Goal: Task Accomplishment & Management: Manage account settings

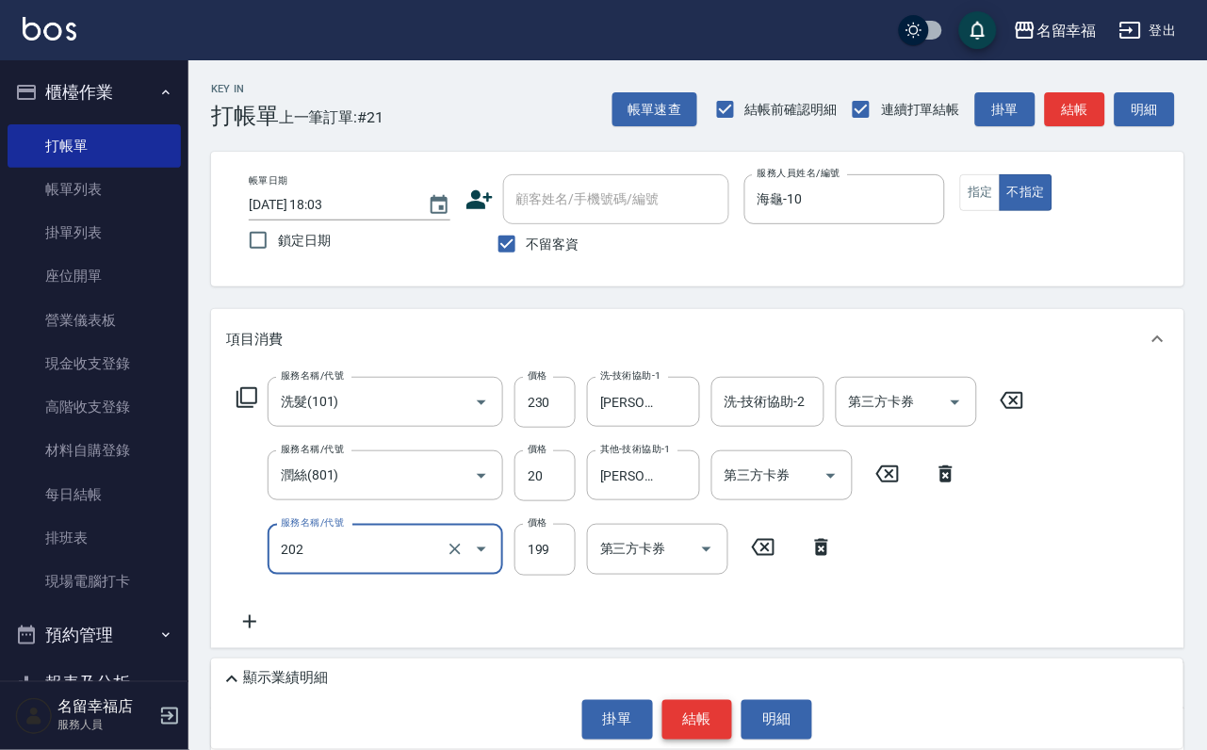
type input "不指定單剪(202)"
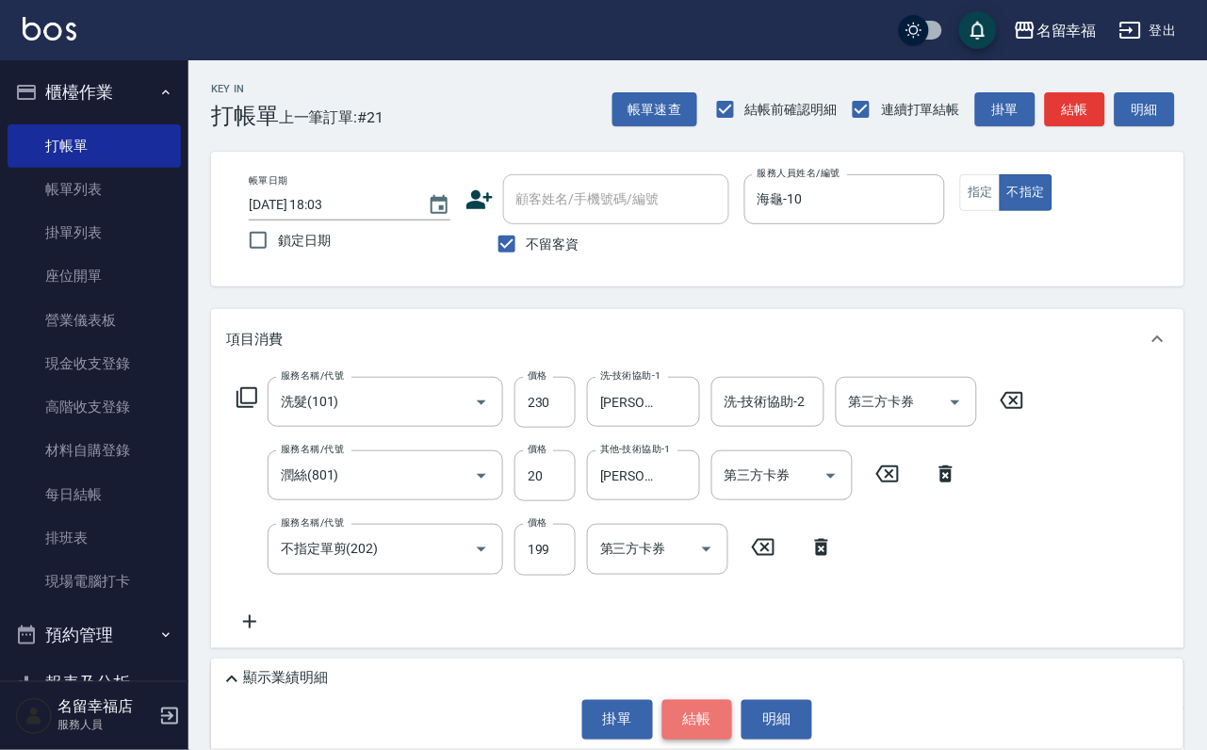
click at [689, 719] on button "結帳" at bounding box center [698, 720] width 71 height 40
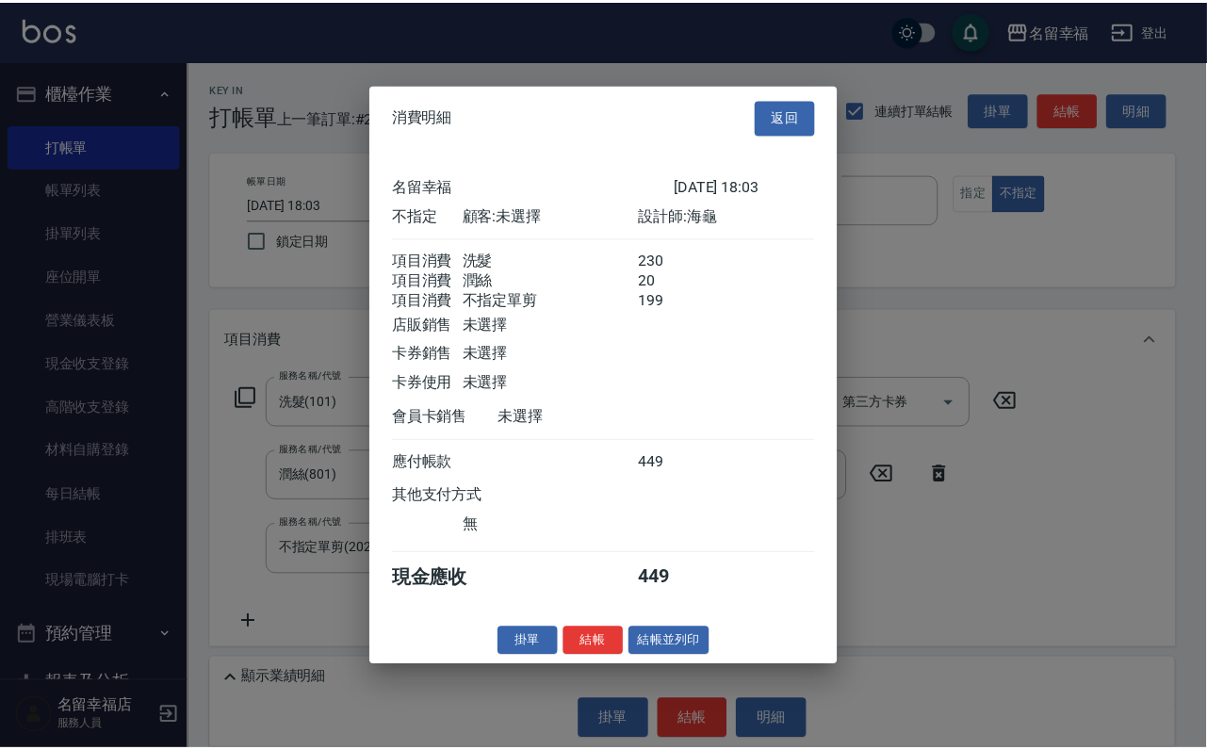
scroll to position [409, 0]
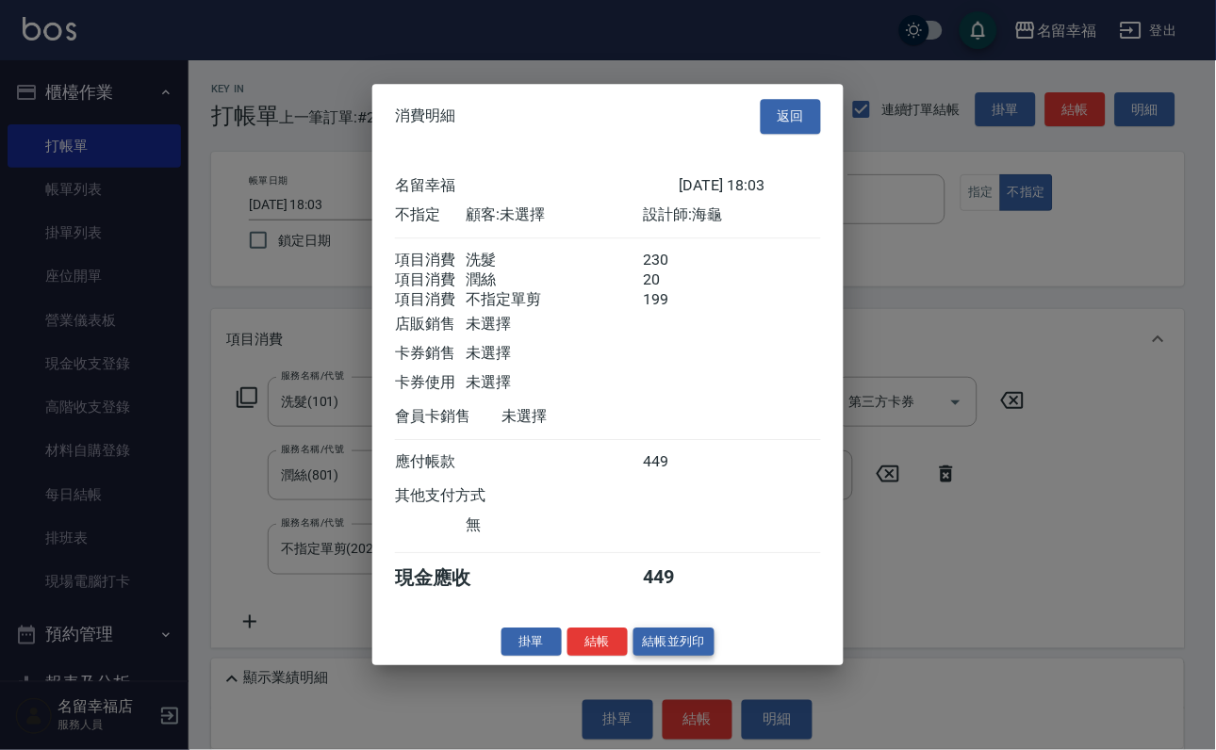
click at [649, 657] on button "結帳並列印" at bounding box center [674, 642] width 82 height 29
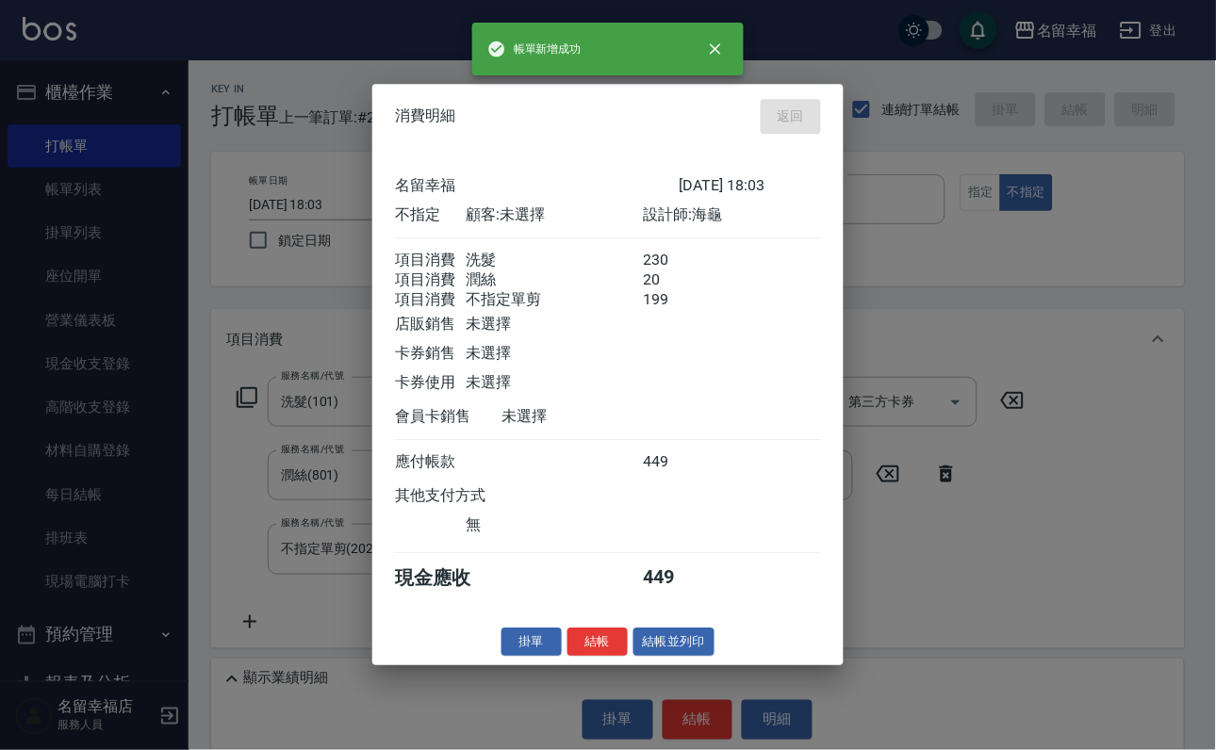
type input "2025/10/12 18:16"
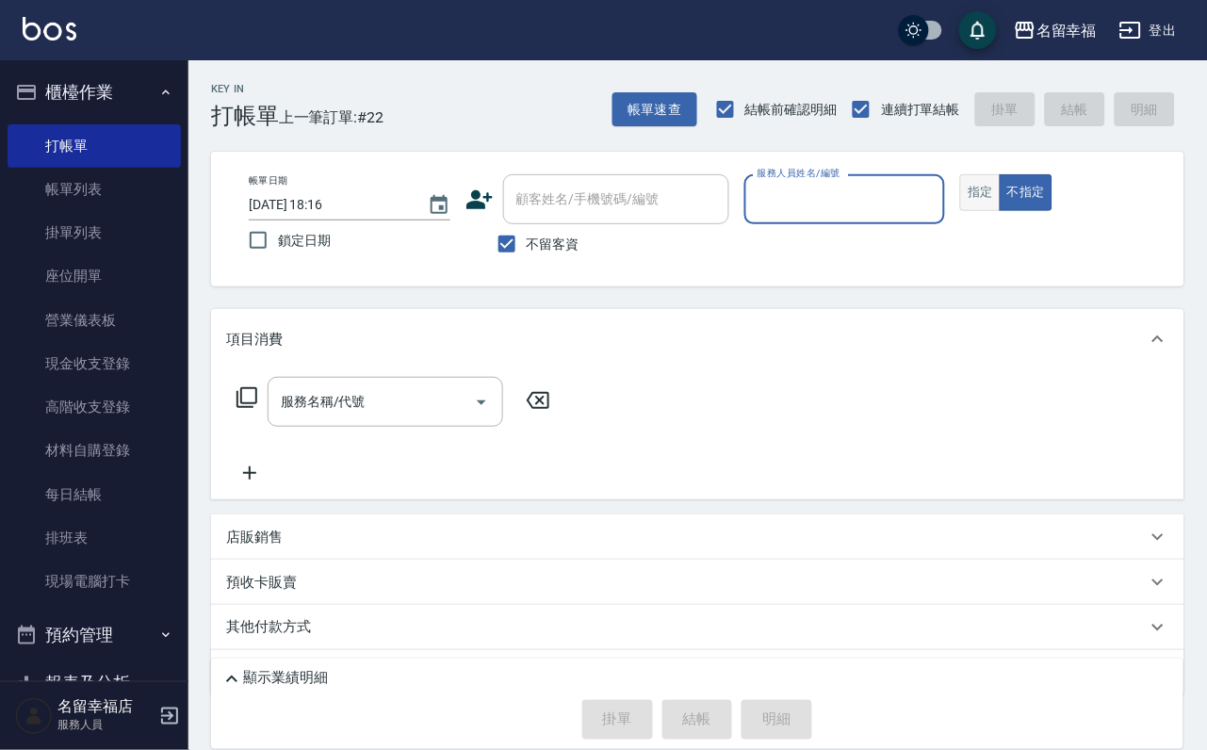
click at [1001, 211] on button "指定" at bounding box center [980, 192] width 41 height 37
type input "碧涵-2"
type button "true"
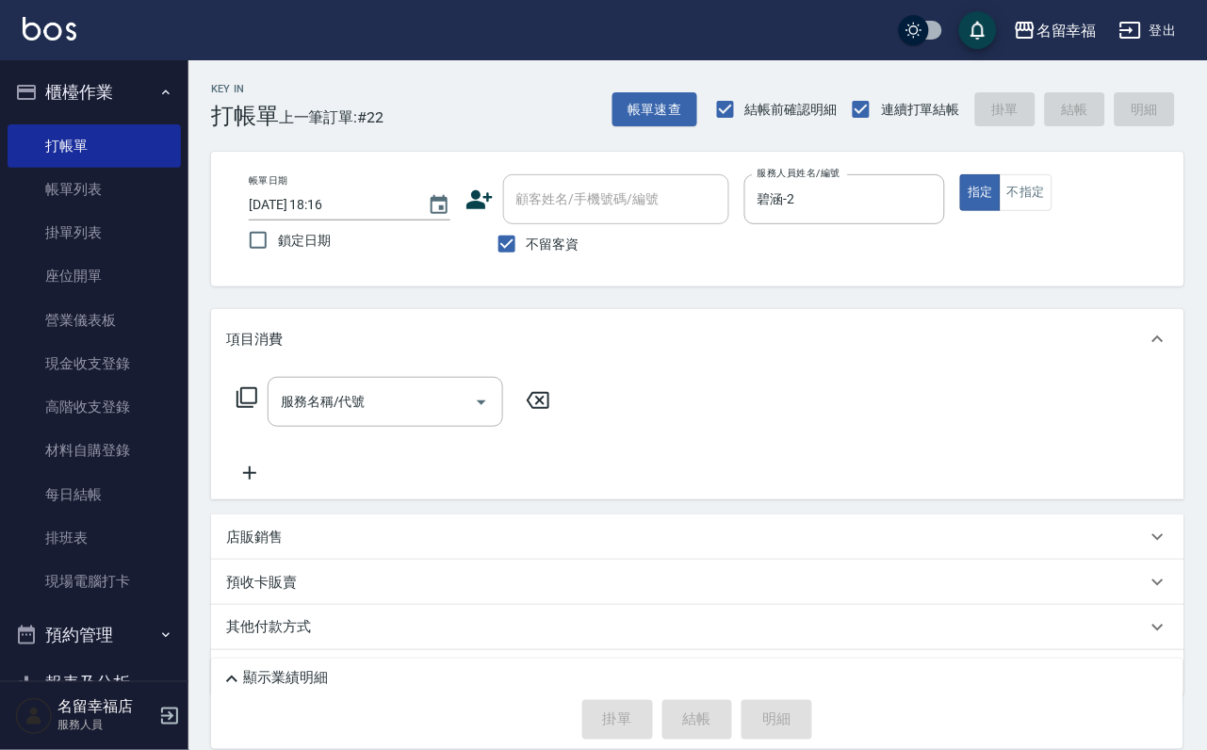
click at [250, 406] on icon at bounding box center [247, 397] width 23 height 23
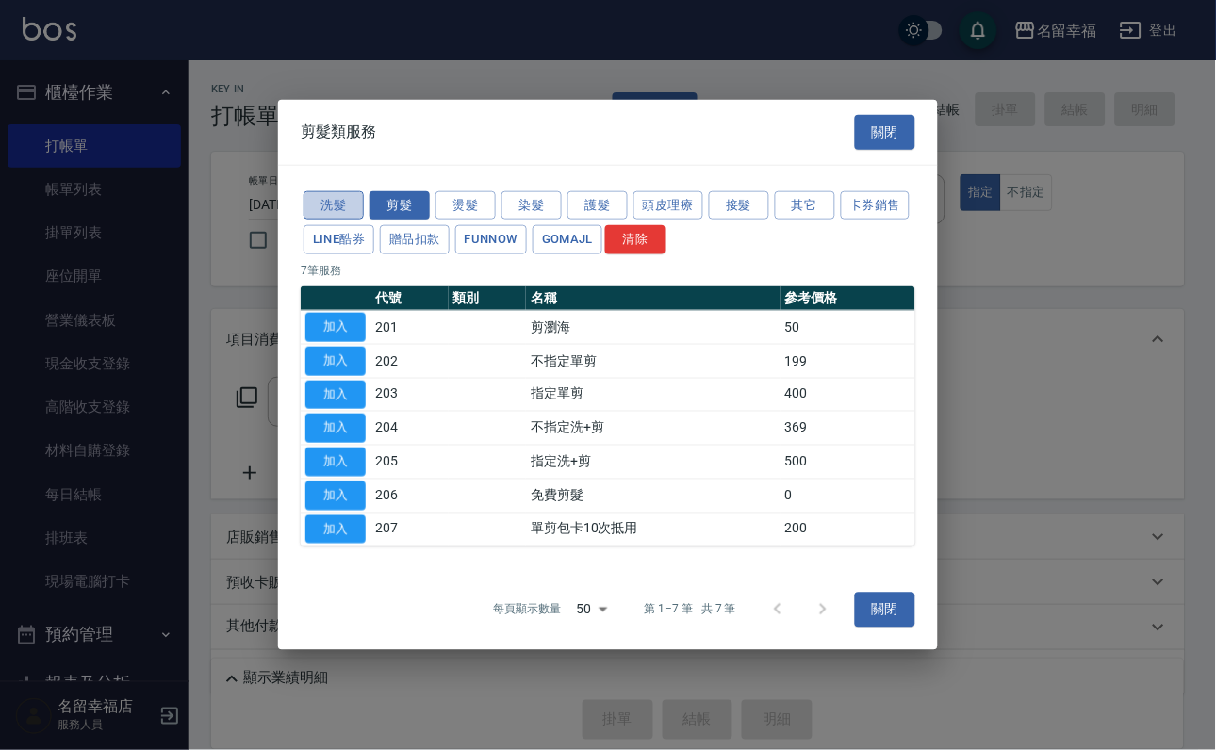
click at [338, 190] on button "洗髮" at bounding box center [333, 204] width 60 height 29
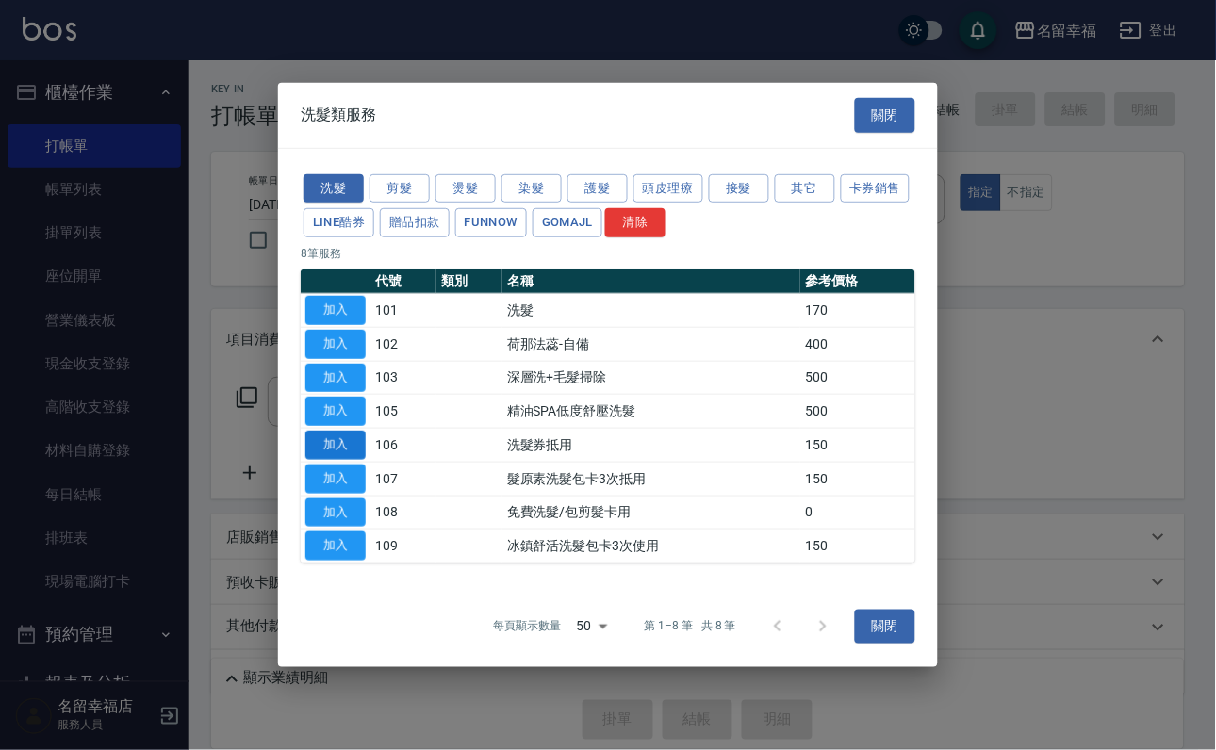
click at [350, 455] on button "加入" at bounding box center [335, 445] width 60 height 29
type input "洗髮券抵用(106)"
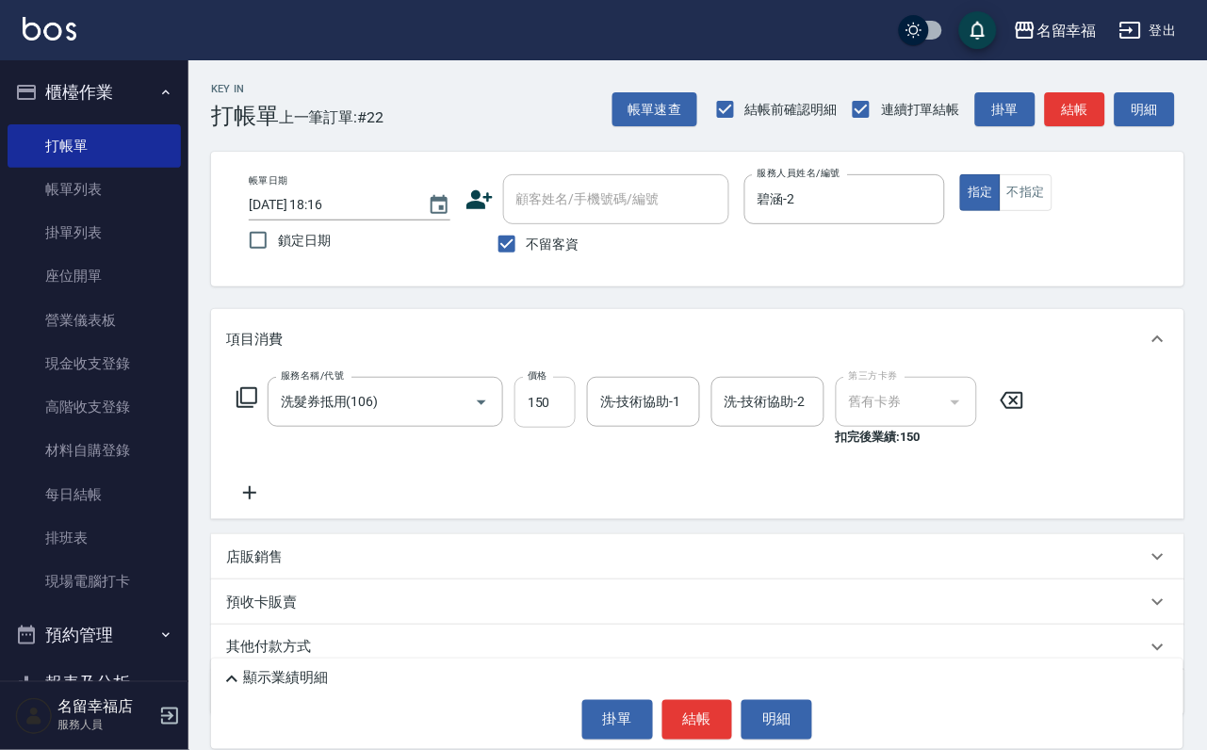
click at [571, 428] on input "150" at bounding box center [545, 402] width 61 height 51
type input "230"
type input "碧涵-2"
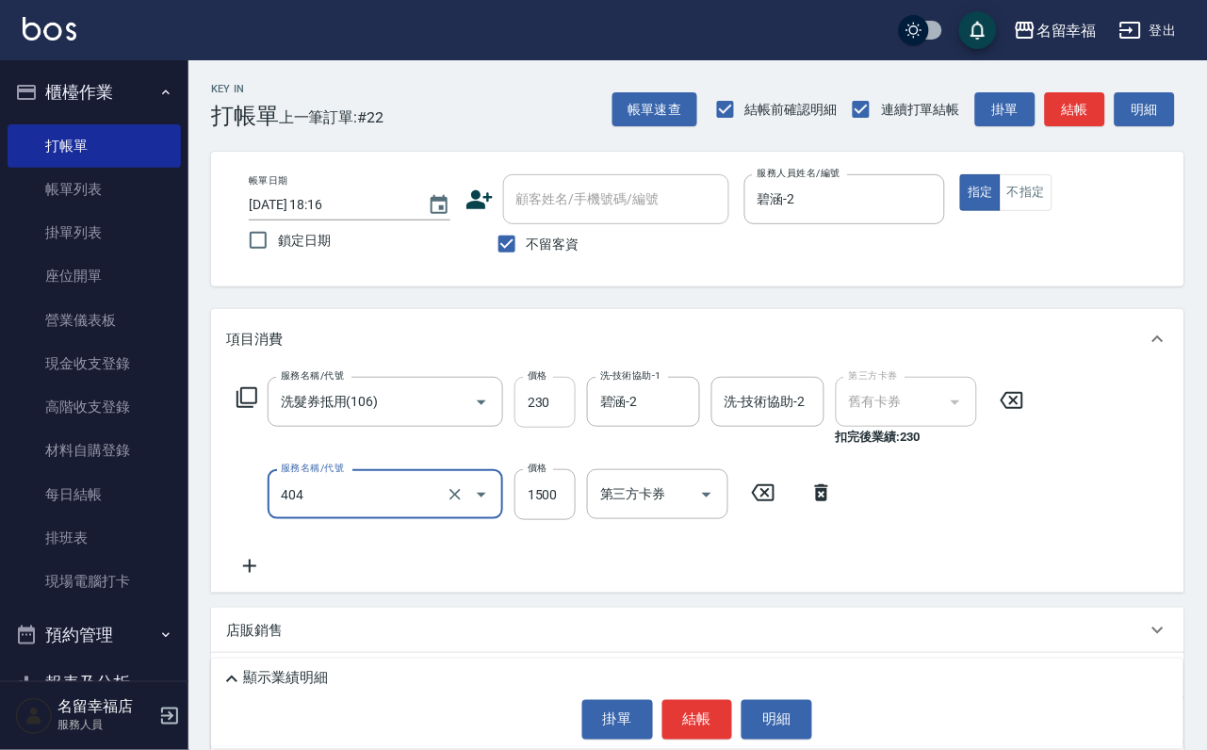
type input "設計染髮(404)"
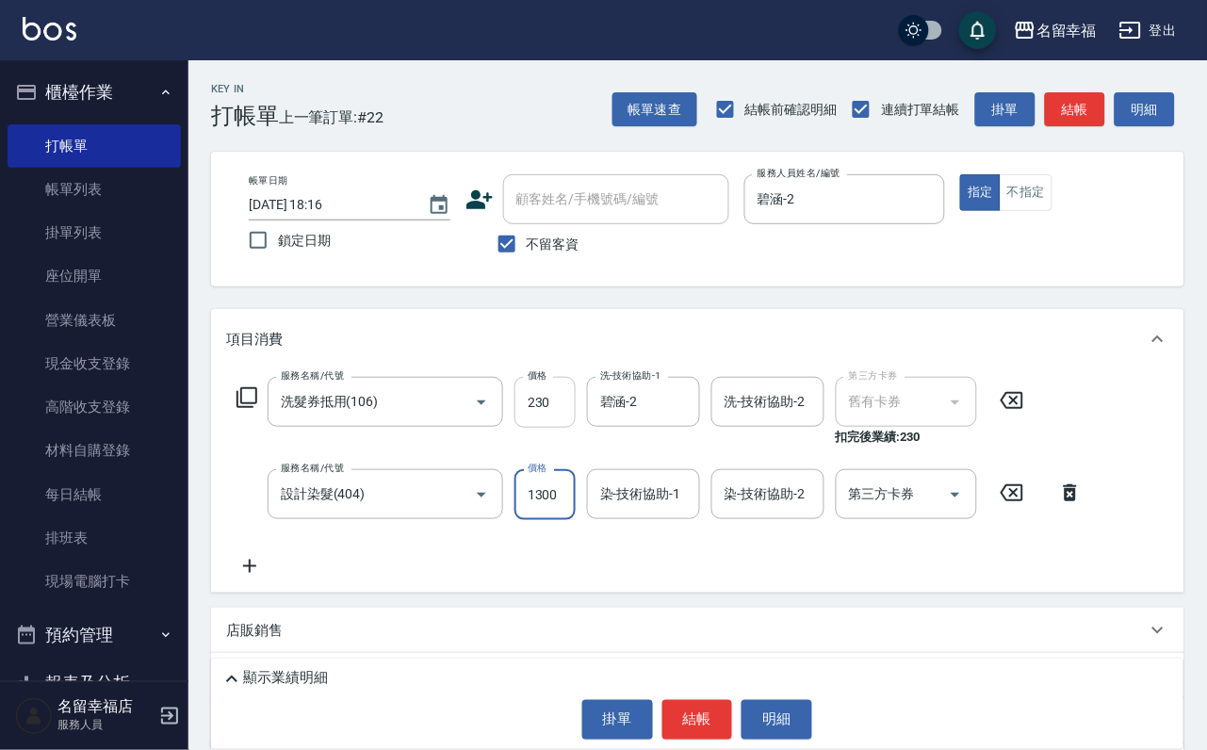
scroll to position [0, 1]
type input "1300"
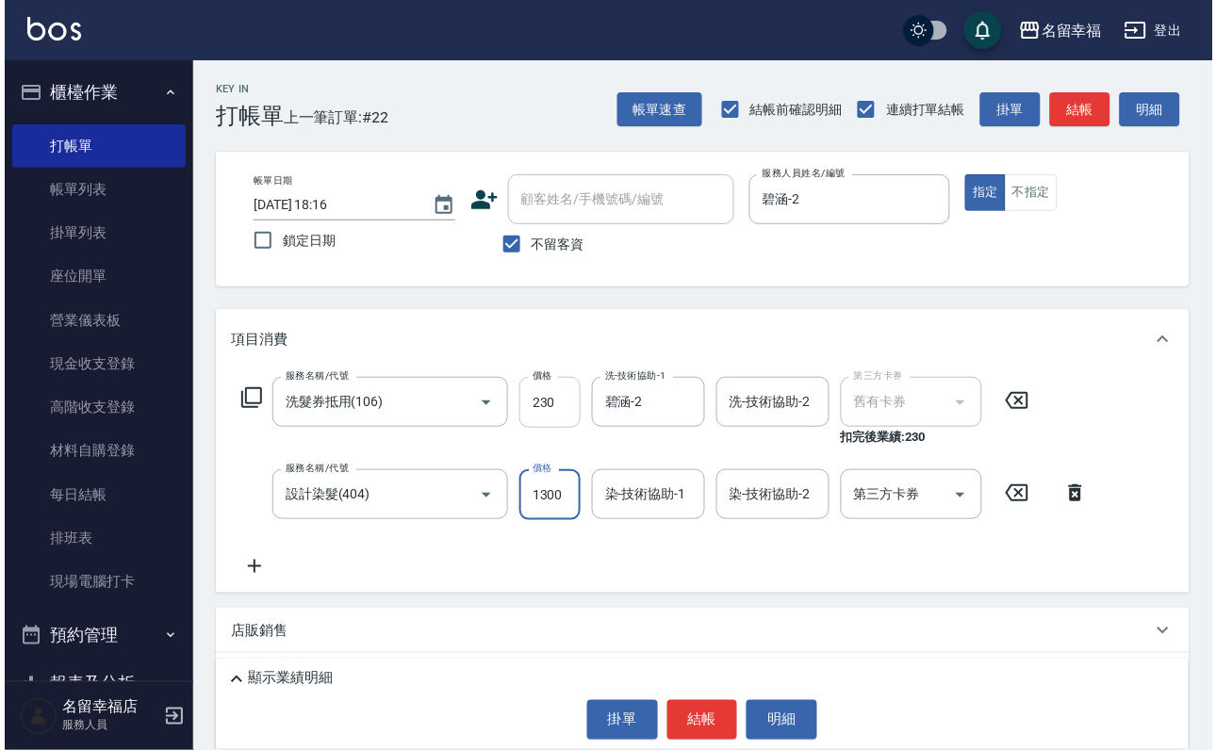
scroll to position [0, 0]
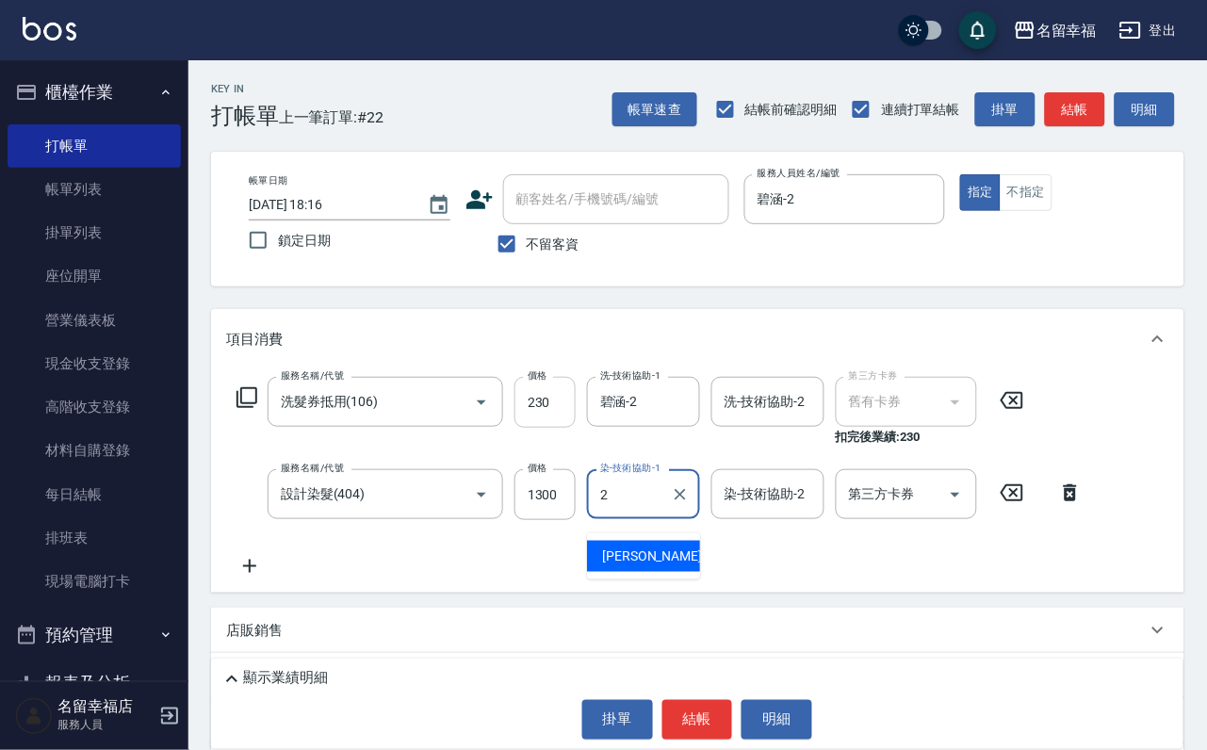
type input "碧涵-2"
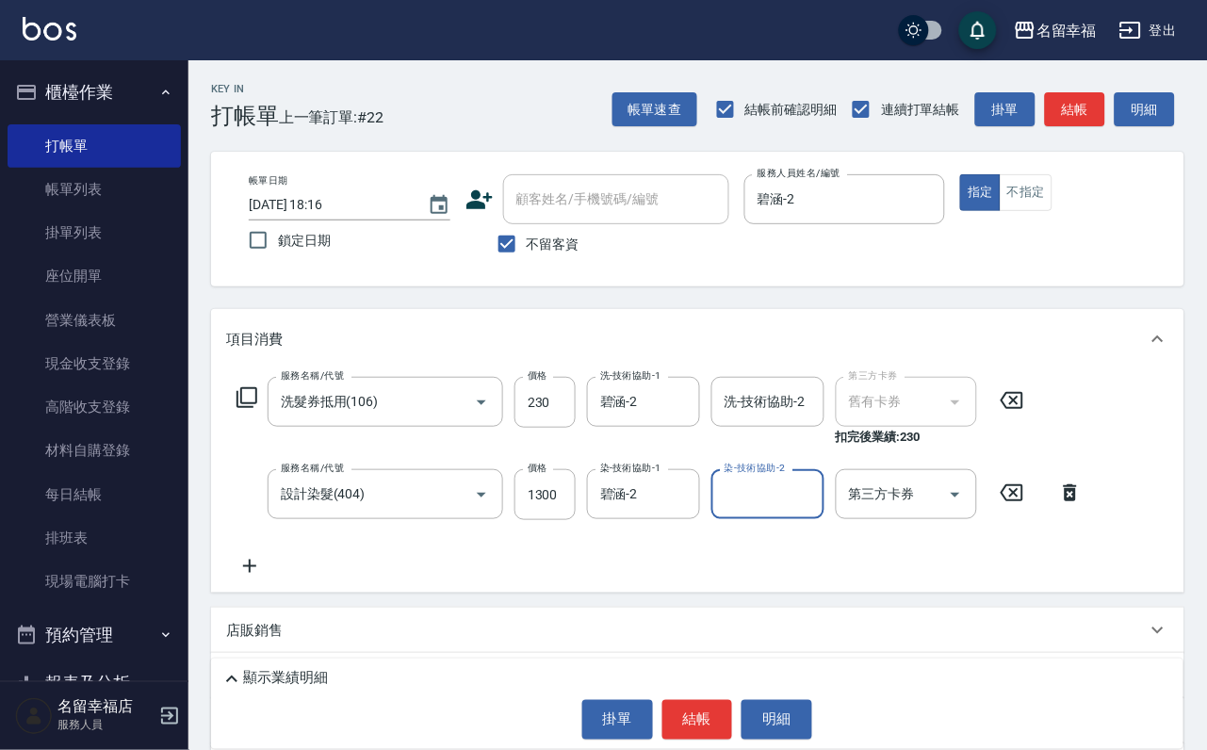
click at [1071, 504] on icon at bounding box center [1070, 493] width 47 height 23
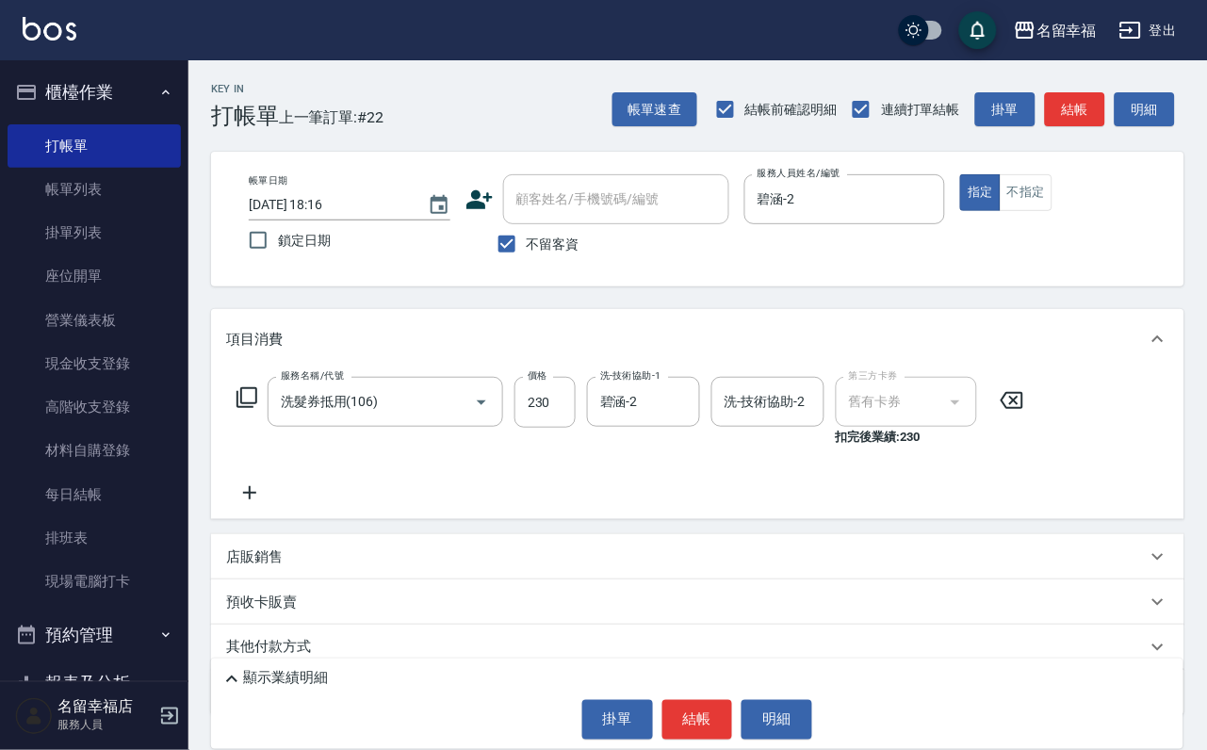
click at [1035, 412] on icon at bounding box center [1012, 400] width 47 height 23
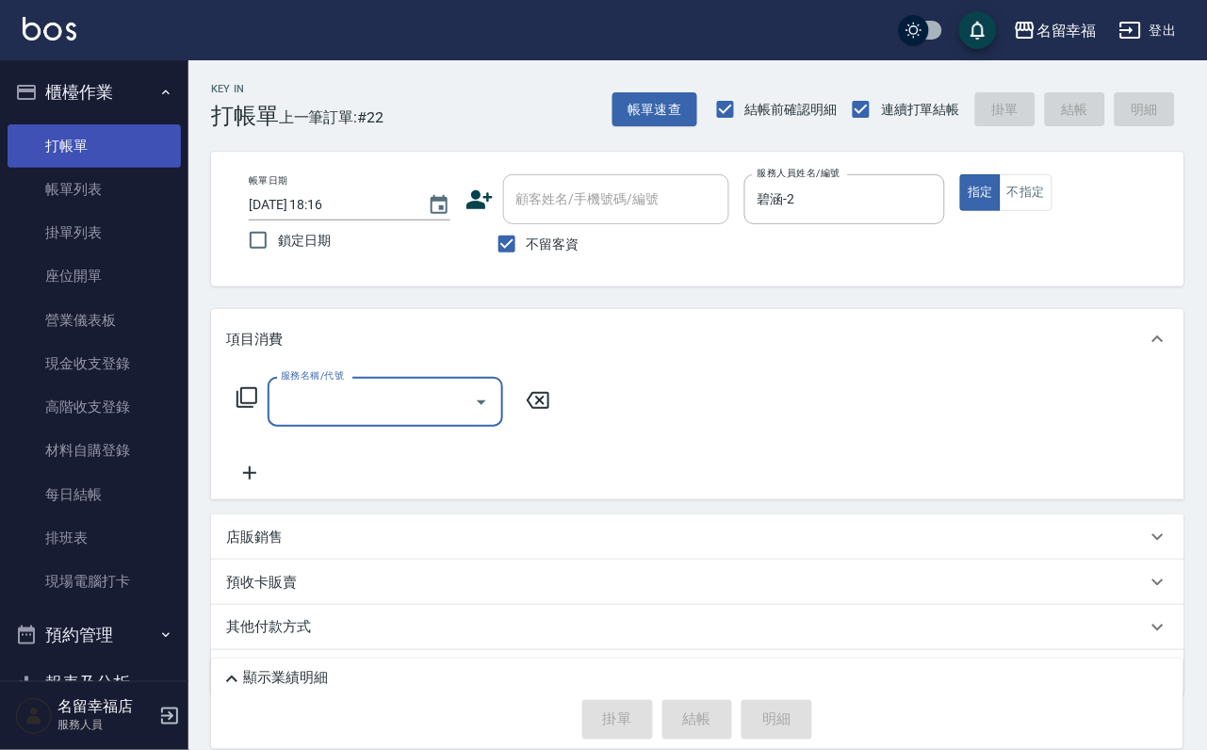
click at [57, 154] on link "打帳單" at bounding box center [94, 145] width 173 height 43
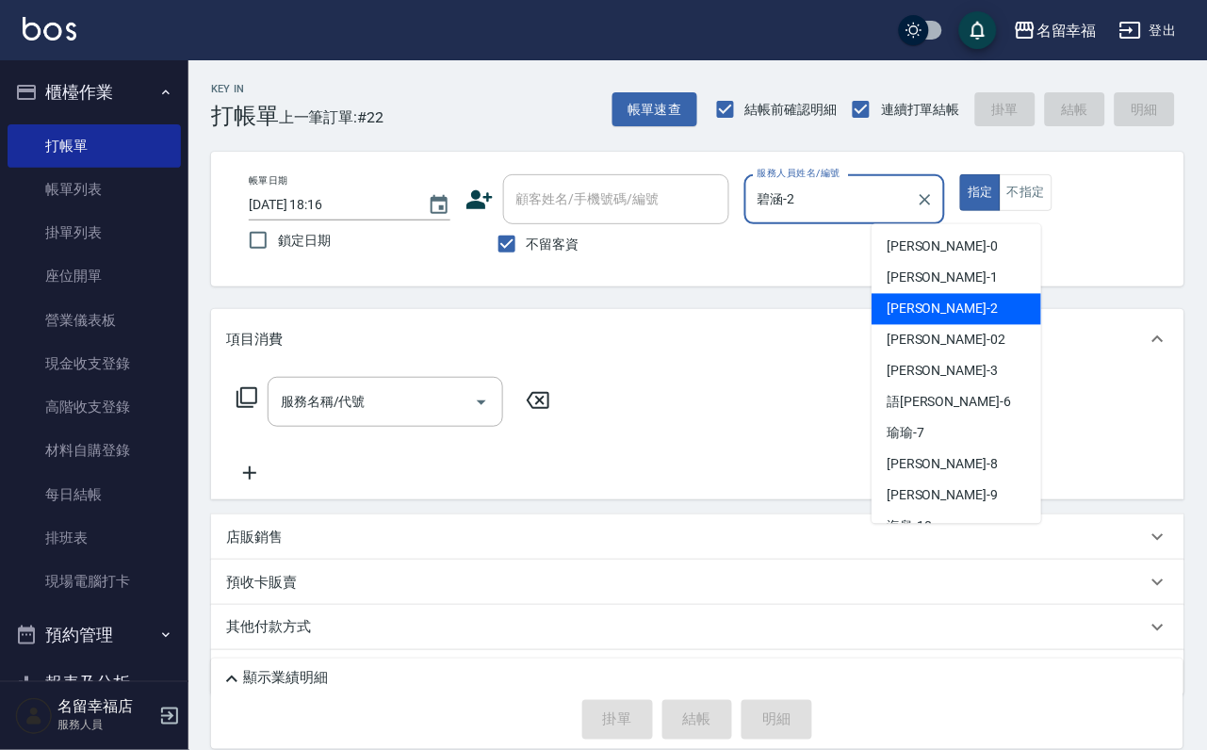
drag, startPoint x: 988, startPoint y: 205, endPoint x: 855, endPoint y: 225, distance: 134.3
click at [855, 225] on div "帳單日期 2025/10/12 18:16 鎖定日期 顧客姓名/手機號碼/編號 顧客姓名/手機號碼/編號 不留客資 服務人員姓名/編號 碧涵-2 服務人員姓名…" at bounding box center [698, 219] width 928 height 90
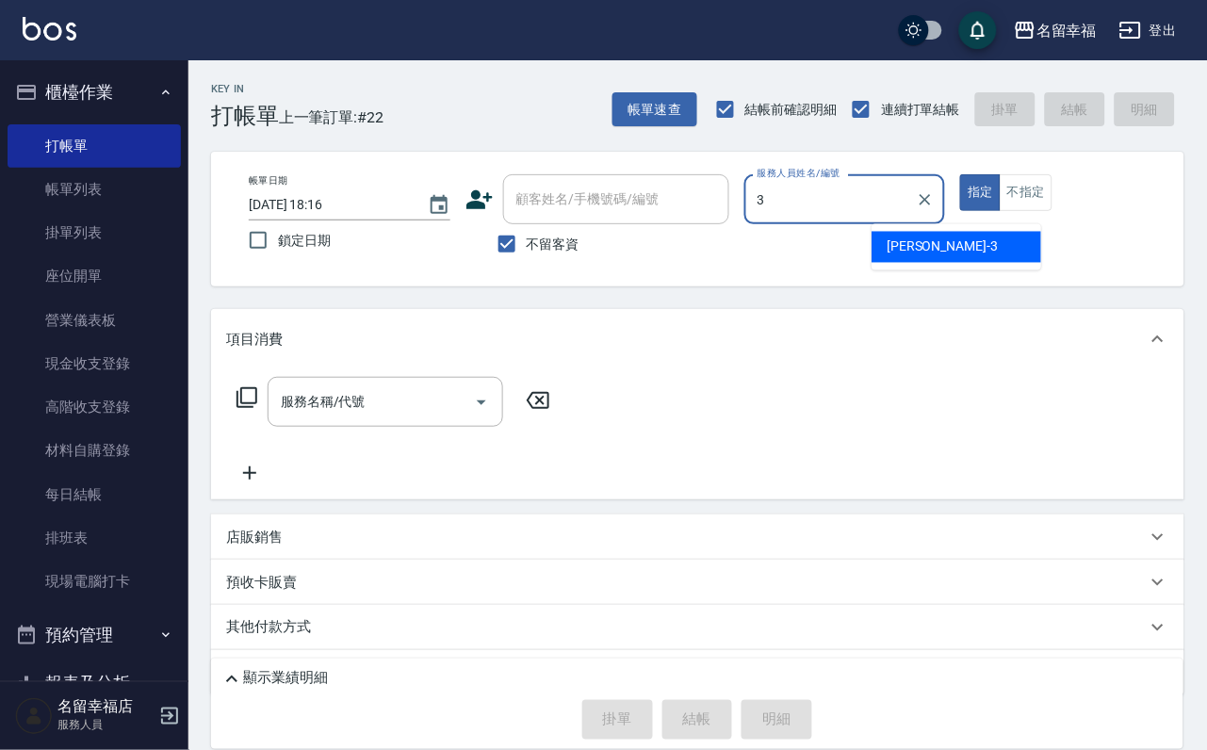
type input "晉瑋-3"
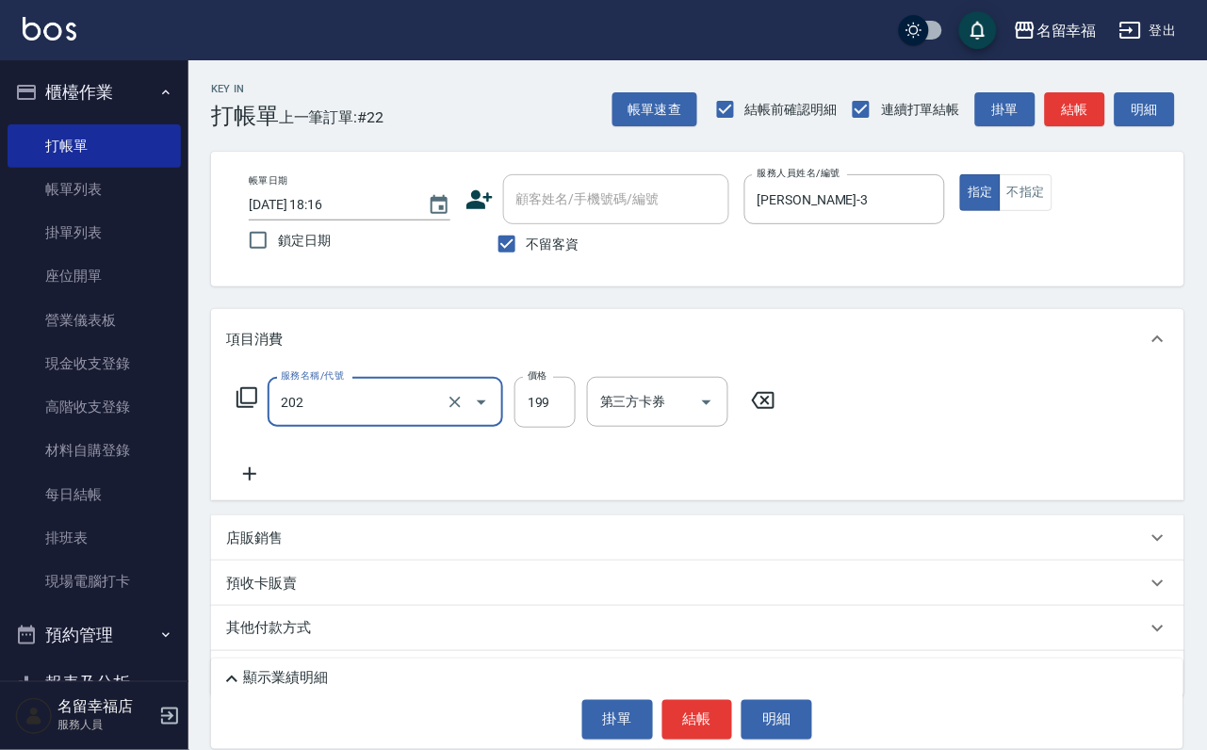
type input "不指定單剪(202)"
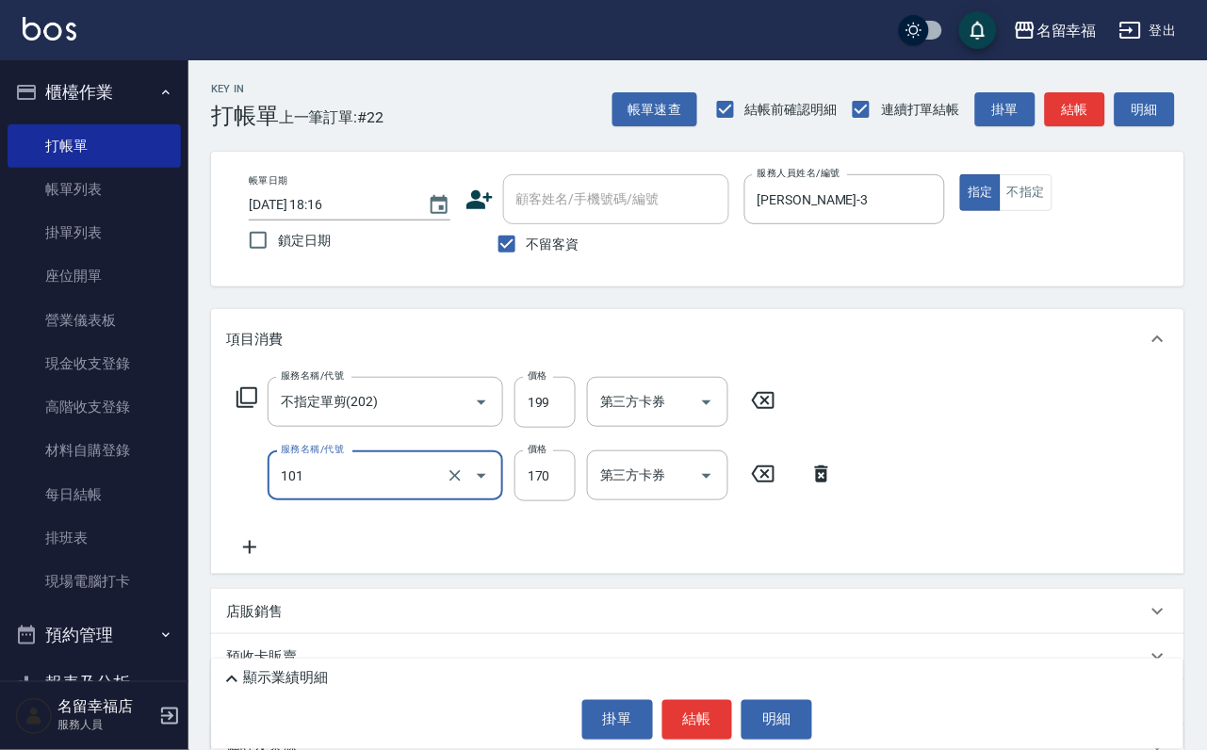
type input "洗髮(101)"
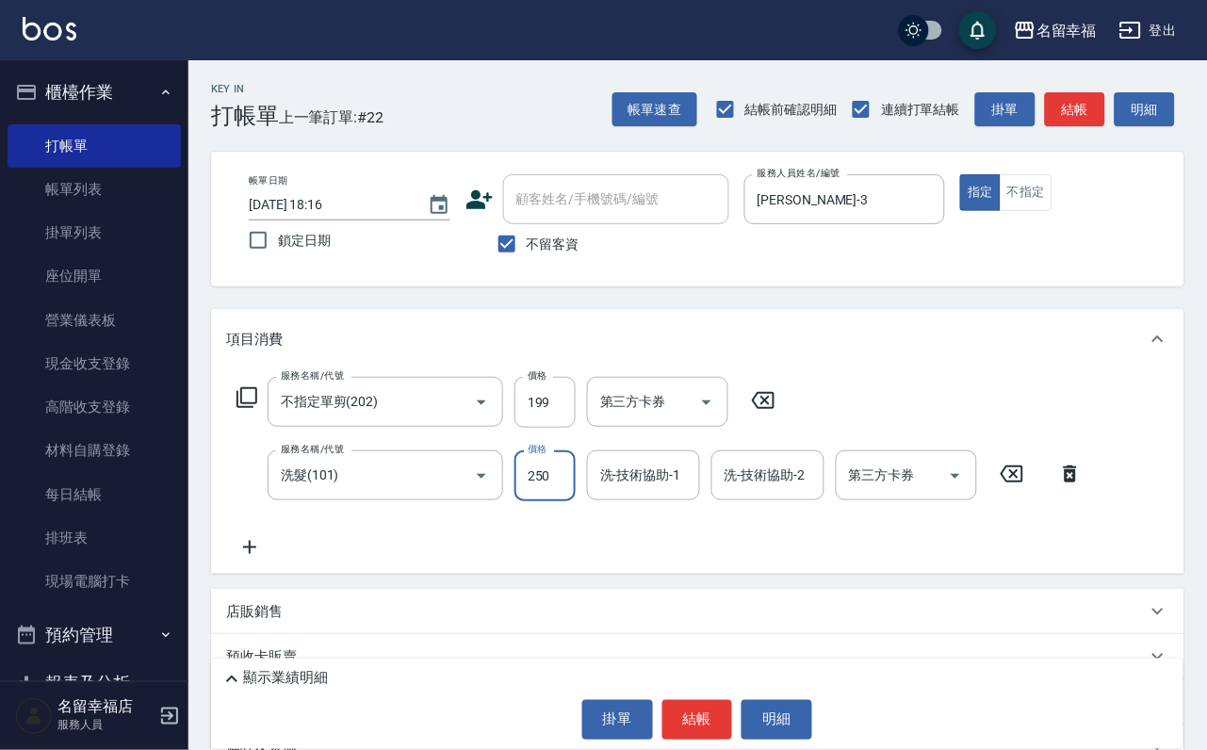
type input "250"
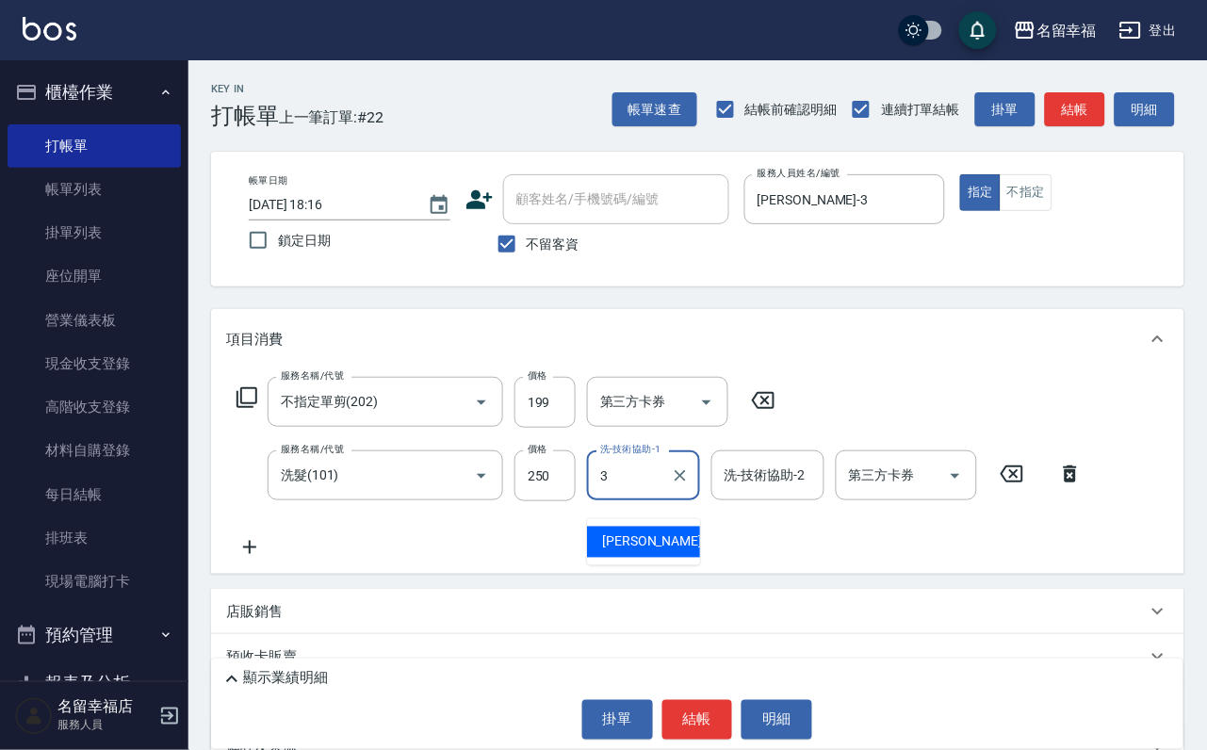
type input "晉瑋-3"
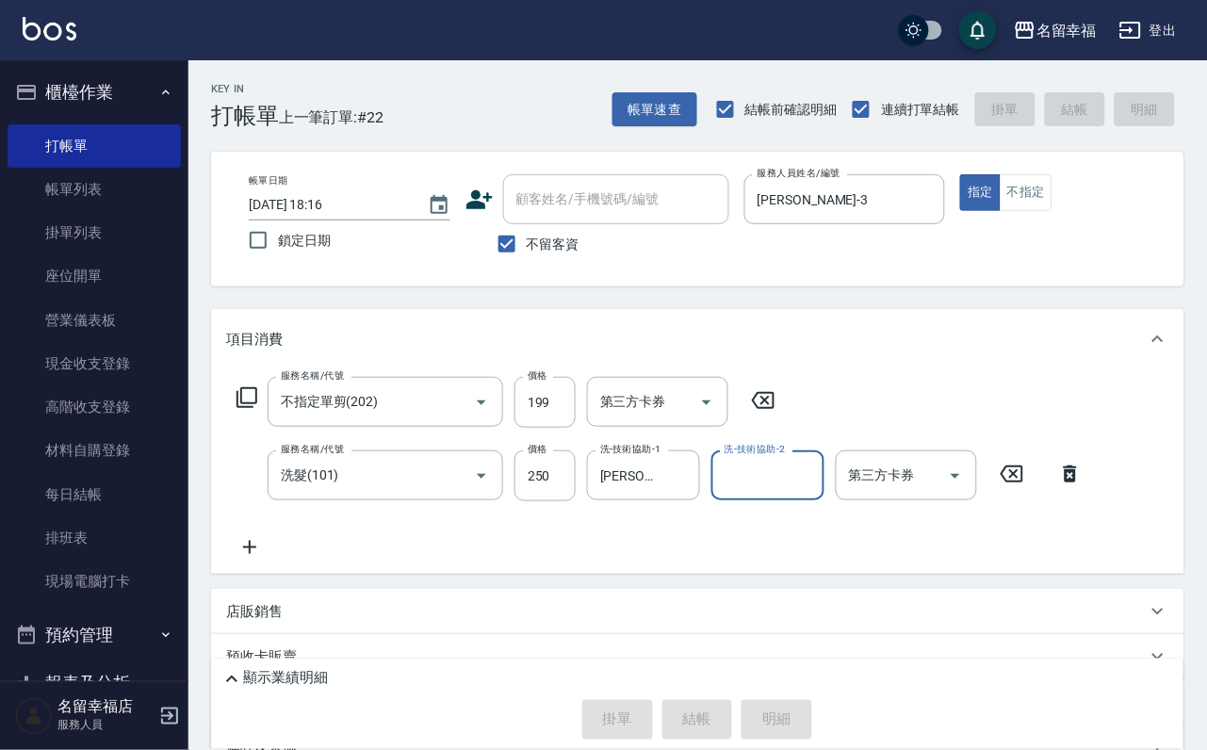
type input "2025/10/12 18:58"
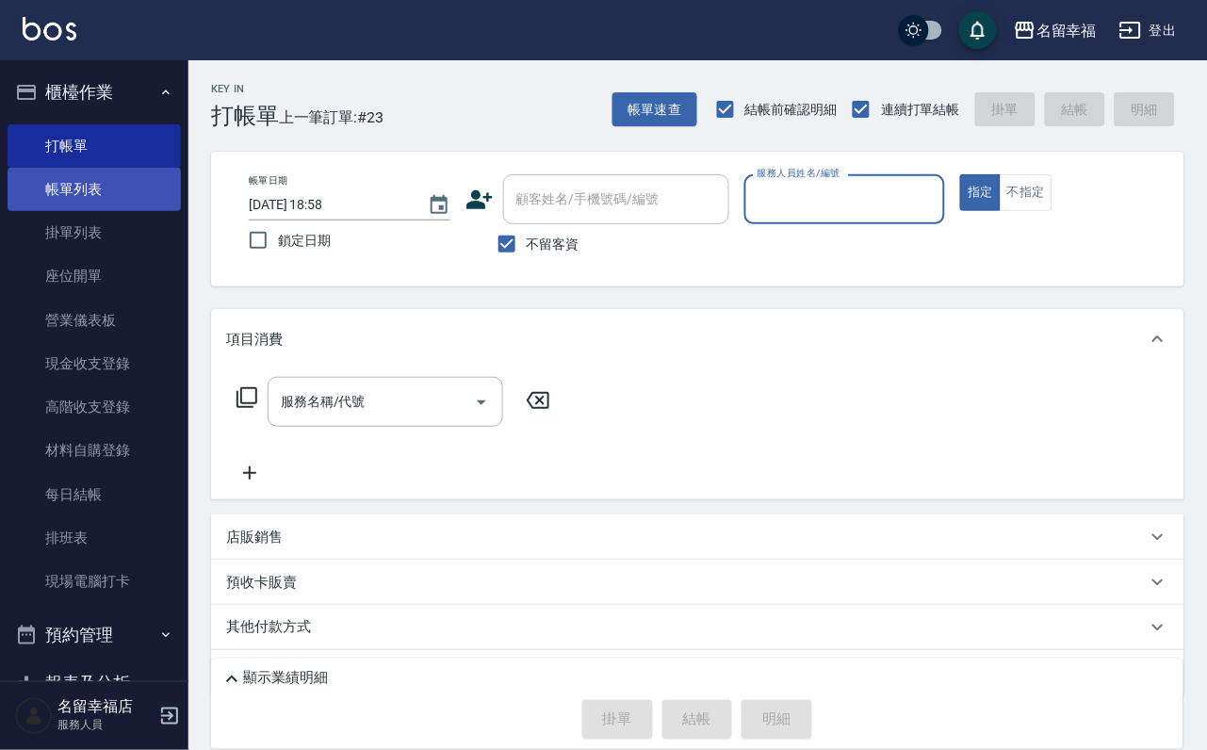
click at [104, 193] on link "帳單列表" at bounding box center [94, 189] width 173 height 43
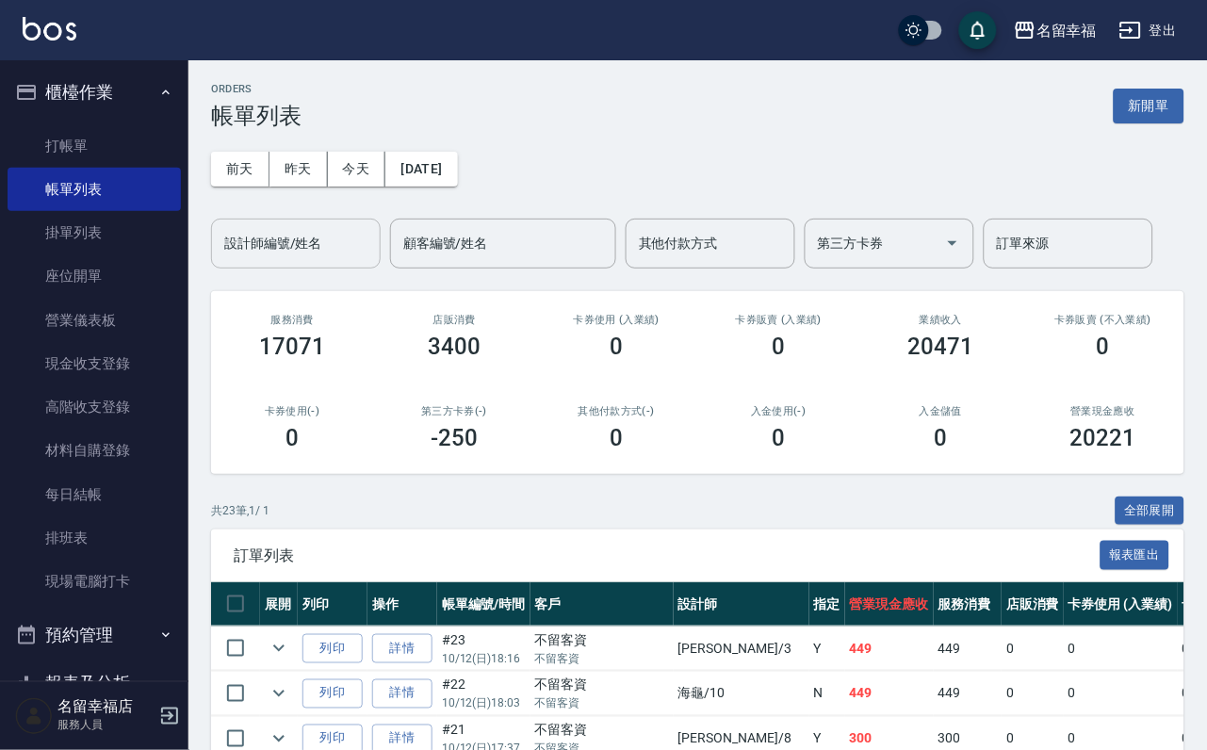
drag, startPoint x: 326, startPoint y: 265, endPoint x: 307, endPoint y: 258, distance: 20.0
click at [325, 260] on input "設計師編號/姓名" at bounding box center [296, 243] width 153 height 33
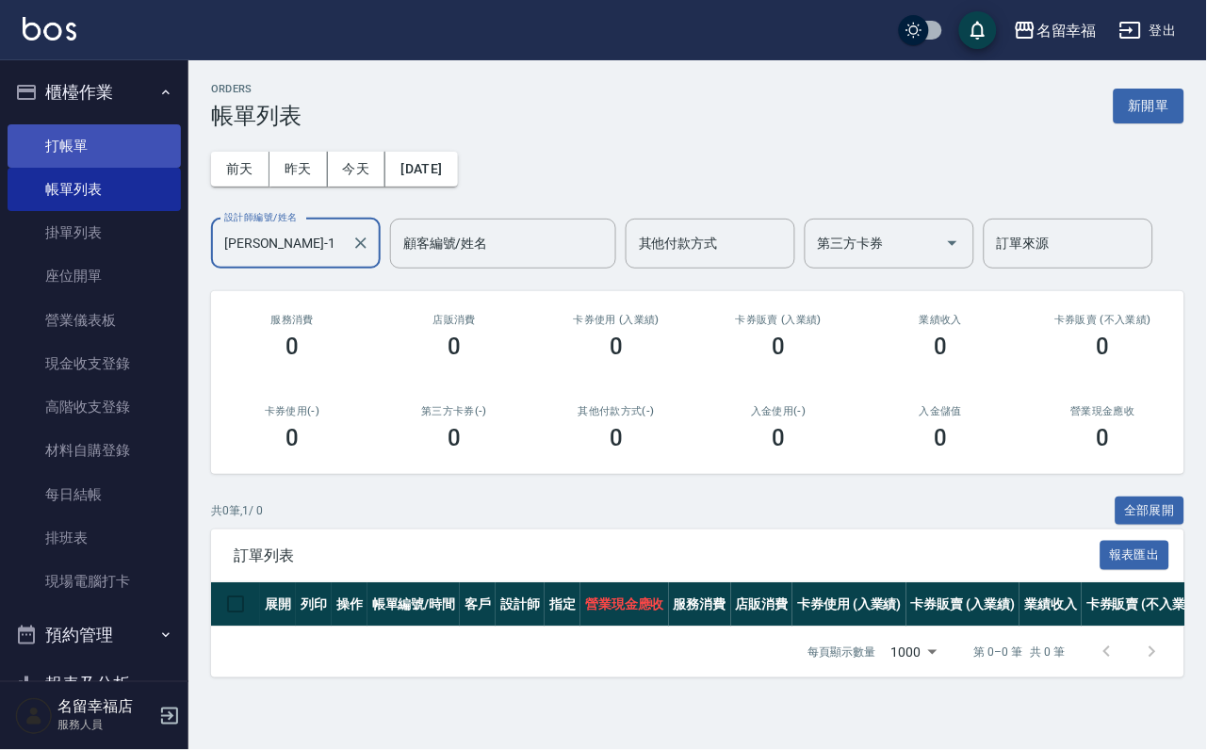
type input "珮瑜-1"
click at [80, 149] on link "打帳單" at bounding box center [94, 145] width 173 height 43
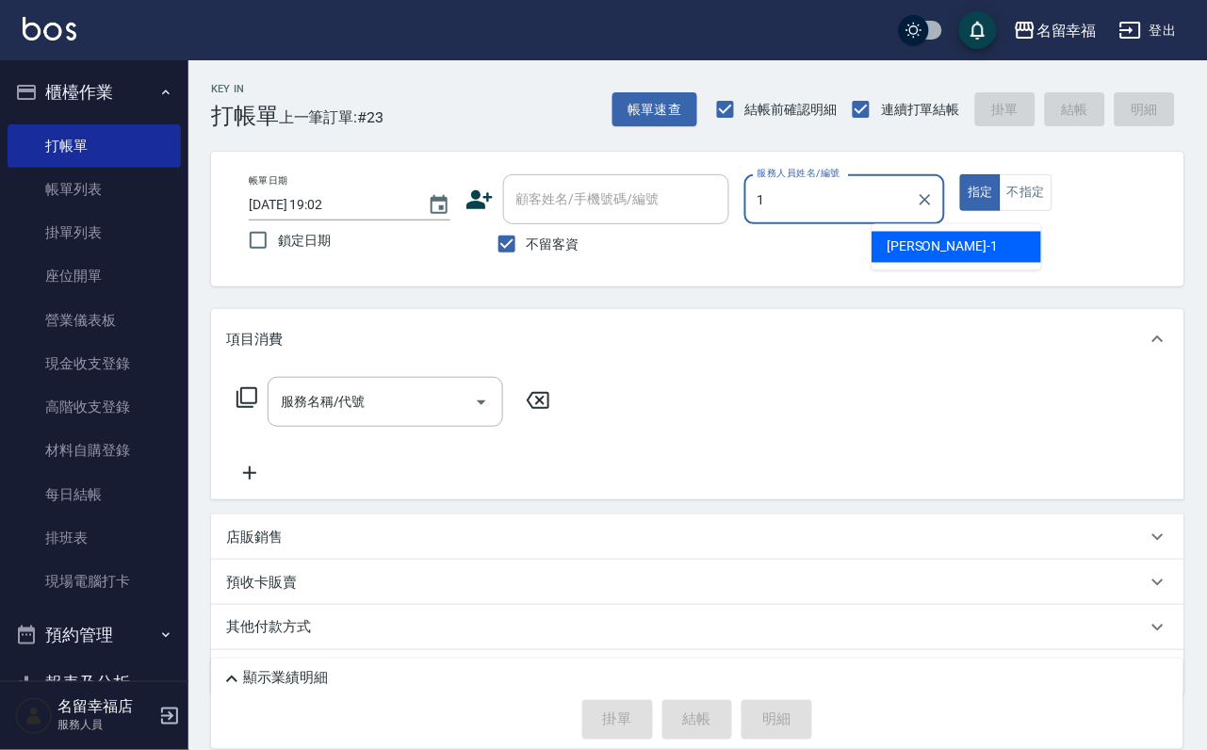
type input "珮瑜-1"
type button "true"
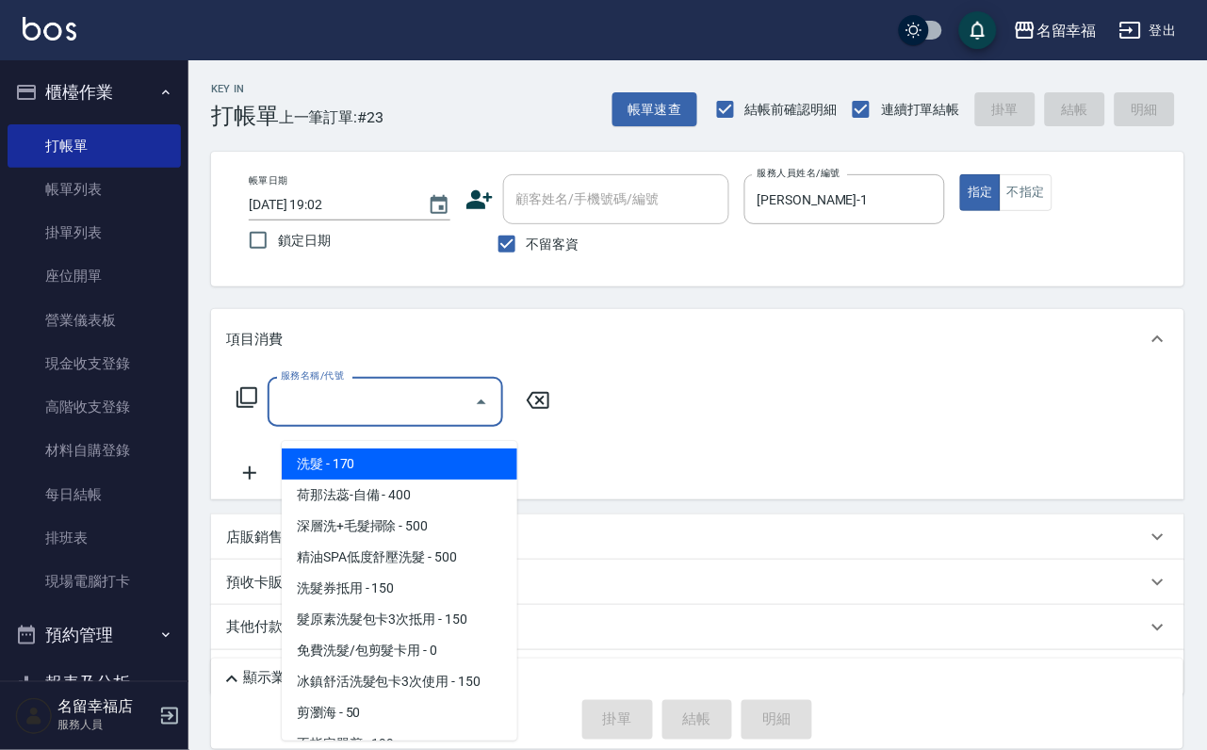
click at [358, 414] on input "服務名稱/代號" at bounding box center [371, 401] width 190 height 33
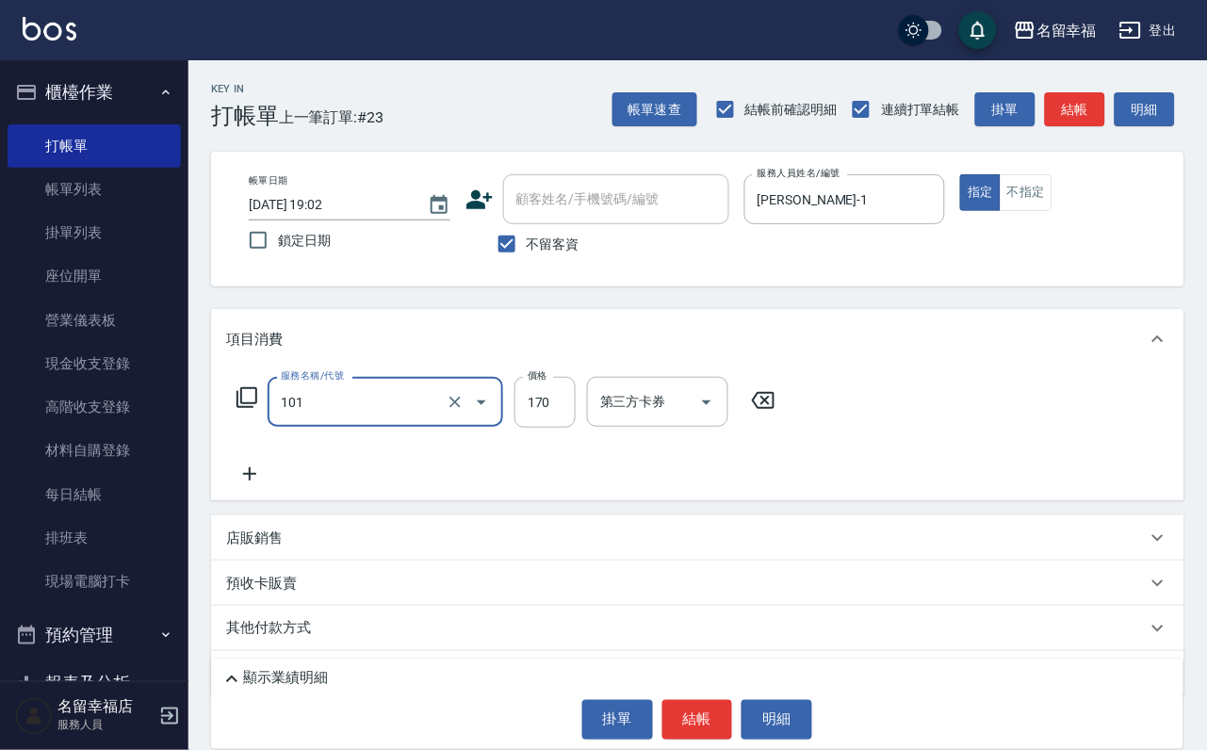
type input "洗髮(101)"
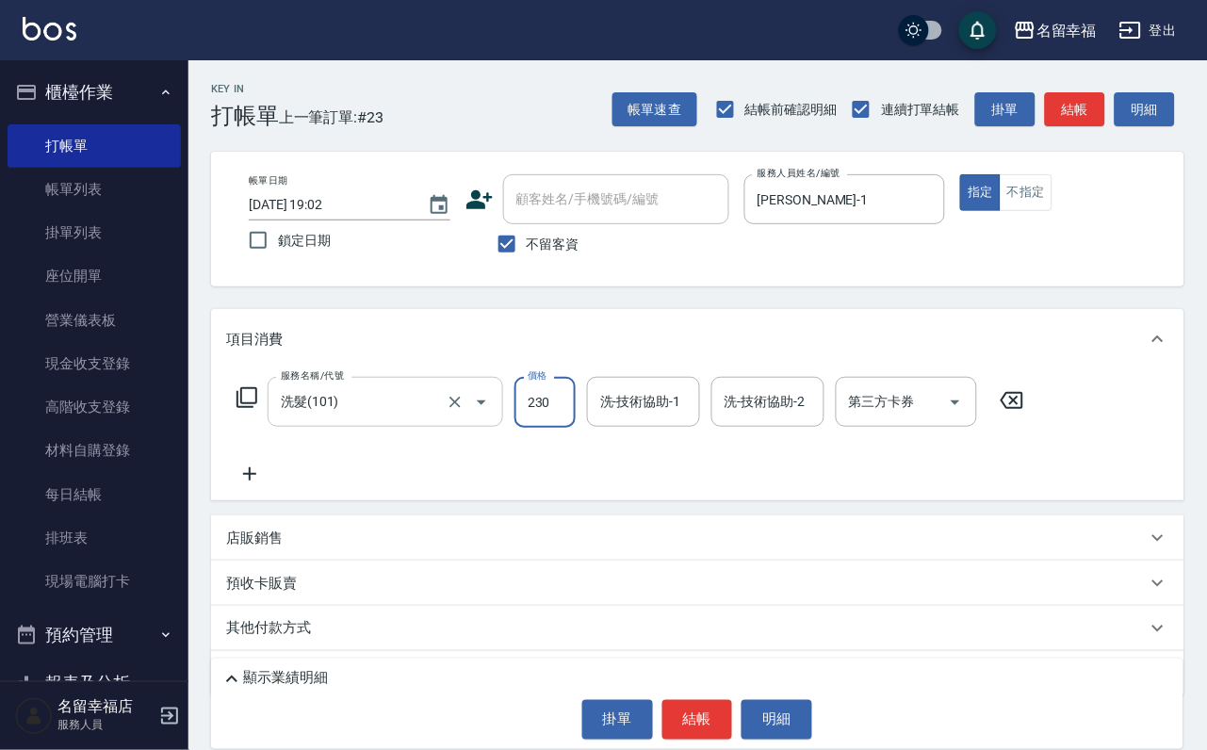
type input "230"
type input "珮瑜-1"
click at [248, 481] on icon at bounding box center [249, 473] width 13 height 13
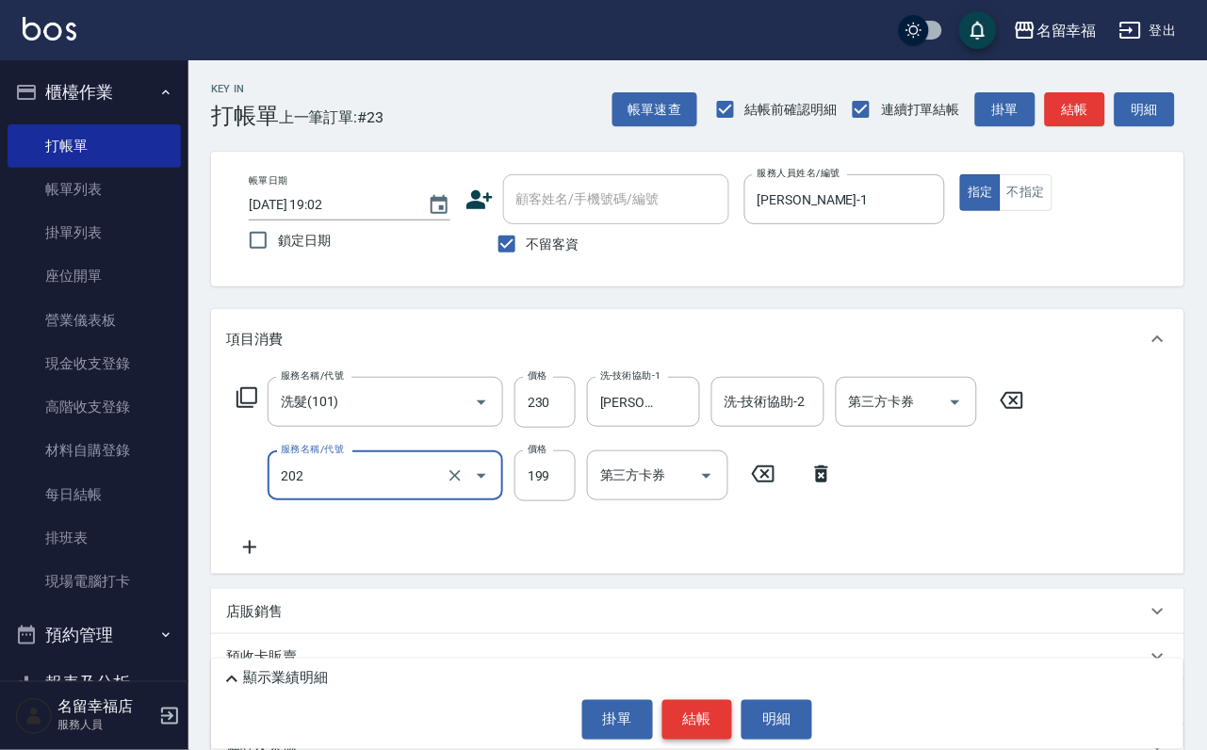
type input "不指定單剪(202)"
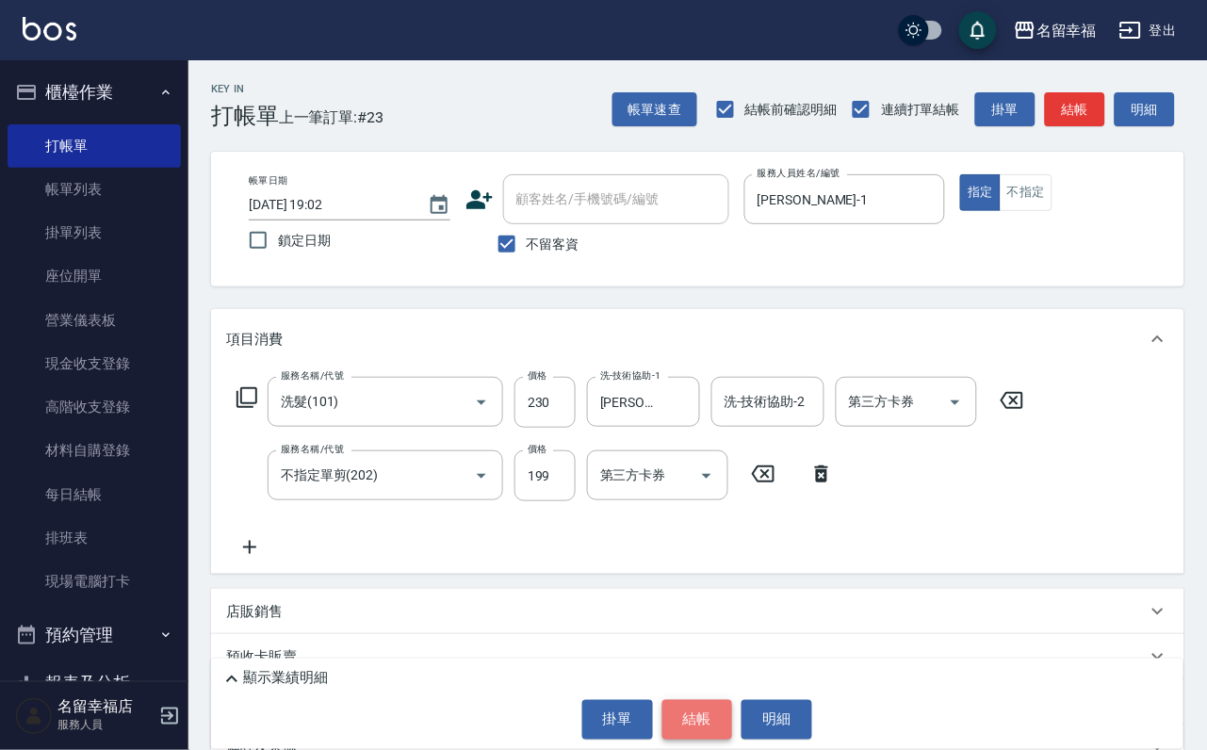
click at [677, 714] on button "結帳" at bounding box center [698, 720] width 71 height 40
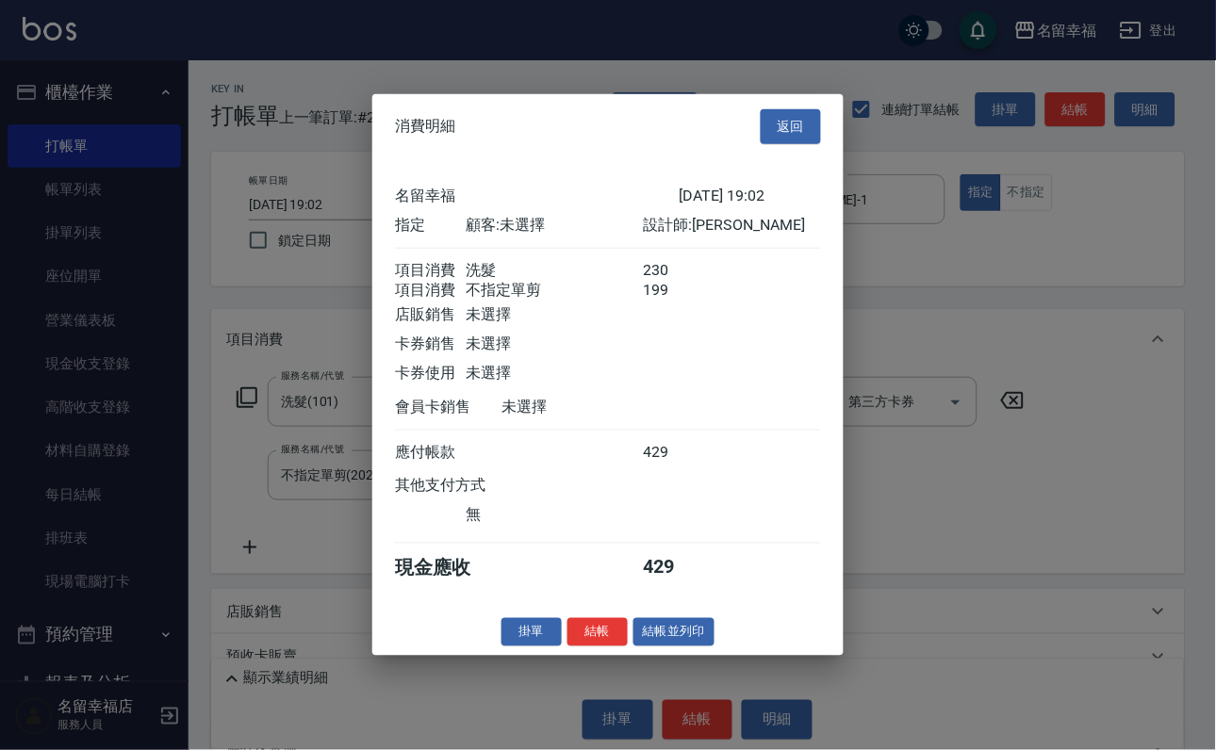
scroll to position [303, 0]
click at [567, 647] on button "結帳" at bounding box center [597, 631] width 60 height 29
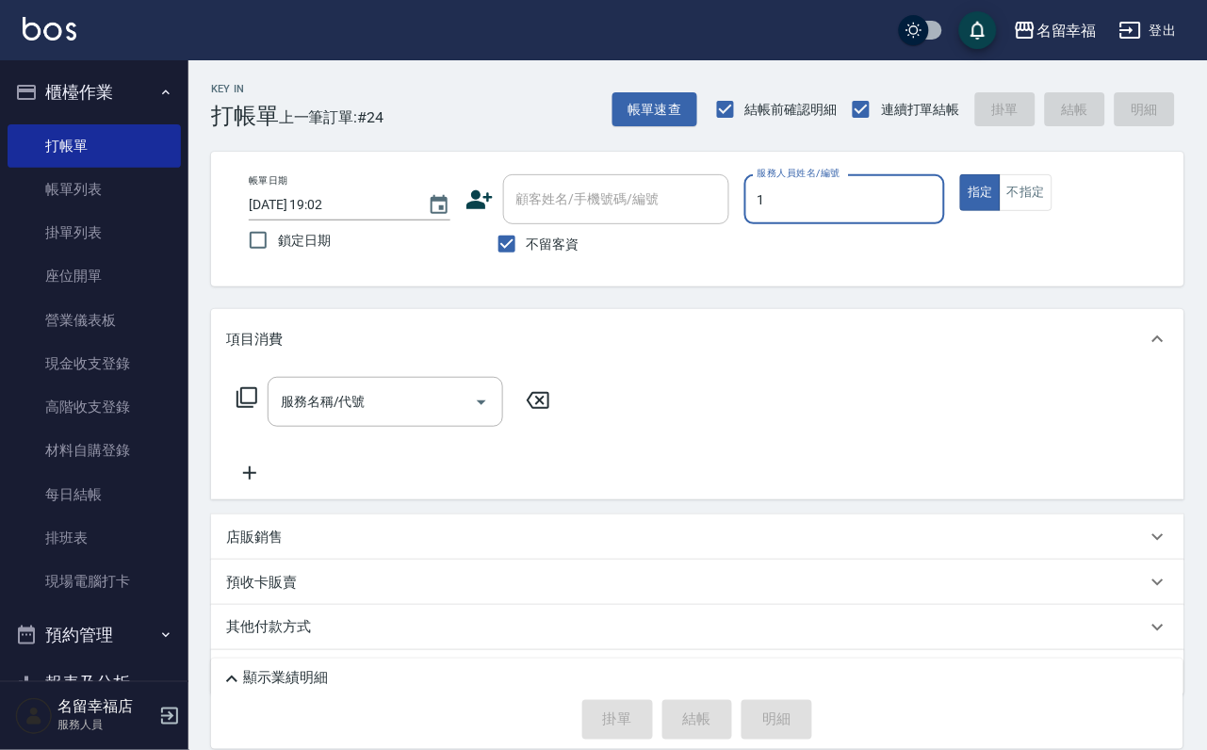
type input "珮瑜-1"
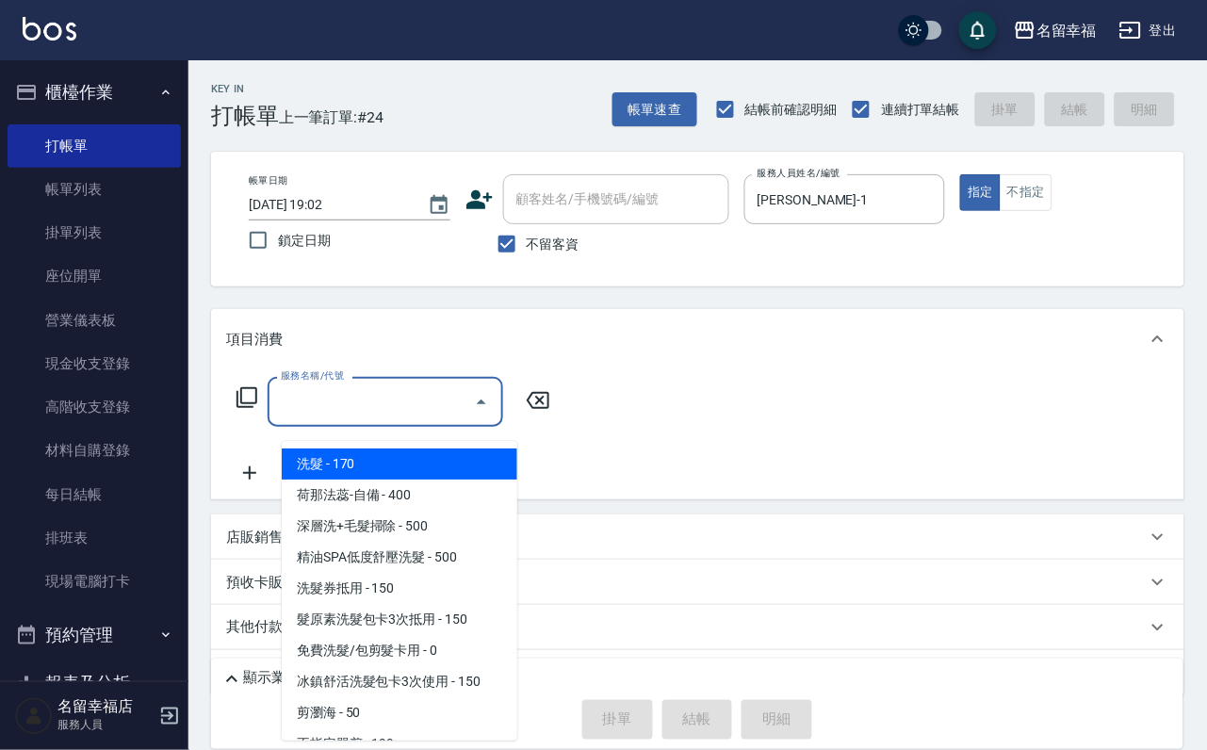
click at [331, 401] on div "服務名稱/代號 服務名稱/代號" at bounding box center [386, 402] width 236 height 50
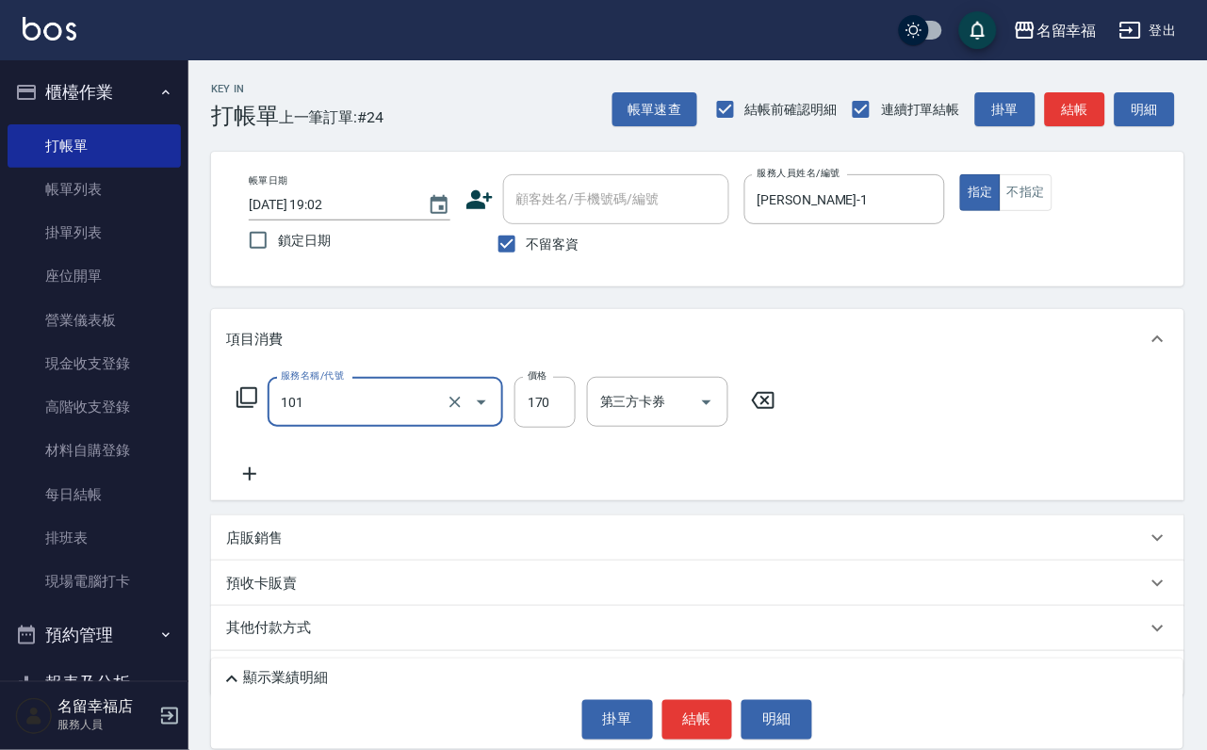
type input "洗髮(101)"
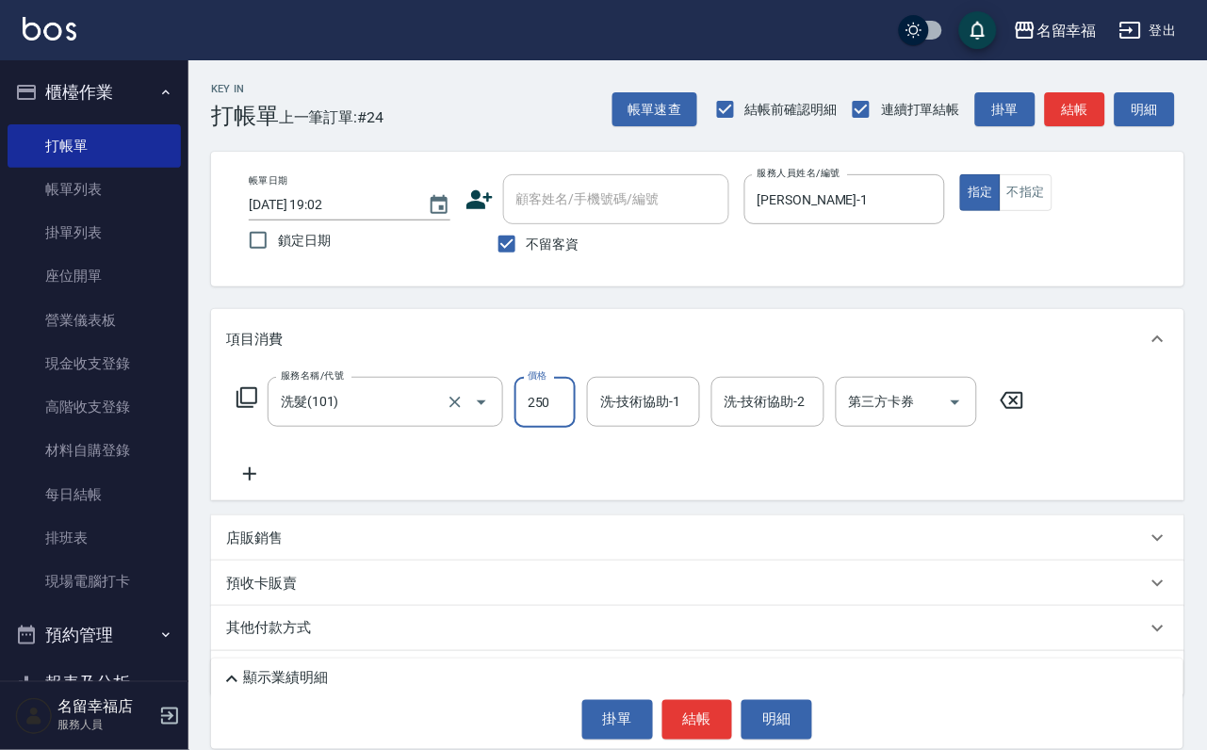
type input "250"
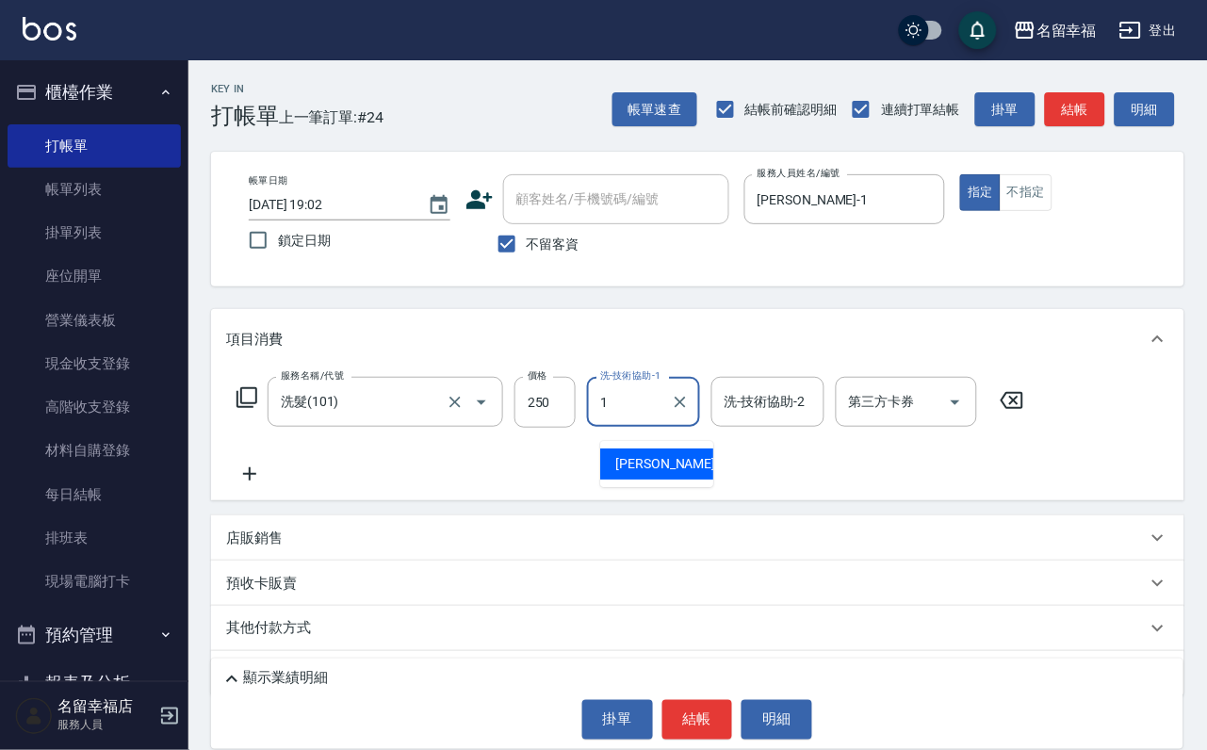
type input "珮瑜-1"
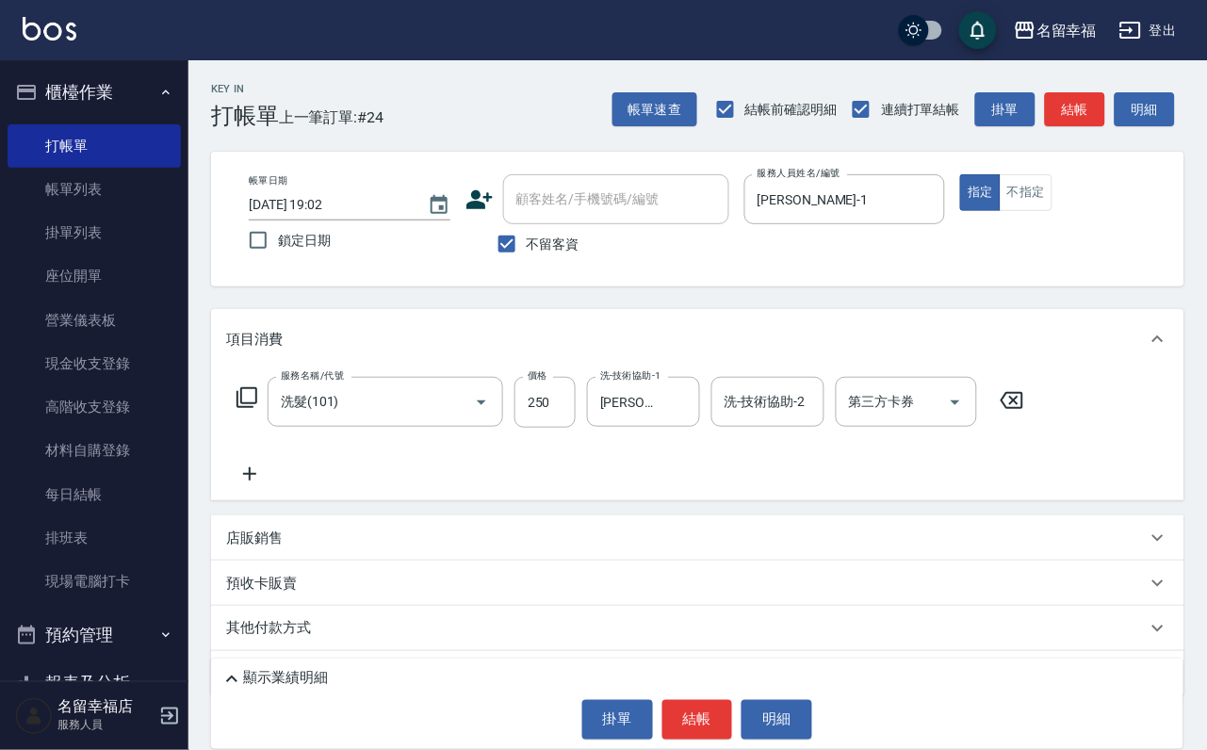
click at [244, 485] on icon at bounding box center [249, 474] width 47 height 23
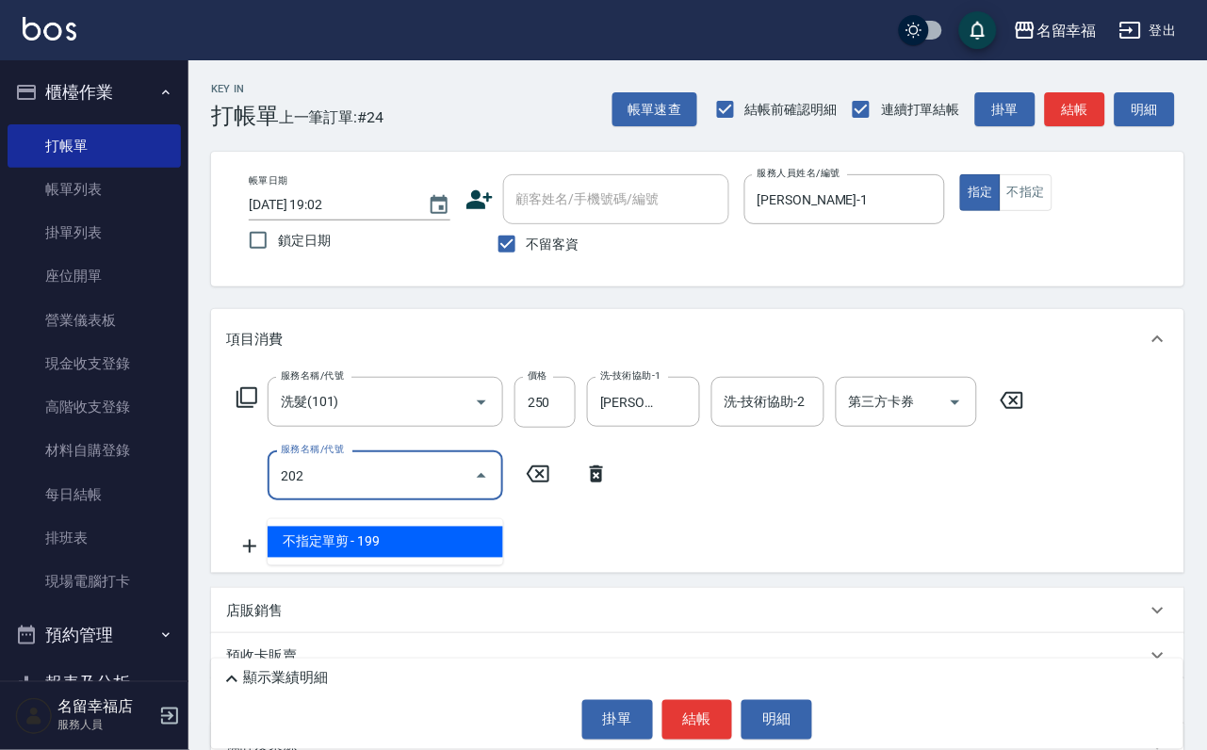
drag, startPoint x: 408, startPoint y: 544, endPoint x: 434, endPoint y: 555, distance: 27.8
click at [406, 541] on span "不指定單剪 - 199" at bounding box center [386, 542] width 236 height 31
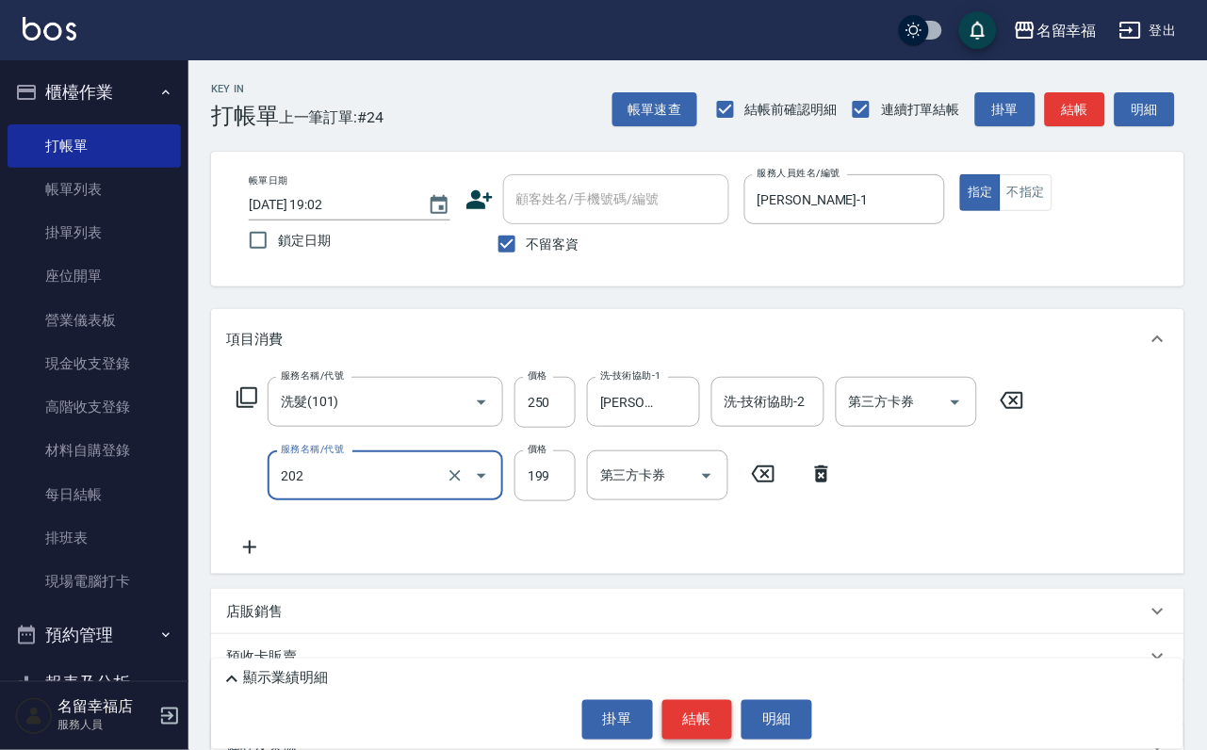
type input "不指定單剪(202)"
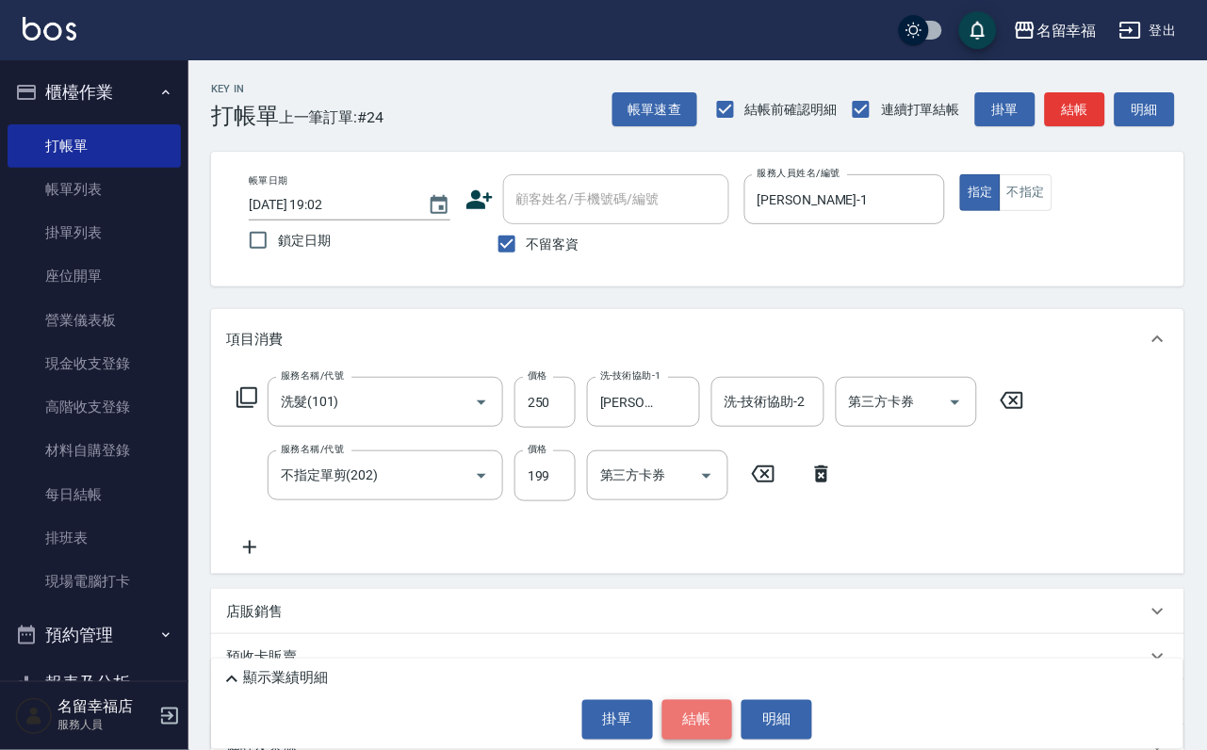
drag, startPoint x: 710, startPoint y: 717, endPoint x: 696, endPoint y: 696, distance: 25.9
click at [710, 716] on button "結帳" at bounding box center [698, 720] width 71 height 40
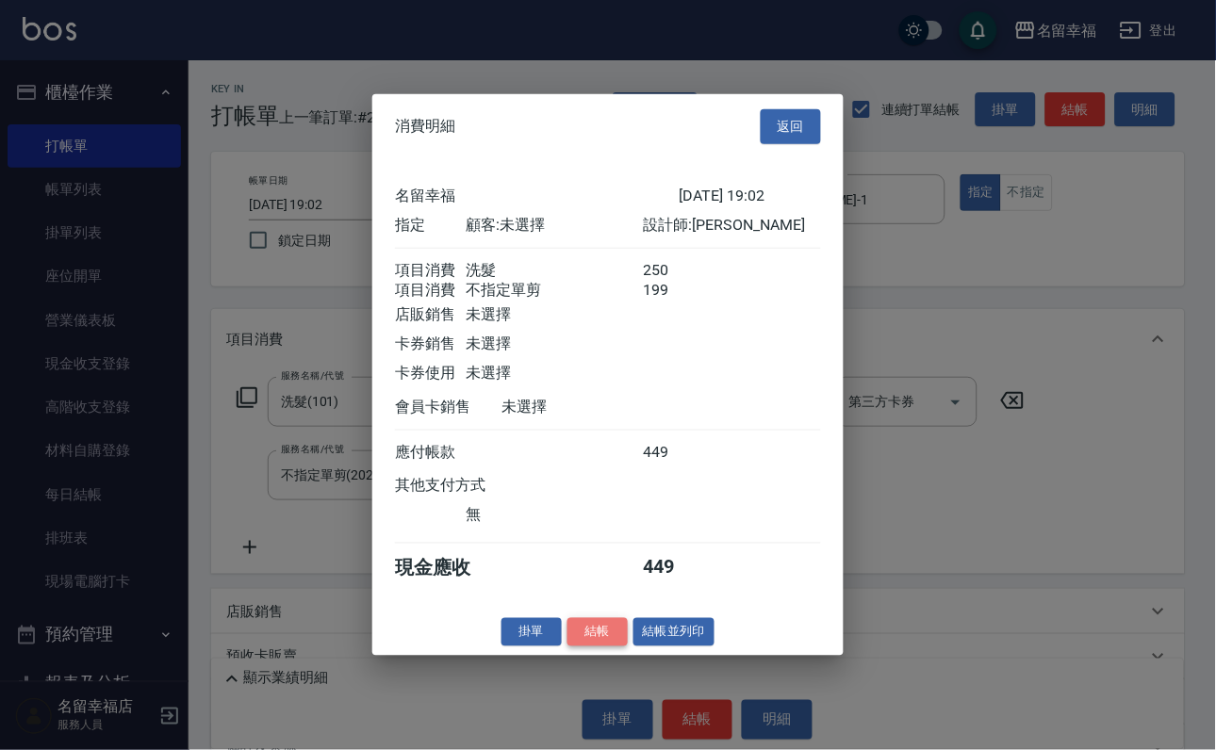
click at [576, 647] on button "結帳" at bounding box center [597, 631] width 60 height 29
type input "2025/10/12 19:03"
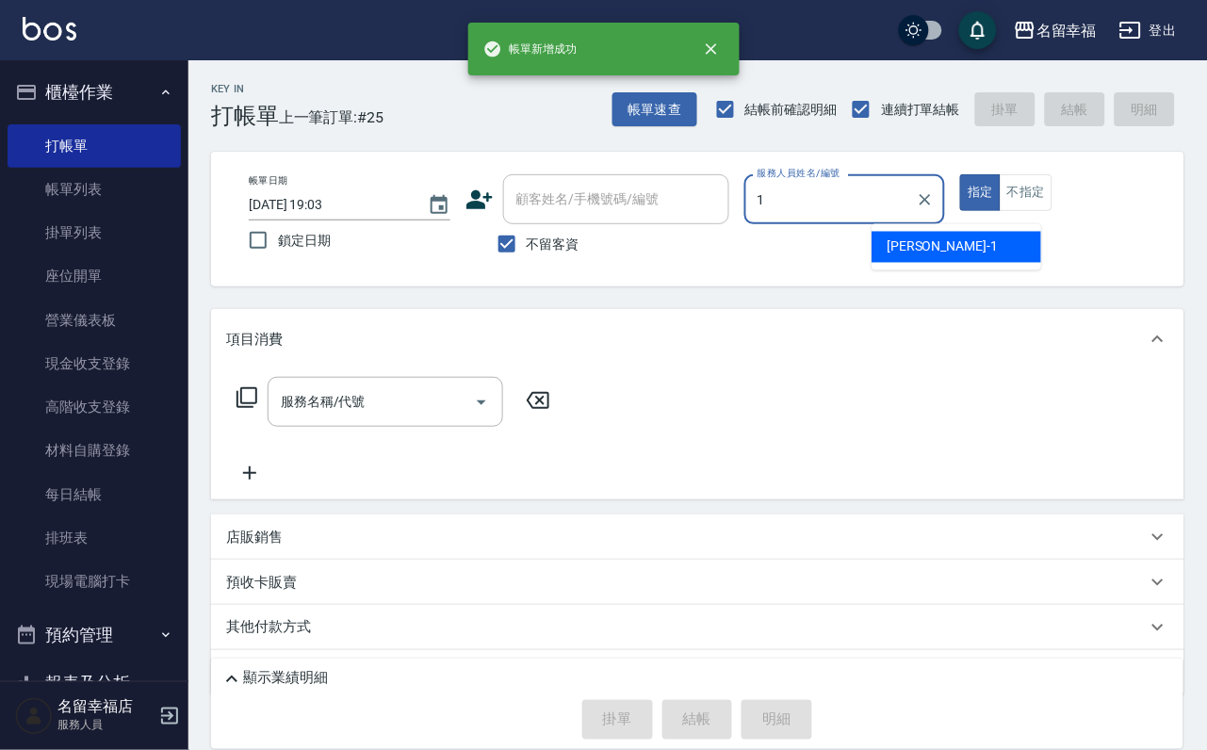
type input "珮瑜-1"
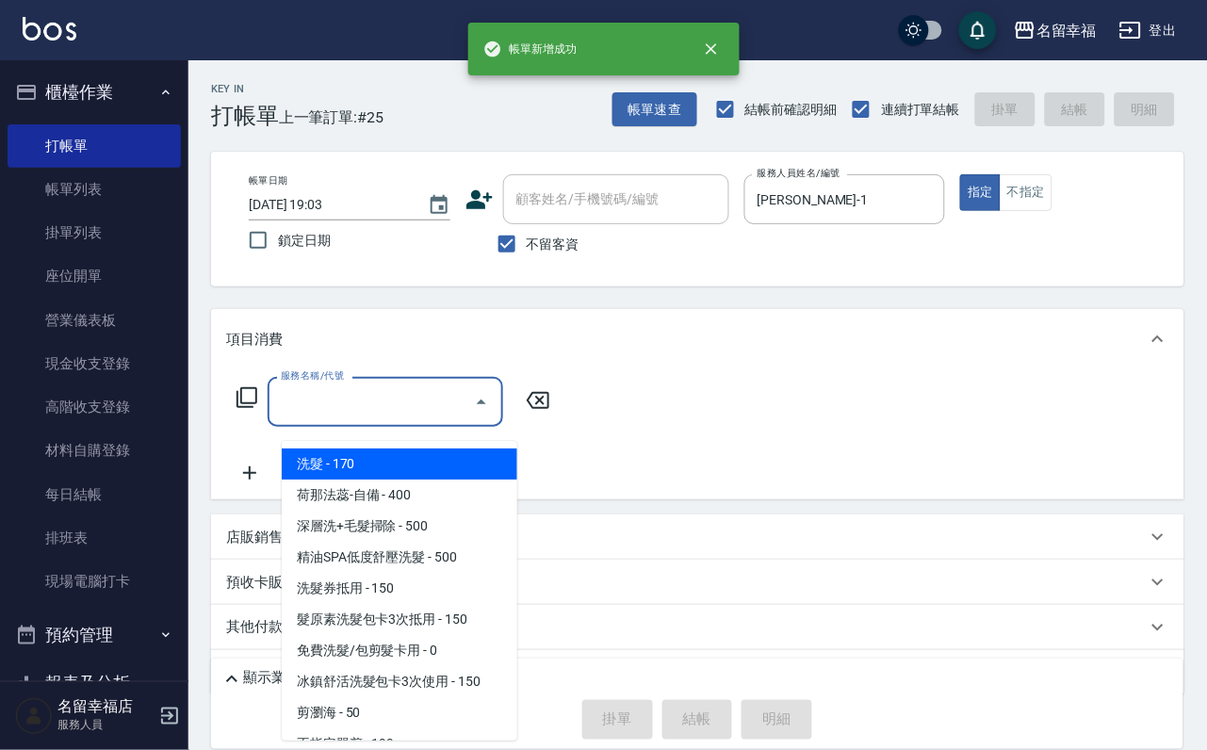
click at [389, 399] on input "服務名稱/代號" at bounding box center [371, 401] width 190 height 33
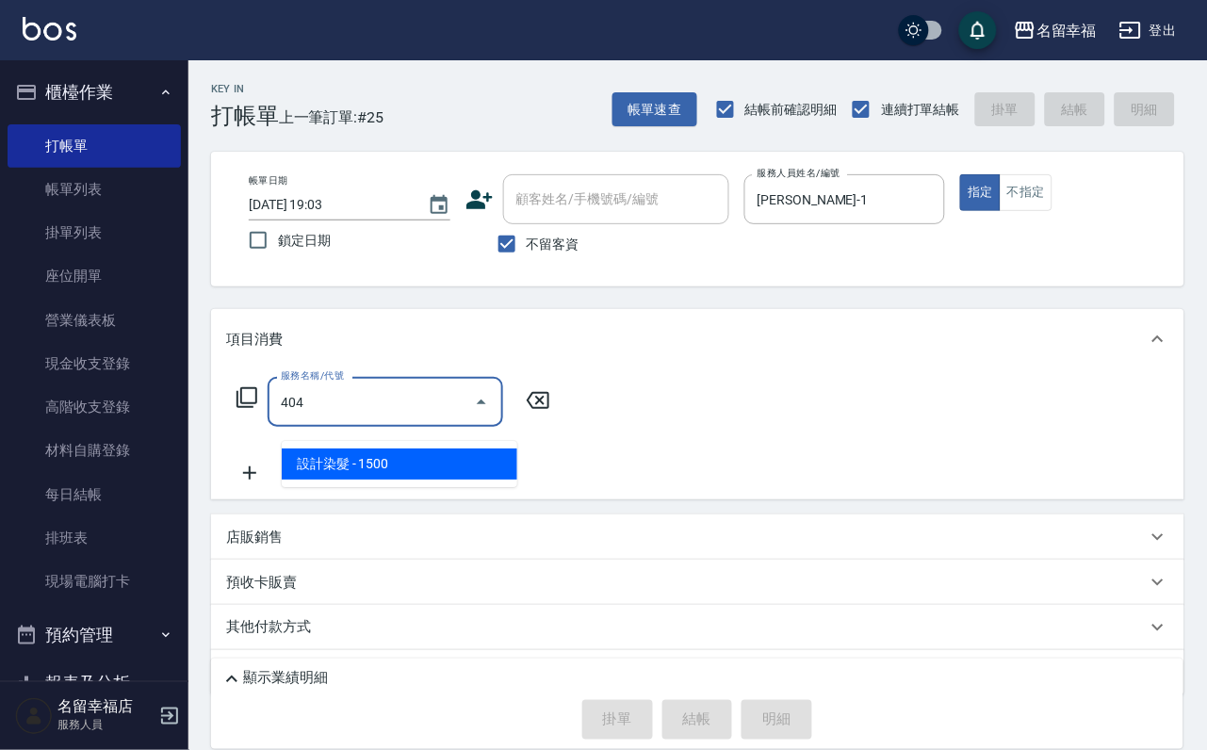
type input "設計染髮(404)"
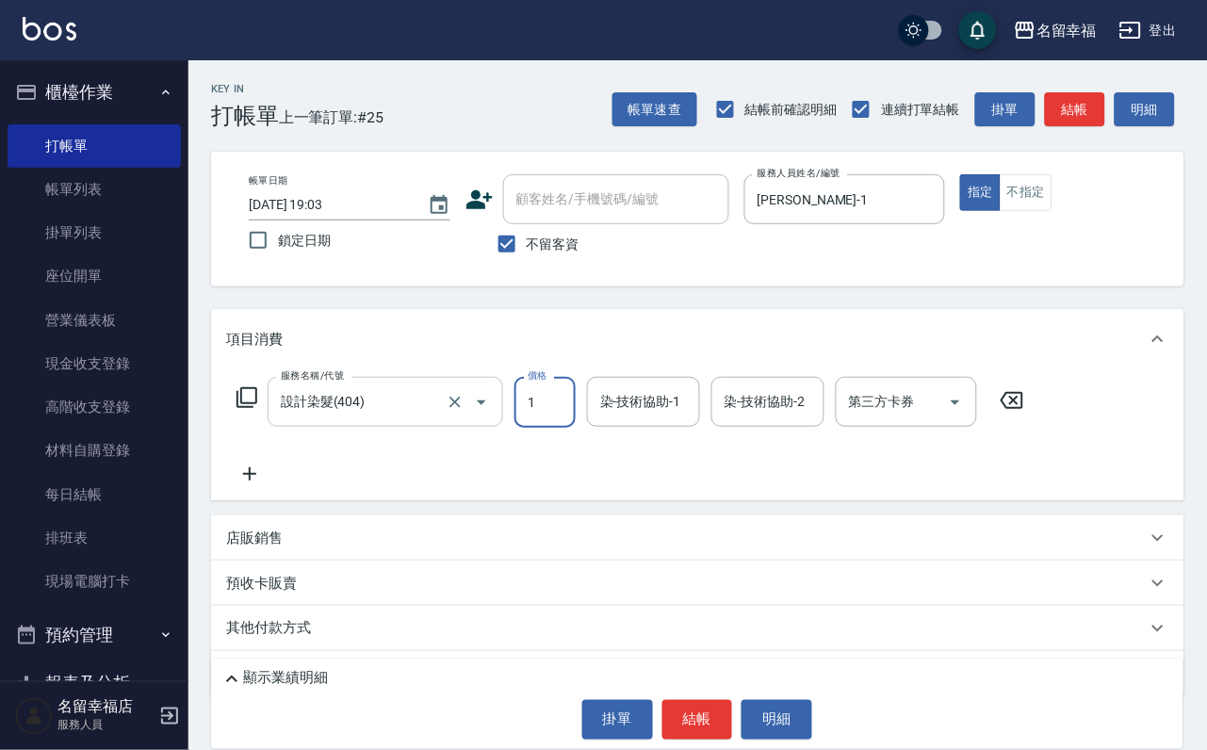
scroll to position [0, 0]
type input "11"
click at [495, 514] on body "名留幸福 登出 櫃檯作業 打帳單 帳單列表 掛單列表 座位開單 營業儀表板 現金收支登錄 高階收支登錄 材料自購登錄 每日結帳 排班表 現場電腦打卡 預約管理…" at bounding box center [603, 415] width 1207 height 830
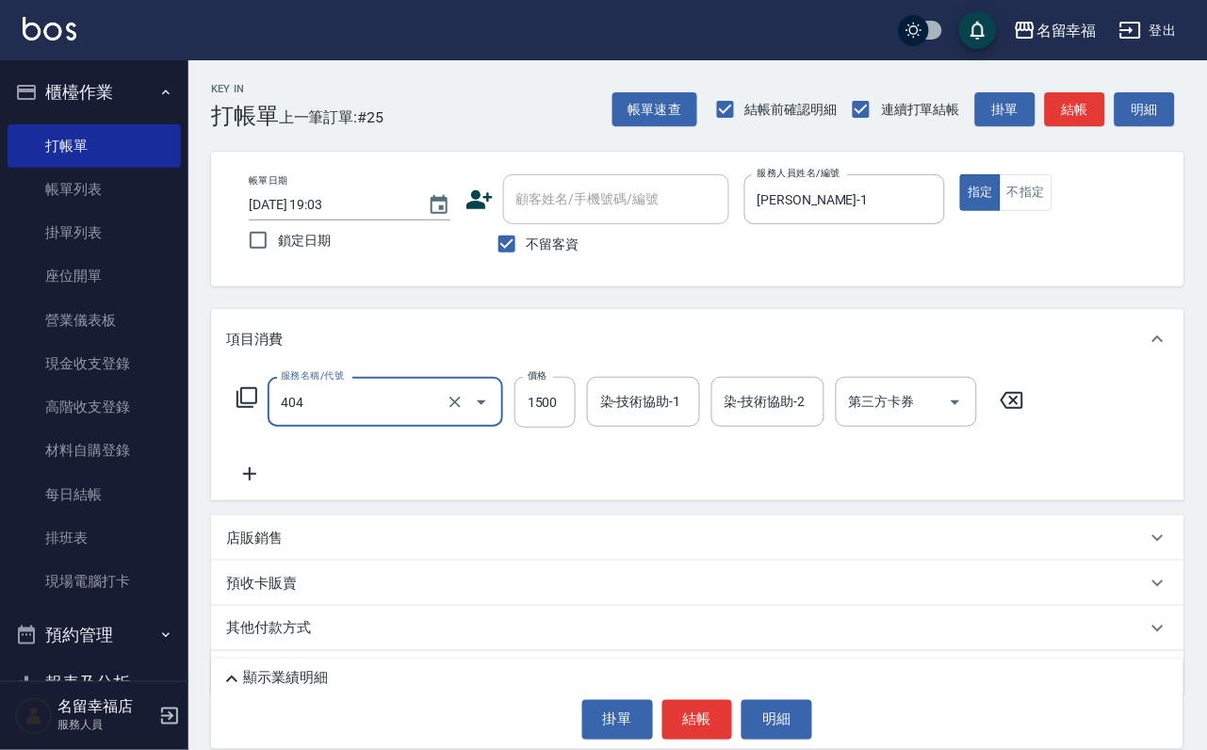
type input "設計染髮(404)"
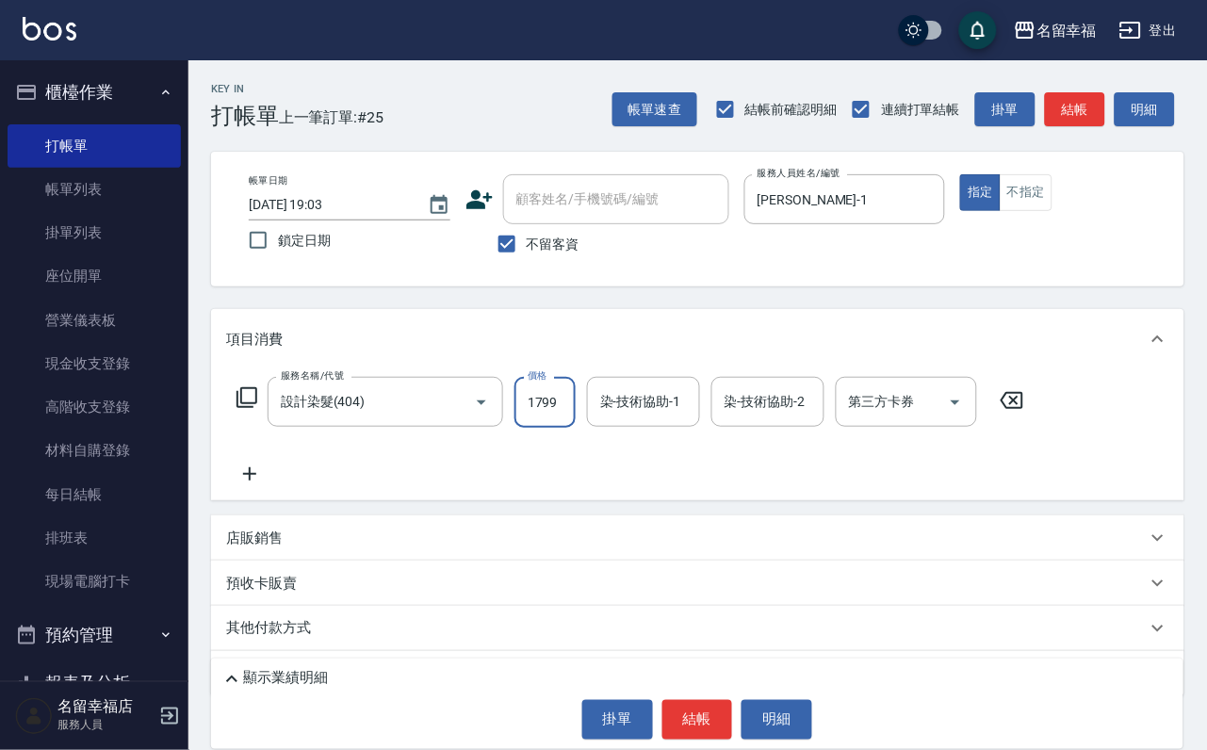
scroll to position [0, 1]
type input "1799"
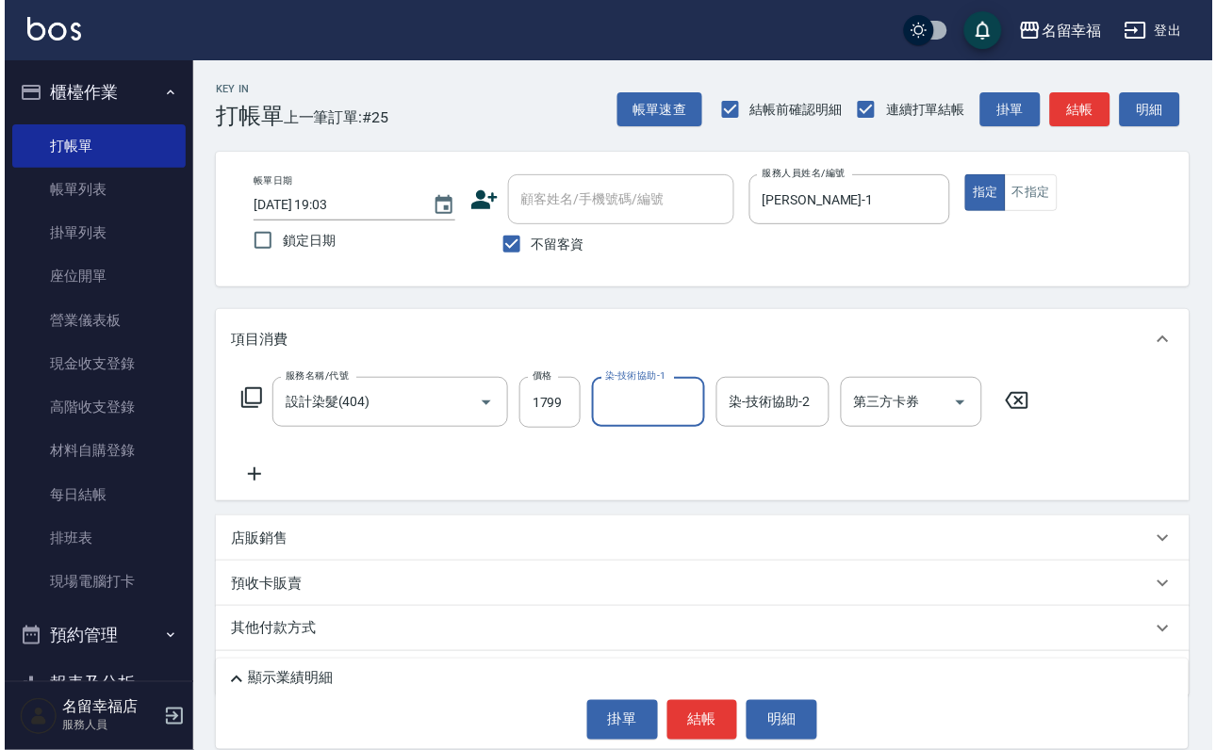
scroll to position [0, 0]
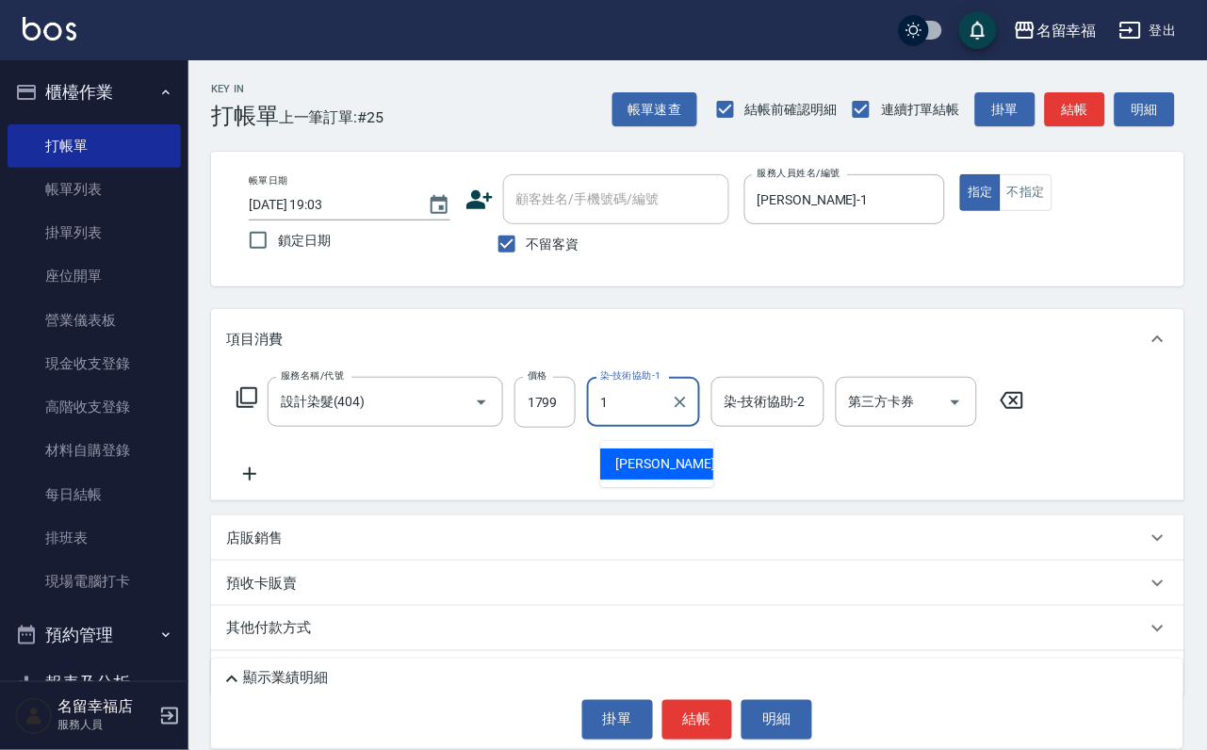
type input "珮瑜-1"
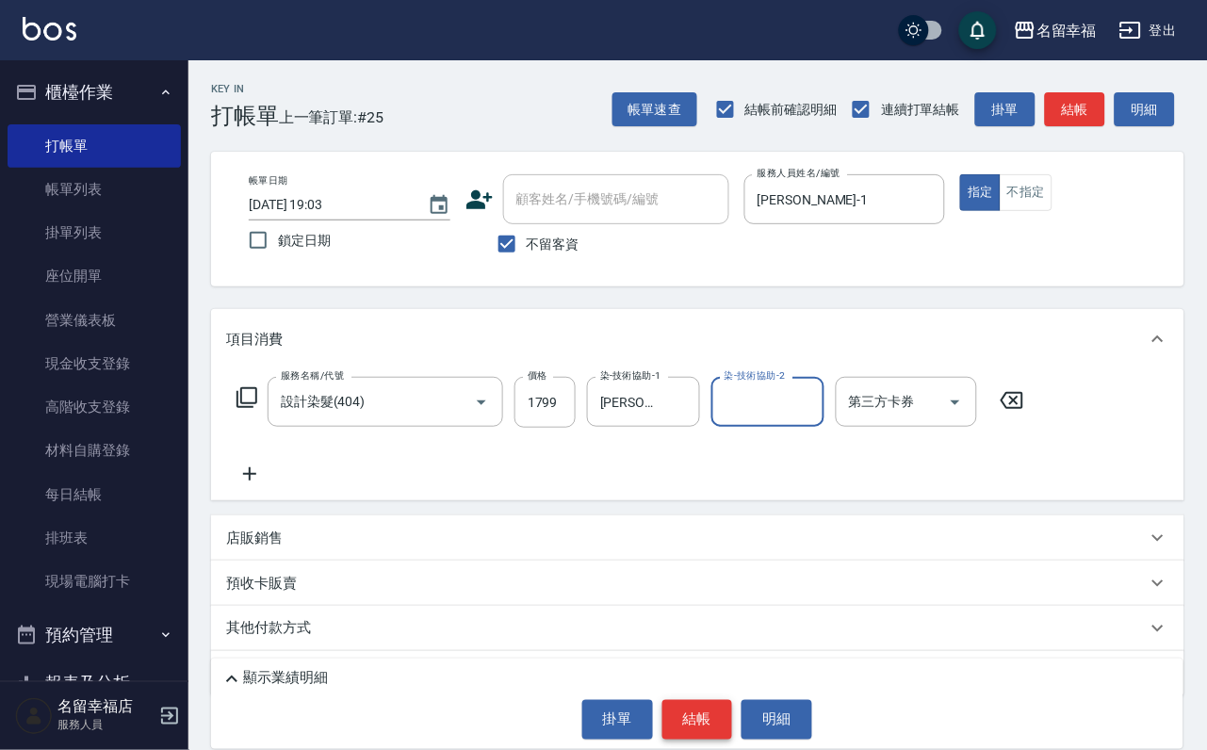
click at [703, 729] on button "結帳" at bounding box center [698, 720] width 71 height 40
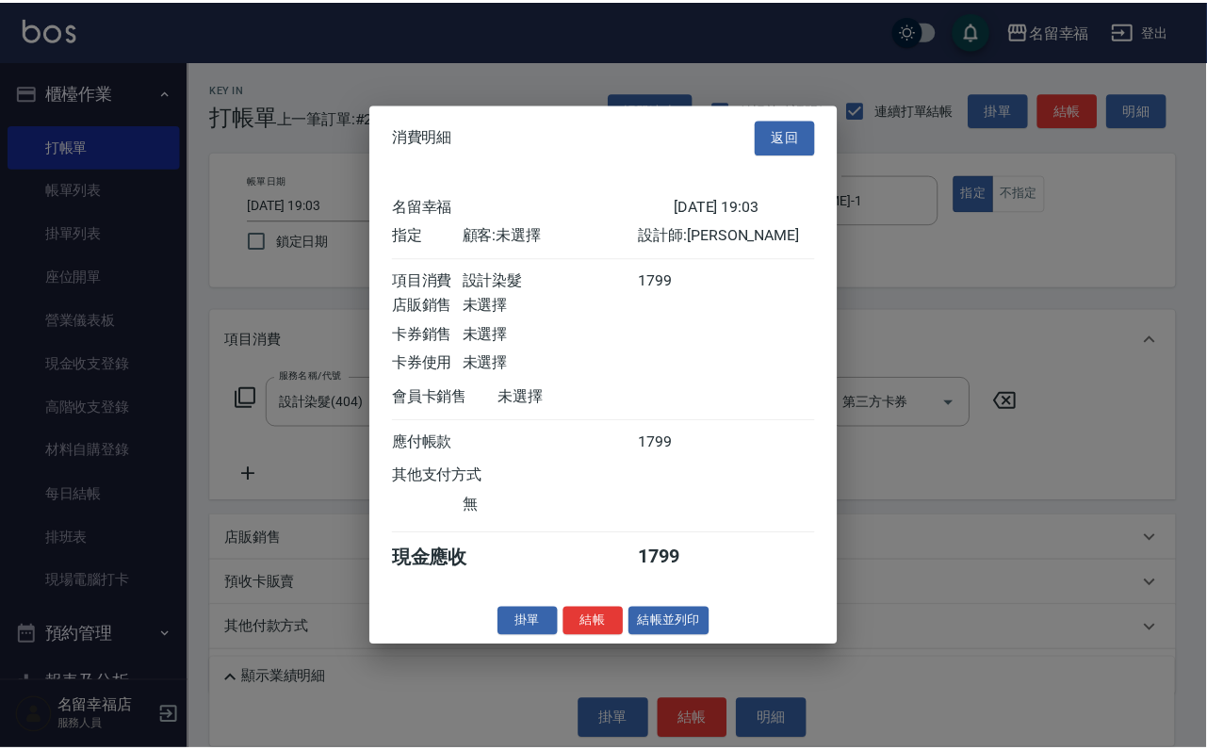
scroll to position [233, 0]
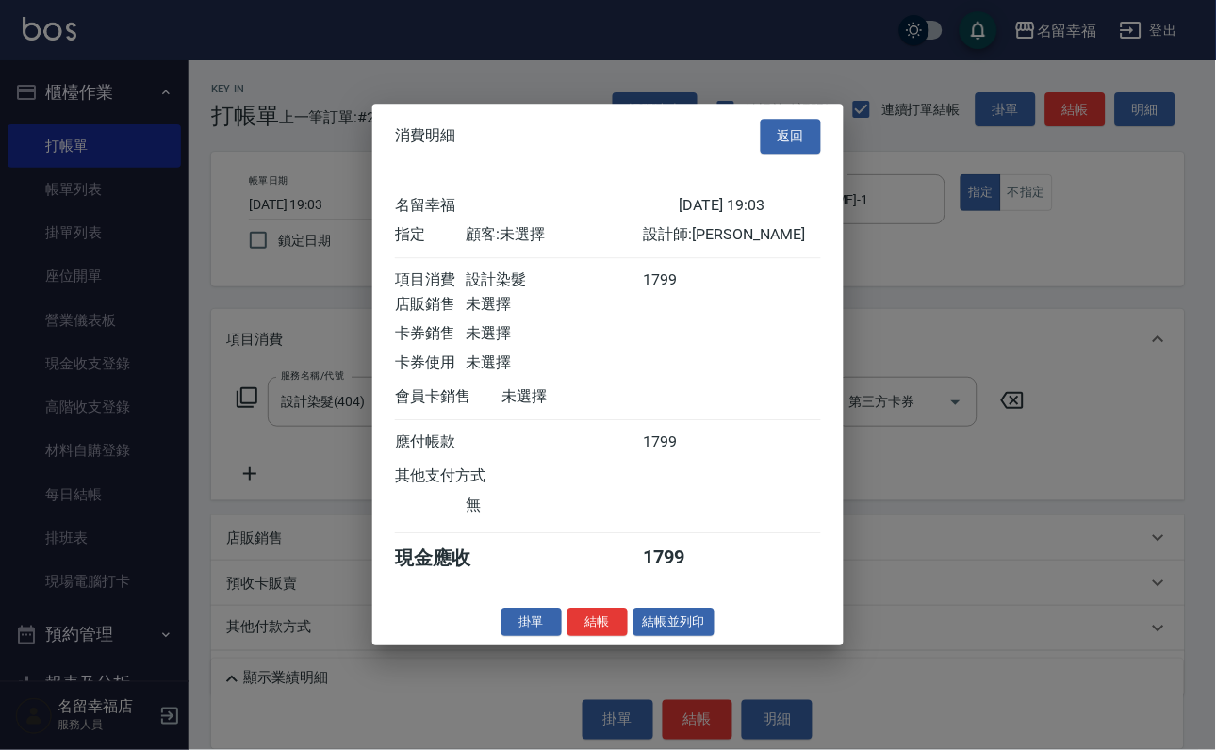
drag, startPoint x: 587, startPoint y: 710, endPoint x: 574, endPoint y: 694, distance: 20.8
click at [585, 637] on button "結帳" at bounding box center [597, 622] width 60 height 29
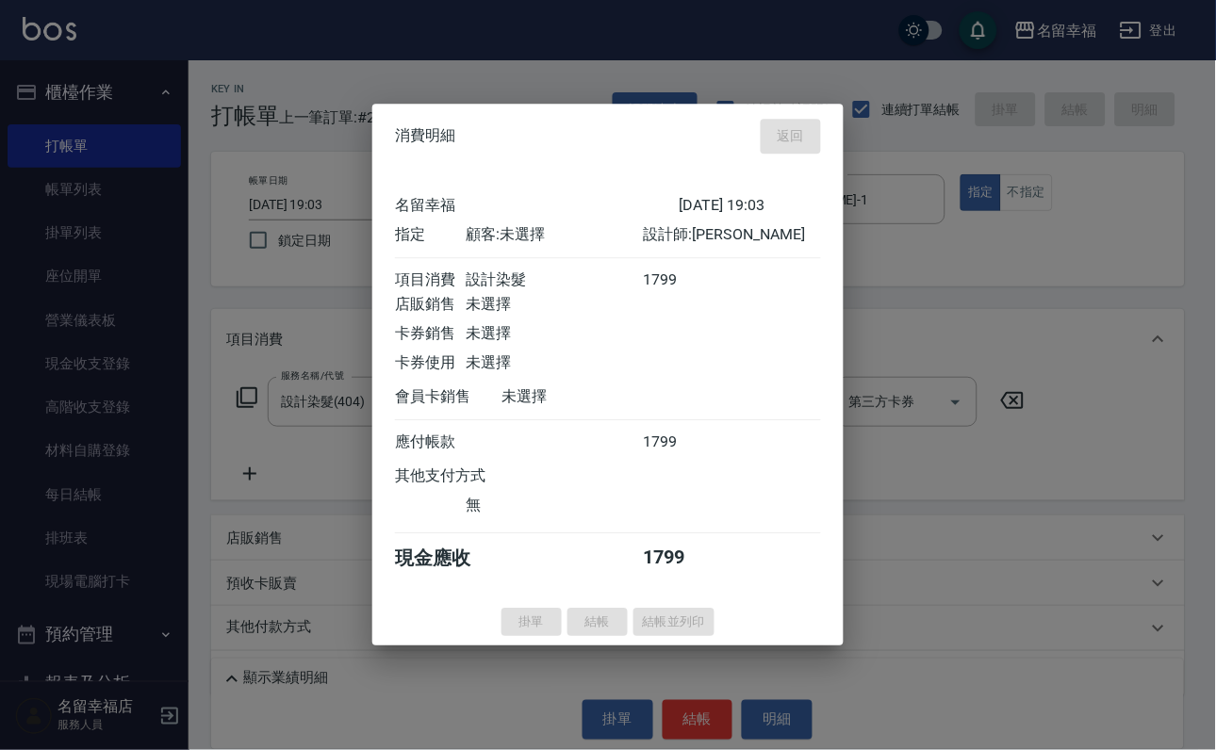
type input "2025/10/12 19:04"
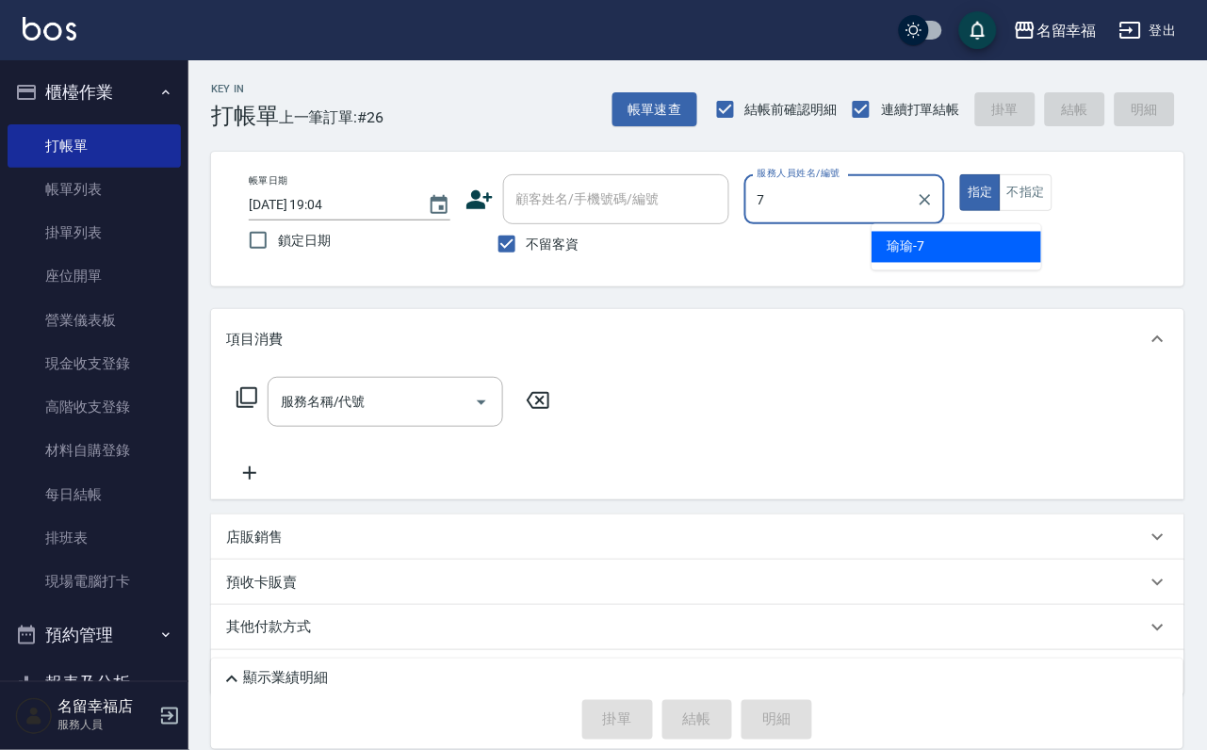
type input "[PERSON_NAME]-7"
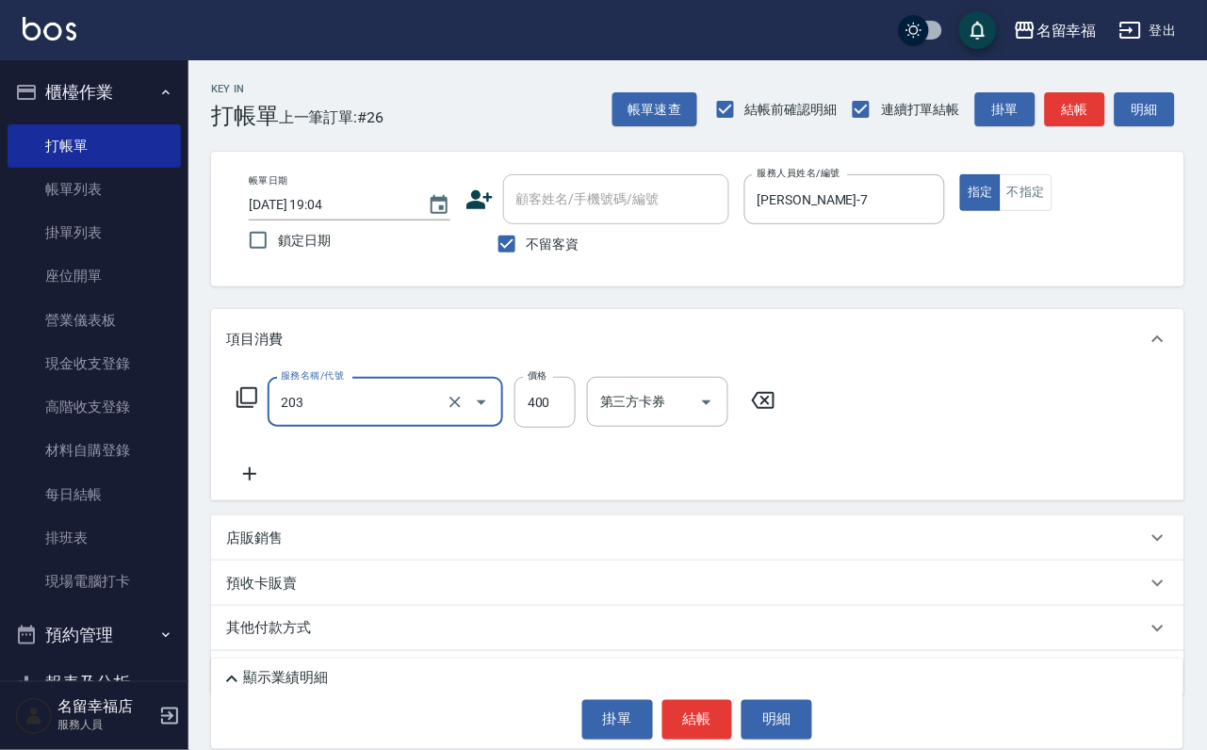
type input "指定單剪(203)"
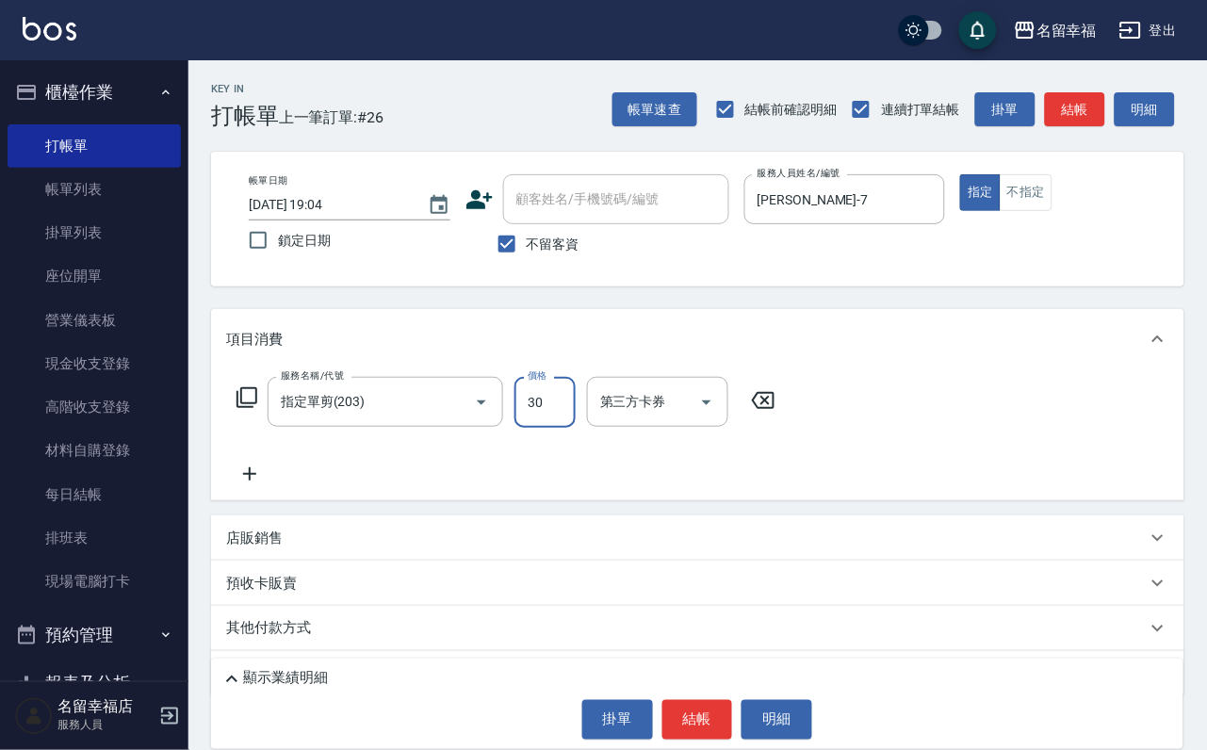
type input "300"
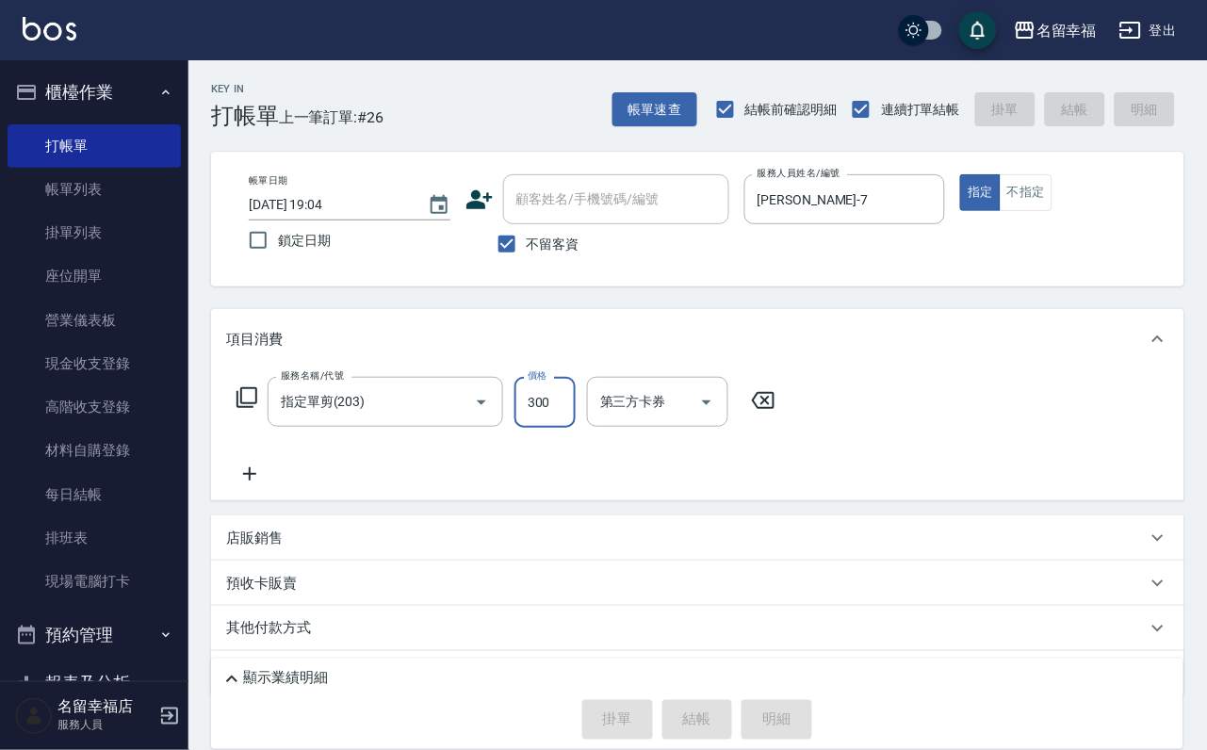
type input "2025/10/12 19:05"
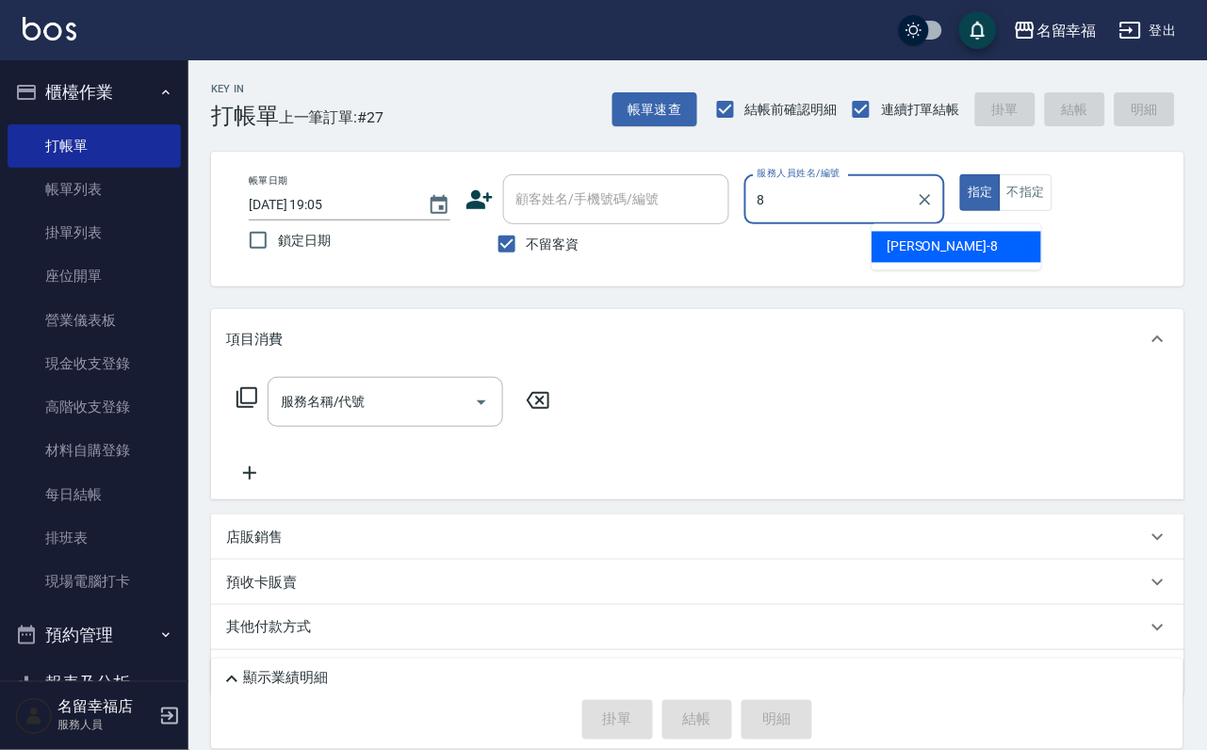
type input "詩婷-8"
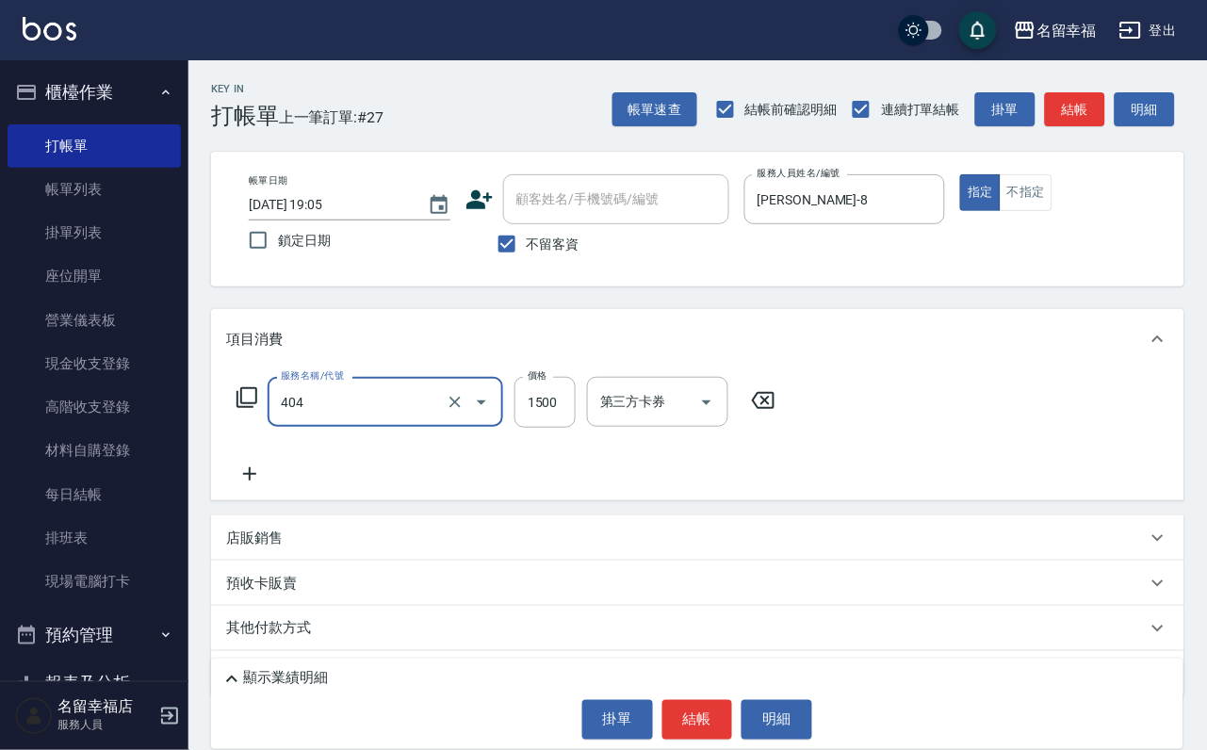
type input "設計染髮(404)"
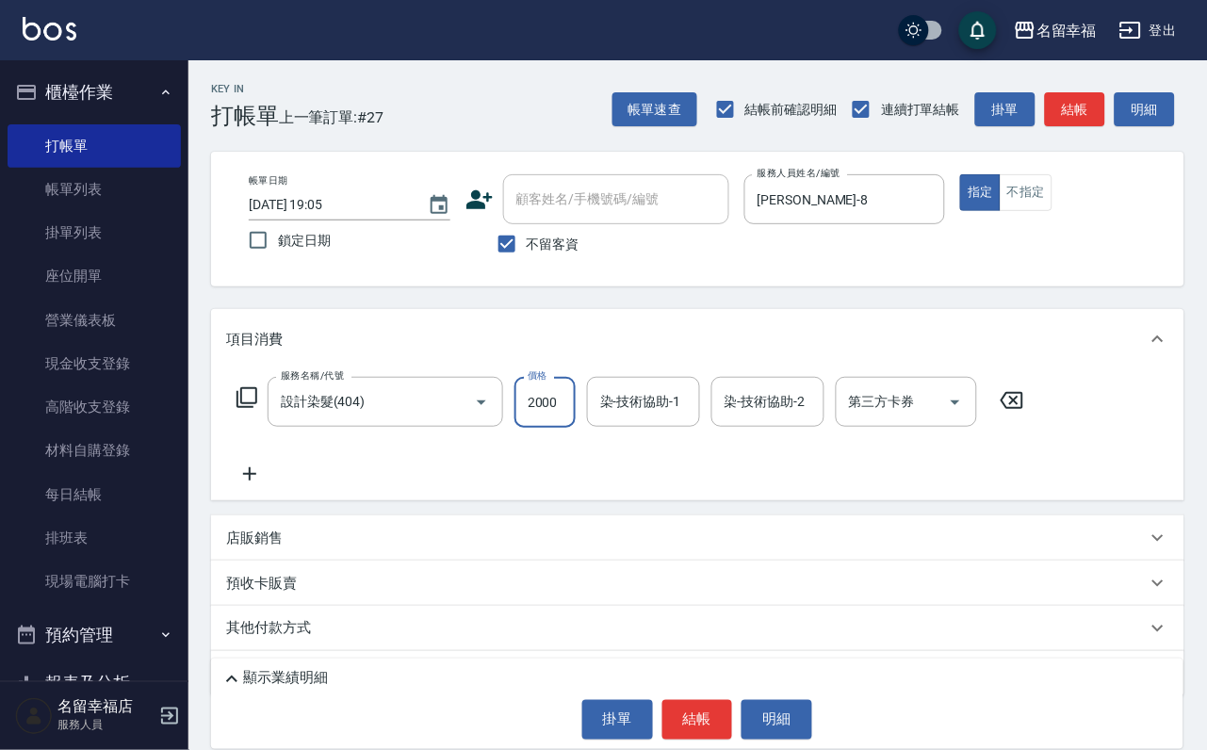
scroll to position [0, 1]
type input "2000"
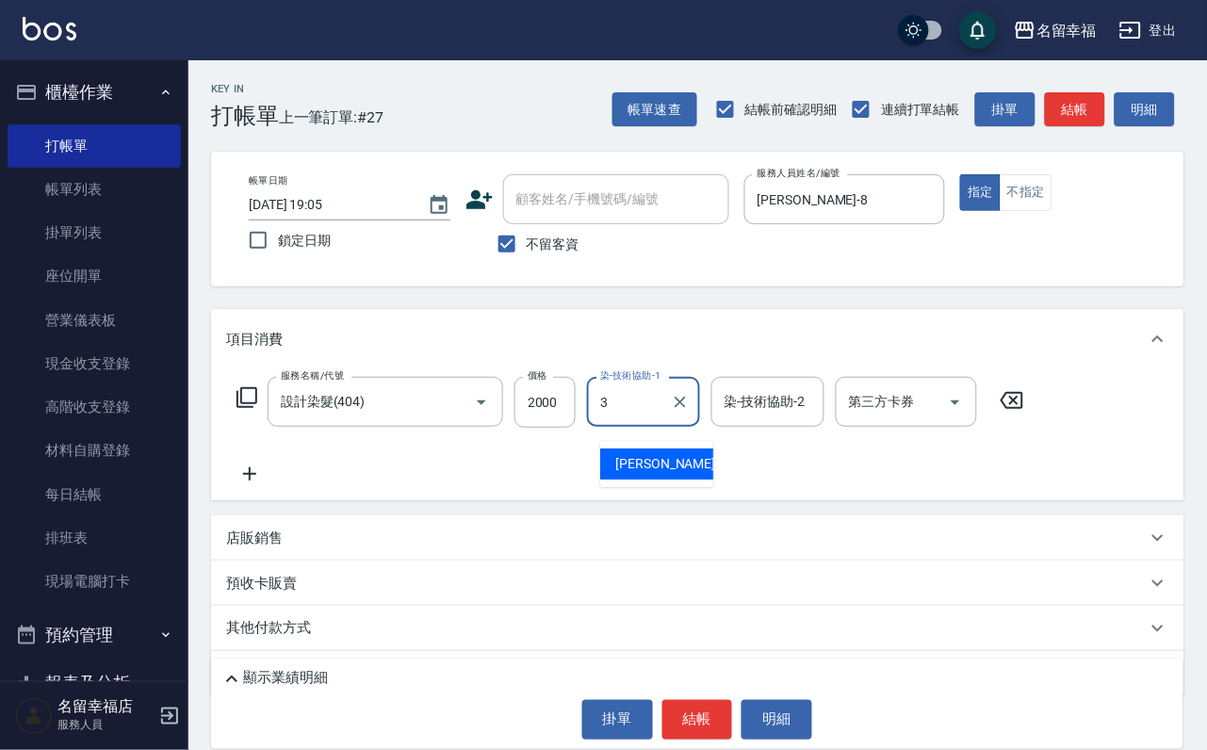
type input "晉瑋-3"
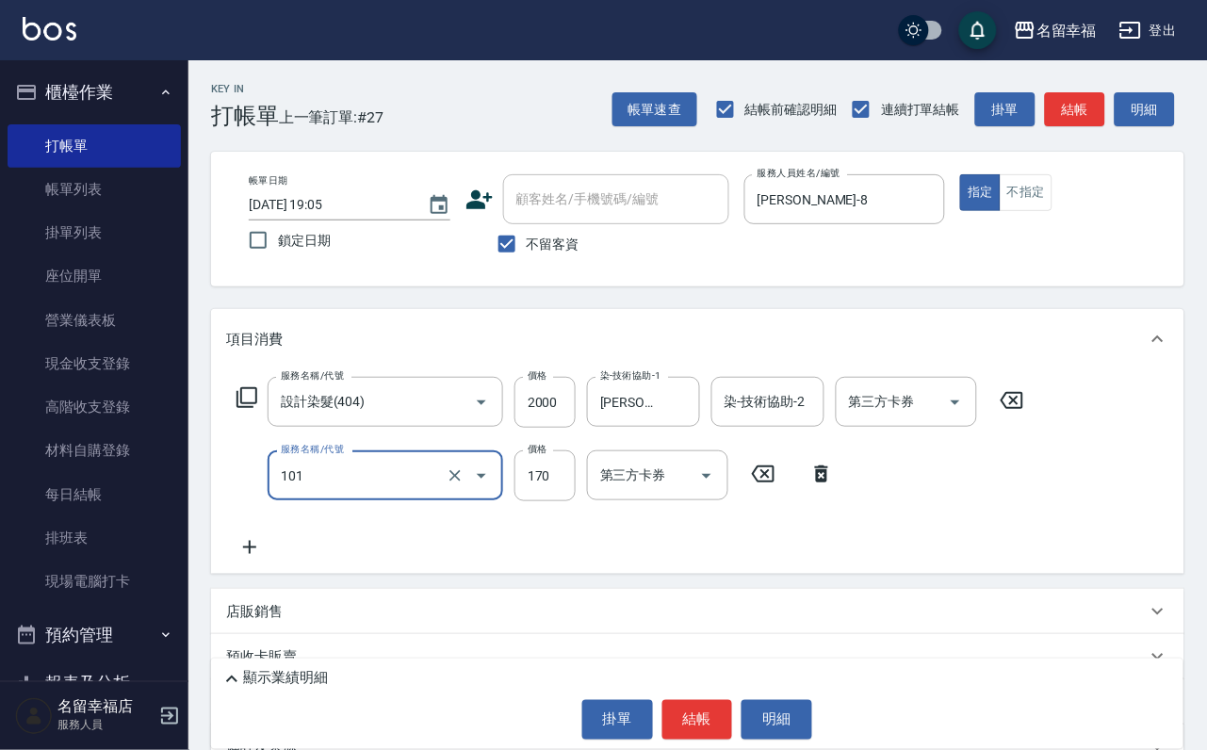
type input "洗髮(101)"
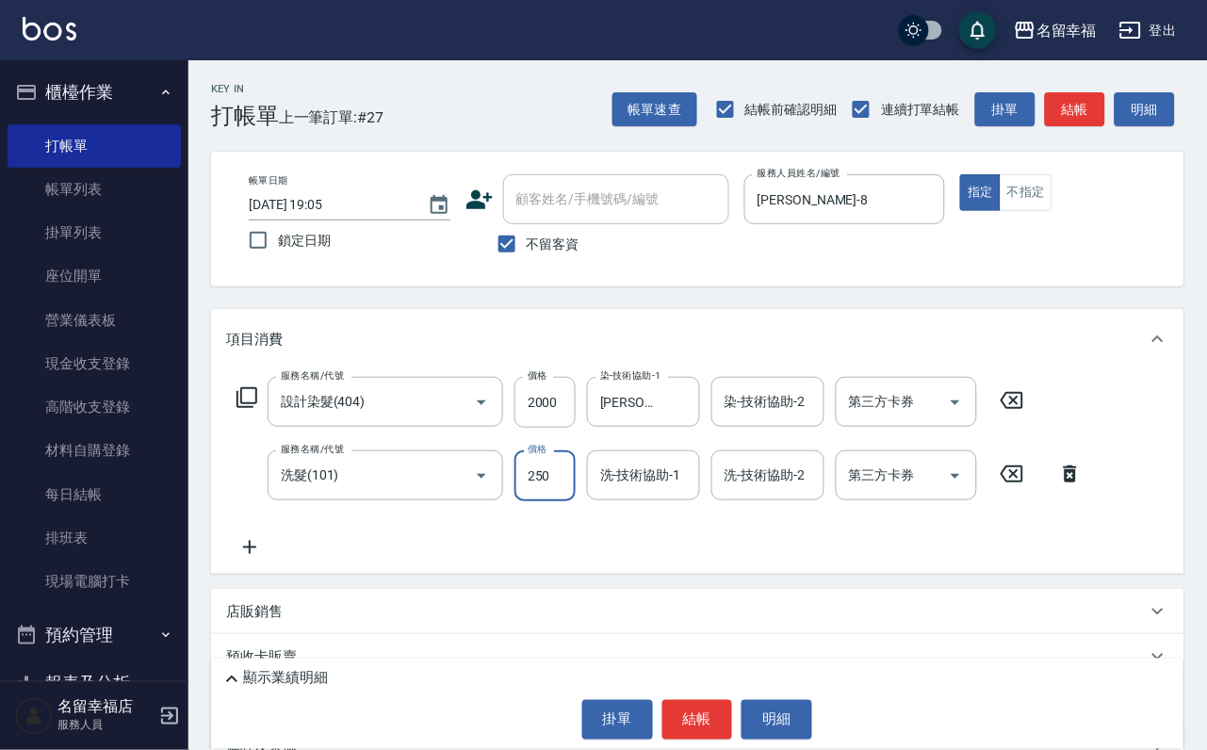
type input "250"
type input "詩婷-8"
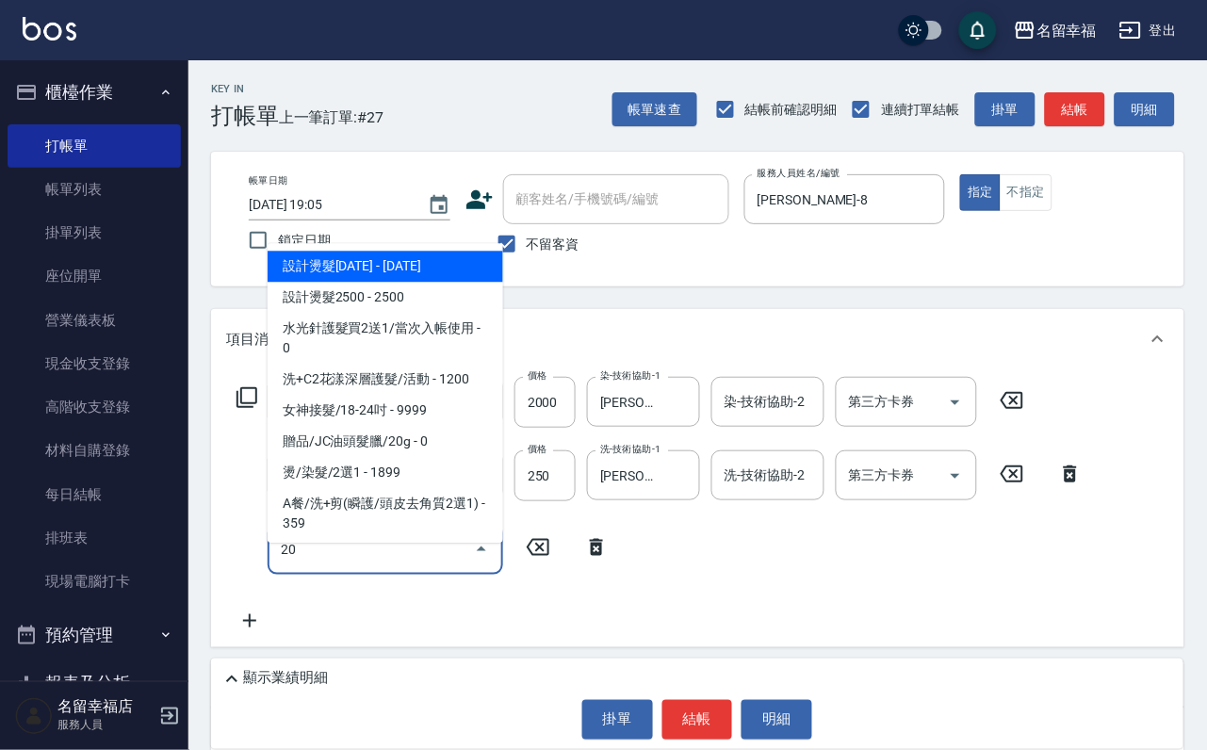
type input "202"
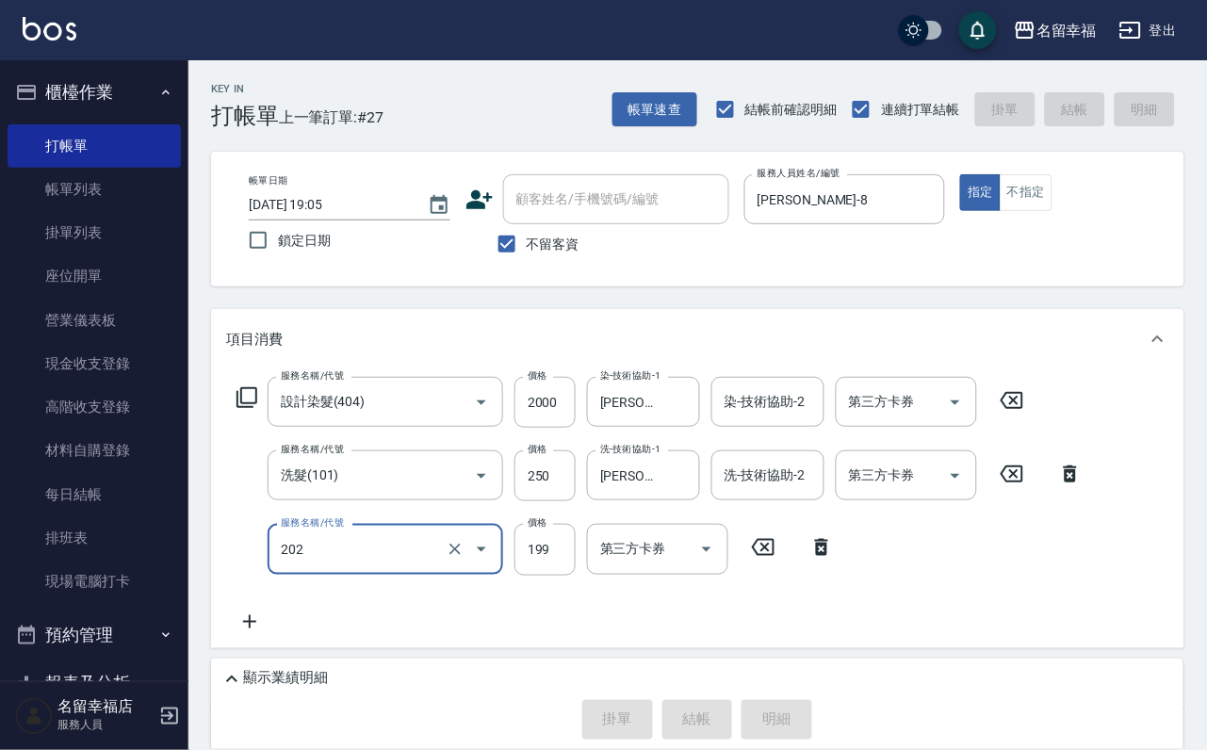
type input "2025/10/12 19:16"
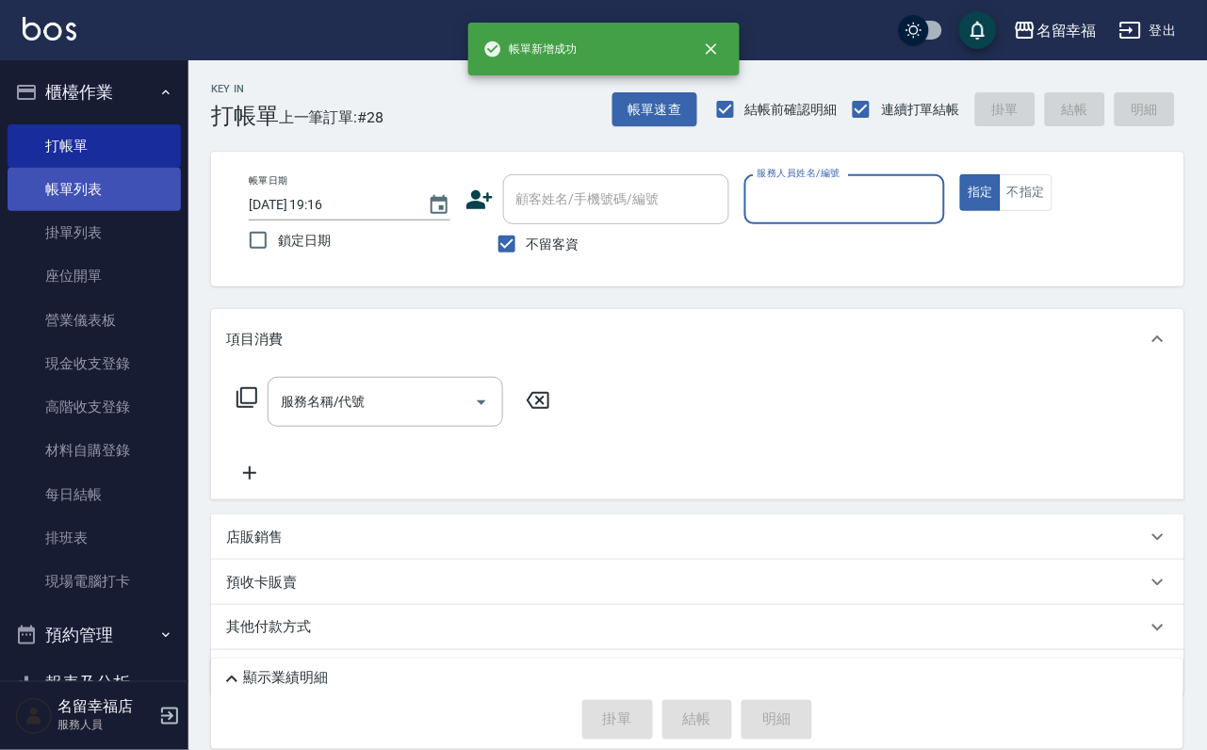
click at [100, 189] on link "帳單列表" at bounding box center [94, 189] width 173 height 43
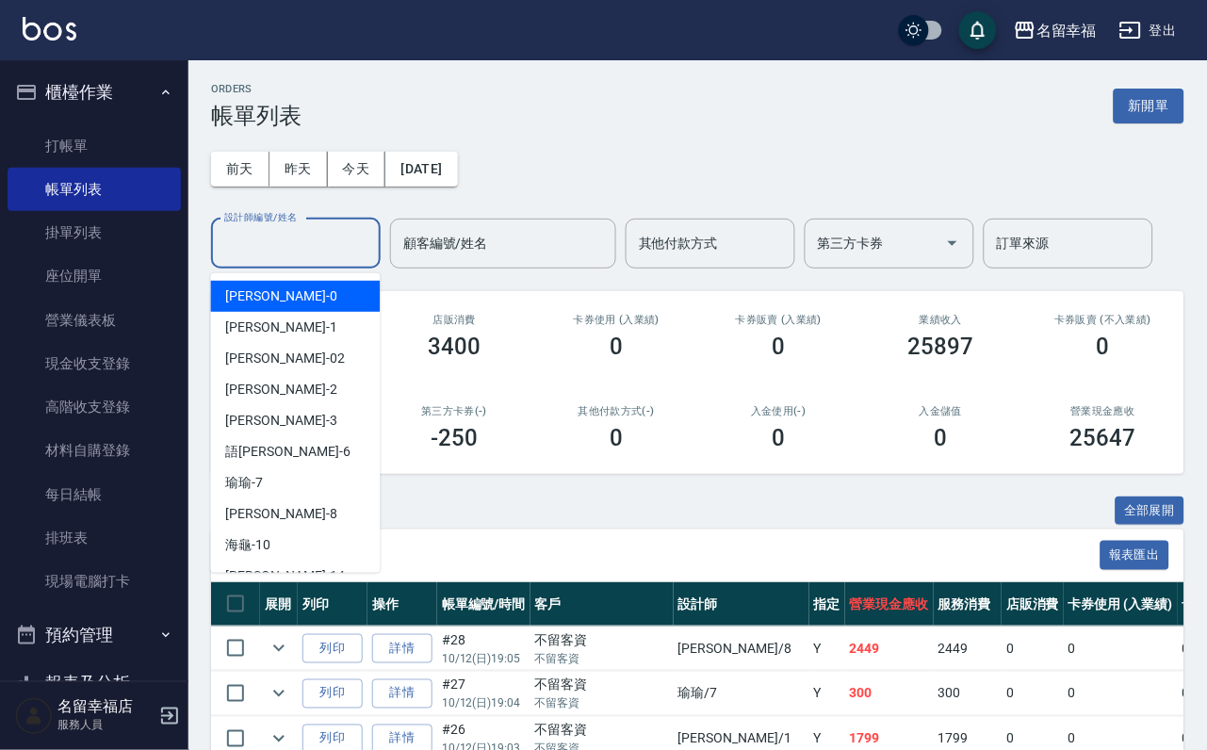
click at [296, 255] on input "設計師編號/姓名" at bounding box center [296, 243] width 153 height 33
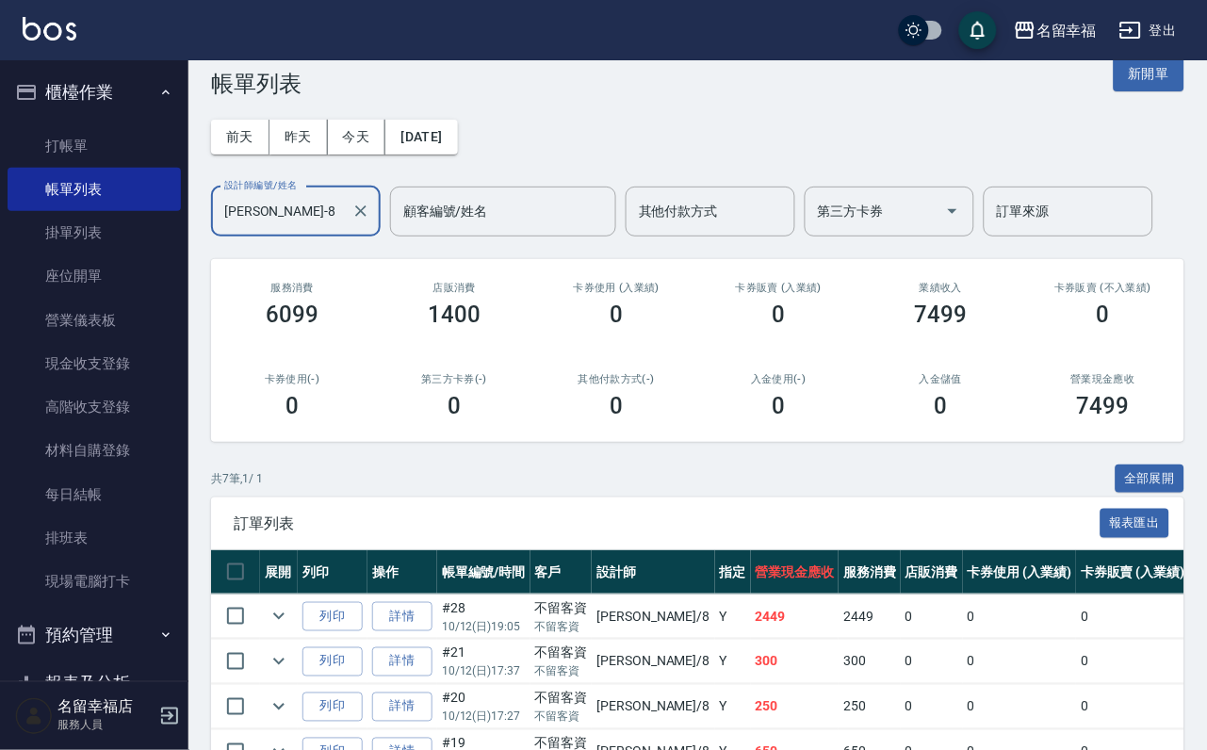
scroll to position [456, 0]
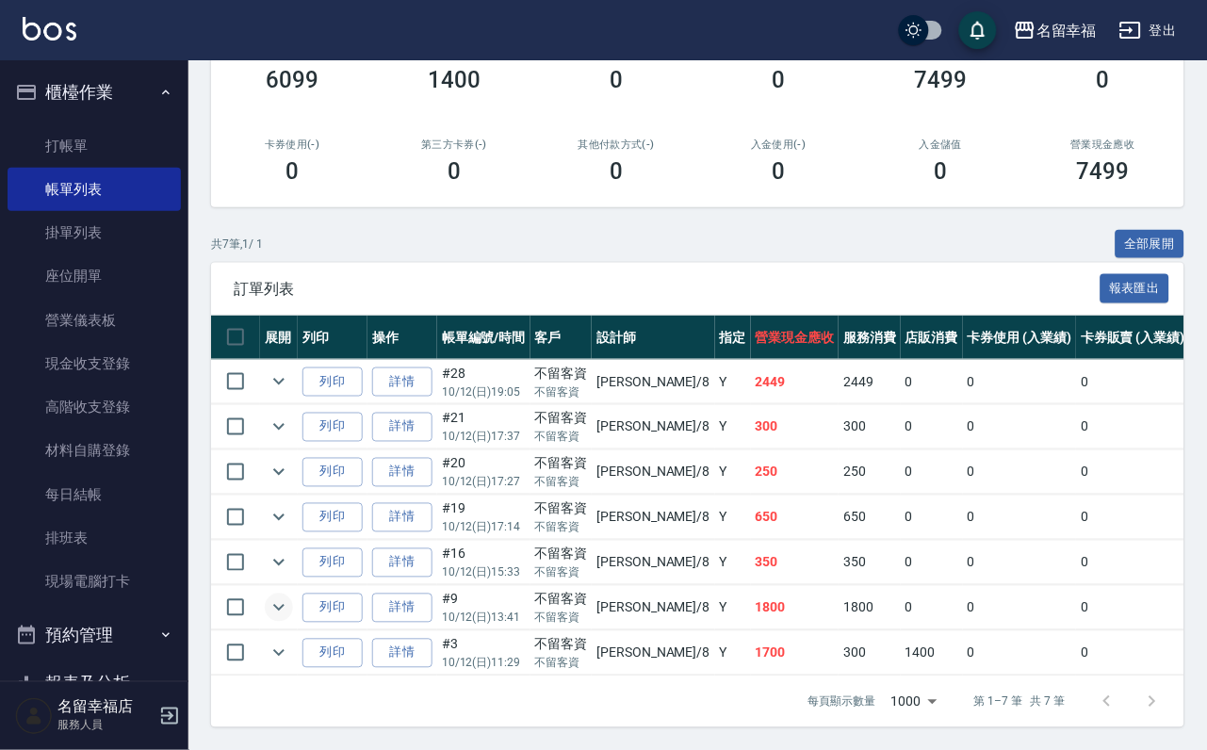
type input "詩婷-8"
click at [290, 597] on icon "expand row" at bounding box center [279, 608] width 23 height 23
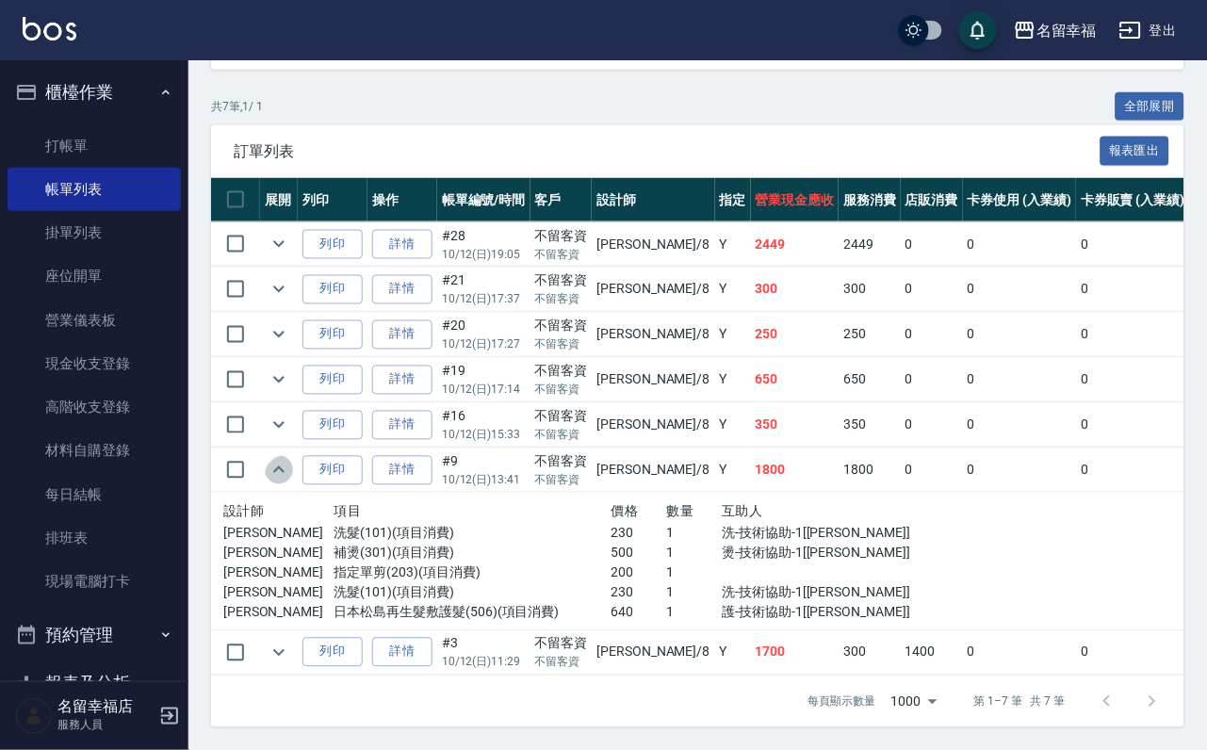
click at [290, 482] on icon "expand row" at bounding box center [279, 470] width 23 height 23
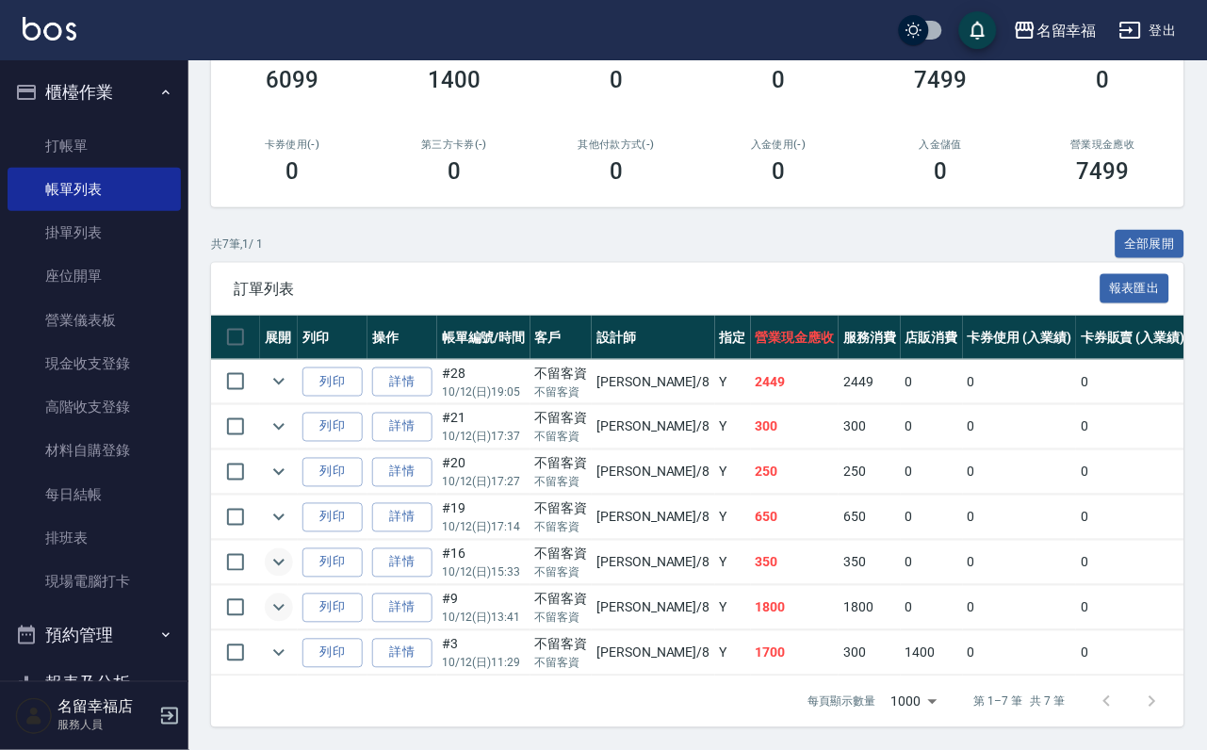
click at [288, 551] on icon "expand row" at bounding box center [279, 562] width 23 height 23
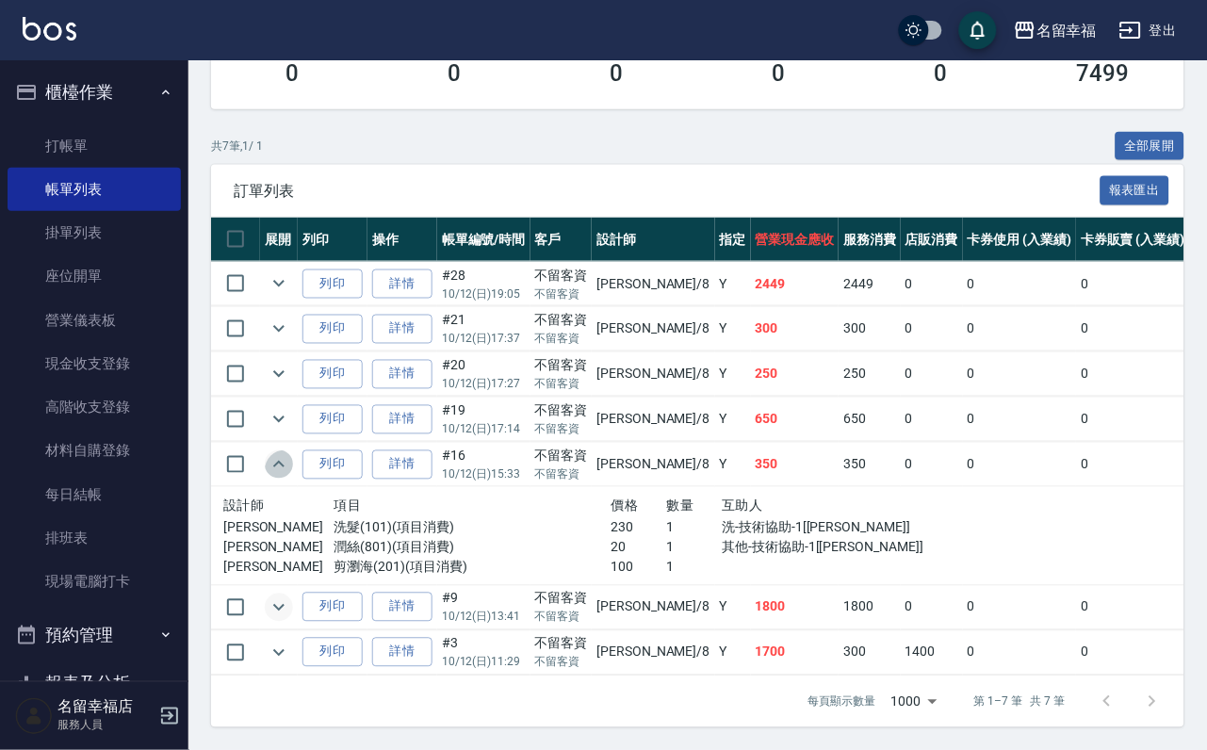
click at [288, 476] on icon "expand row" at bounding box center [279, 464] width 23 height 23
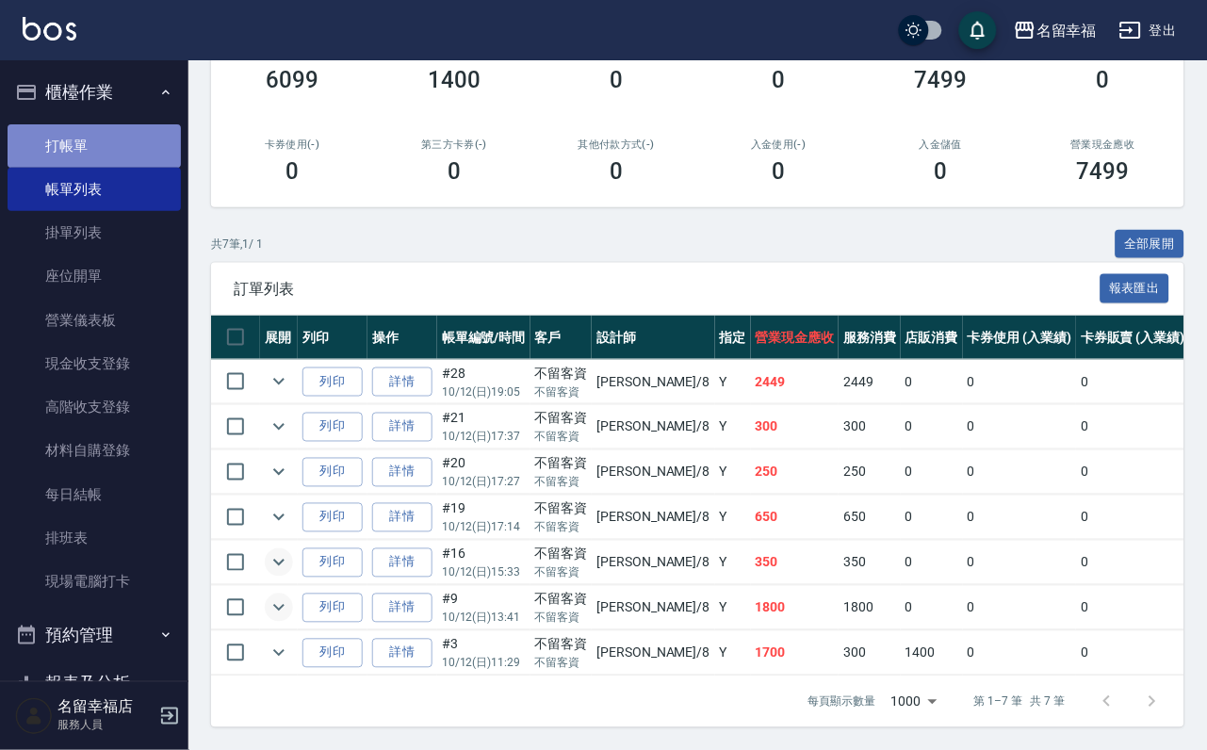
click at [126, 137] on link "打帳單" at bounding box center [94, 145] width 173 height 43
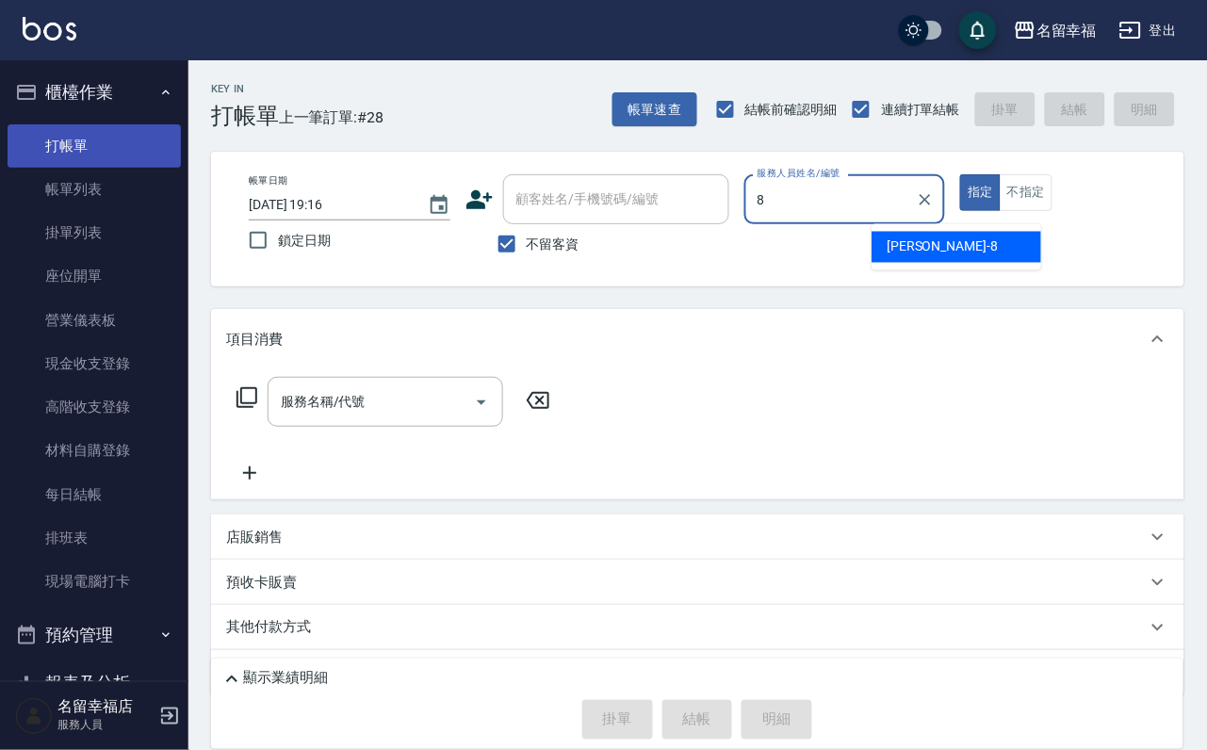
type input "詩婷-8"
type button "true"
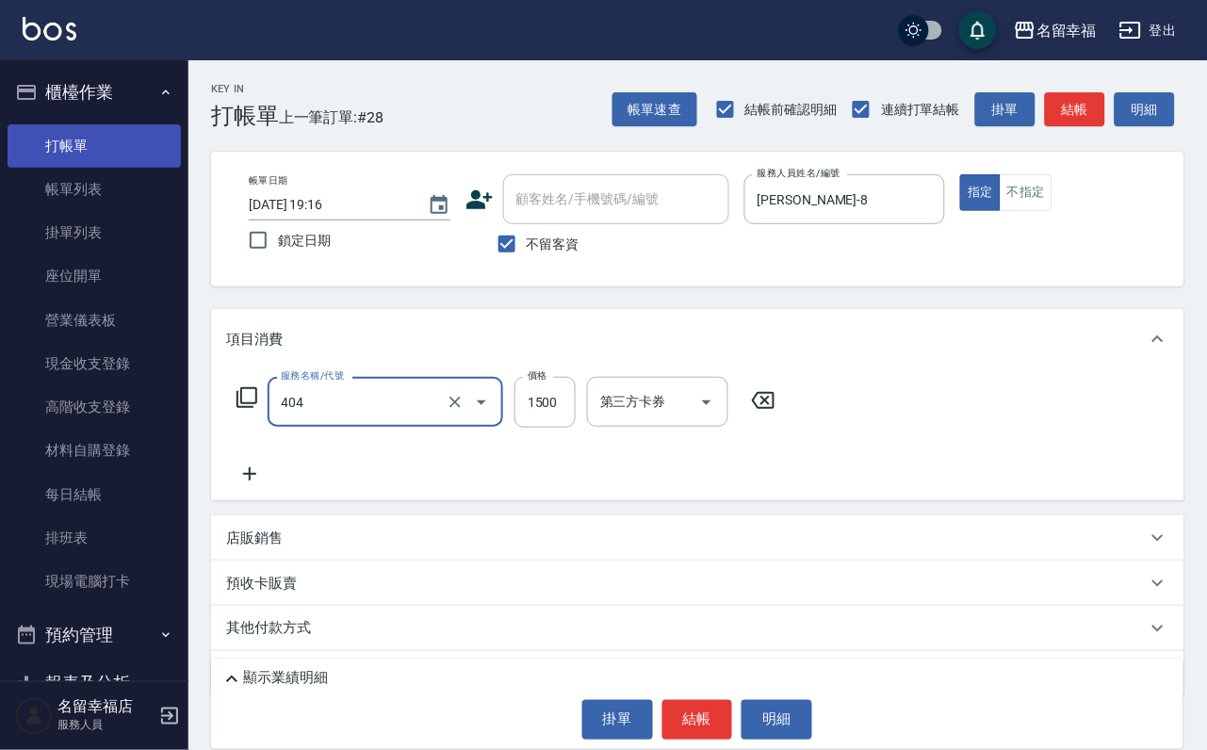
type input "設計染髮(404)"
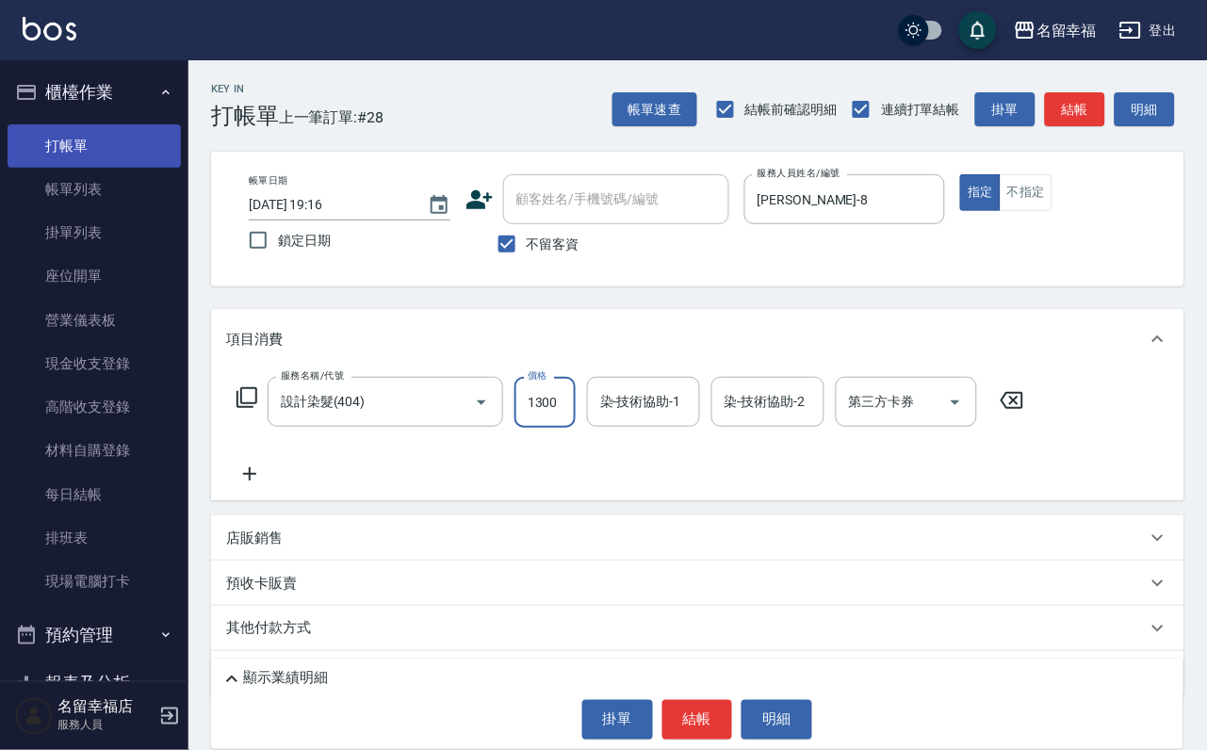
scroll to position [0, 1]
type input "1300"
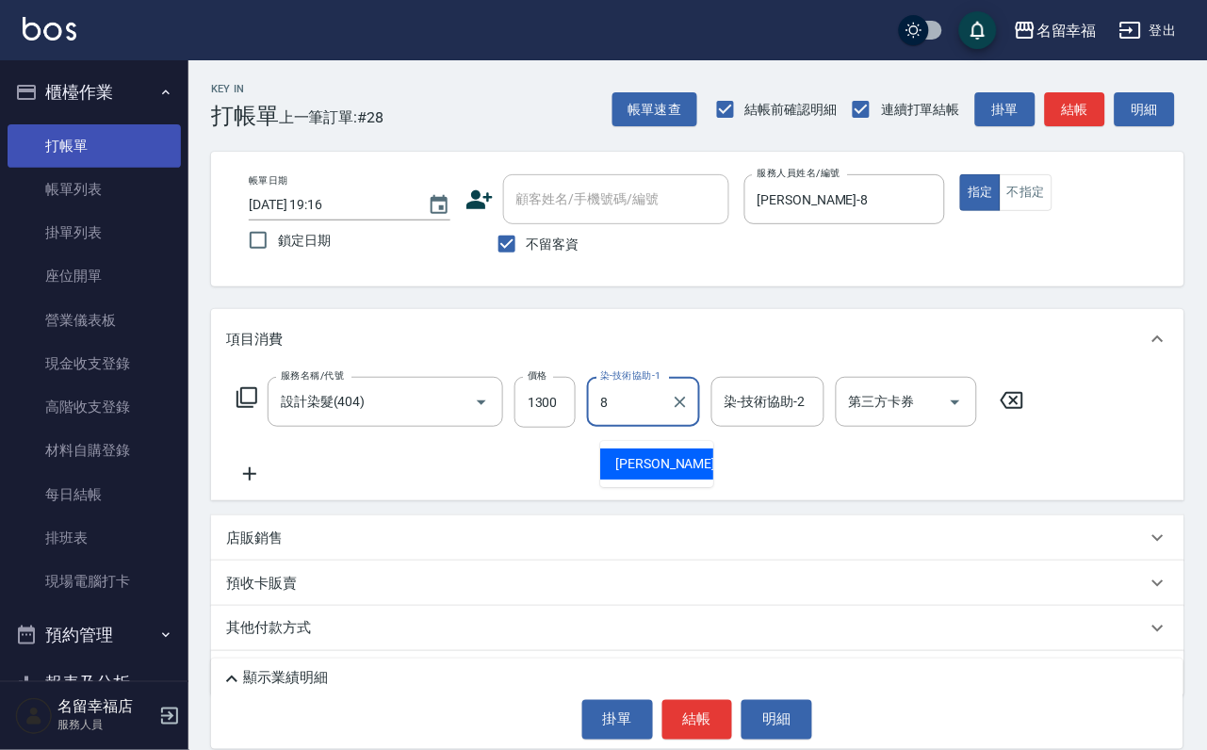
type input "詩婷-8"
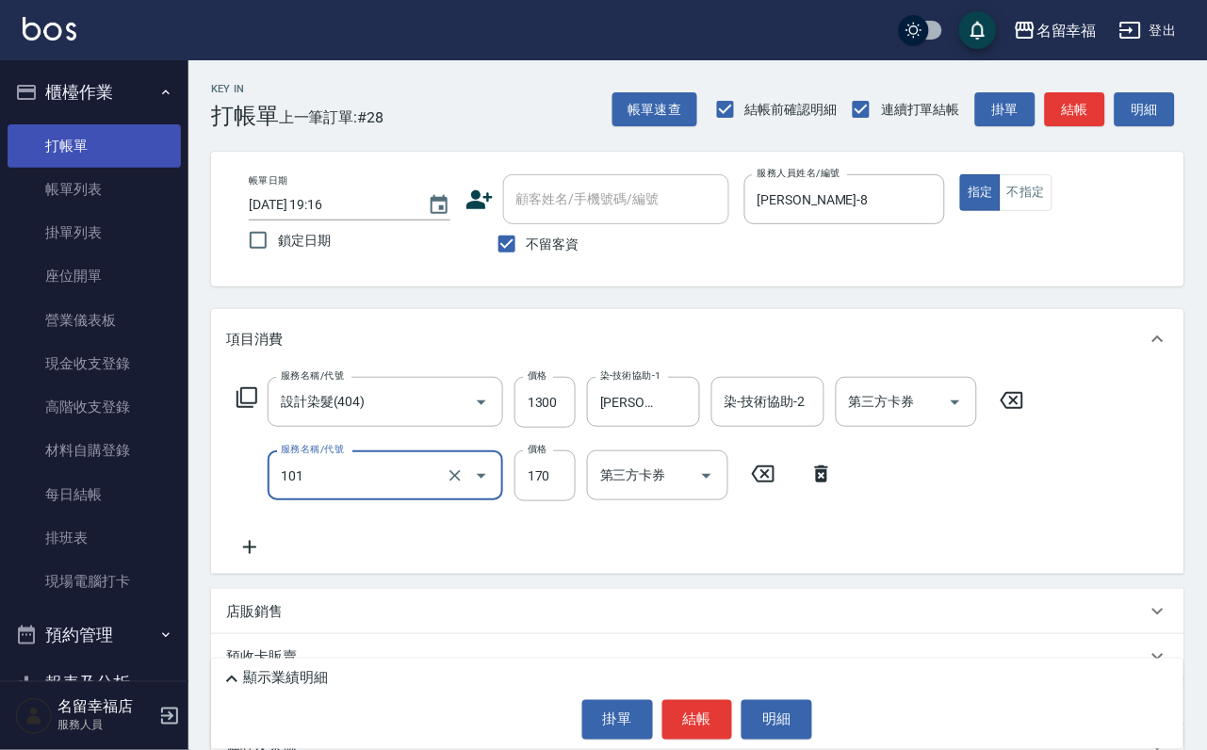
type input "洗髮(101)"
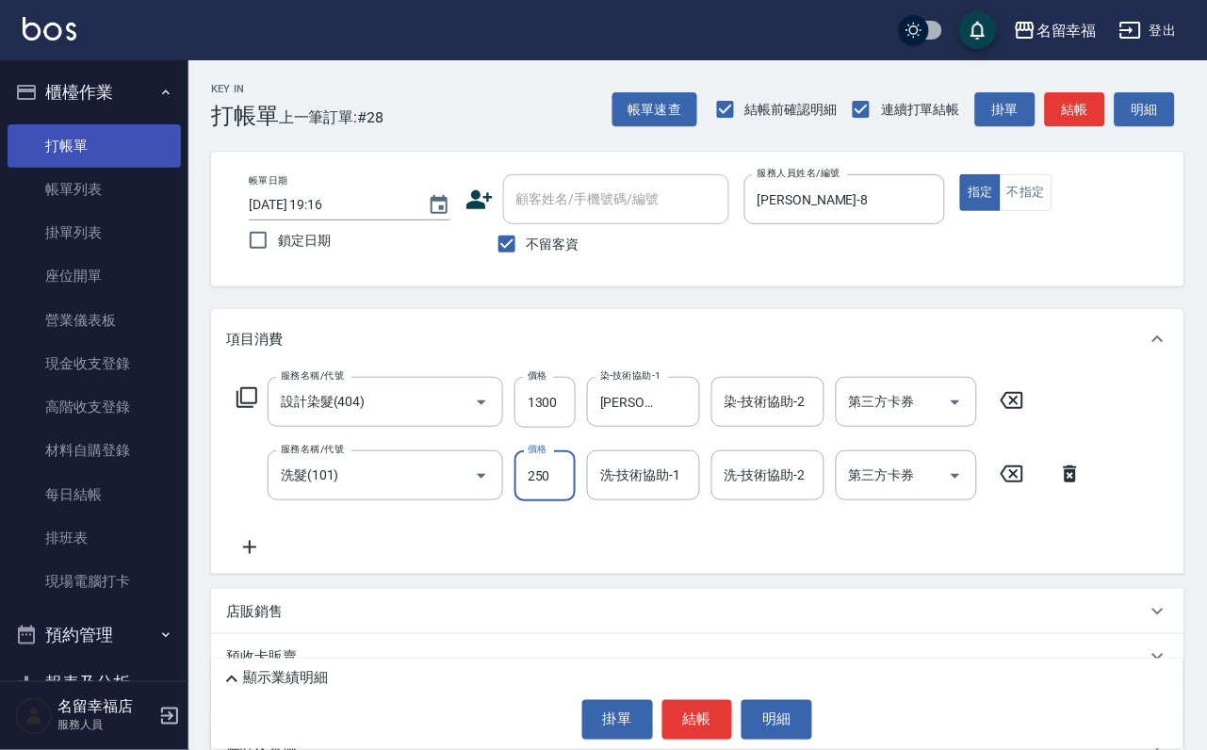
type input "250"
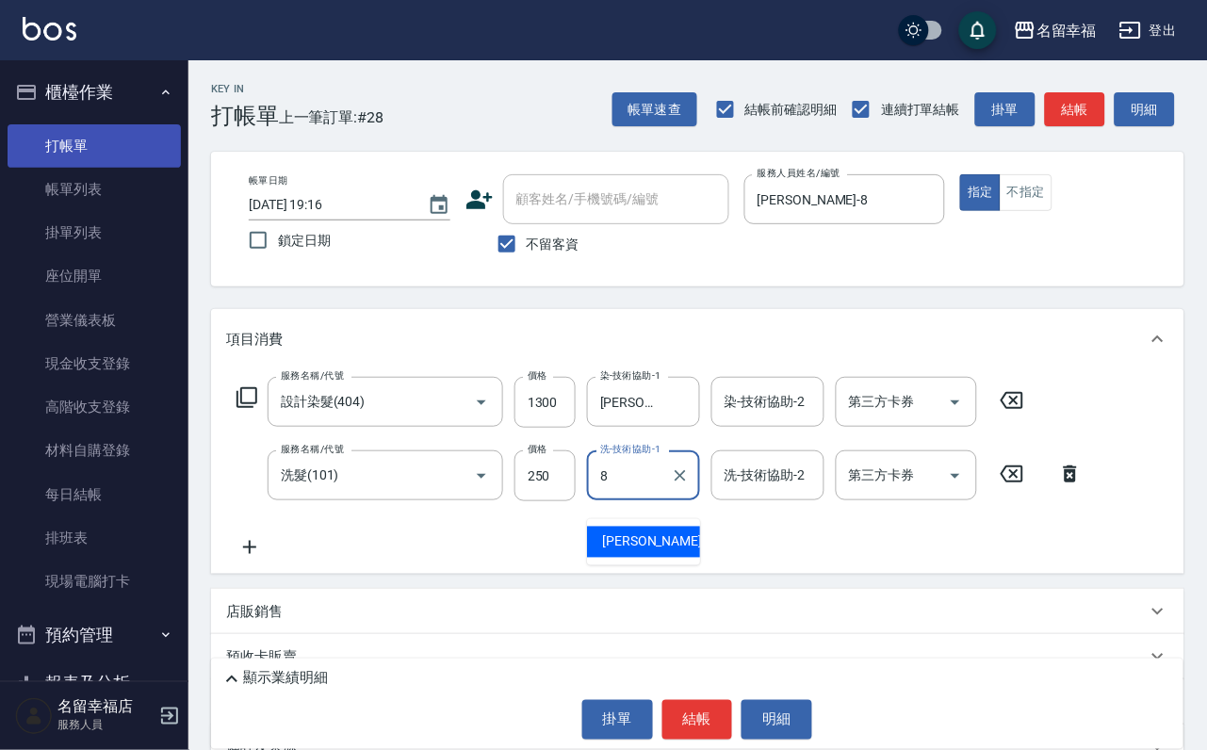
type input "詩婷-8"
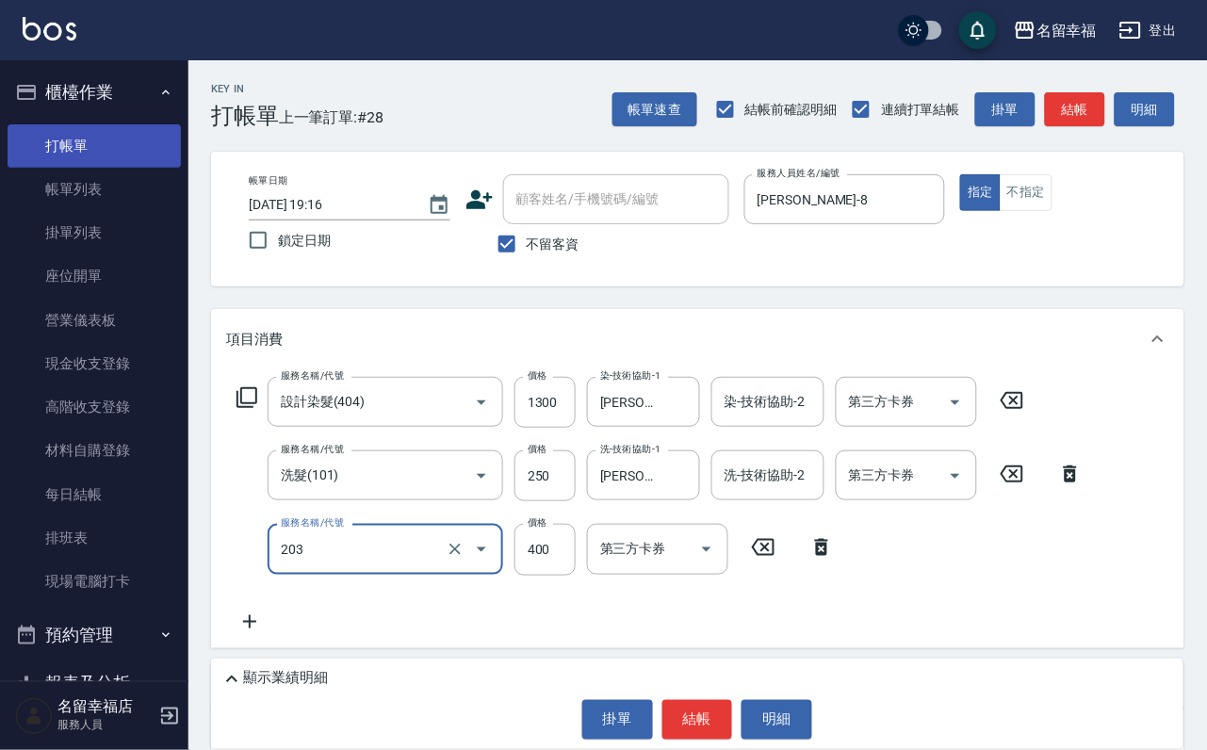
type input "指定單剪(203)"
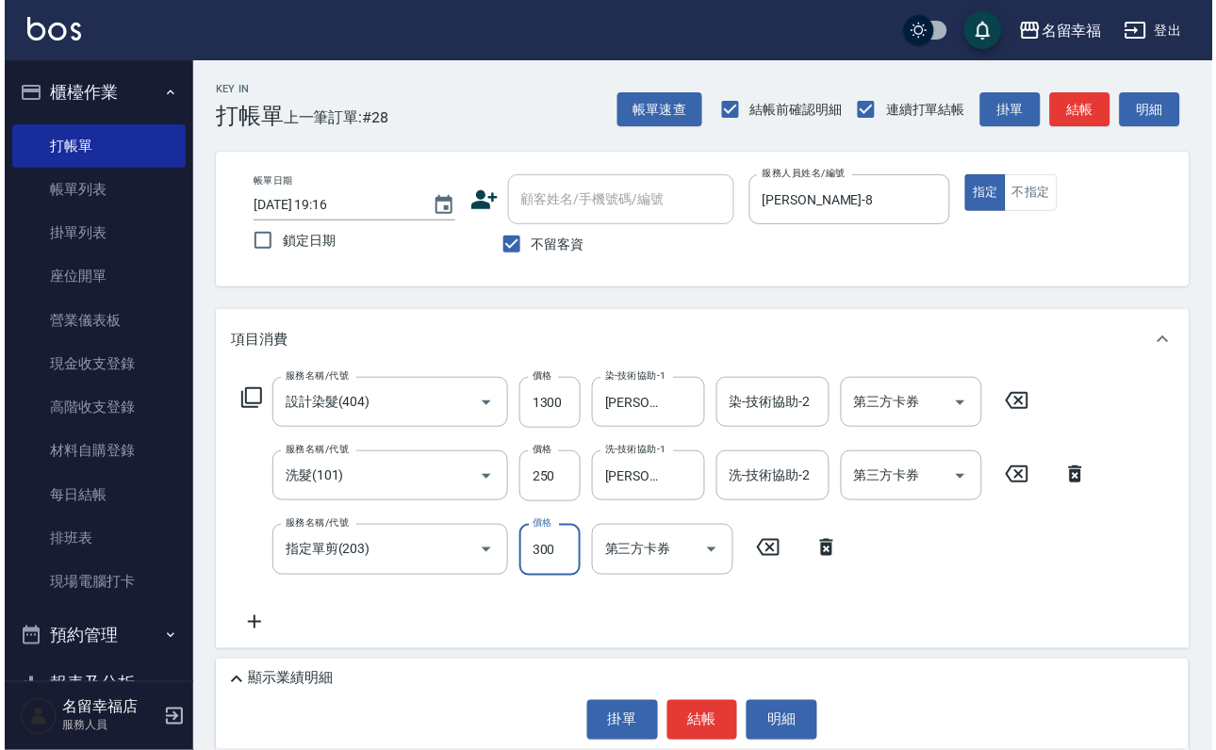
scroll to position [259, 0]
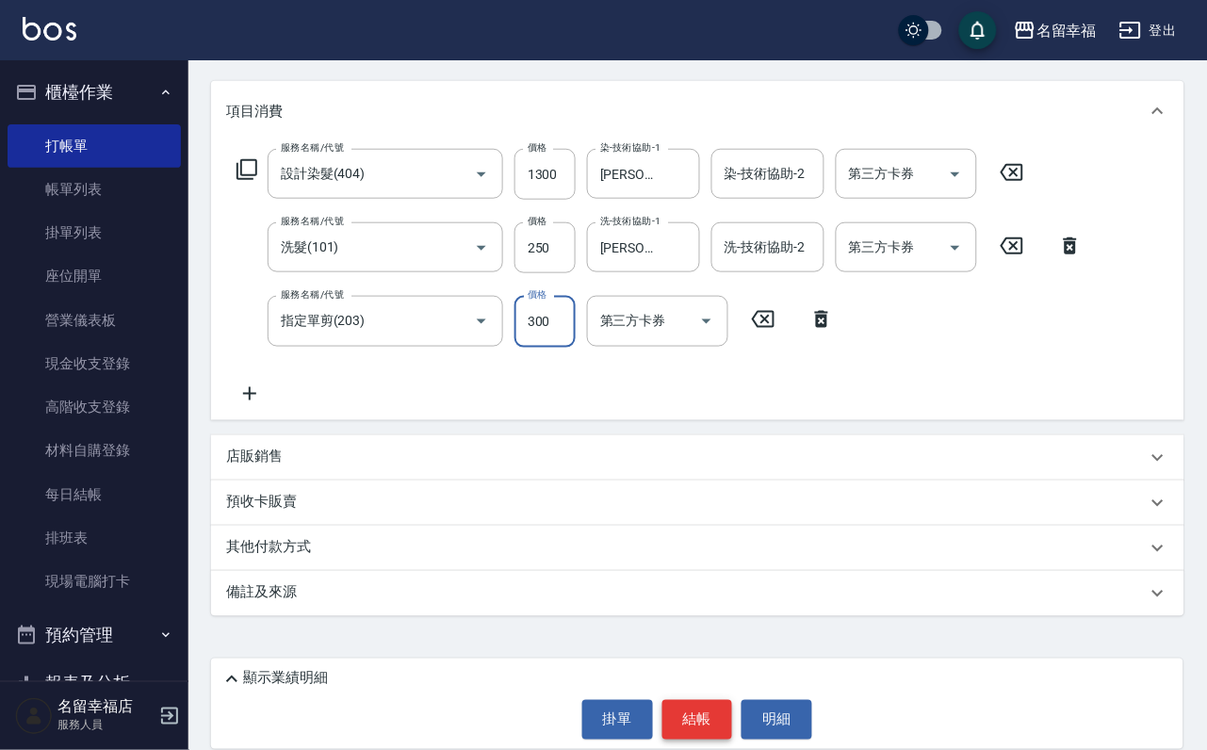
type input "300"
click at [723, 700] on button "結帳" at bounding box center [698, 720] width 71 height 40
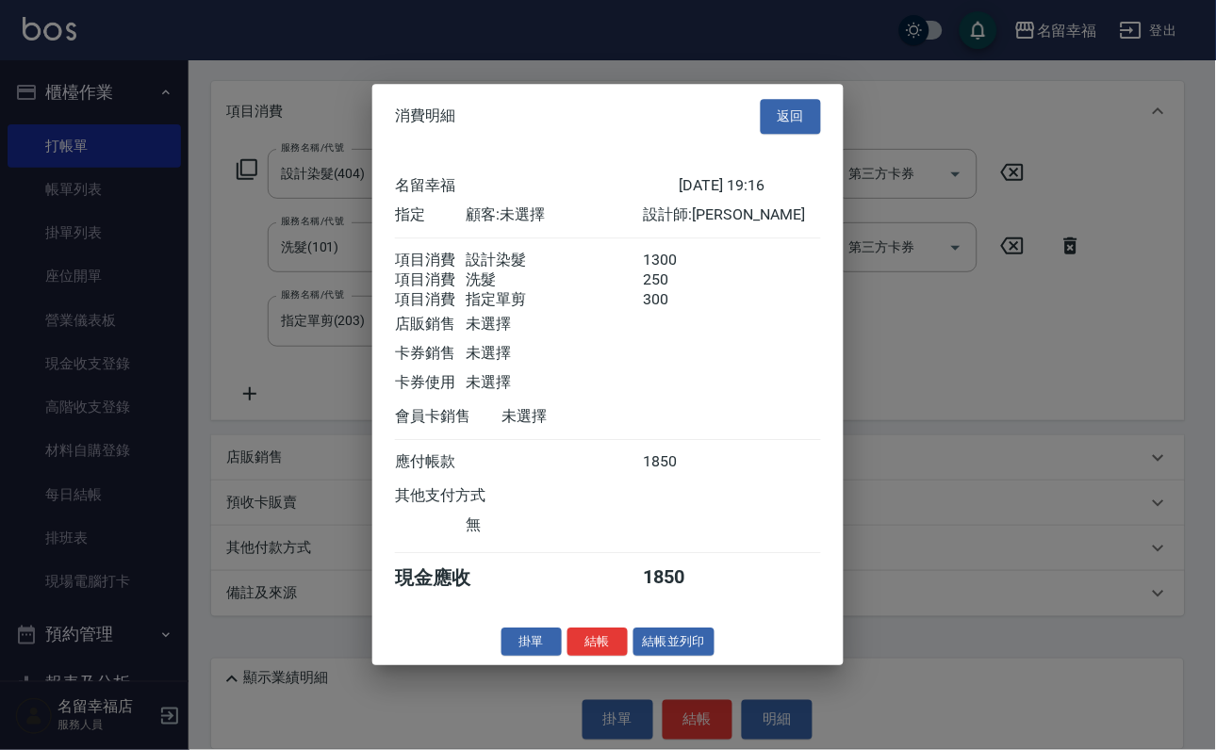
scroll to position [373, 0]
click at [567, 657] on button "結帳" at bounding box center [597, 642] width 60 height 29
type input "2025/10/12 19:17"
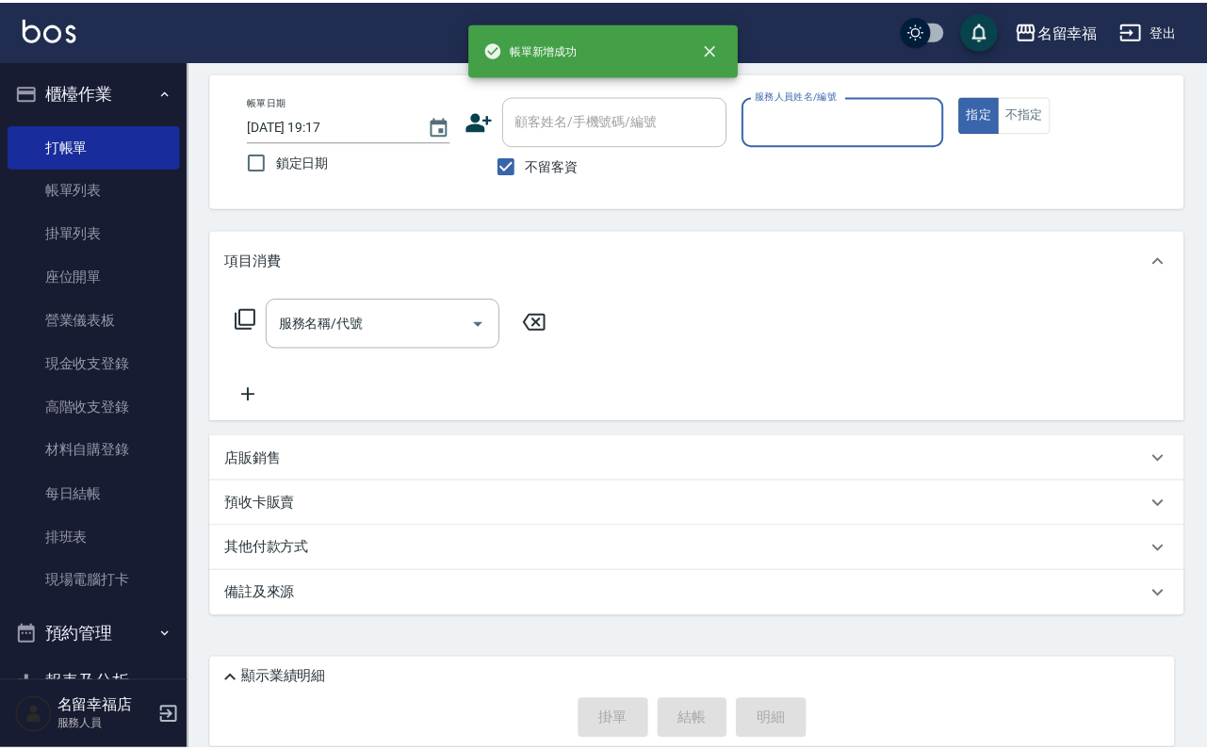
scroll to position [112, 0]
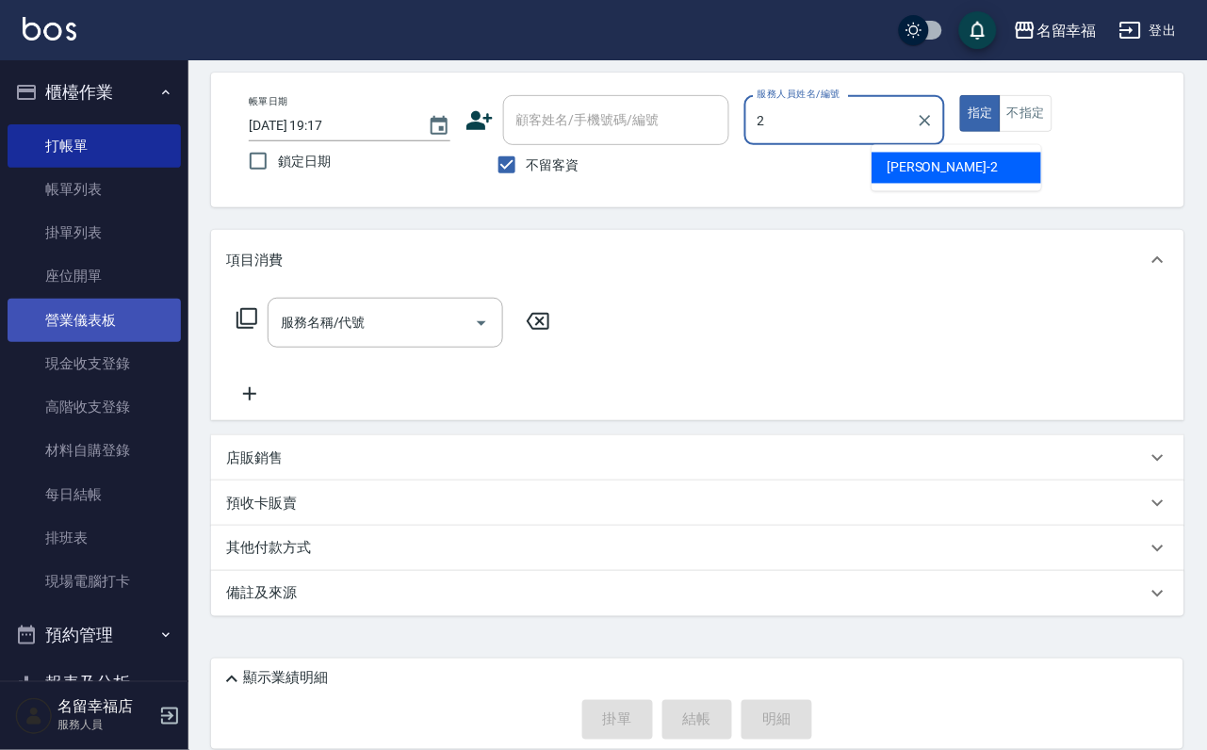
type input "碧涵-2"
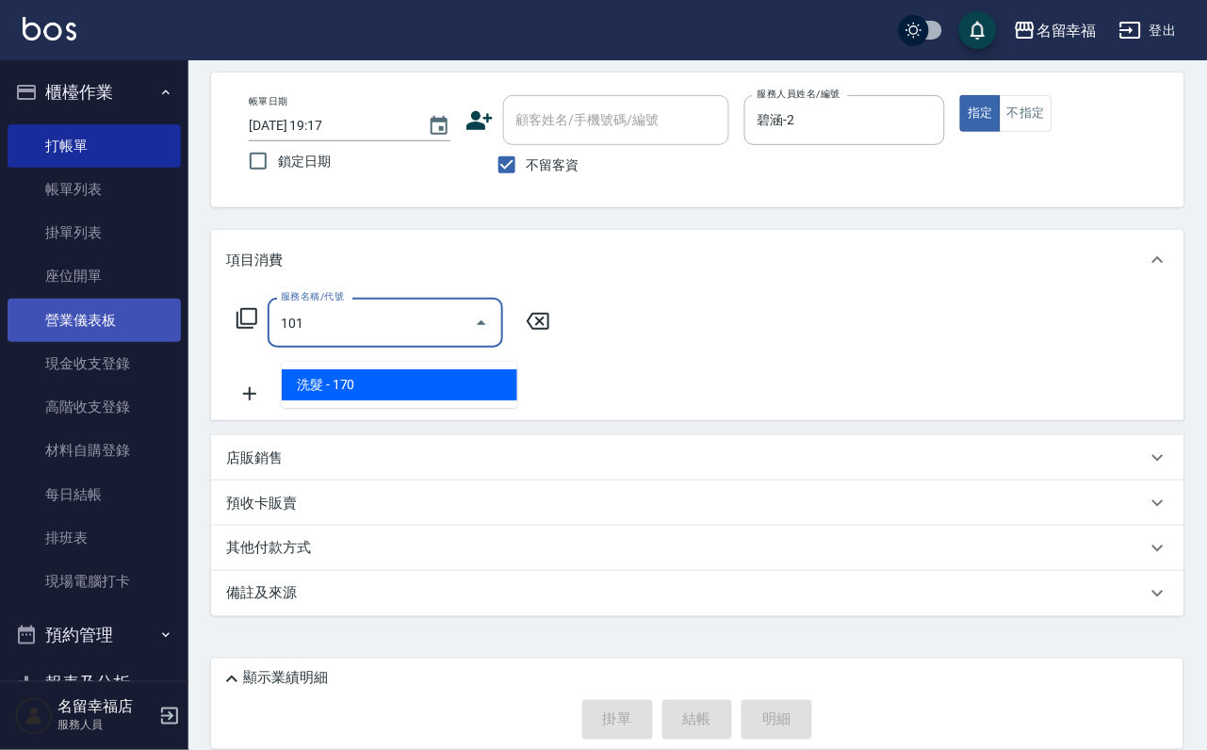
type input "洗髮(101)"
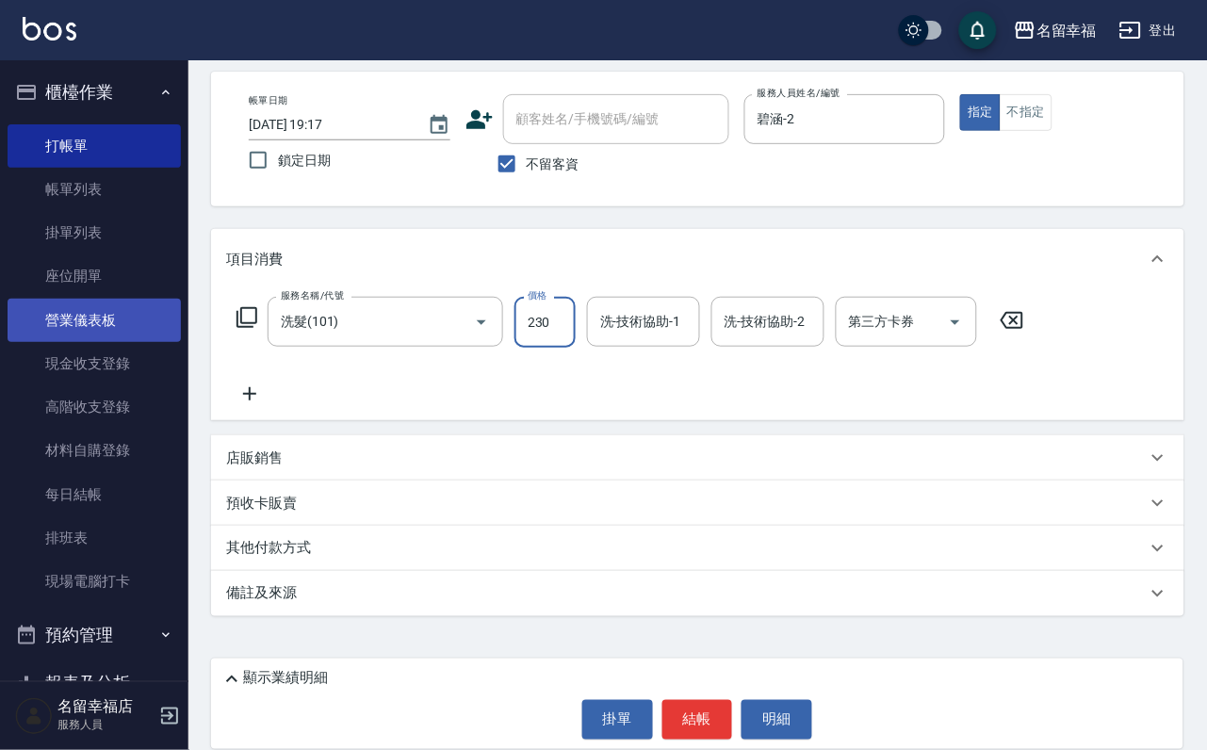
type input "230"
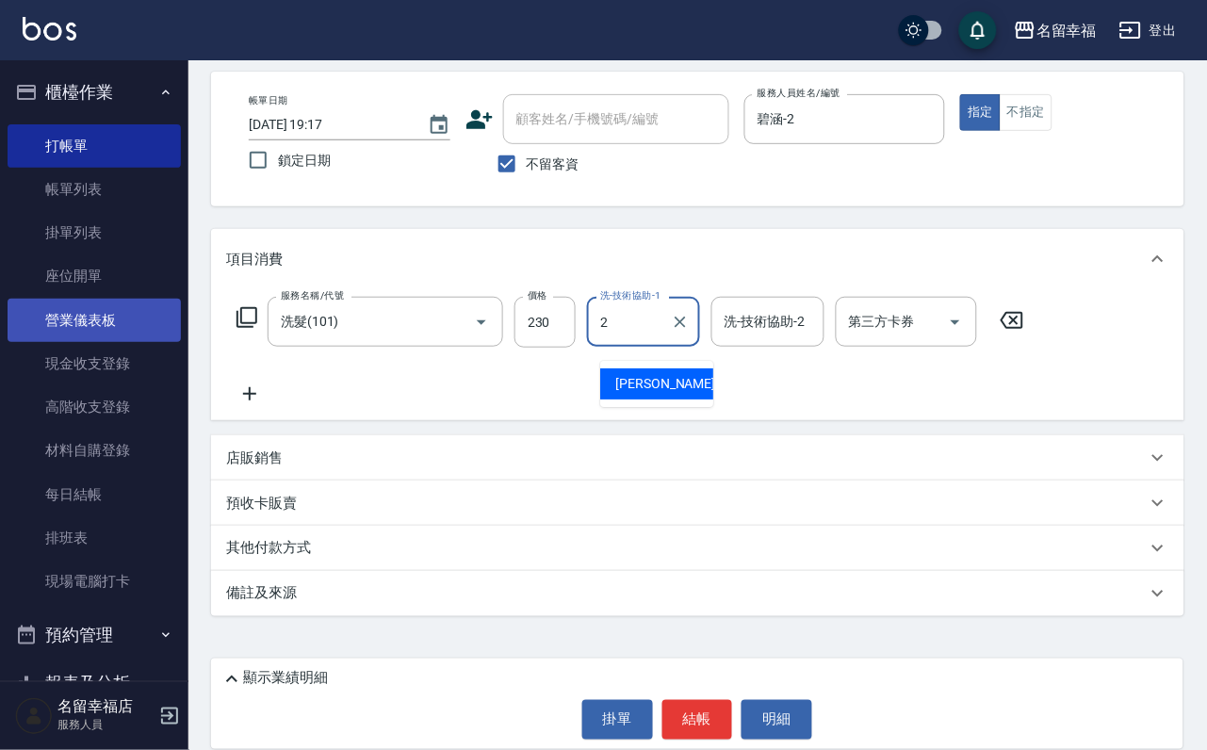
type input "碧涵-2"
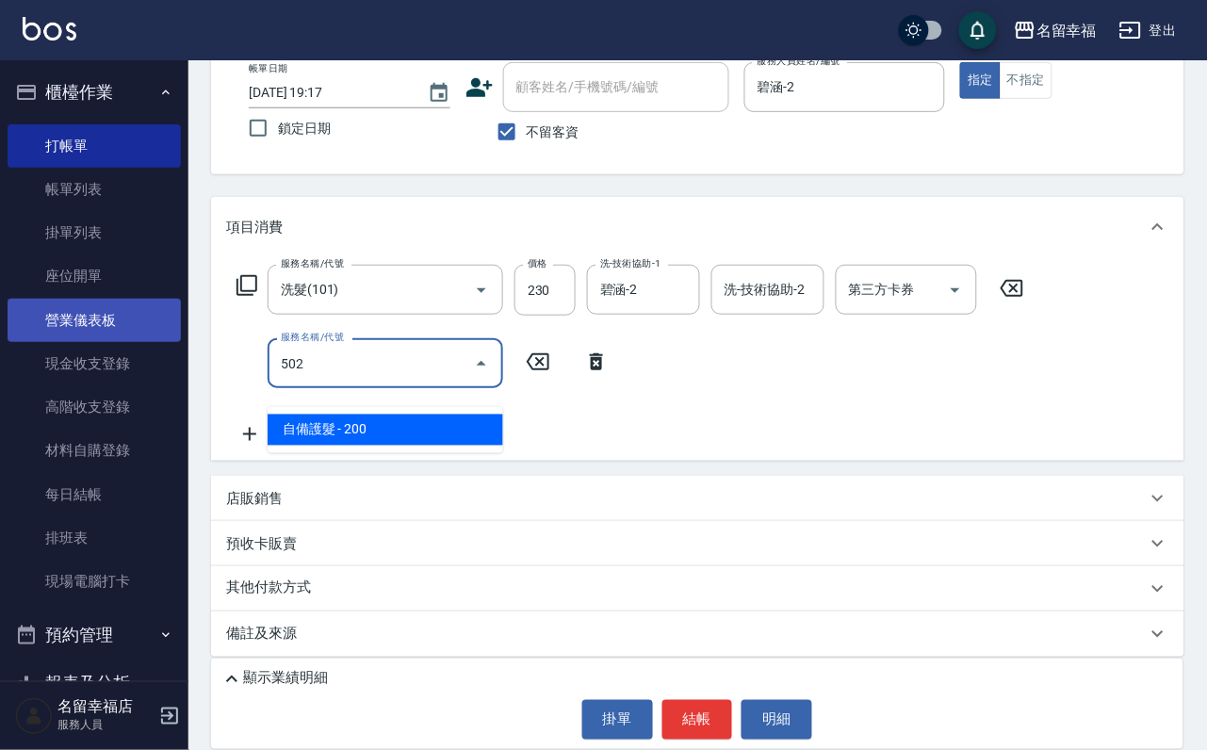
type input "自備護髮(502)"
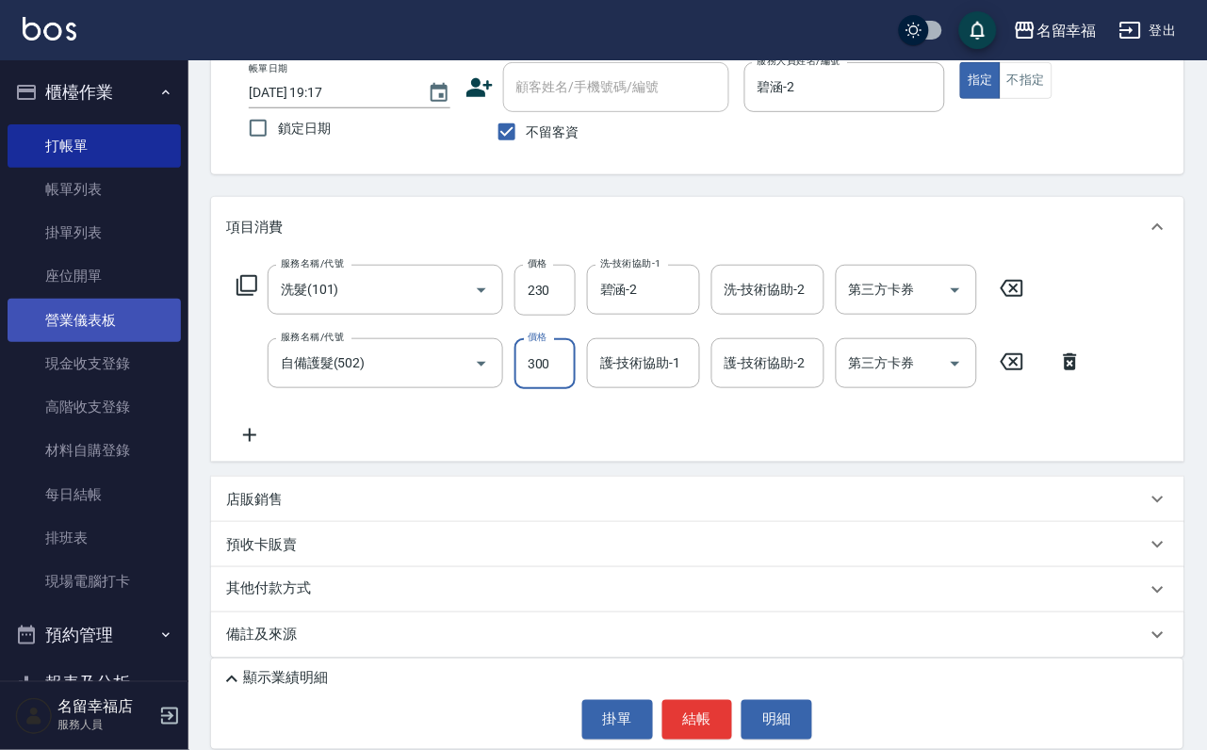
type input "300"
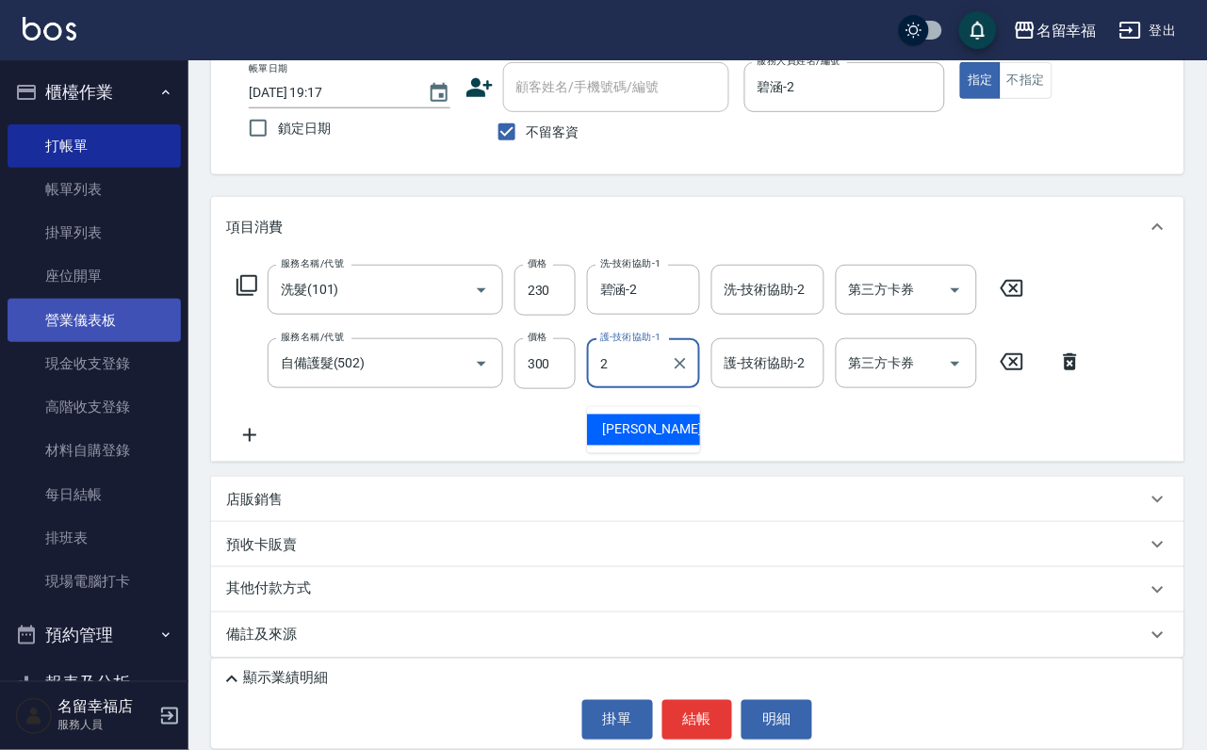
type input "碧涵-2"
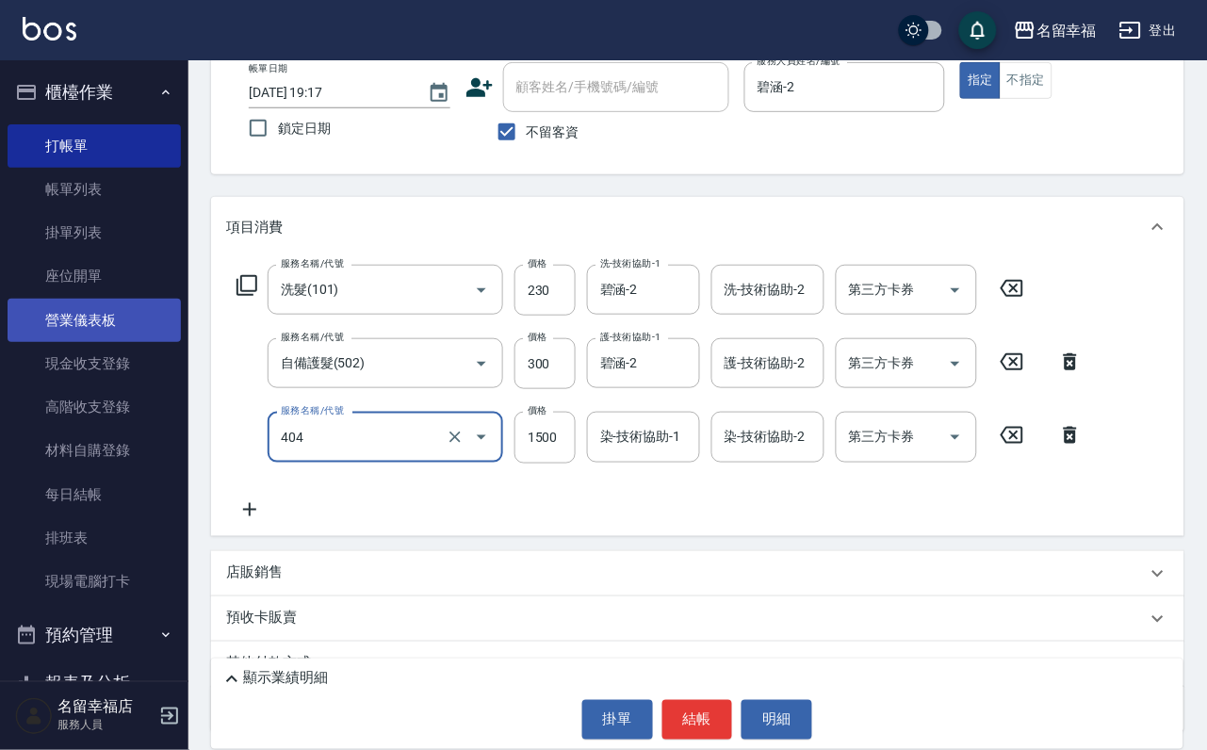
type input "設計染髮(404)"
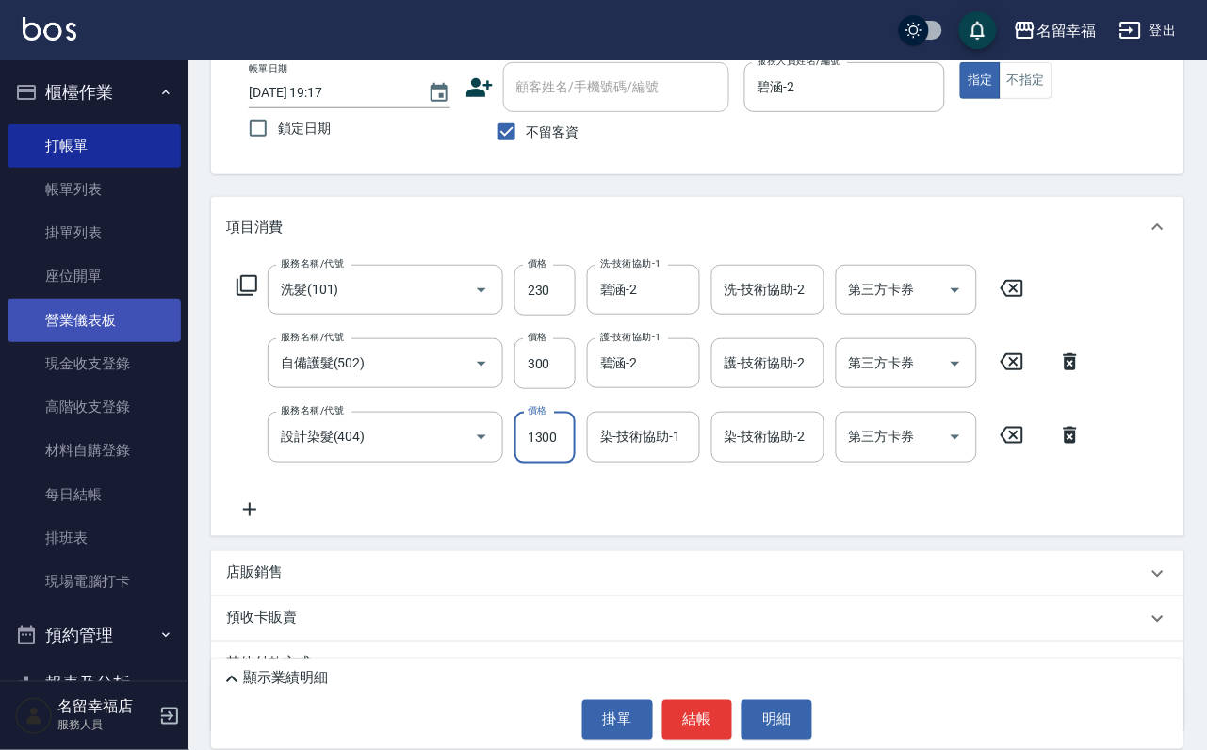
scroll to position [0, 1]
type input "1300"
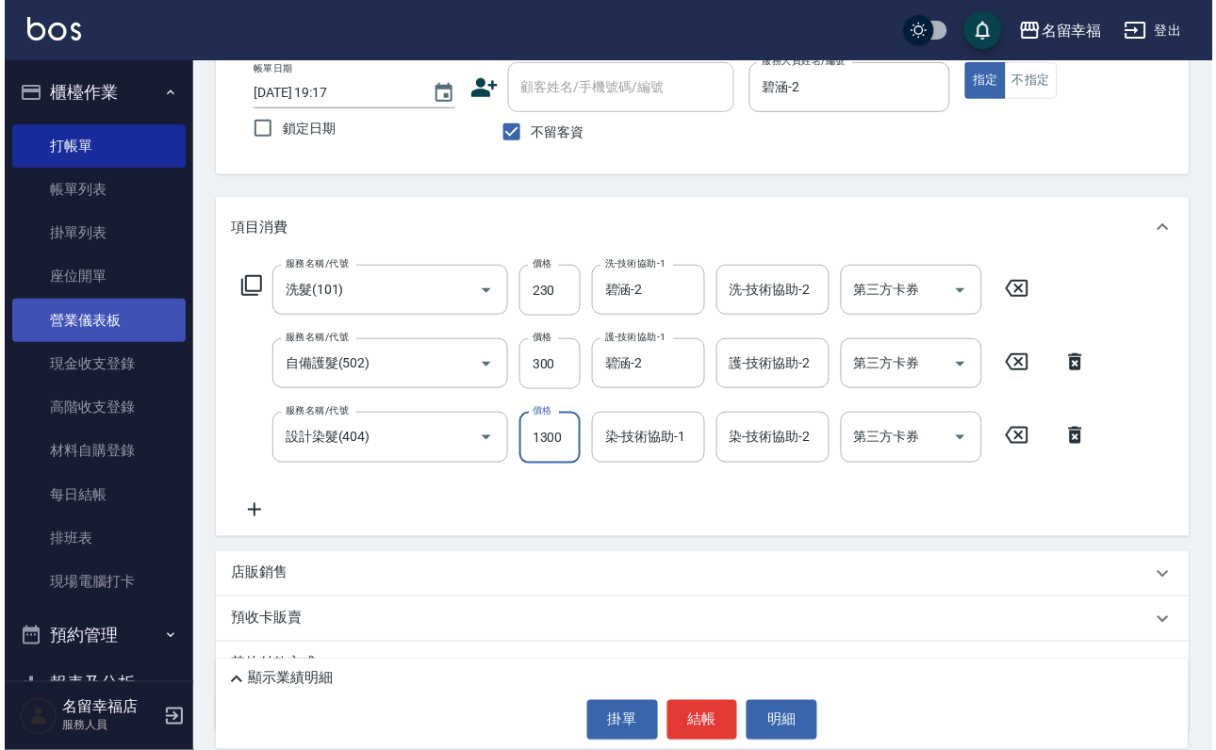
scroll to position [0, 0]
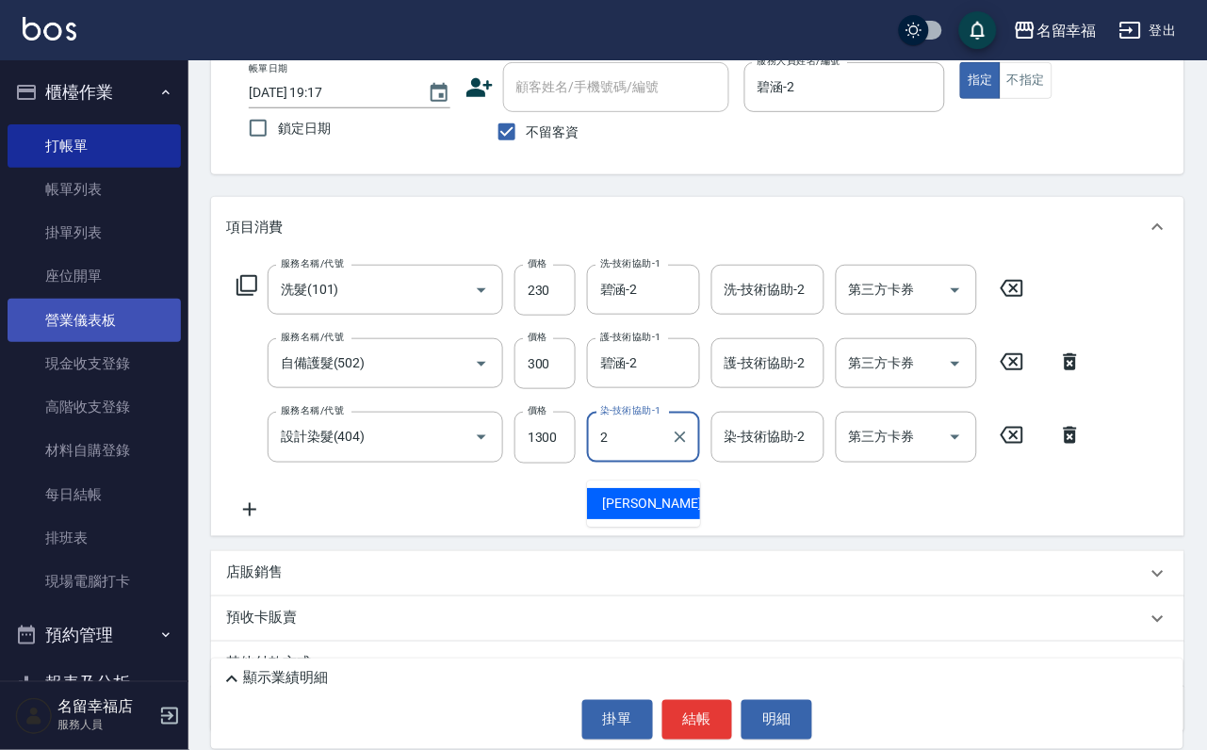
type input "碧涵-2"
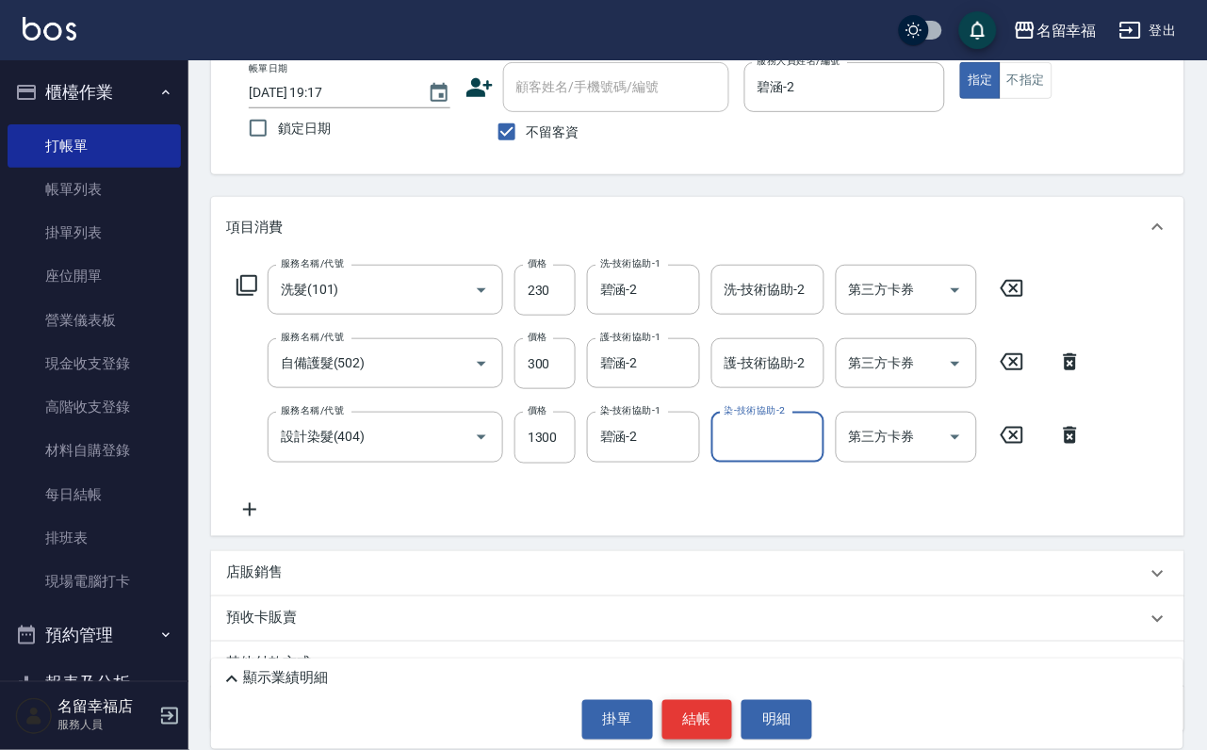
click at [724, 713] on button "結帳" at bounding box center [698, 720] width 71 height 40
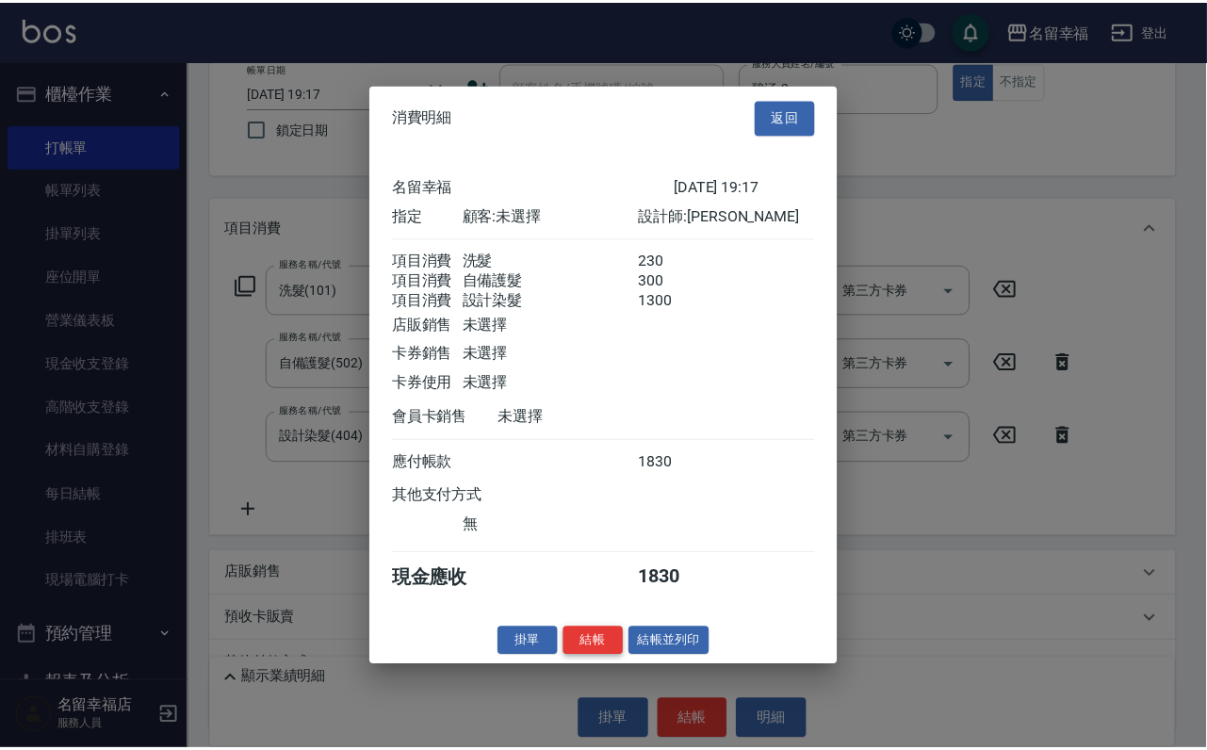
scroll to position [373, 0]
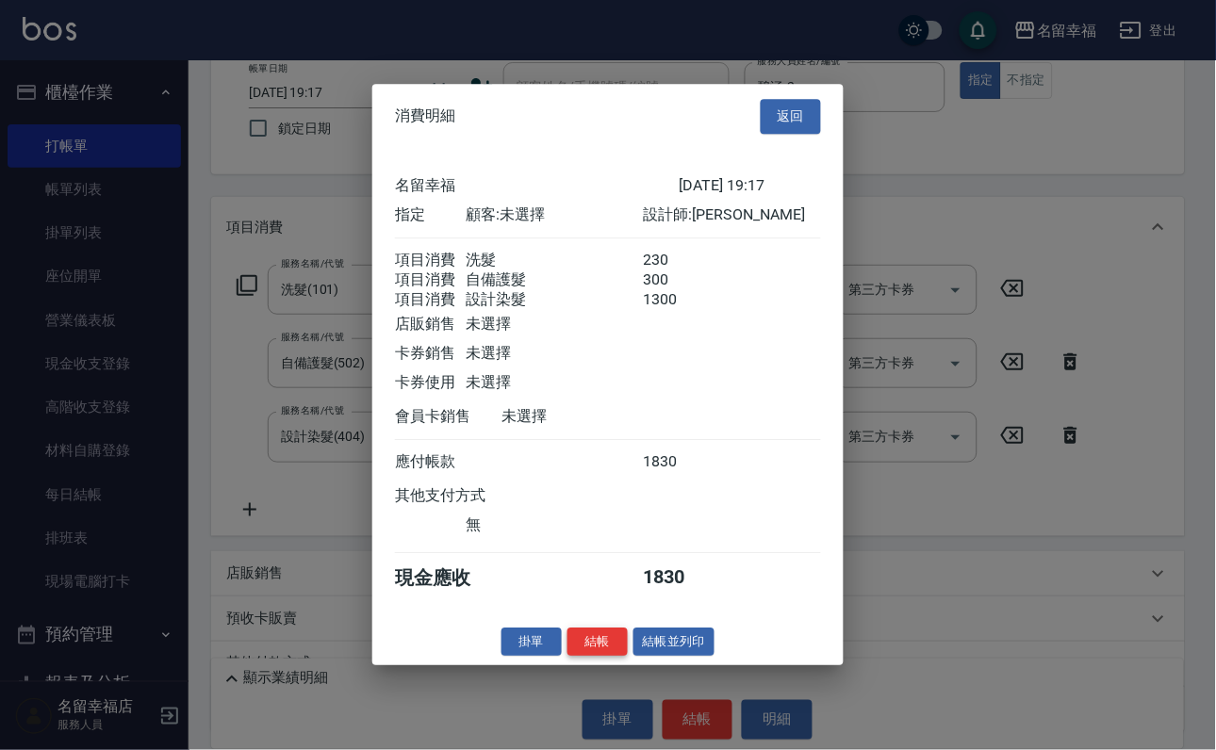
click at [567, 657] on button "結帳" at bounding box center [597, 642] width 60 height 29
type input "2025/10/12 19:18"
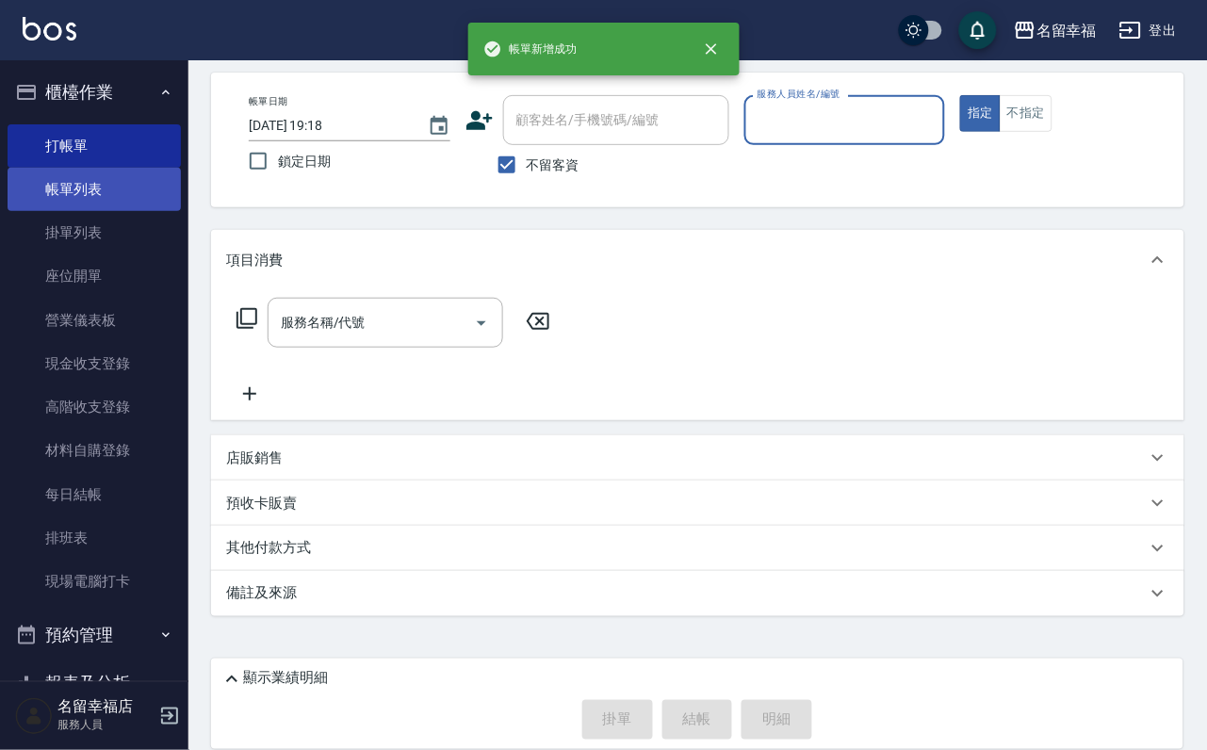
click at [80, 207] on link "帳單列表" at bounding box center [94, 189] width 173 height 43
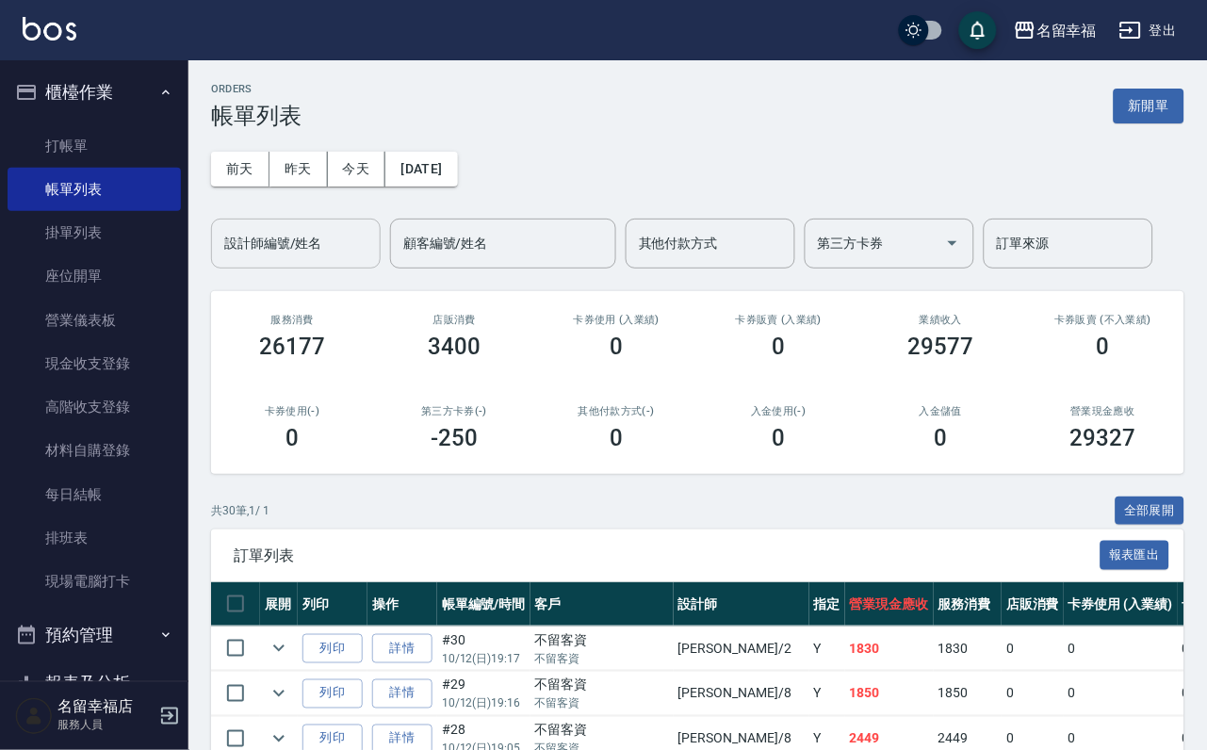
click at [335, 235] on input "設計師編號/姓名" at bounding box center [296, 243] width 153 height 33
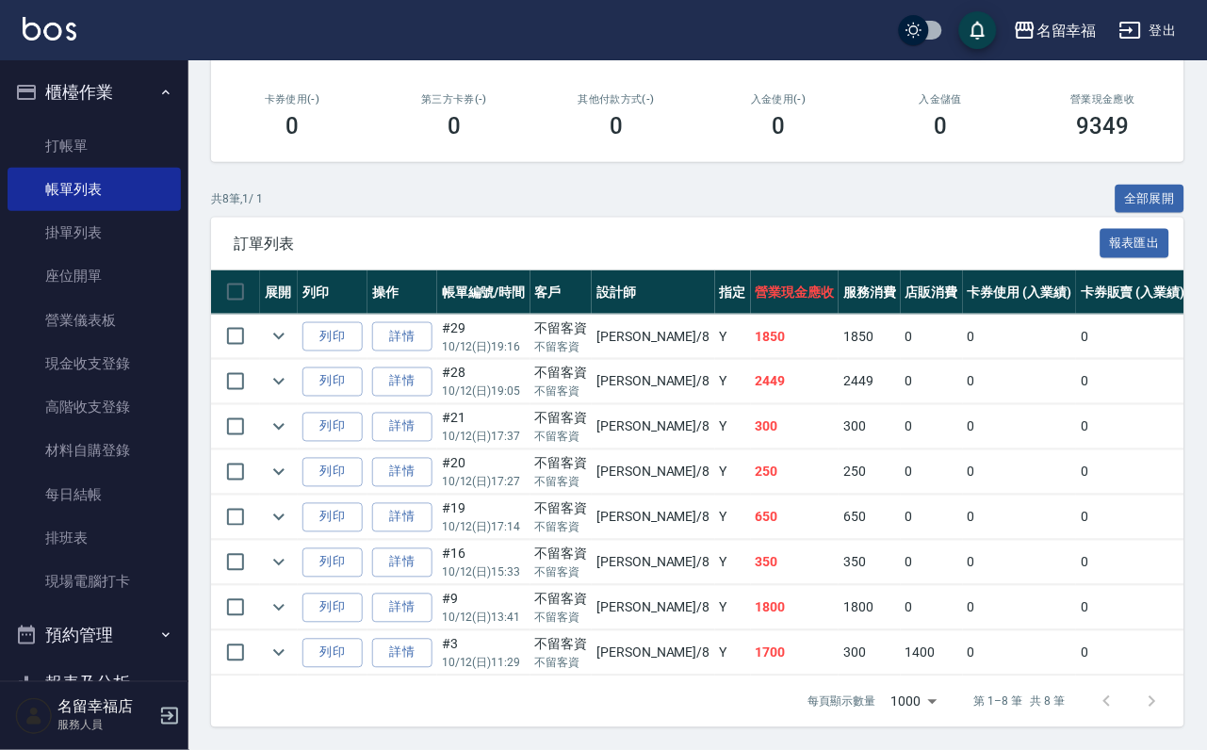
scroll to position [515, 0]
type input "詩婷-8"
click at [290, 551] on icon "expand row" at bounding box center [279, 562] width 23 height 23
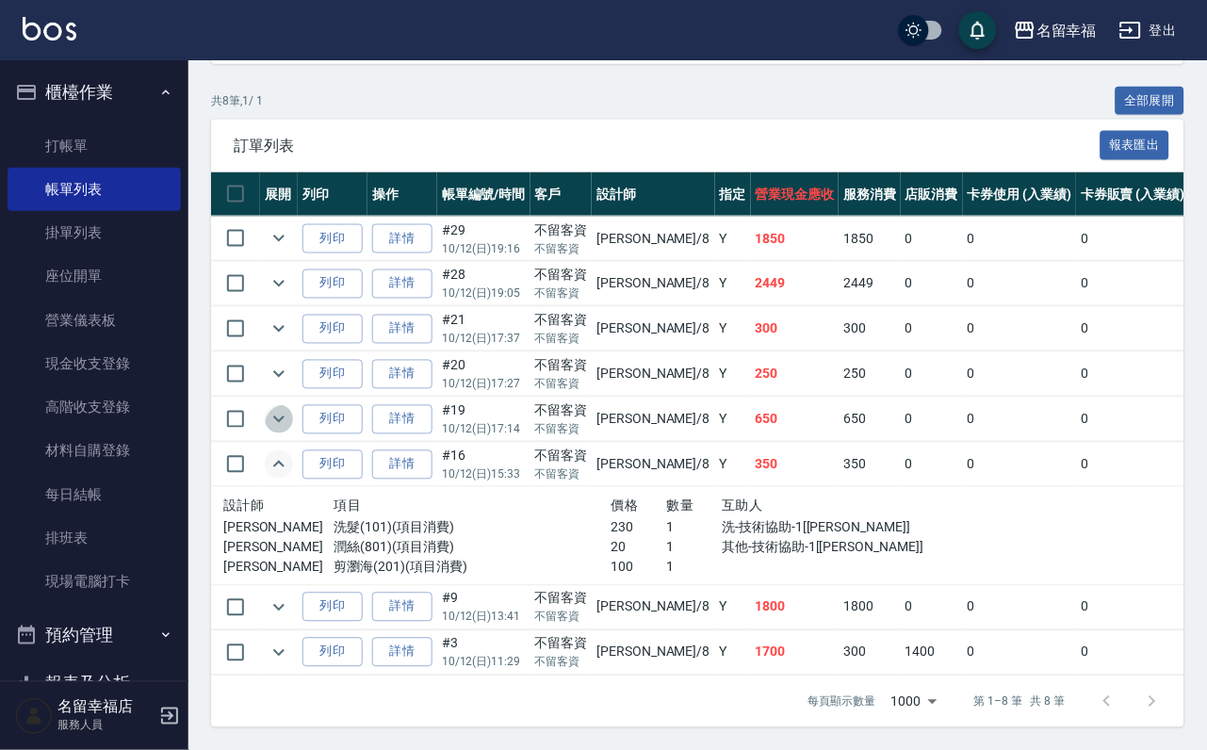
click at [290, 431] on icon "expand row" at bounding box center [279, 419] width 23 height 23
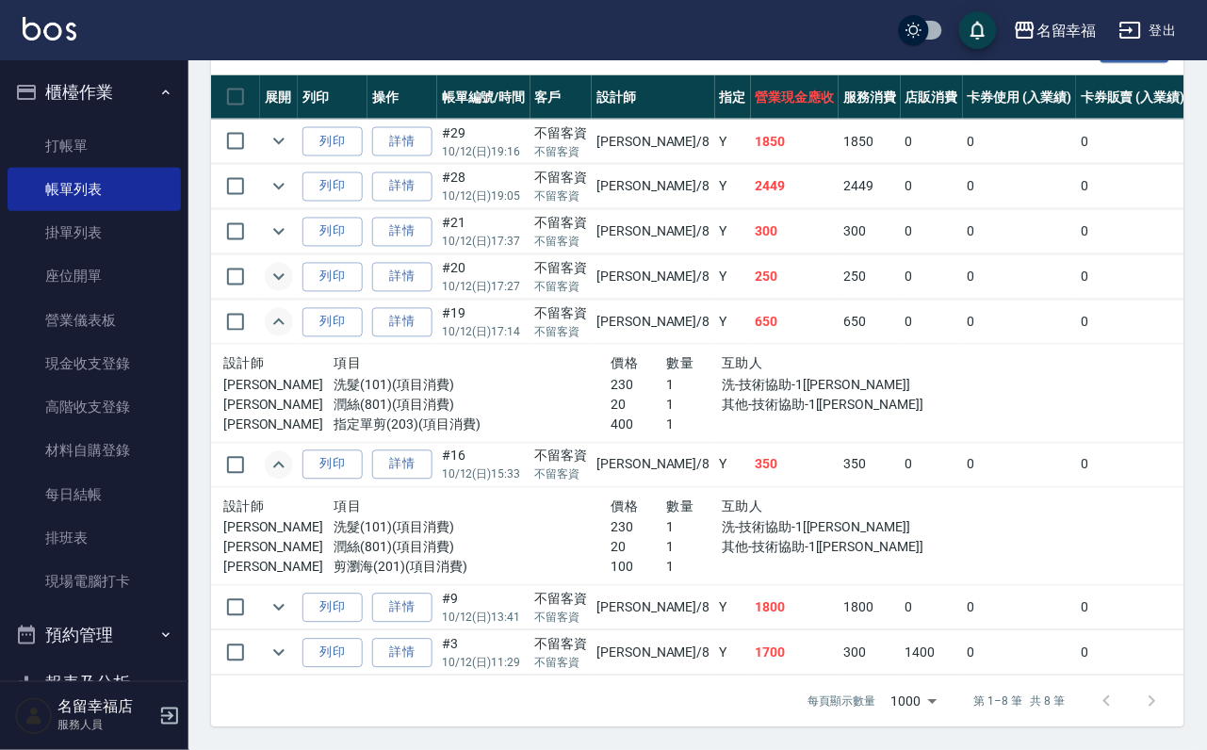
click at [290, 288] on icon "expand row" at bounding box center [279, 277] width 23 height 23
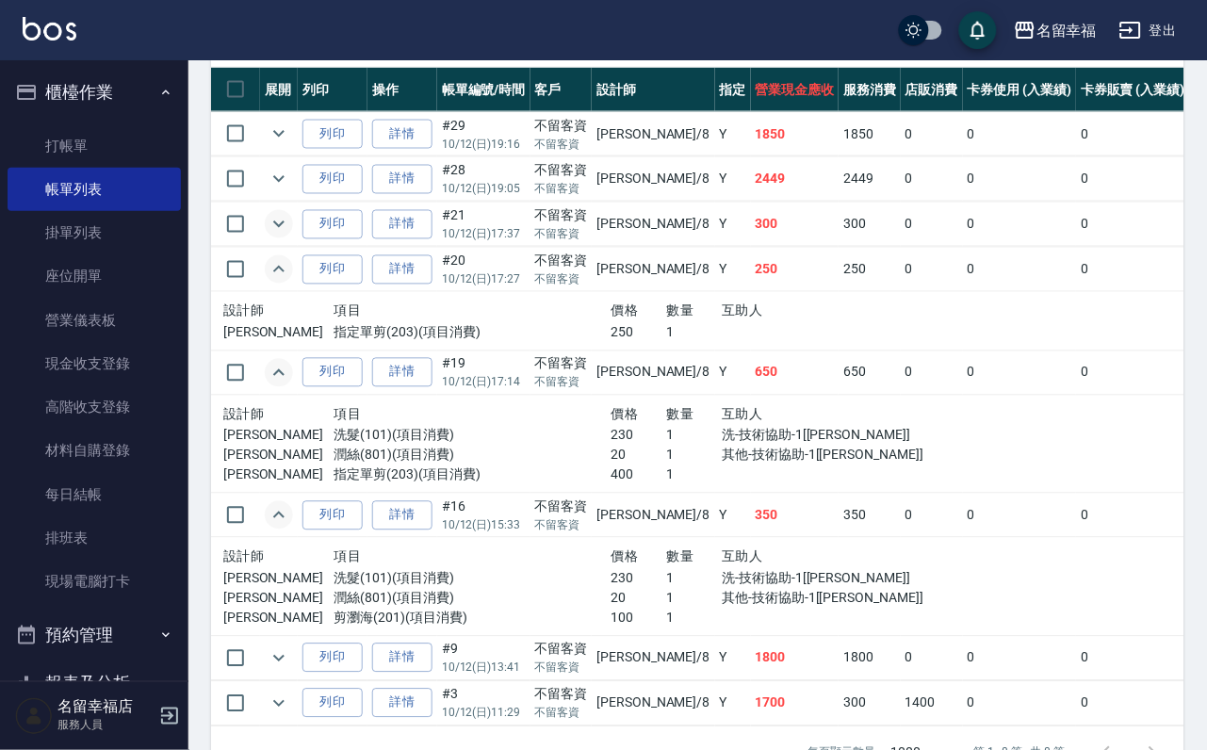
click at [290, 236] on icon "expand row" at bounding box center [279, 224] width 23 height 23
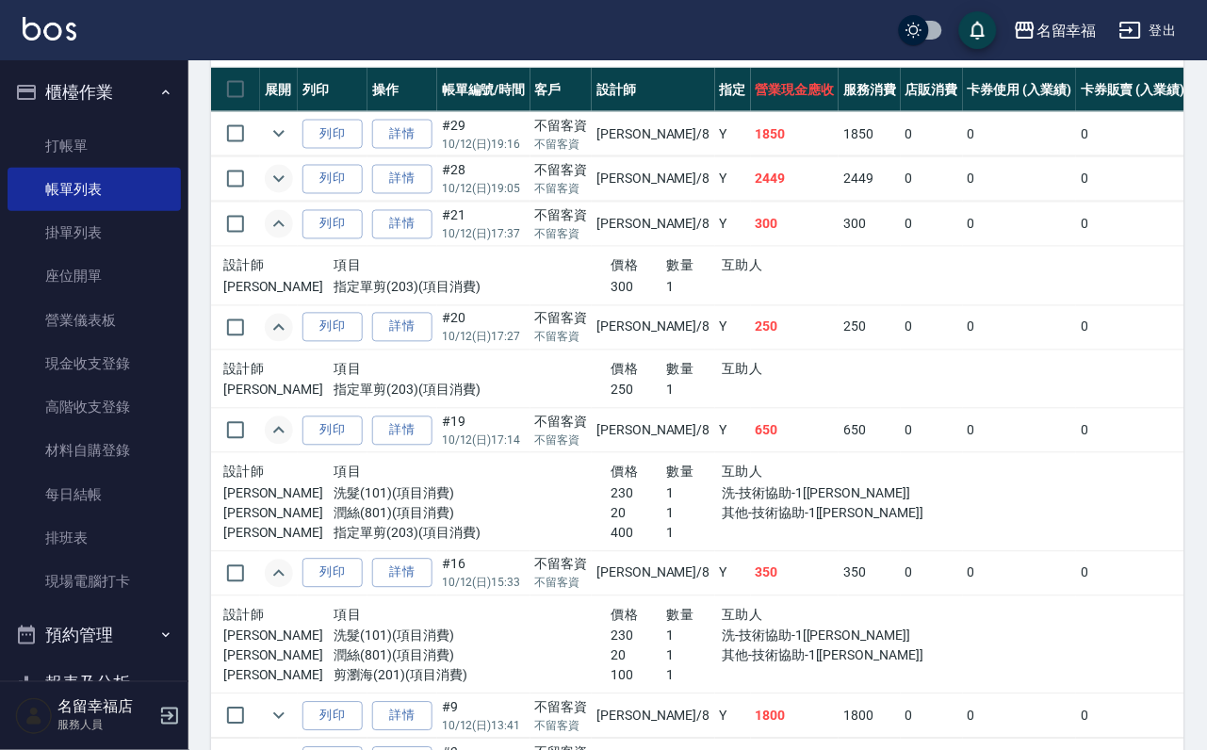
click at [290, 190] on icon "expand row" at bounding box center [279, 179] width 23 height 23
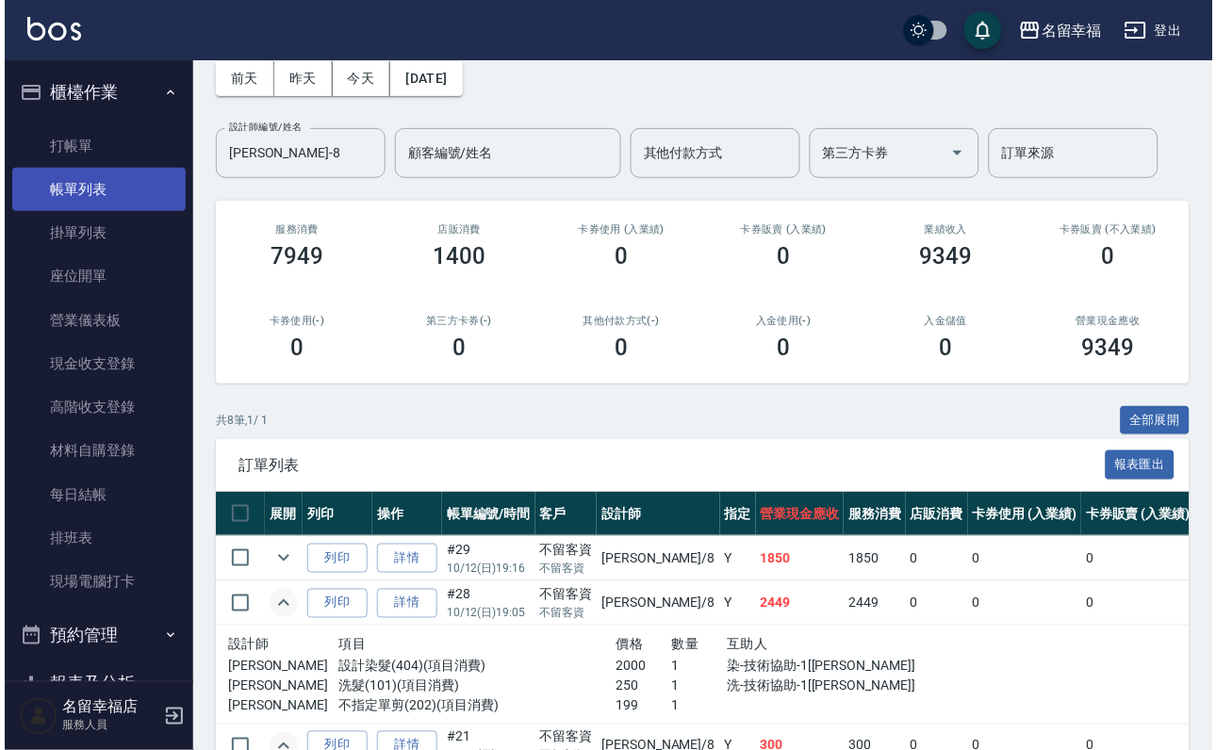
scroll to position [0, 0]
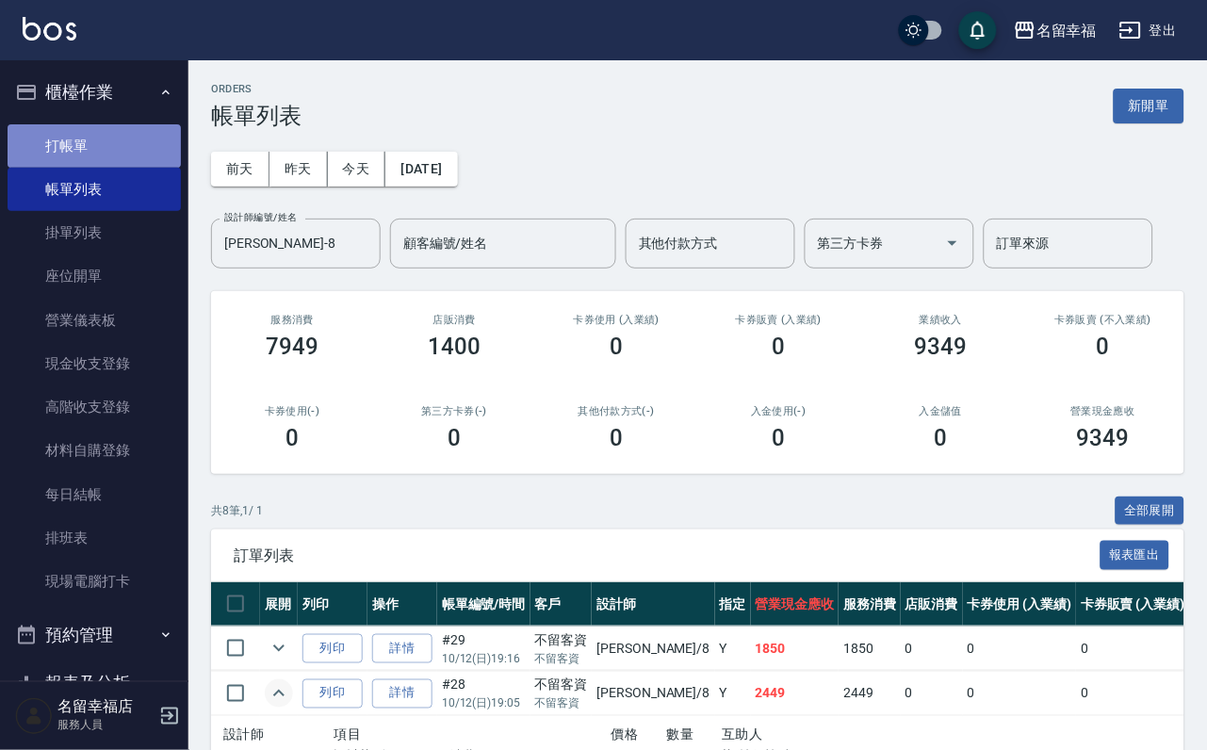
click at [94, 149] on link "打帳單" at bounding box center [94, 145] width 173 height 43
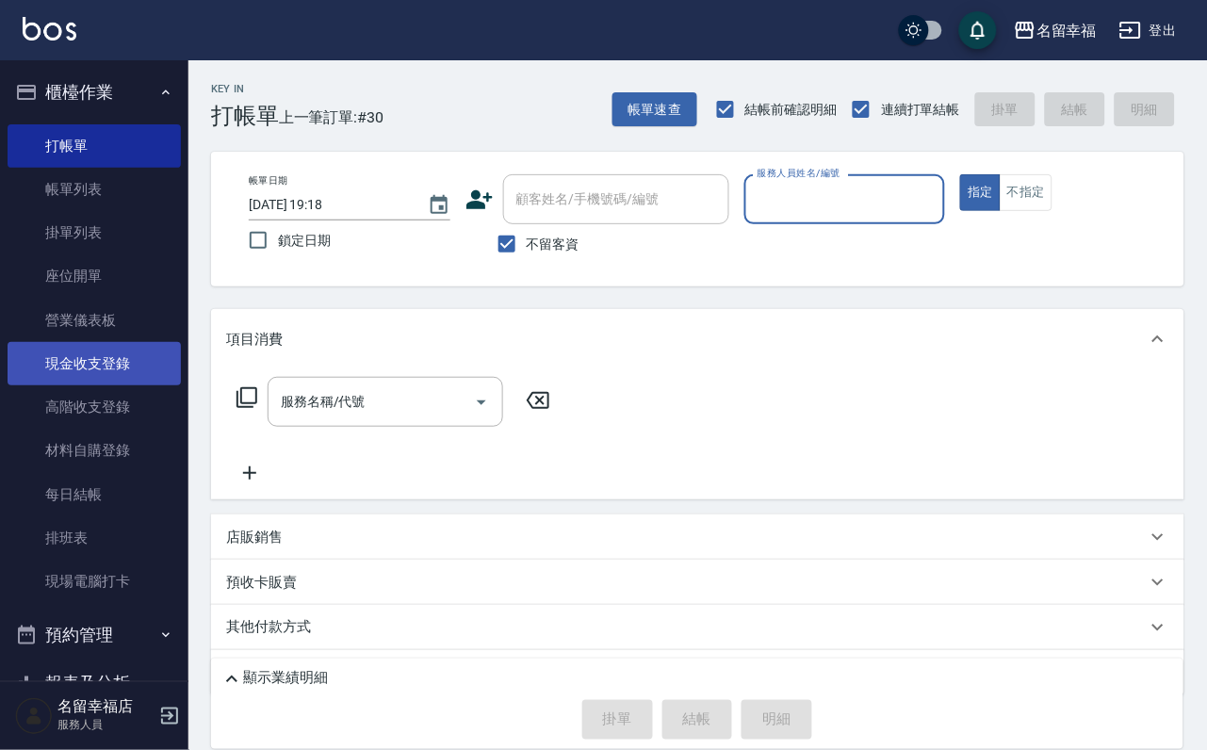
click at [81, 385] on link "現金收支登錄" at bounding box center [94, 363] width 173 height 43
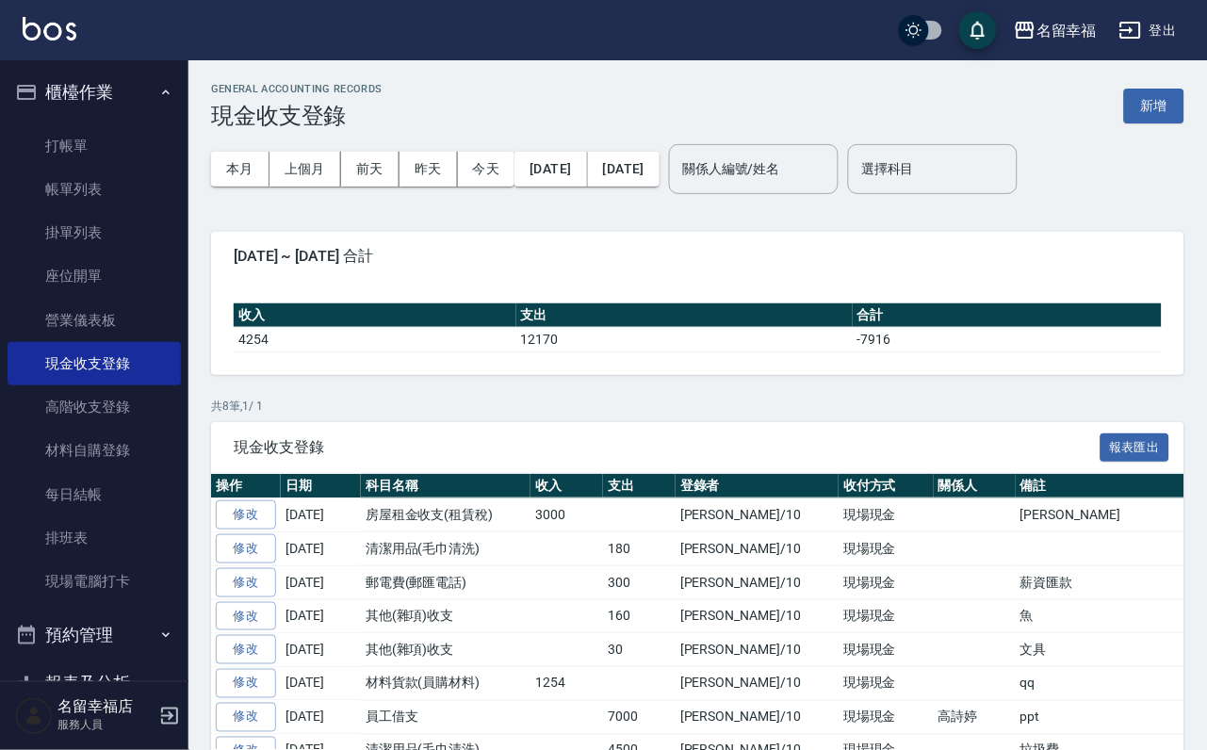
click at [1121, 123] on div "GENERAL ACCOUNTING RECORDS 現金收支登錄 新增" at bounding box center [698, 106] width 974 height 46
click at [1138, 108] on button "新增" at bounding box center [1154, 106] width 60 height 35
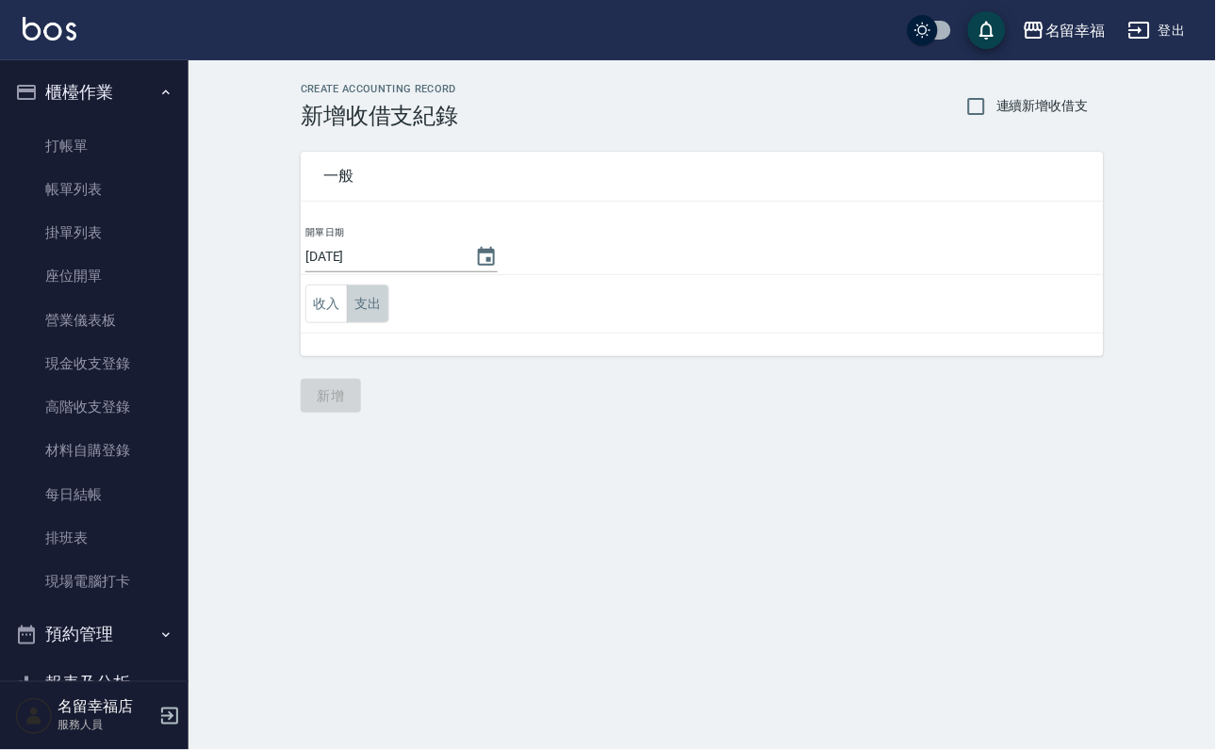
drag, startPoint x: 389, startPoint y: 315, endPoint x: 349, endPoint y: 337, distance: 46.4
click at [385, 314] on button "支出" at bounding box center [368, 304] width 42 height 39
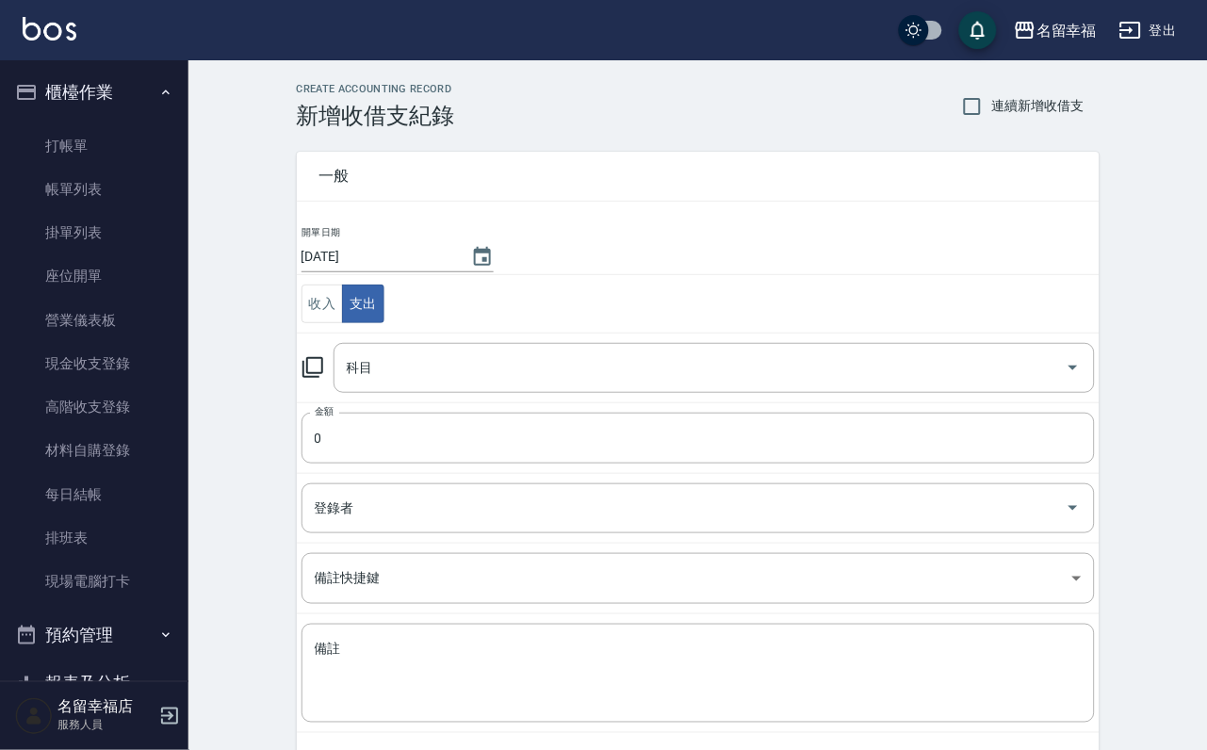
click at [320, 372] on icon at bounding box center [313, 367] width 23 height 23
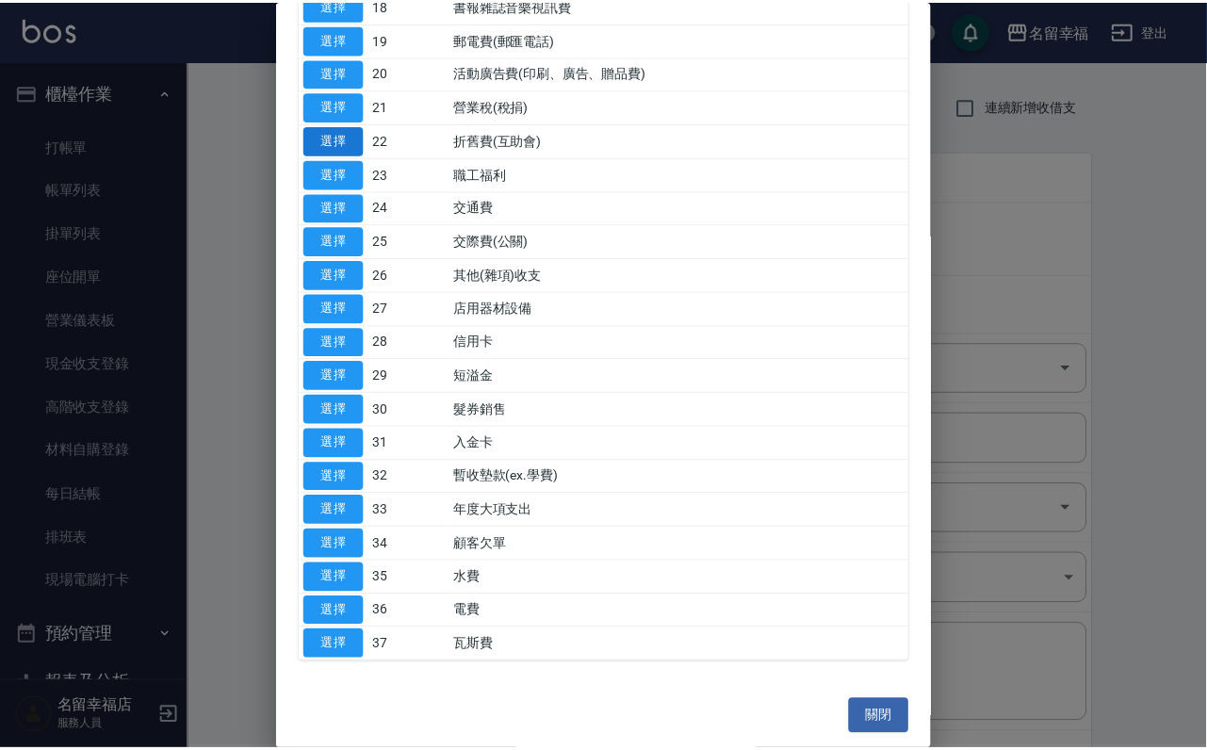
scroll to position [848, 0]
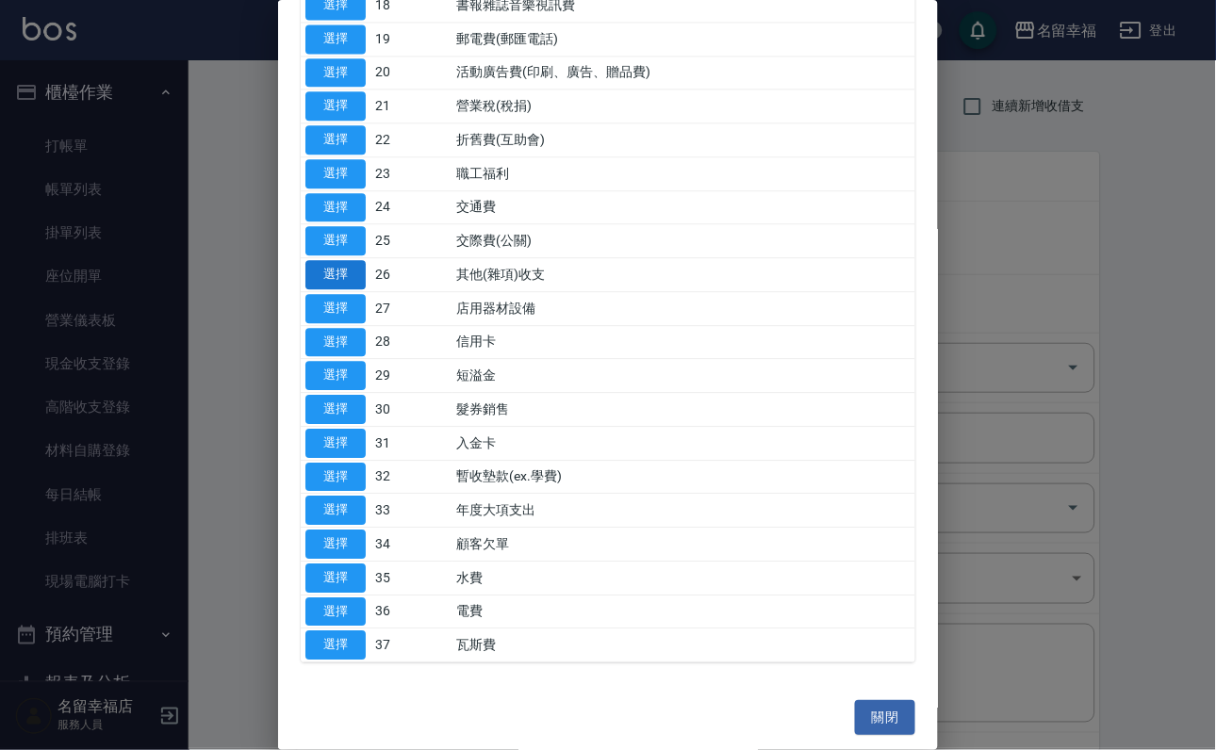
click at [324, 289] on button "選擇" at bounding box center [335, 274] width 60 height 29
type input "26 其他(雜項)收支"
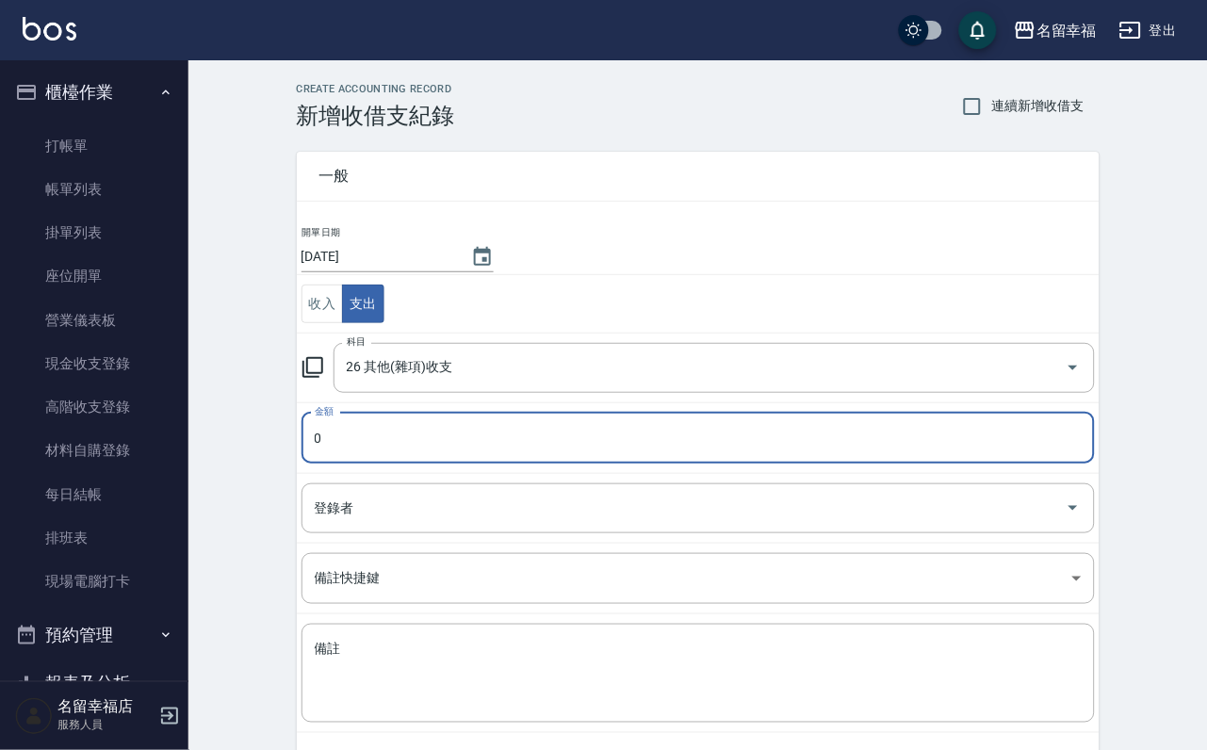
click at [346, 464] on input "0" at bounding box center [699, 438] width 794 height 51
type input "259"
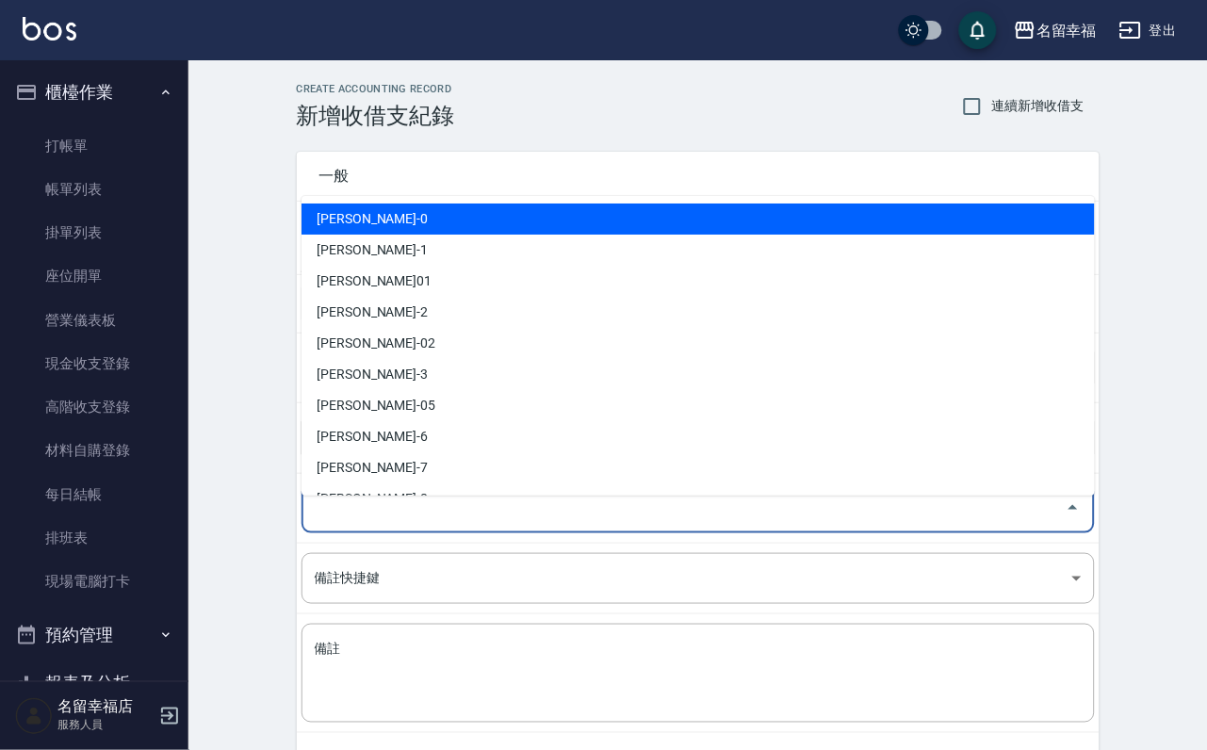
drag, startPoint x: 336, startPoint y: 531, endPoint x: 328, endPoint y: 502, distance: 29.5
click at [336, 525] on input "登錄者" at bounding box center [684, 508] width 748 height 33
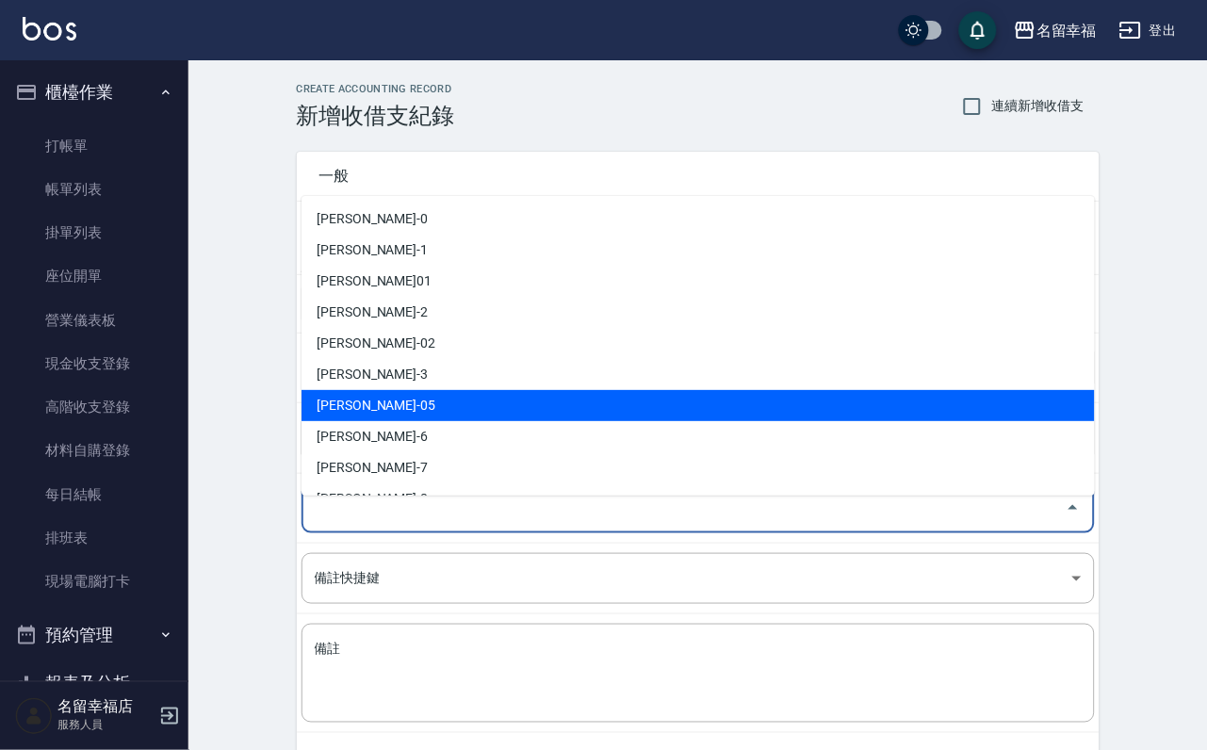
scroll to position [141, 0]
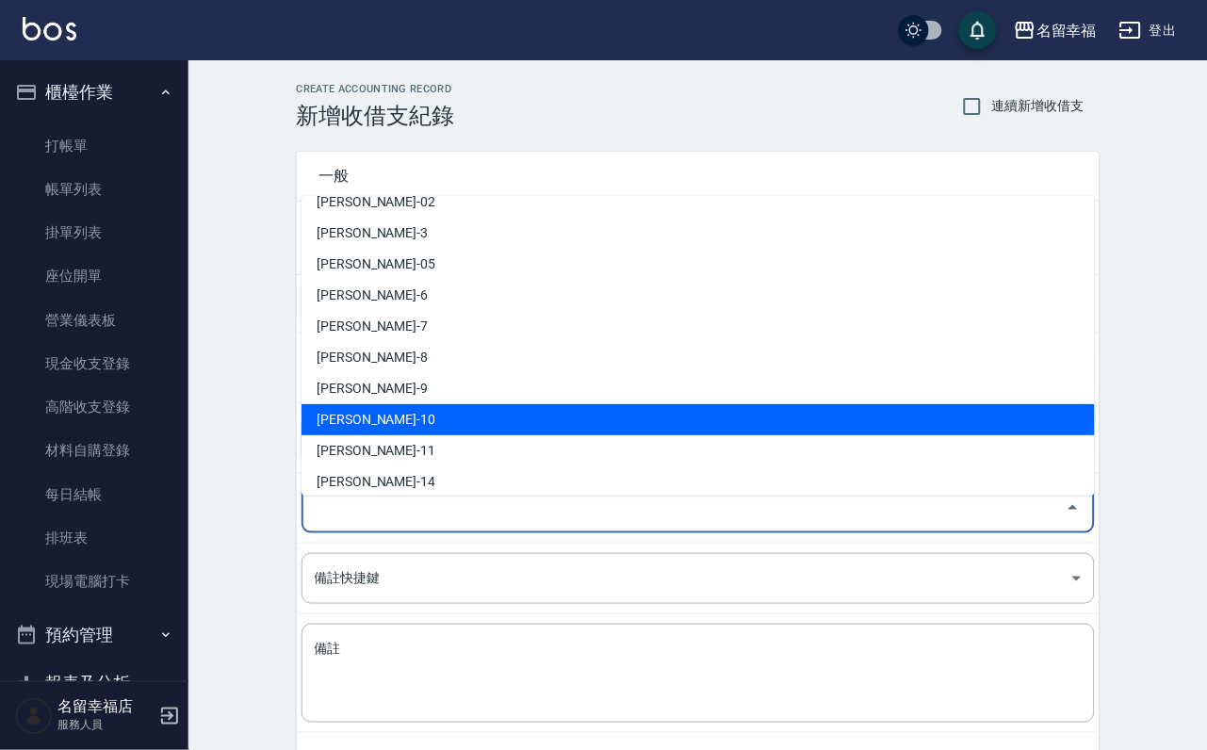
click at [356, 423] on li "李家鳳-10" at bounding box center [699, 419] width 794 height 31
type input "李家鳳-10"
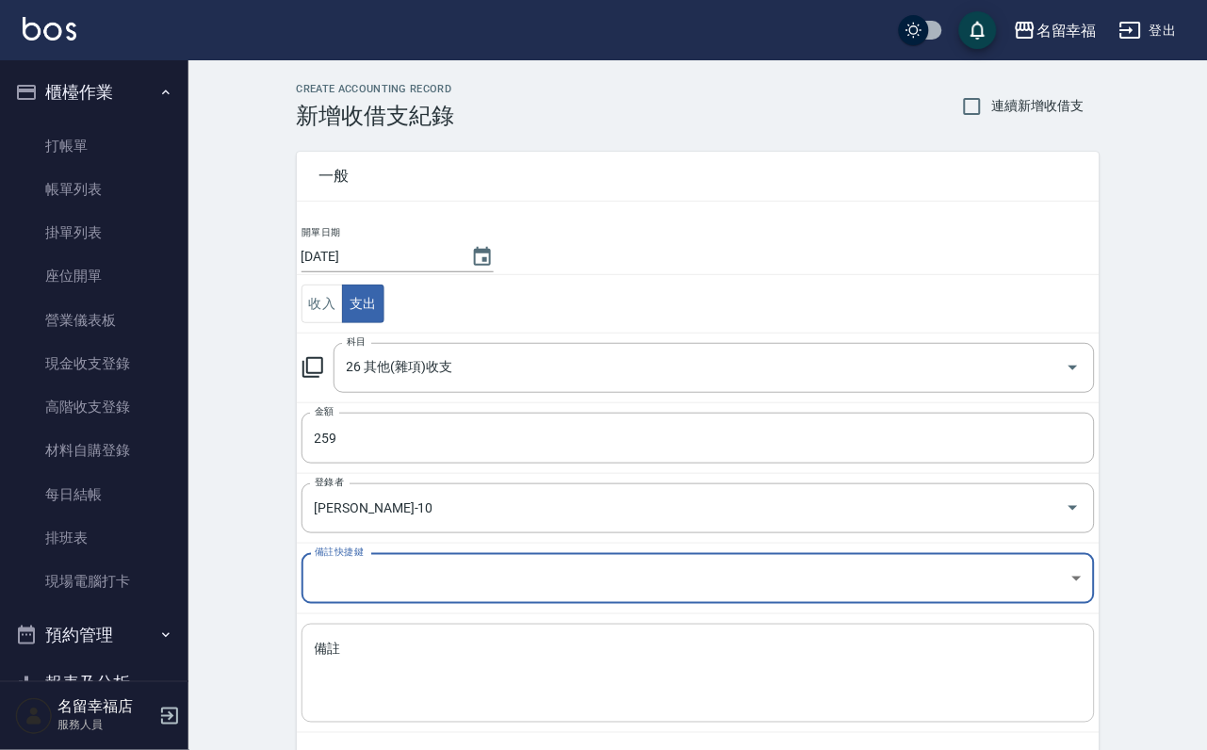
click at [386, 704] on textarea "備註" at bounding box center [698, 674] width 767 height 68
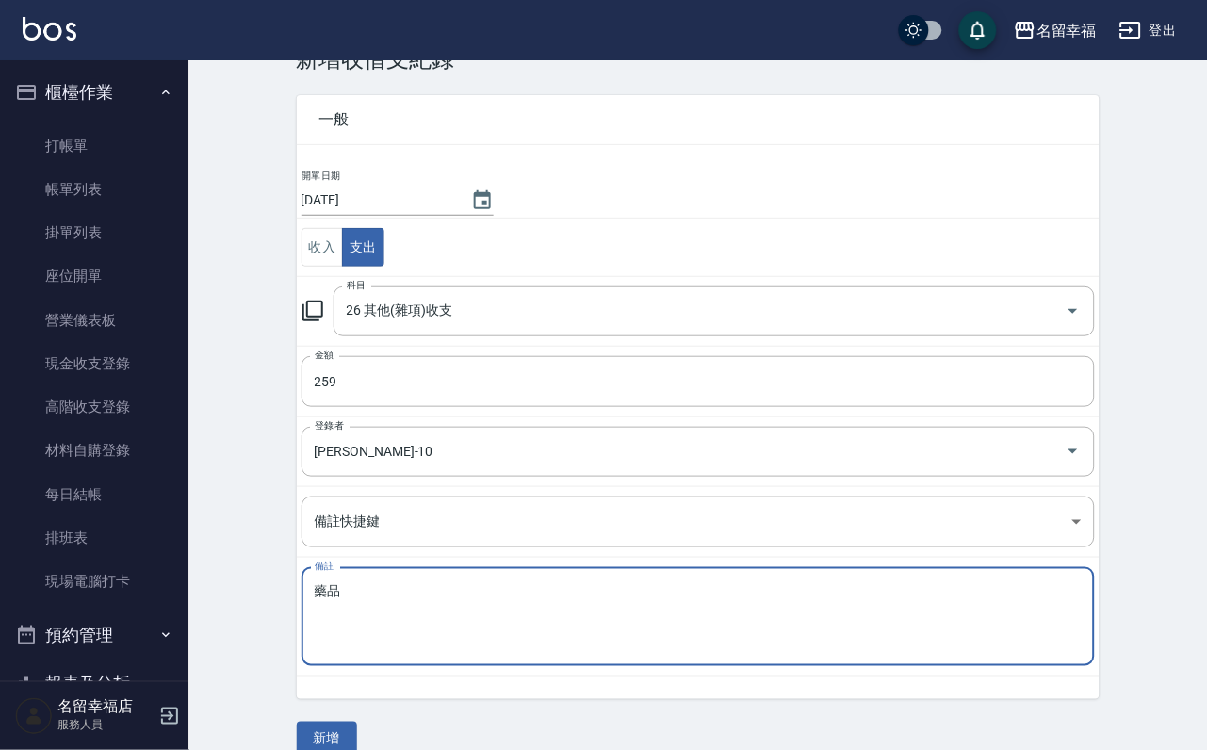
scroll to position [102, 0]
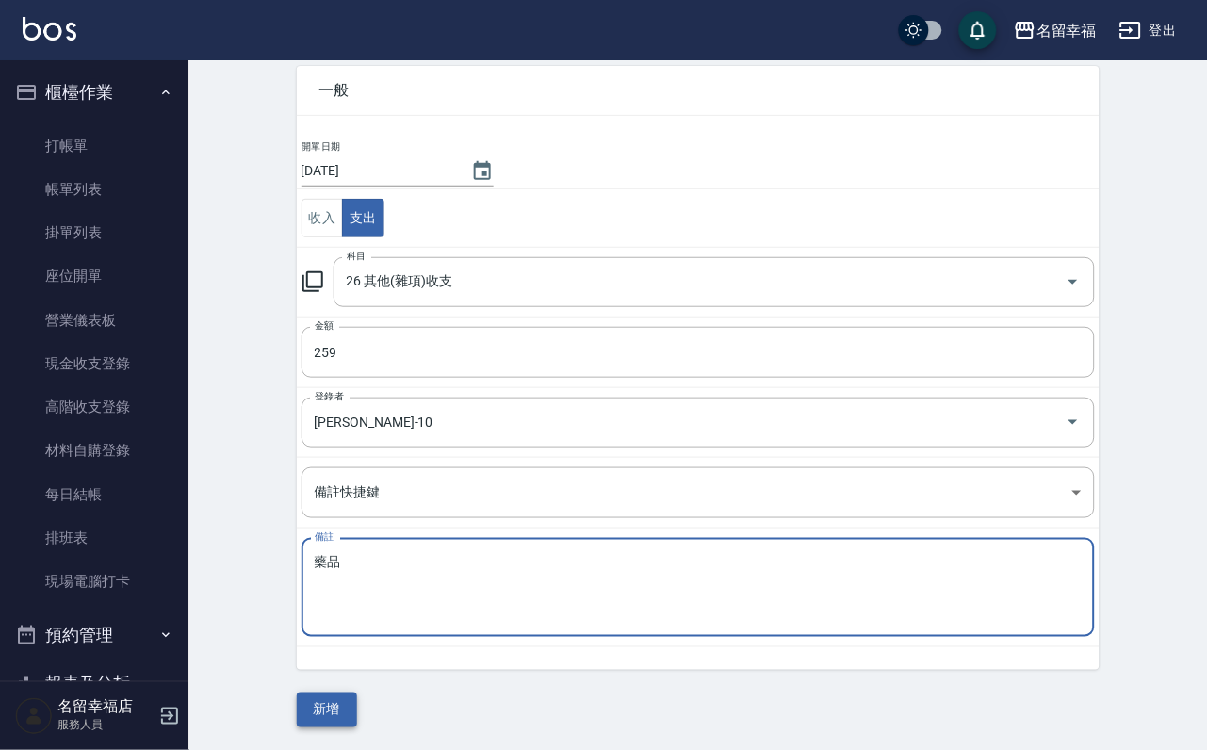
type textarea "藥品"
click at [328, 715] on button "新增" at bounding box center [327, 710] width 60 height 35
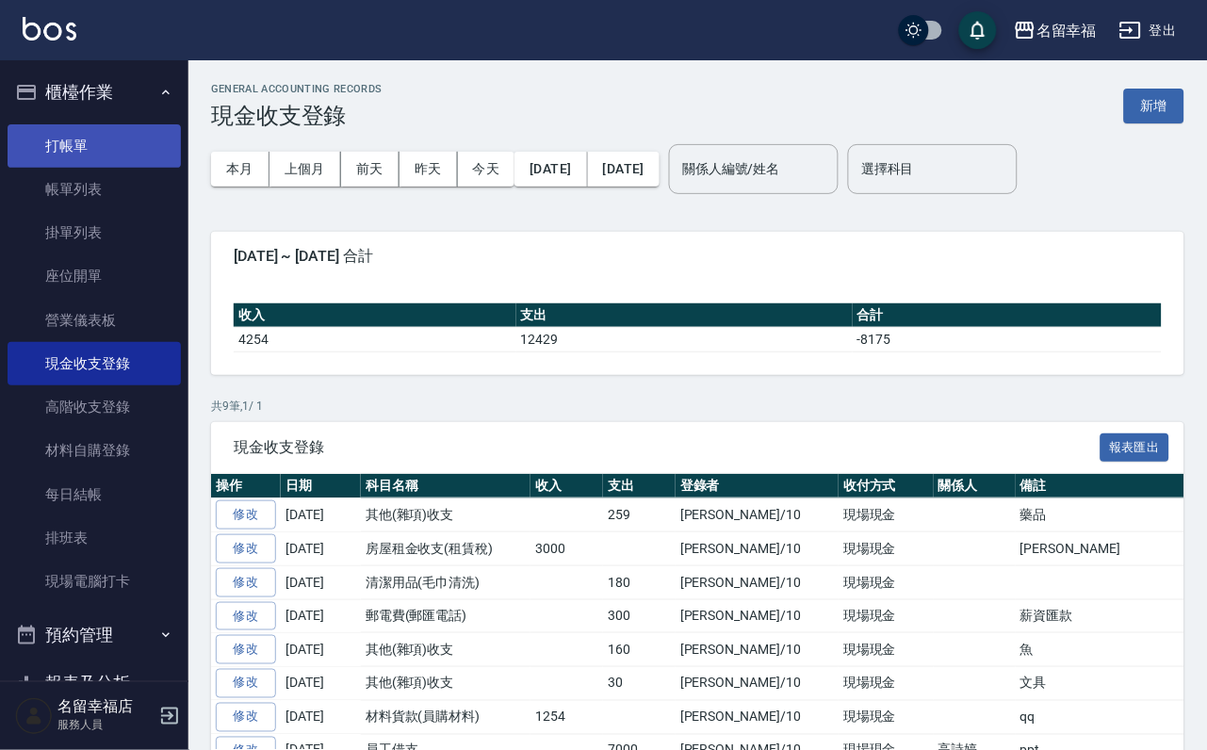
click at [125, 147] on link "打帳單" at bounding box center [94, 145] width 173 height 43
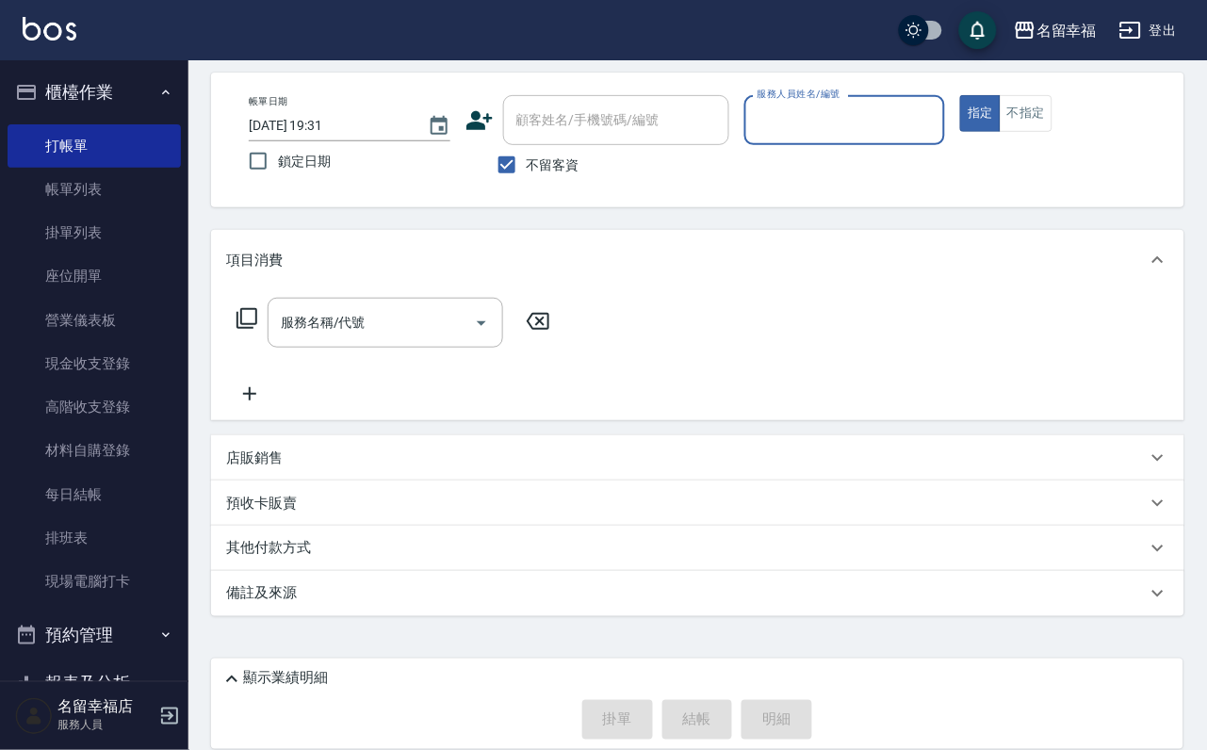
scroll to position [112, 0]
click at [129, 225] on link "掛單列表" at bounding box center [94, 232] width 173 height 43
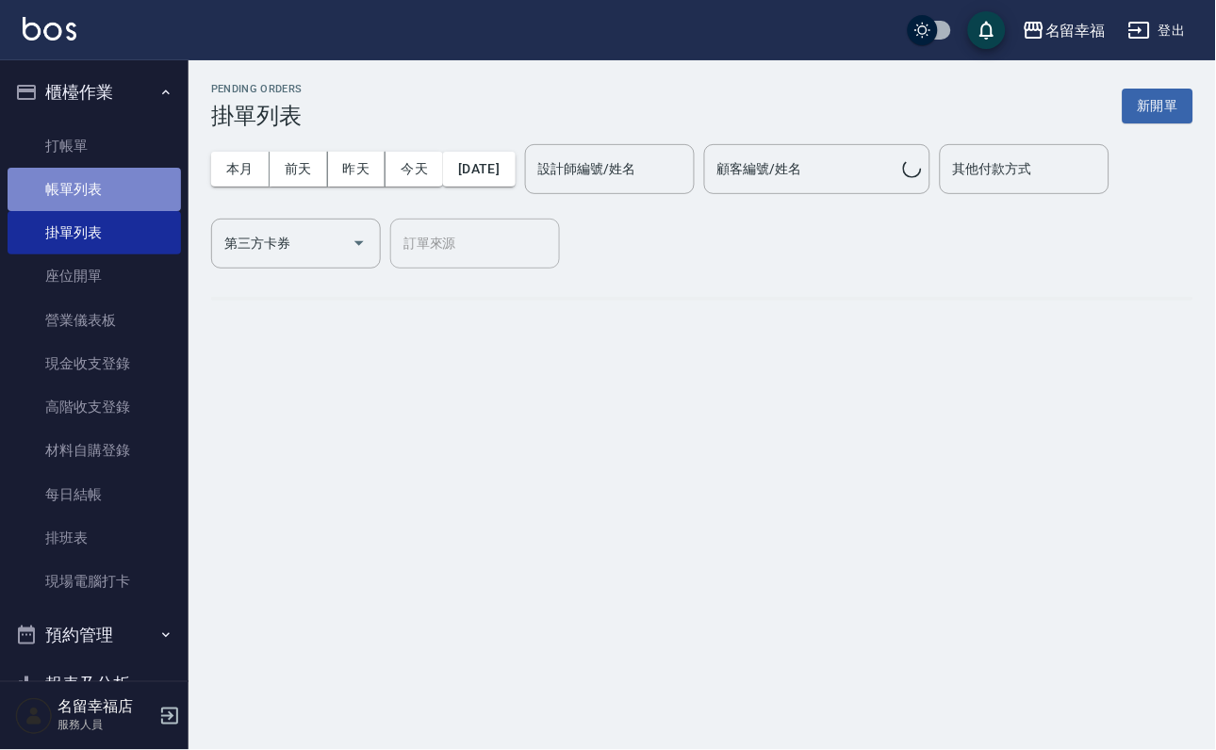
click at [121, 206] on link "帳單列表" at bounding box center [94, 189] width 173 height 43
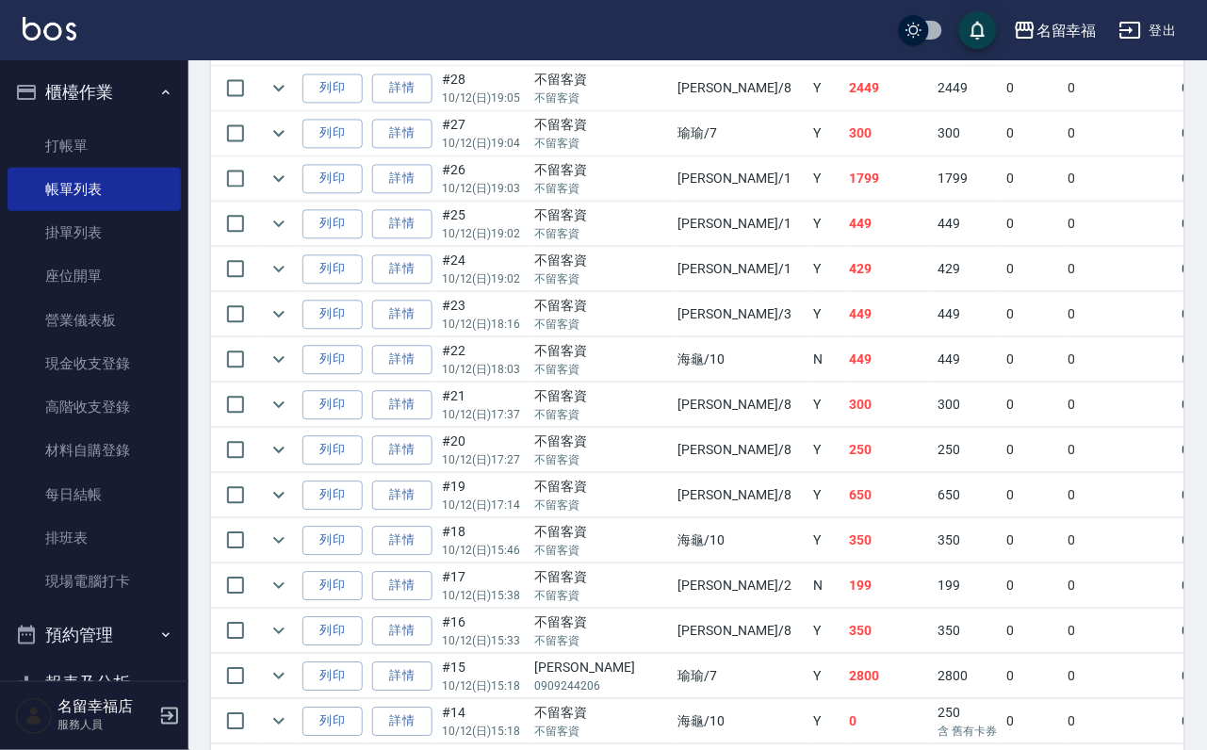
scroll to position [707, 0]
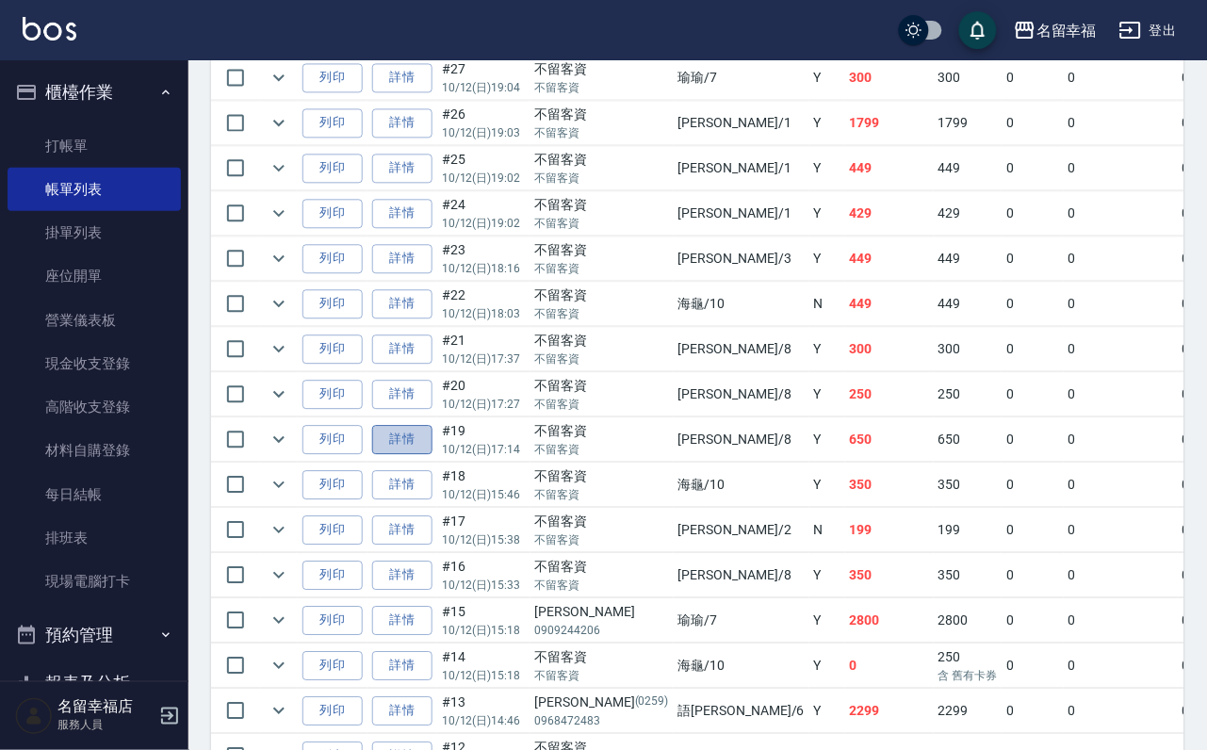
click at [433, 454] on link "詳情" at bounding box center [402, 439] width 60 height 29
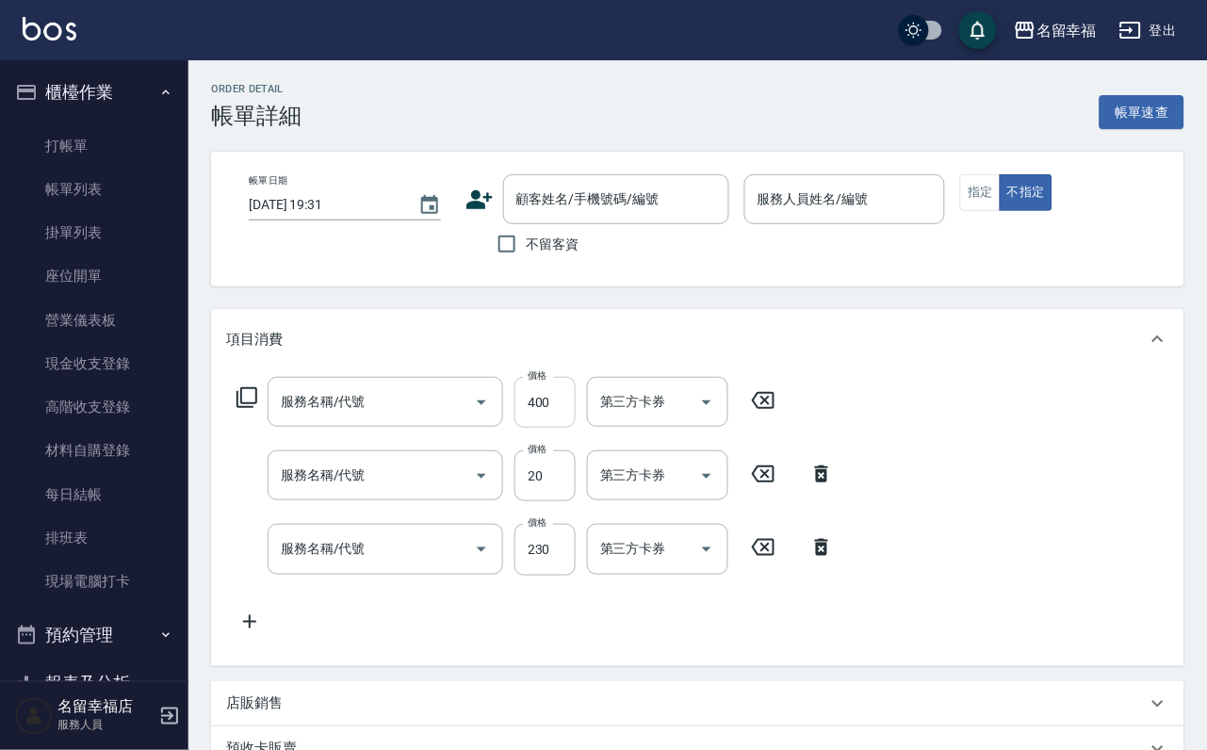
type input "2025/10/12 17:14"
checkbox input "true"
type input "詩婷-8"
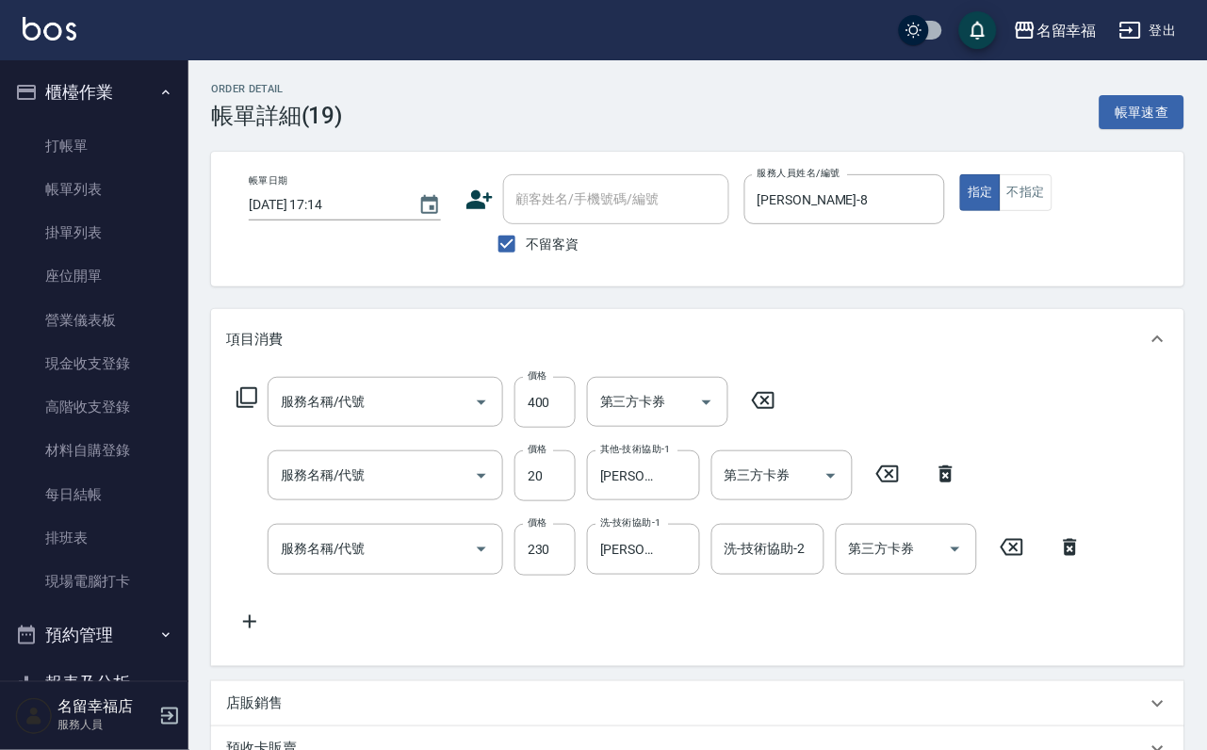
type input "指定單剪(203)"
type input "潤絲(801)"
type input "洗髮(101)"
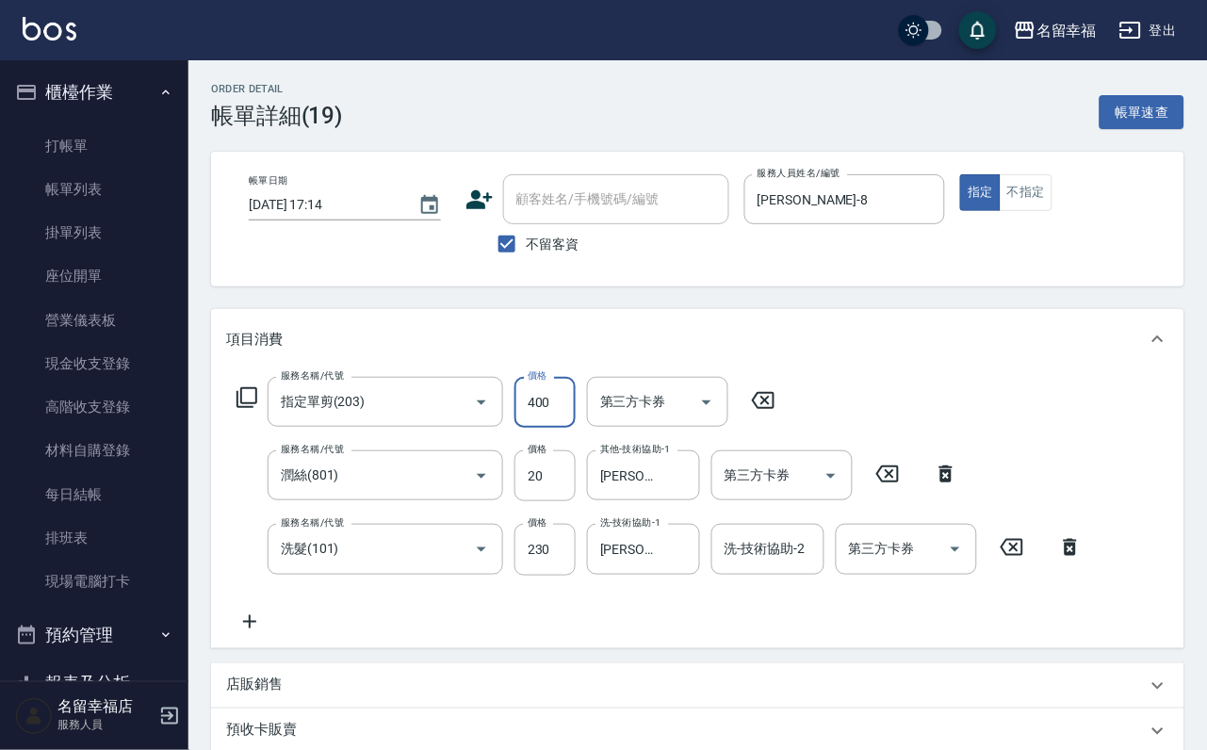
click at [553, 425] on input "400" at bounding box center [545, 402] width 61 height 51
type input "250"
click at [581, 632] on div "服務名稱/代號 指定單剪(203) 服務名稱/代號 價格 250 價格 第三方卡券 第三方卡券 服務名稱/代號 潤絲(801) 服務名稱/代號 價格 20 價…" at bounding box center [660, 504] width 868 height 255
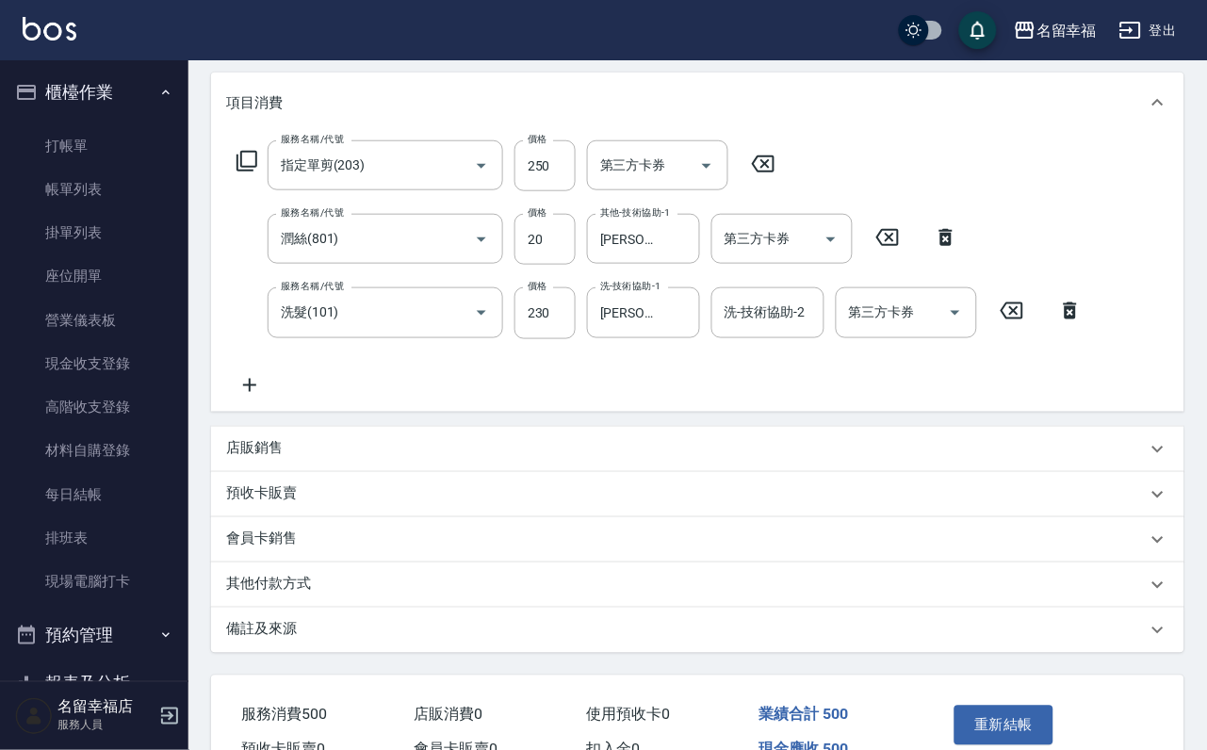
scroll to position [283, 0]
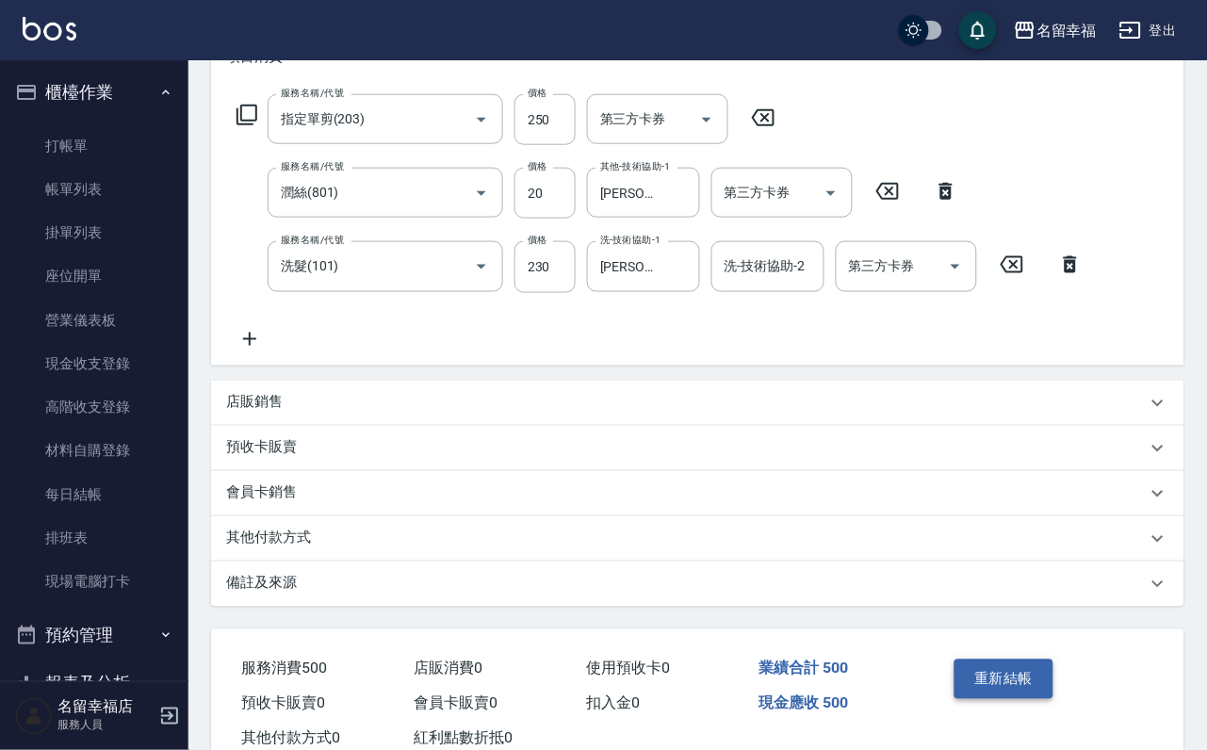
click at [1054, 699] on button "重新結帳" at bounding box center [1005, 680] width 100 height 40
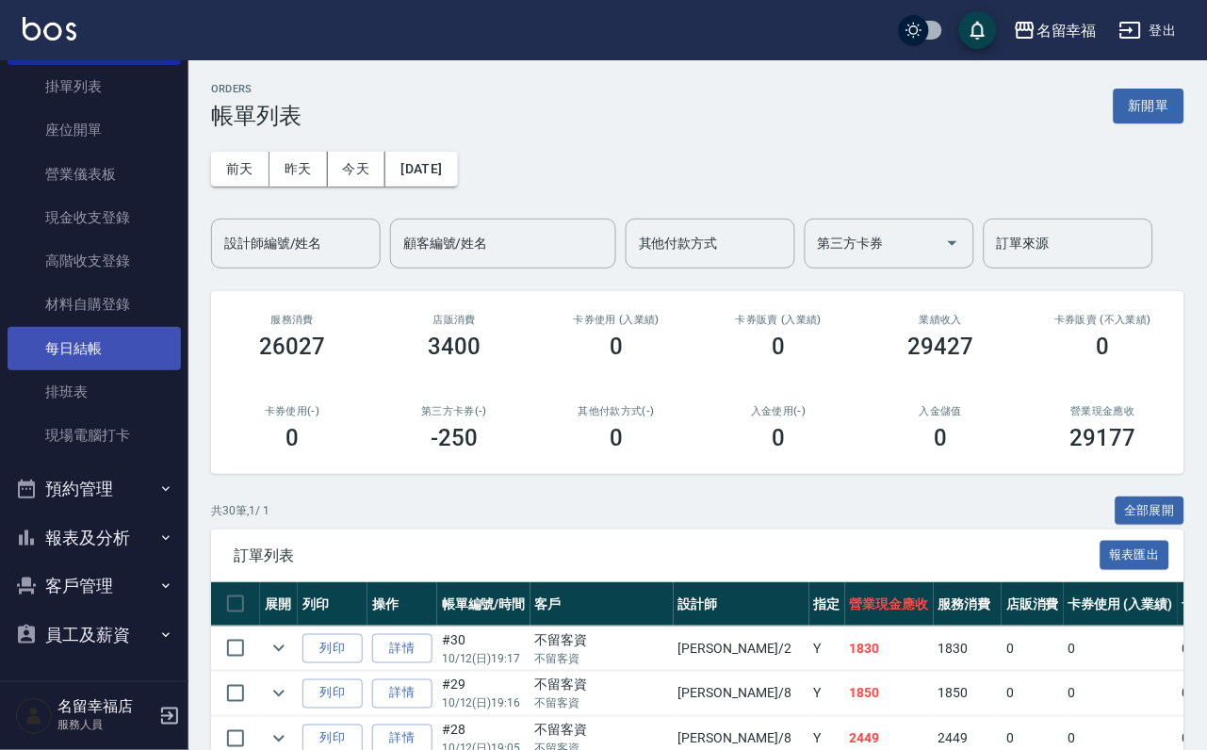
click at [133, 327] on link "每日結帳" at bounding box center [94, 348] width 173 height 43
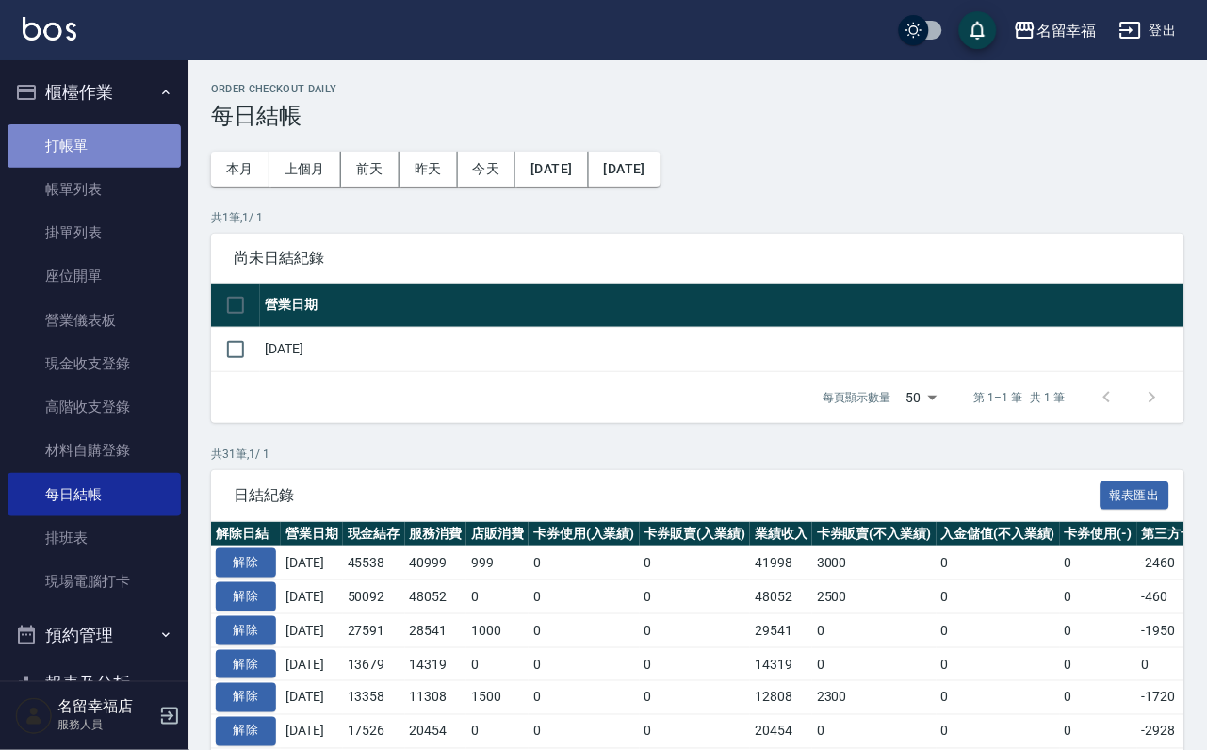
click at [117, 148] on link "打帳單" at bounding box center [94, 145] width 173 height 43
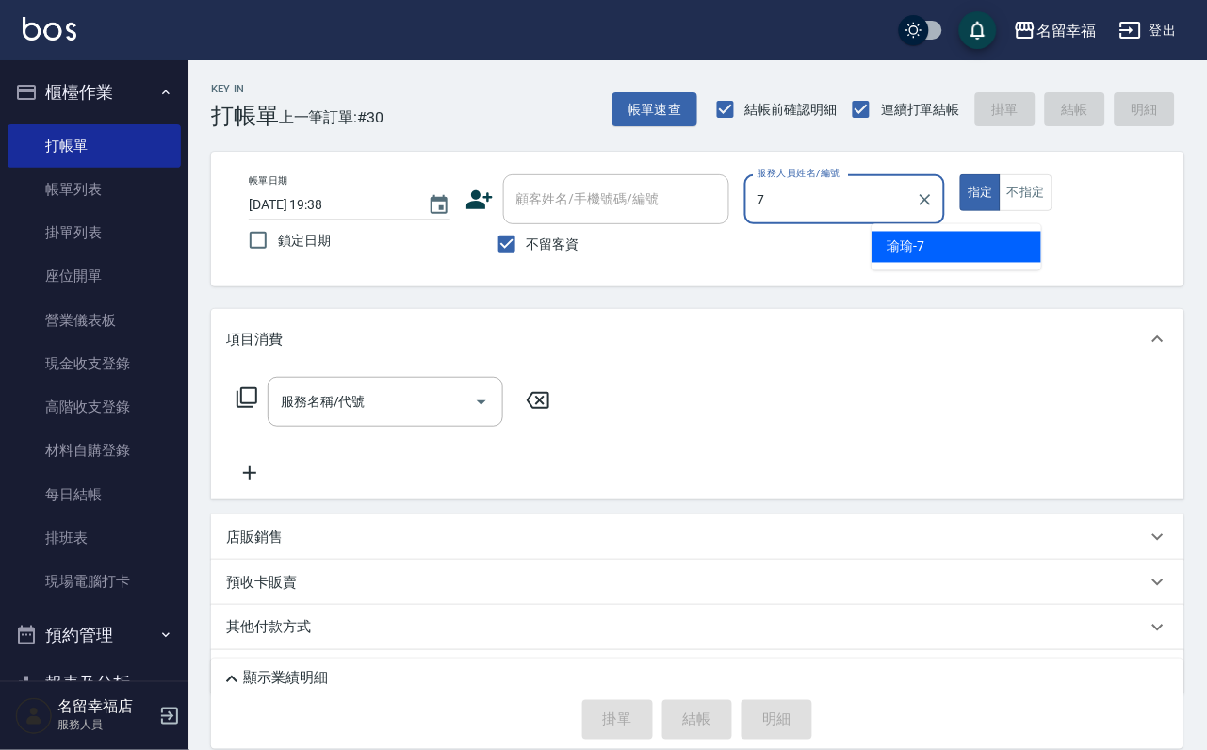
type input "[PERSON_NAME]-7"
type button "true"
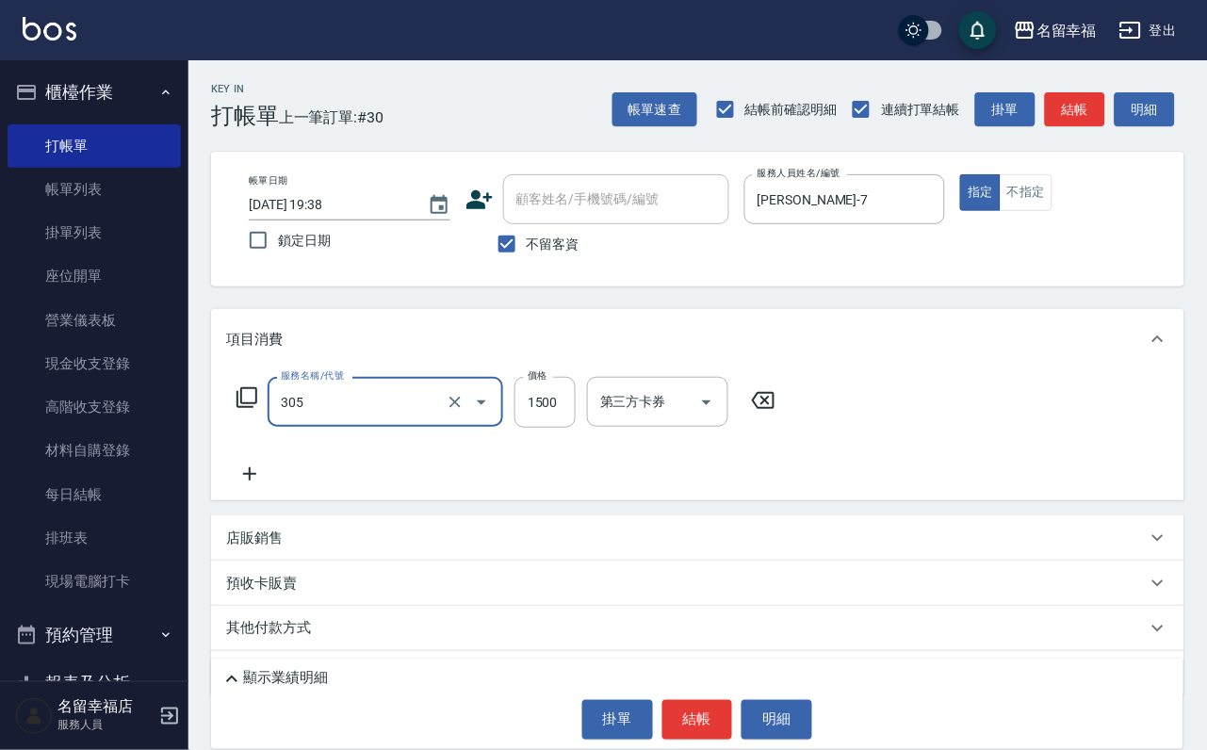
type input "設計燙髮1500(305)"
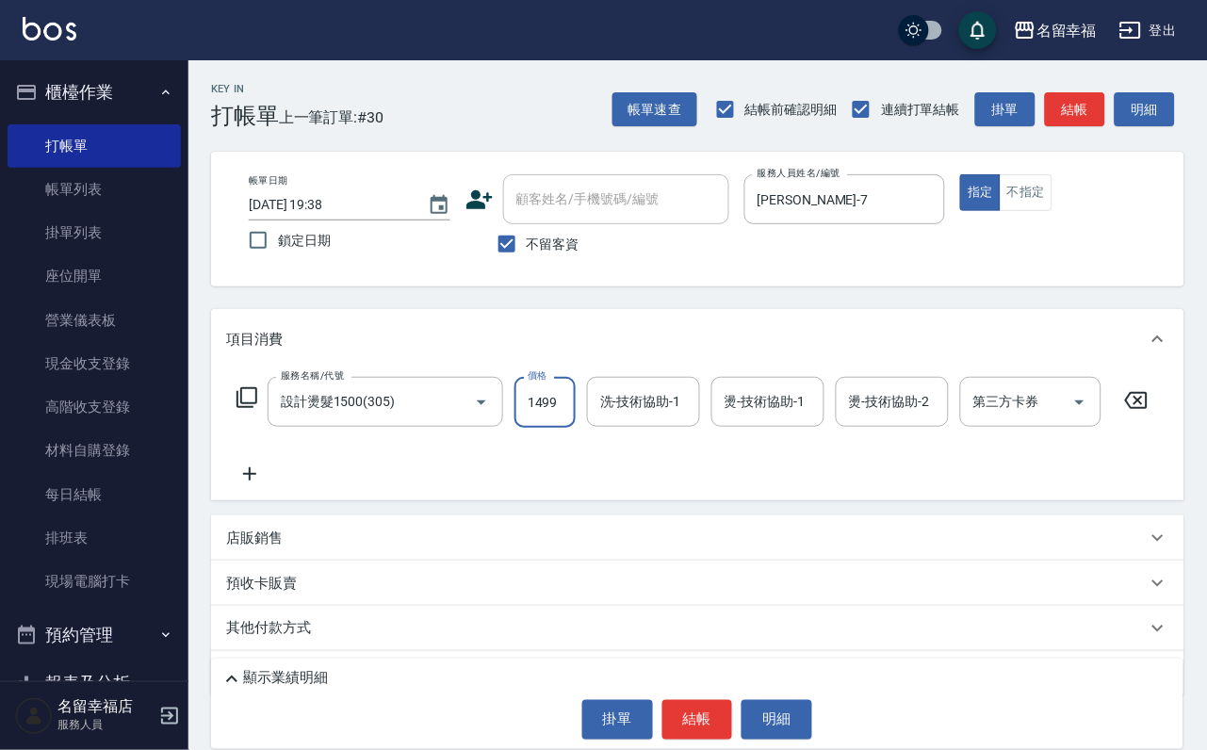
scroll to position [0, 1]
type input "1499"
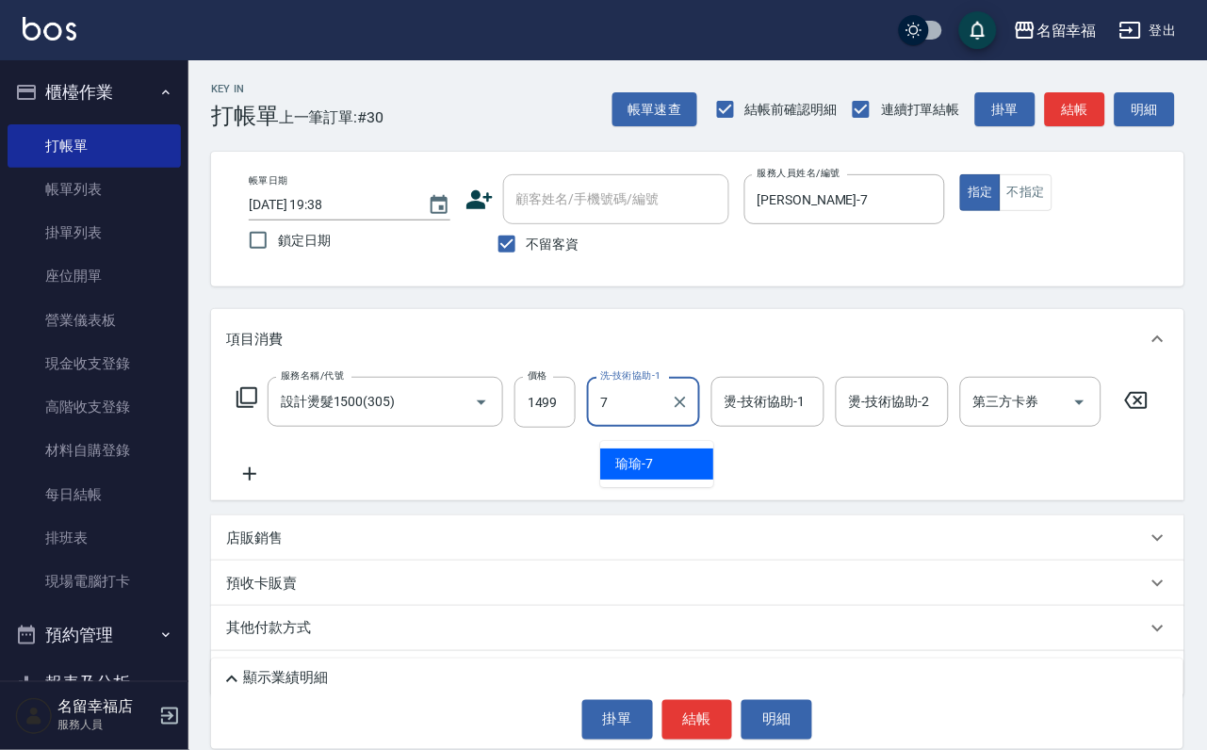
type input "[PERSON_NAME]-7"
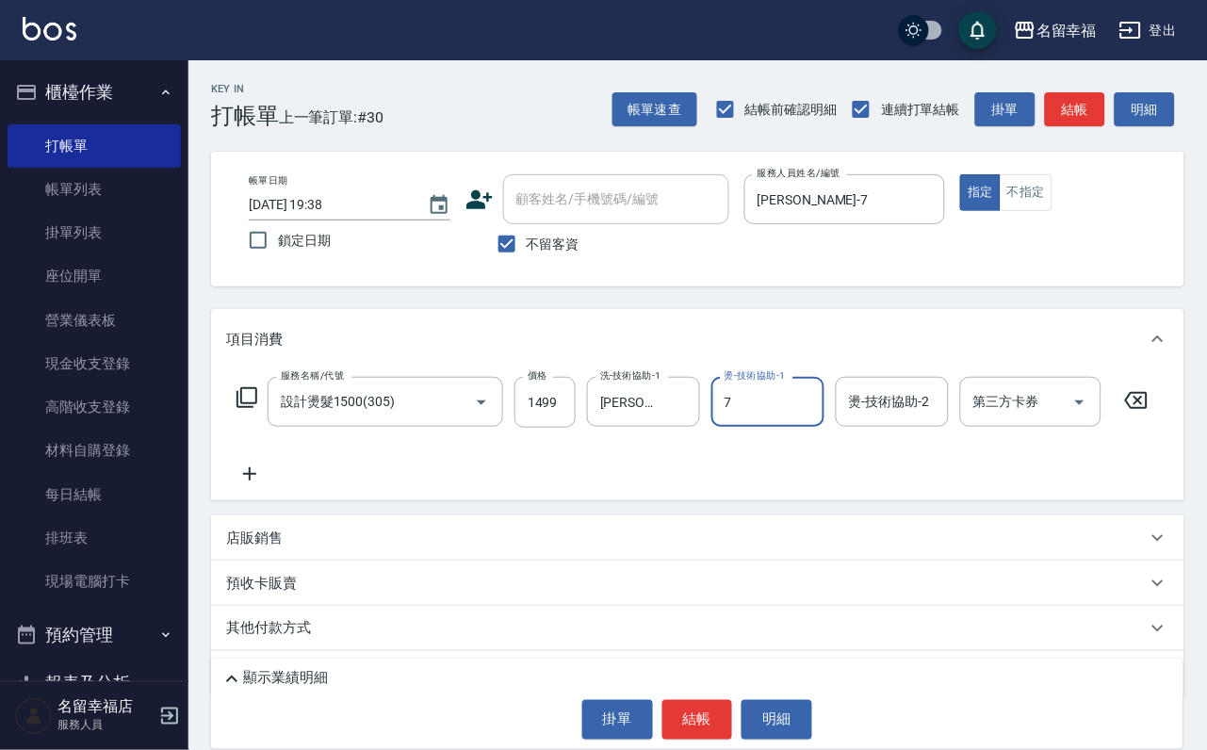
type input "[PERSON_NAME]-7"
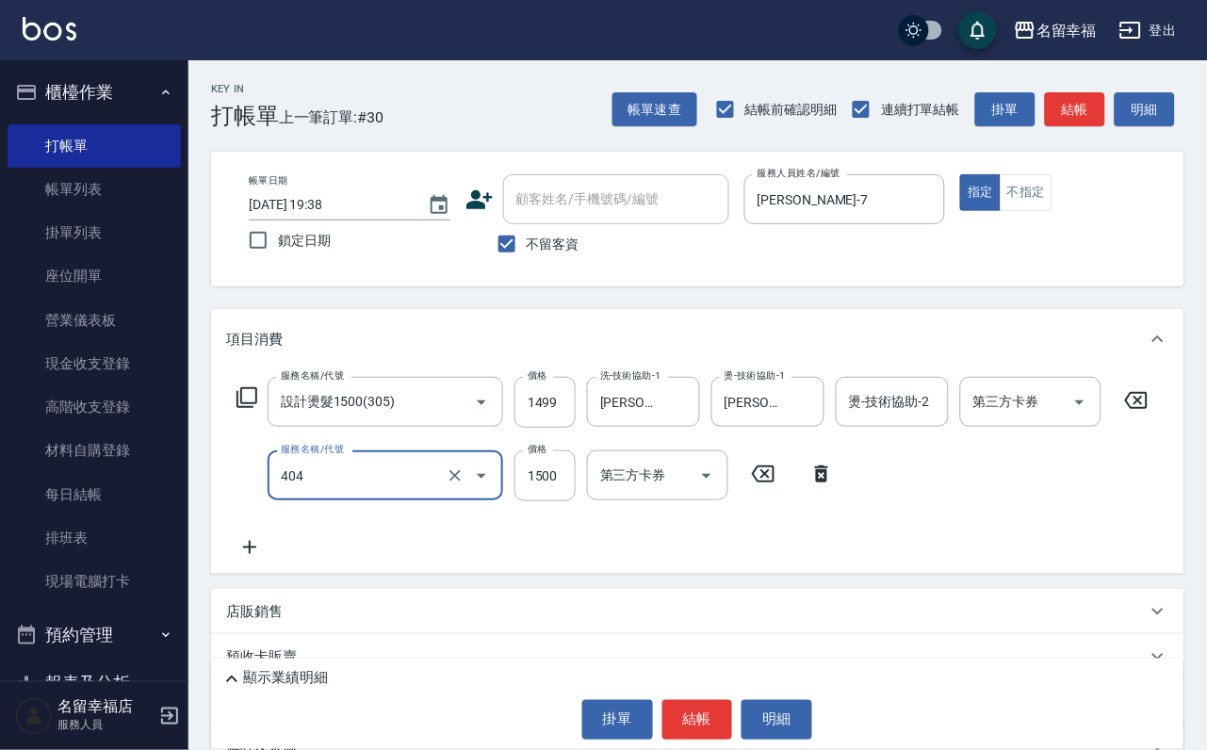
type input "設計染髮(404)"
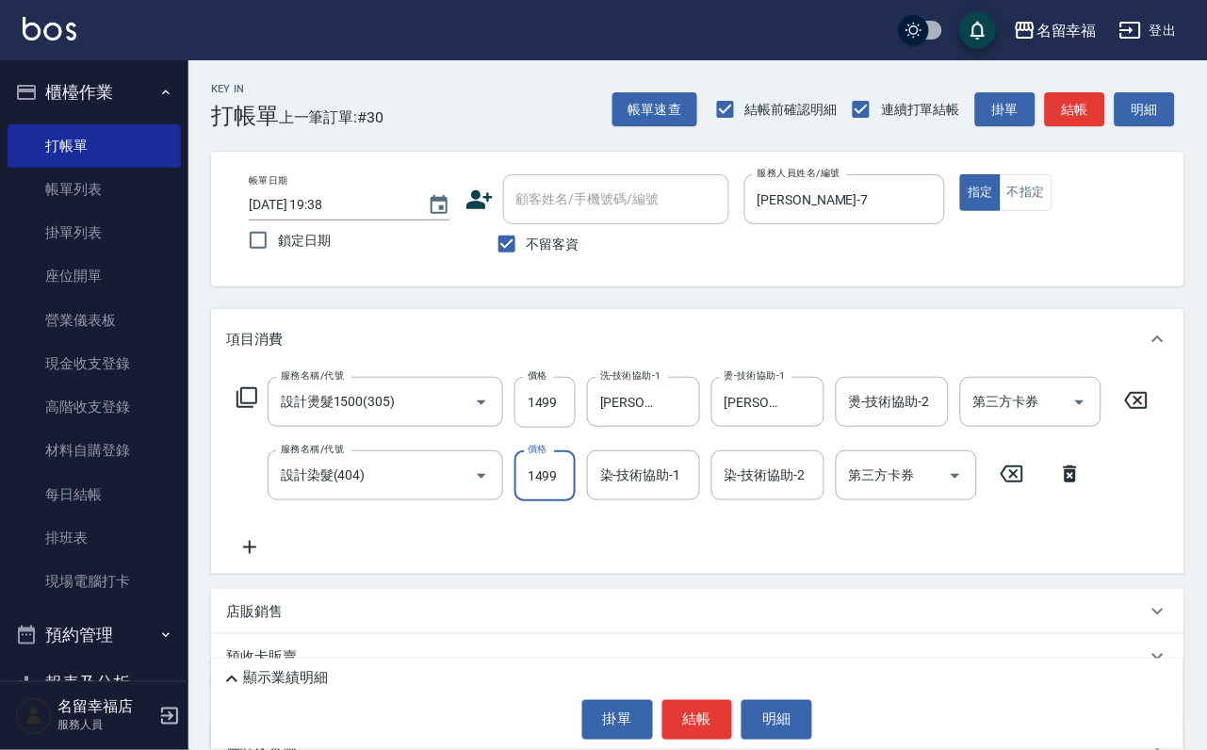
scroll to position [0, 1]
type input "1499"
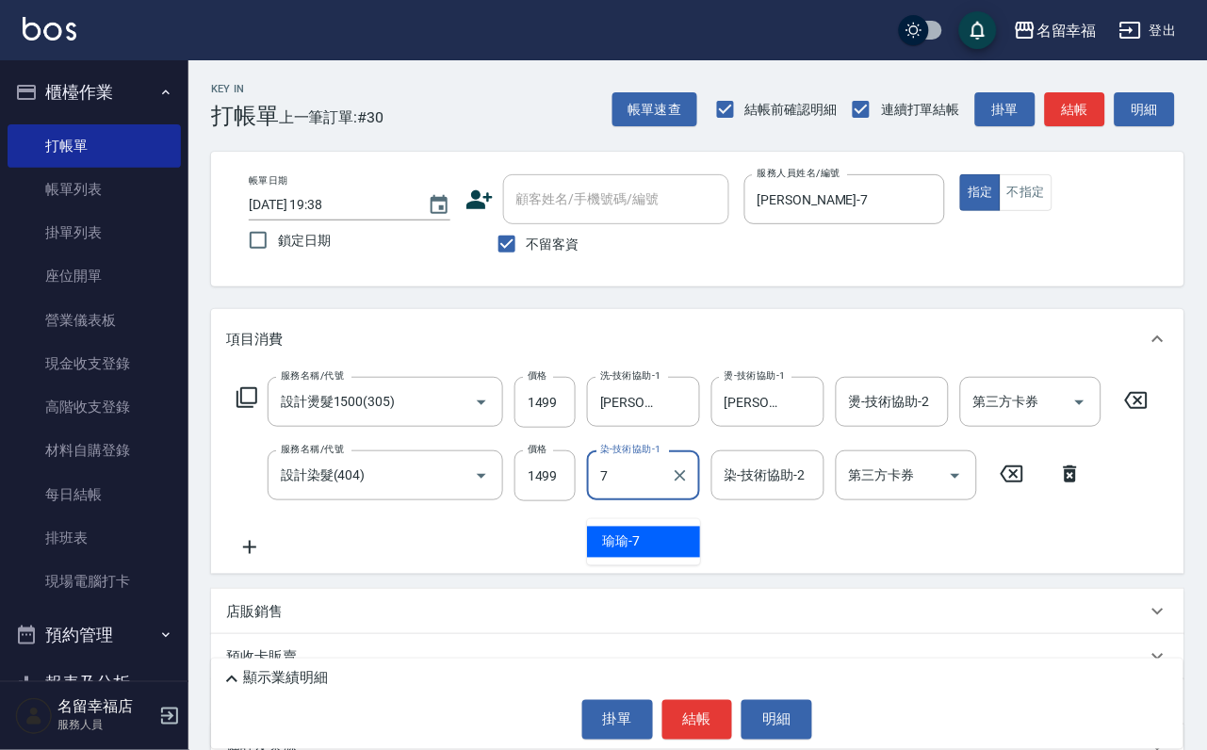
type input "[PERSON_NAME]-7"
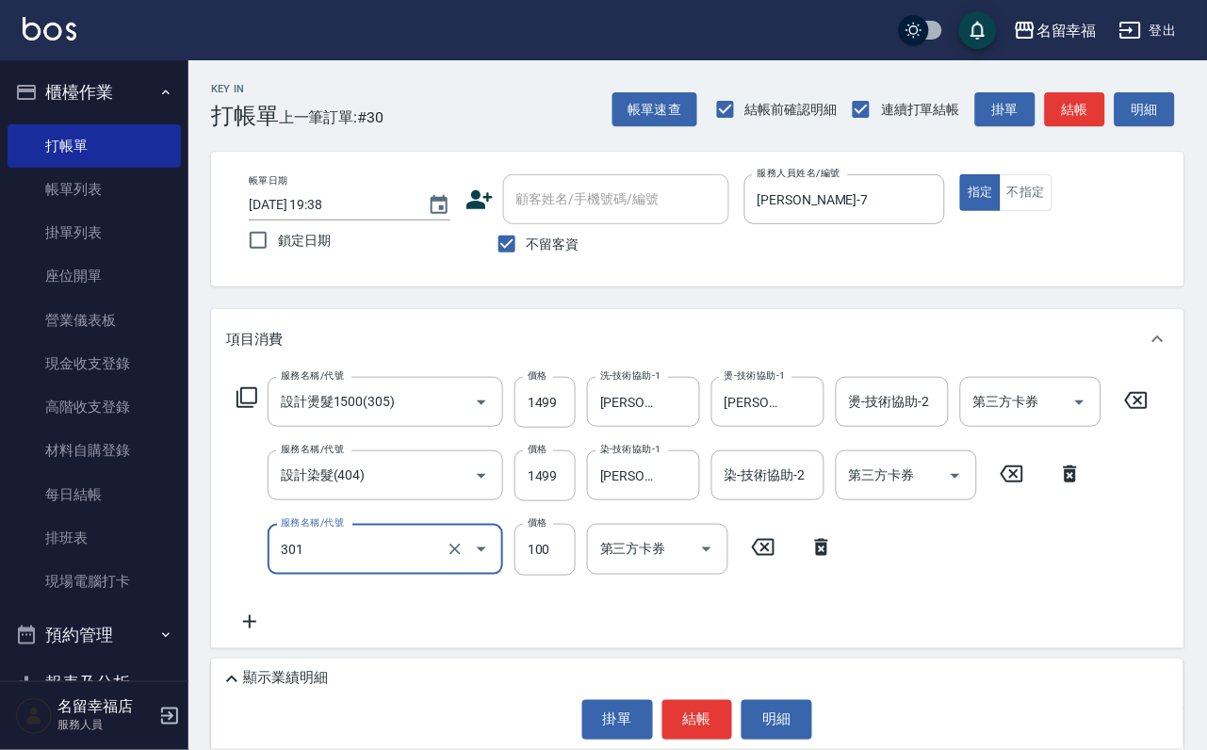
type input "補燙(301)"
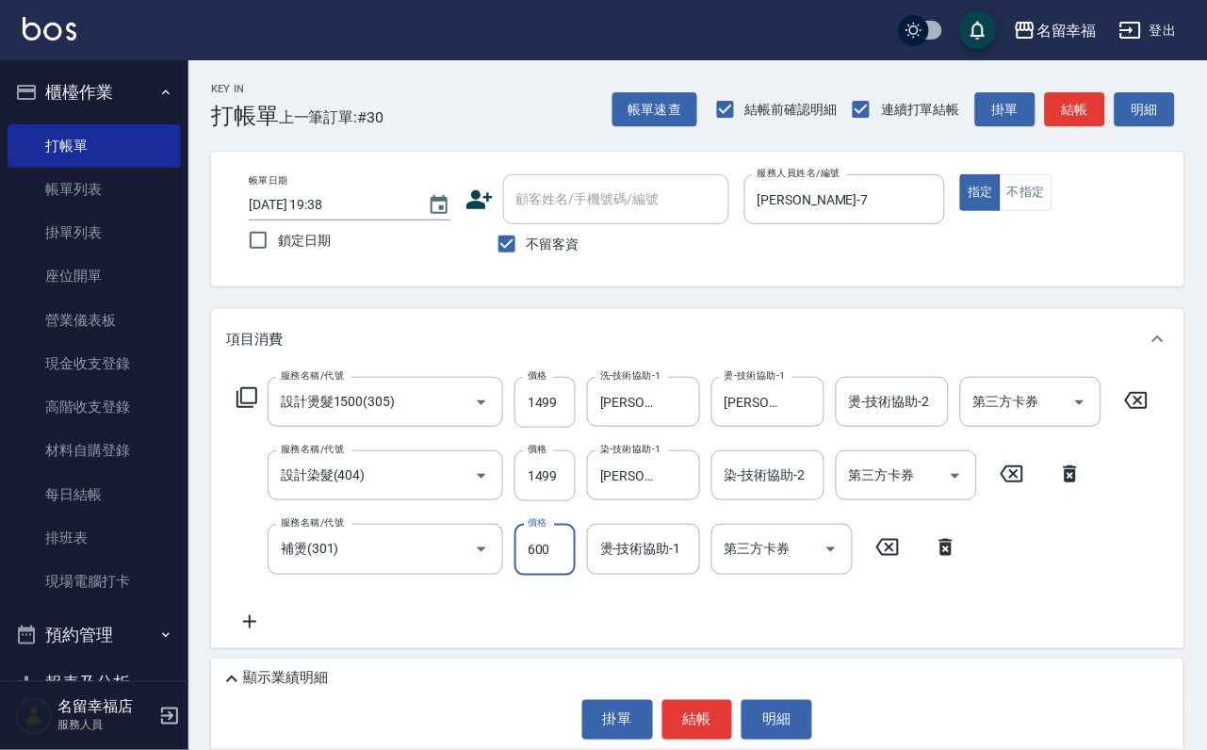
type input "600"
type input "[PERSON_NAME]-7"
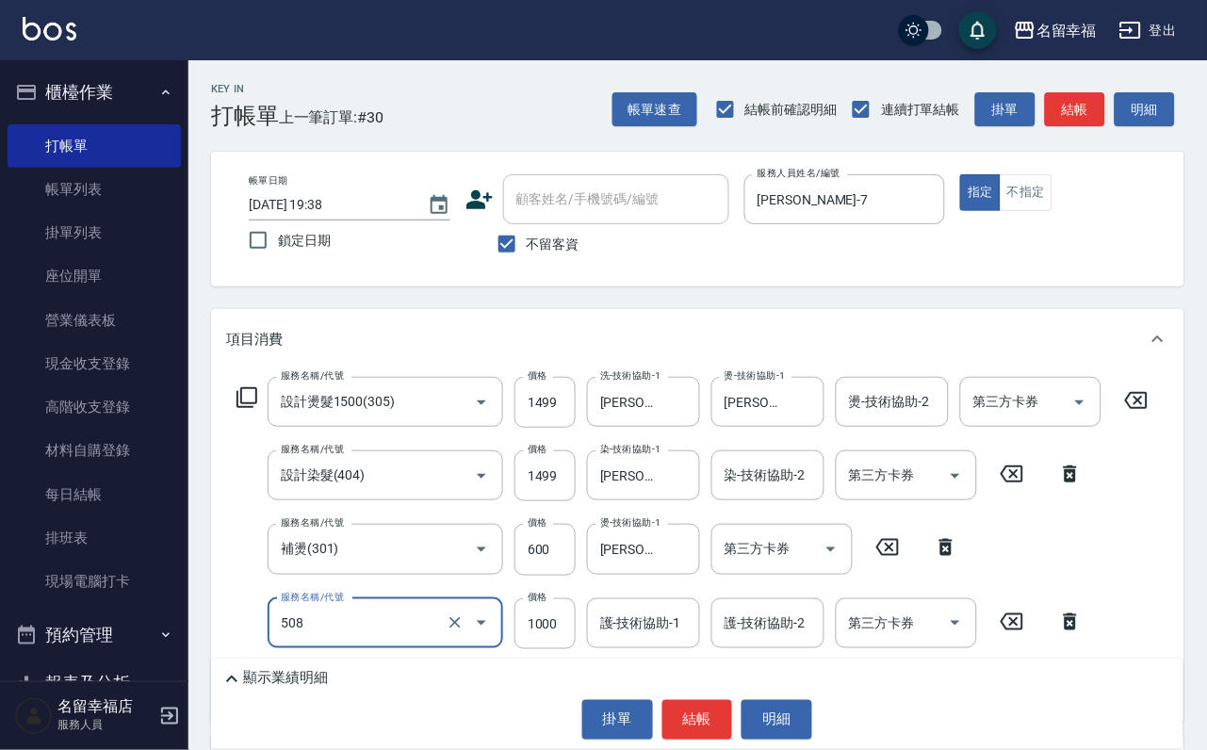
type input "PH.5髪療重建護髮(508)"
type input "800"
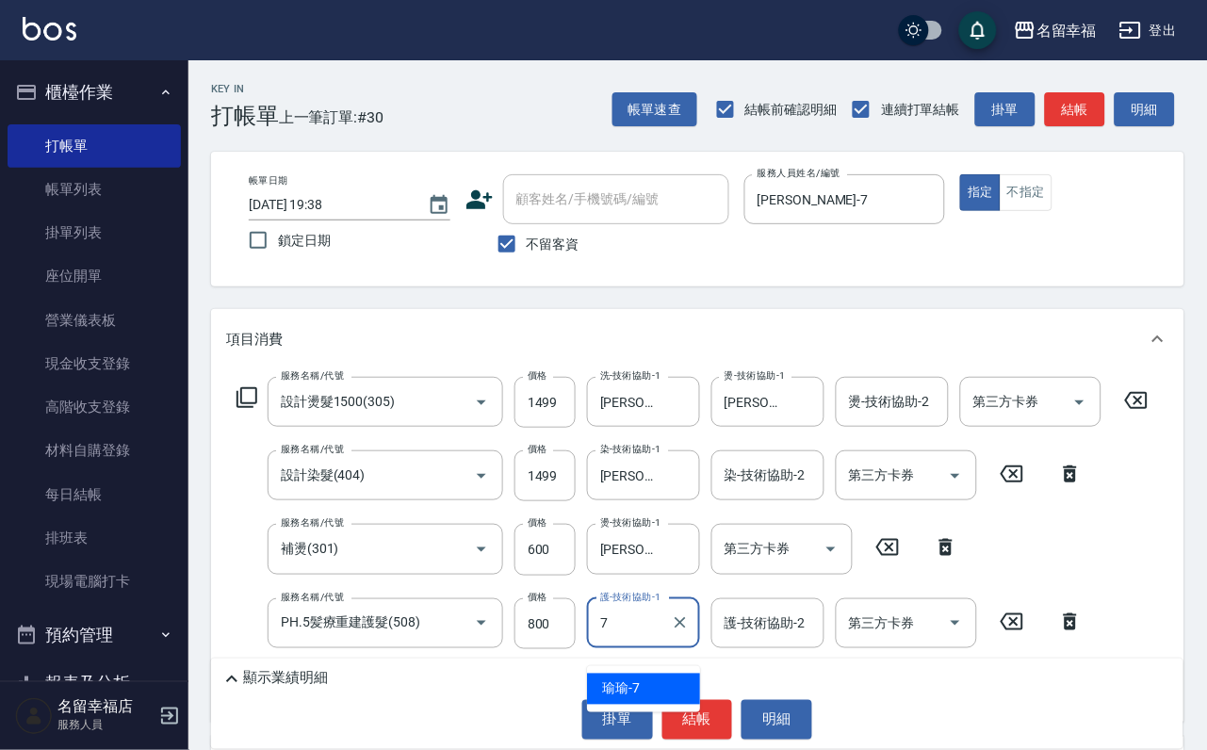
type input "[PERSON_NAME]-7"
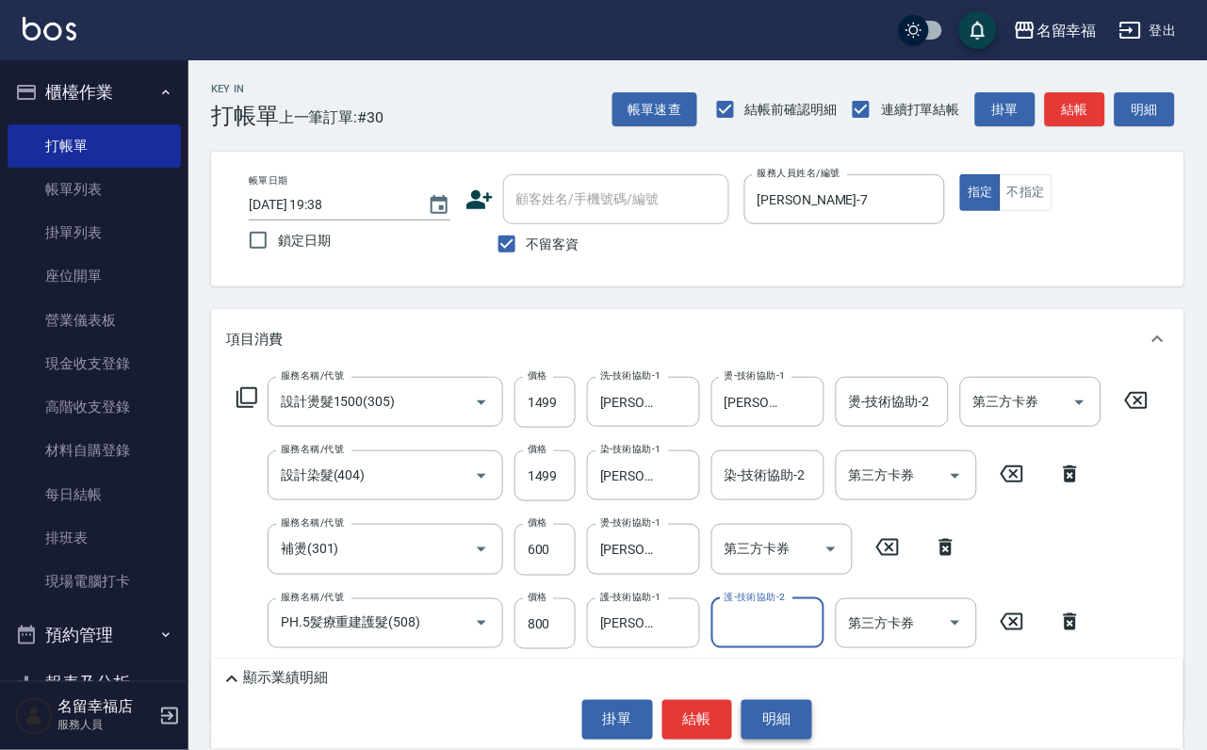
click at [812, 719] on button "明細" at bounding box center [777, 720] width 71 height 40
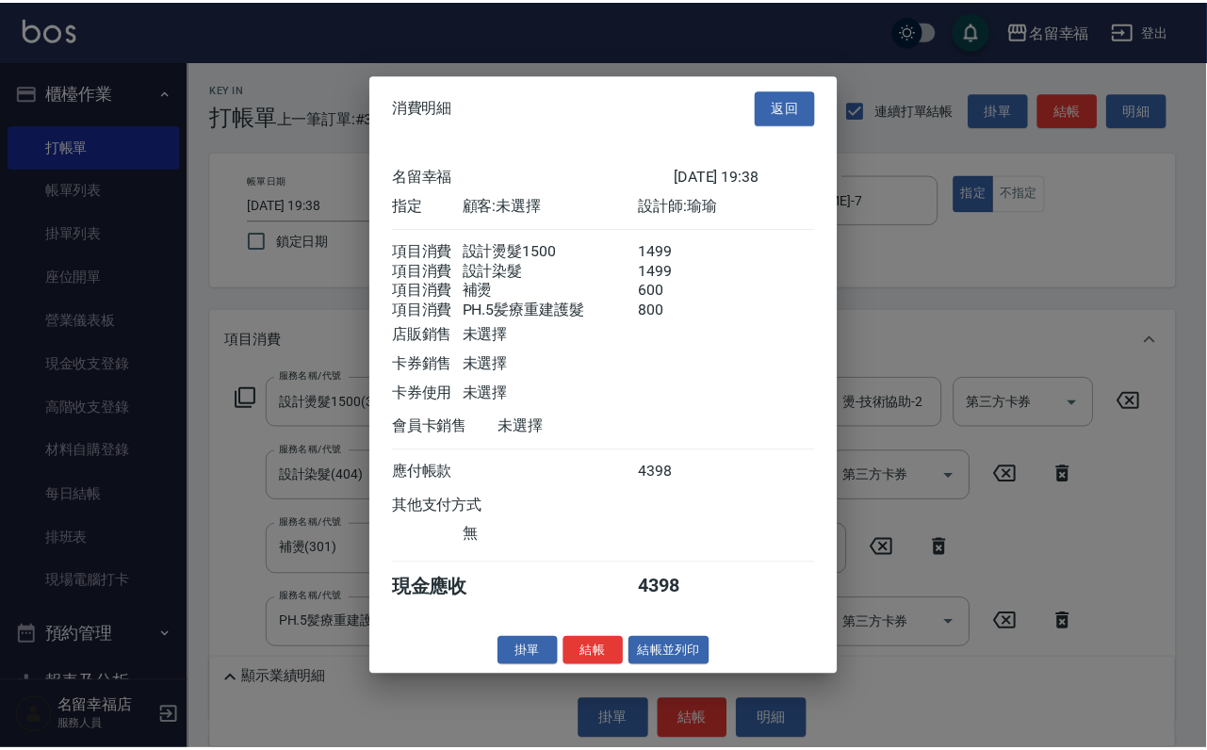
scroll to position [444, 0]
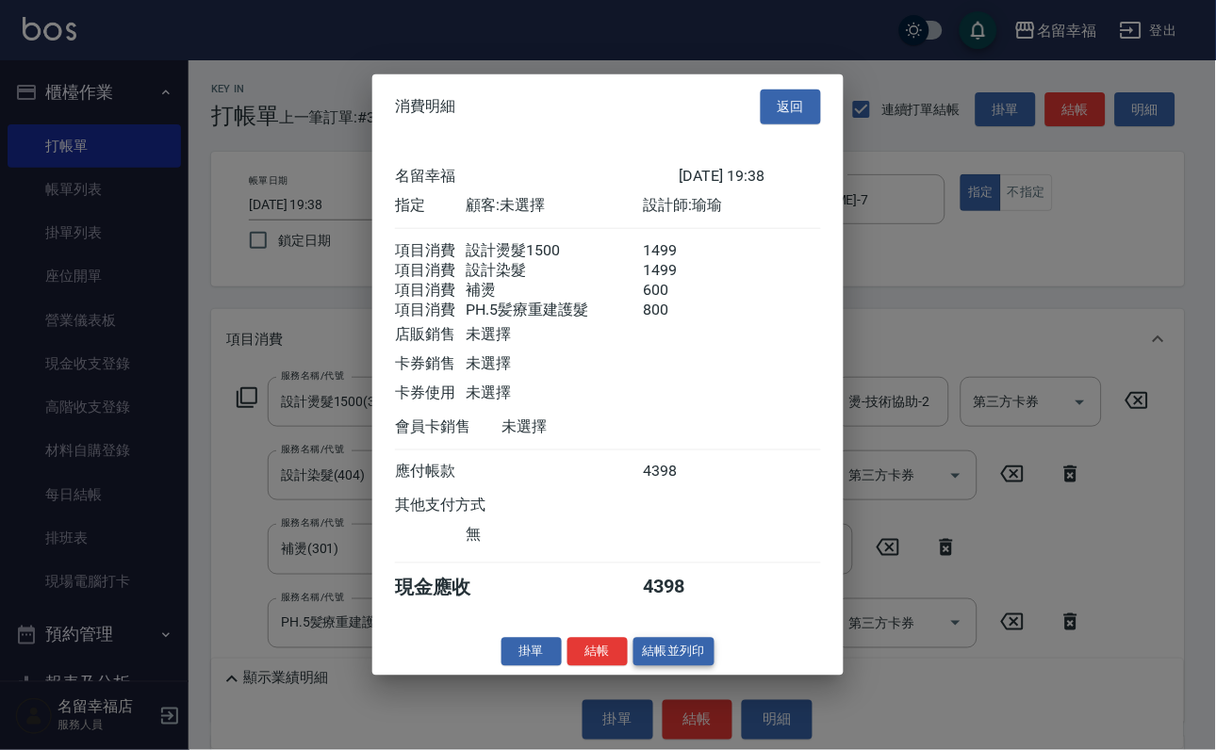
click at [644, 666] on button "結帳並列印" at bounding box center [674, 651] width 82 height 29
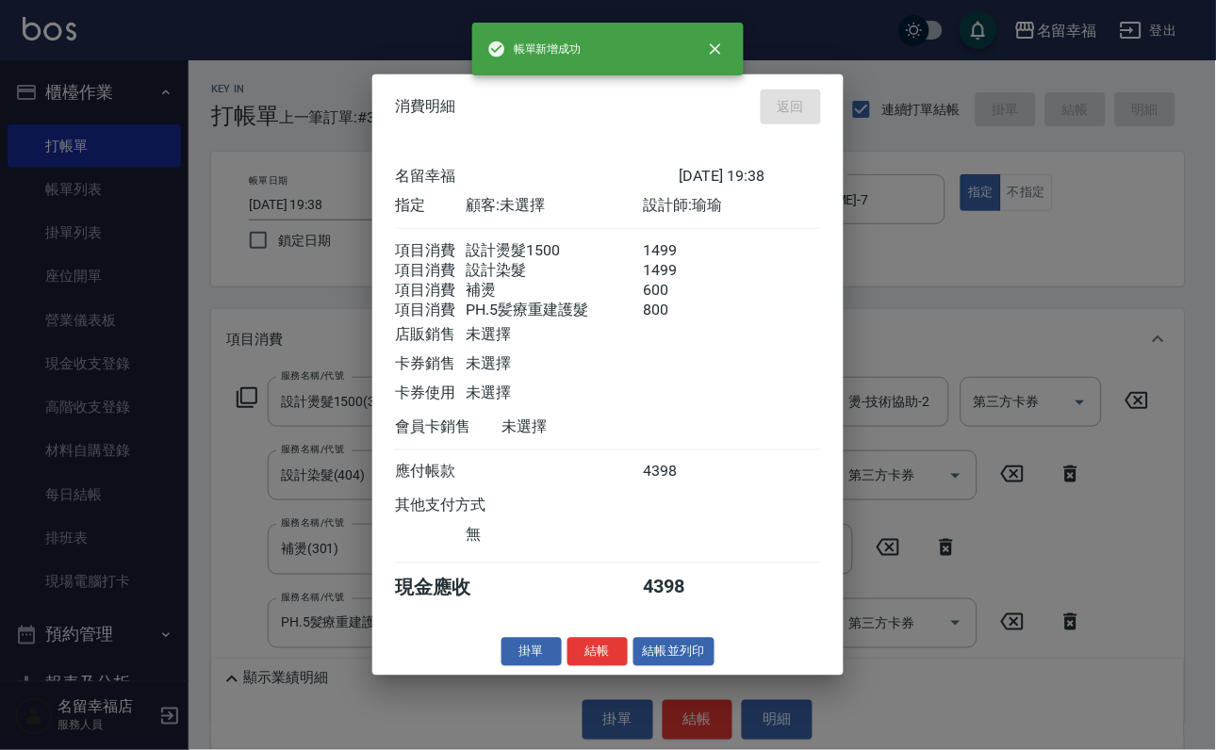
type input "2025/10/12 19:39"
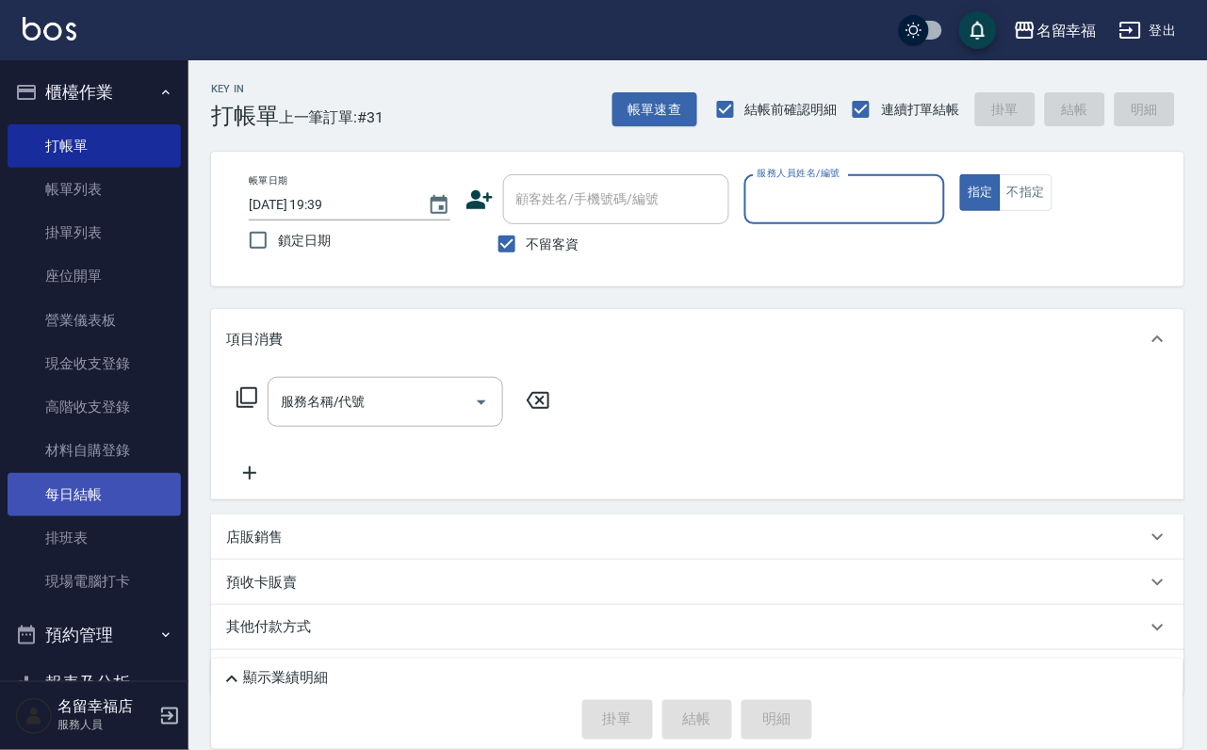
click at [128, 516] on link "每日結帳" at bounding box center [94, 494] width 173 height 43
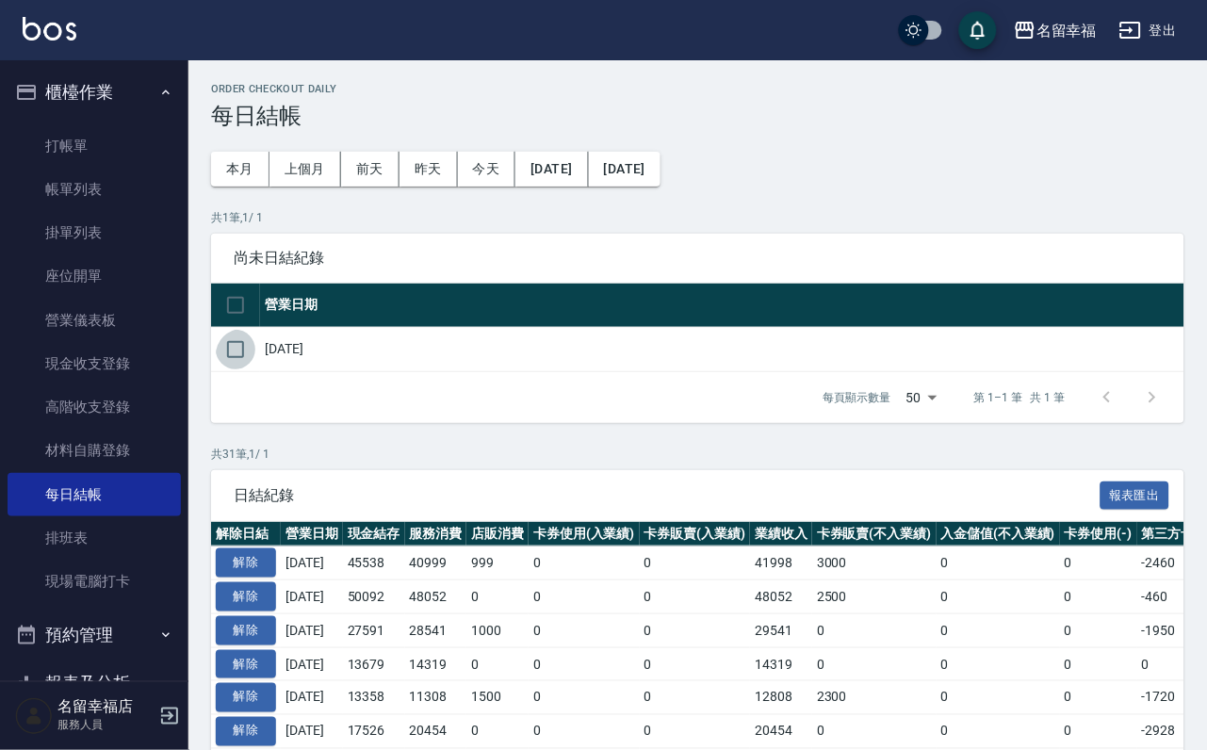
drag, startPoint x: 248, startPoint y: 375, endPoint x: 302, endPoint y: 467, distance: 106.8
click at [249, 369] on input "checkbox" at bounding box center [236, 350] width 40 height 40
checkbox input "true"
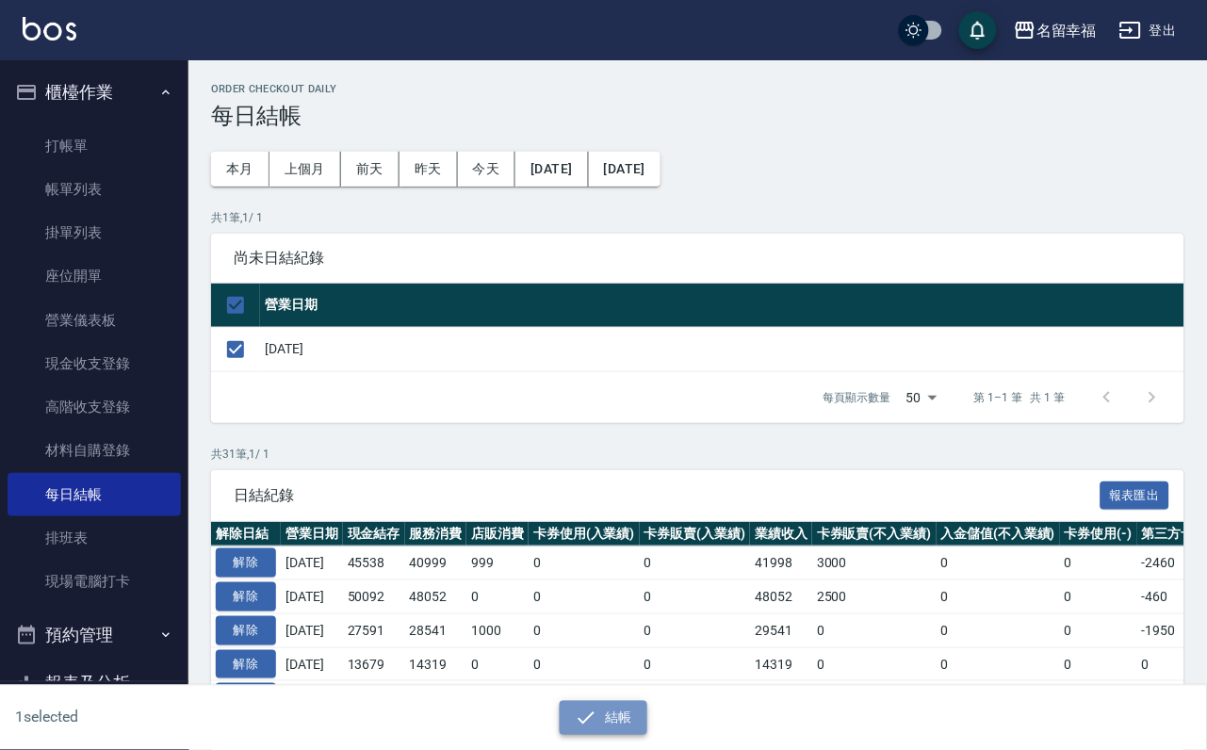
click at [586, 725] on icon "button" at bounding box center [586, 718] width 23 height 23
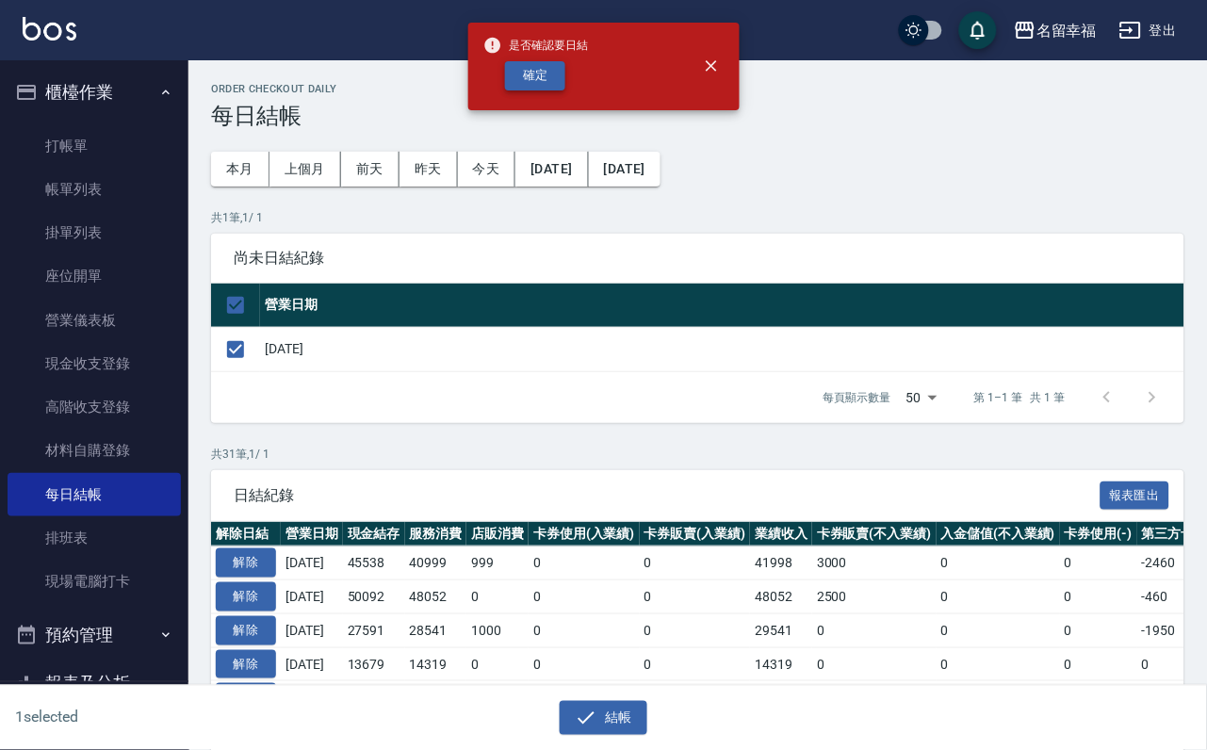
click at [562, 77] on button "確定" at bounding box center [535, 75] width 60 height 29
checkbox input "false"
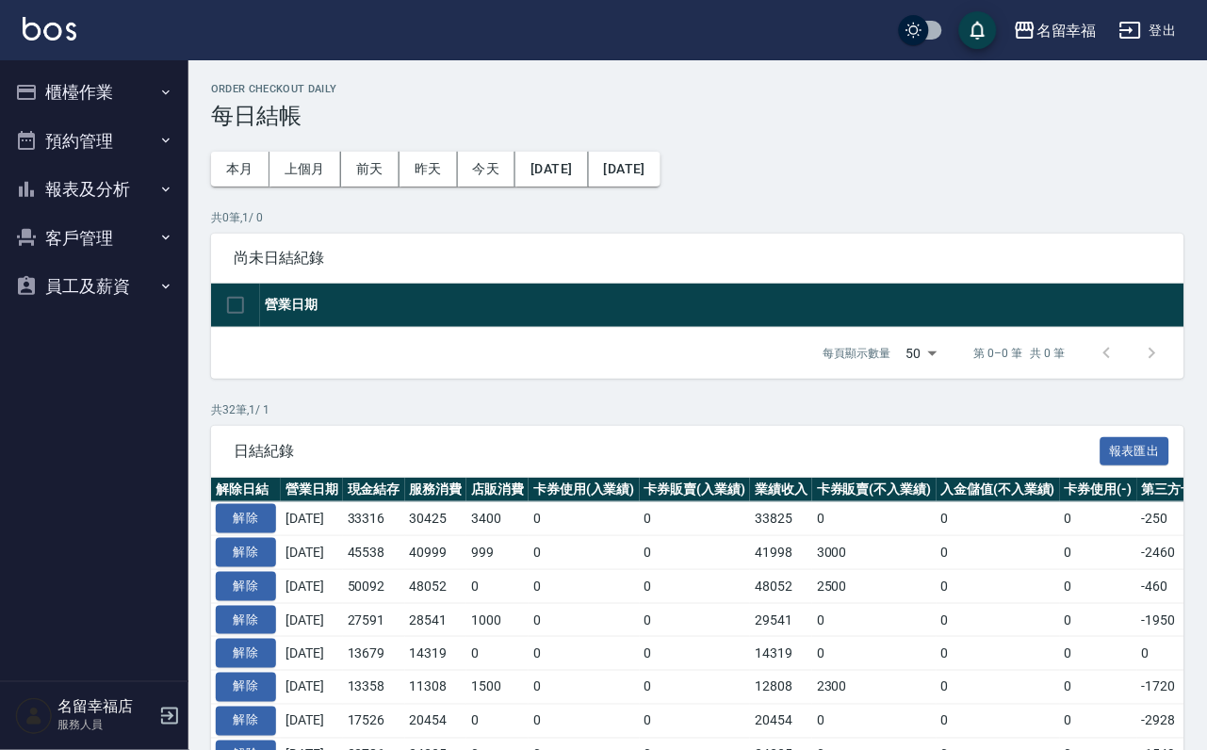
drag, startPoint x: 140, startPoint y: 130, endPoint x: 142, endPoint y: 143, distance: 13.3
click at [142, 133] on button "預約管理" at bounding box center [94, 141] width 173 height 49
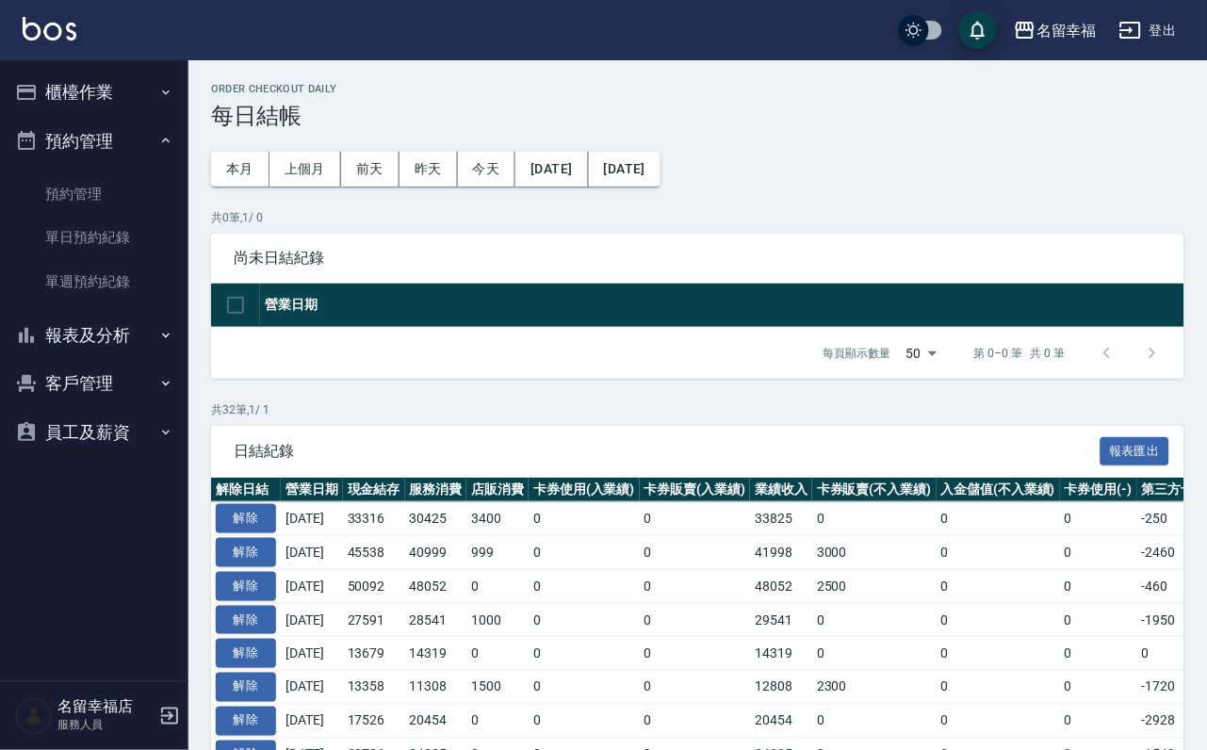
click at [129, 142] on button "預約管理" at bounding box center [94, 141] width 173 height 49
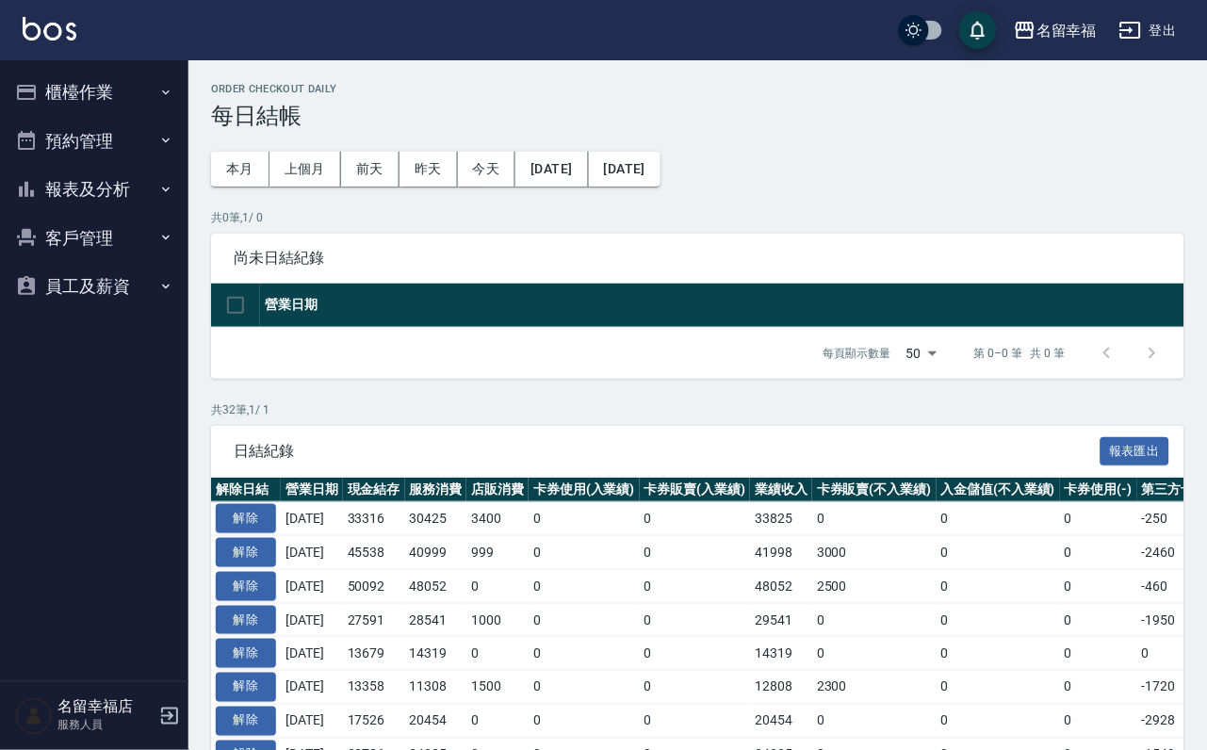
click at [124, 214] on button "報表及分析" at bounding box center [94, 189] width 173 height 49
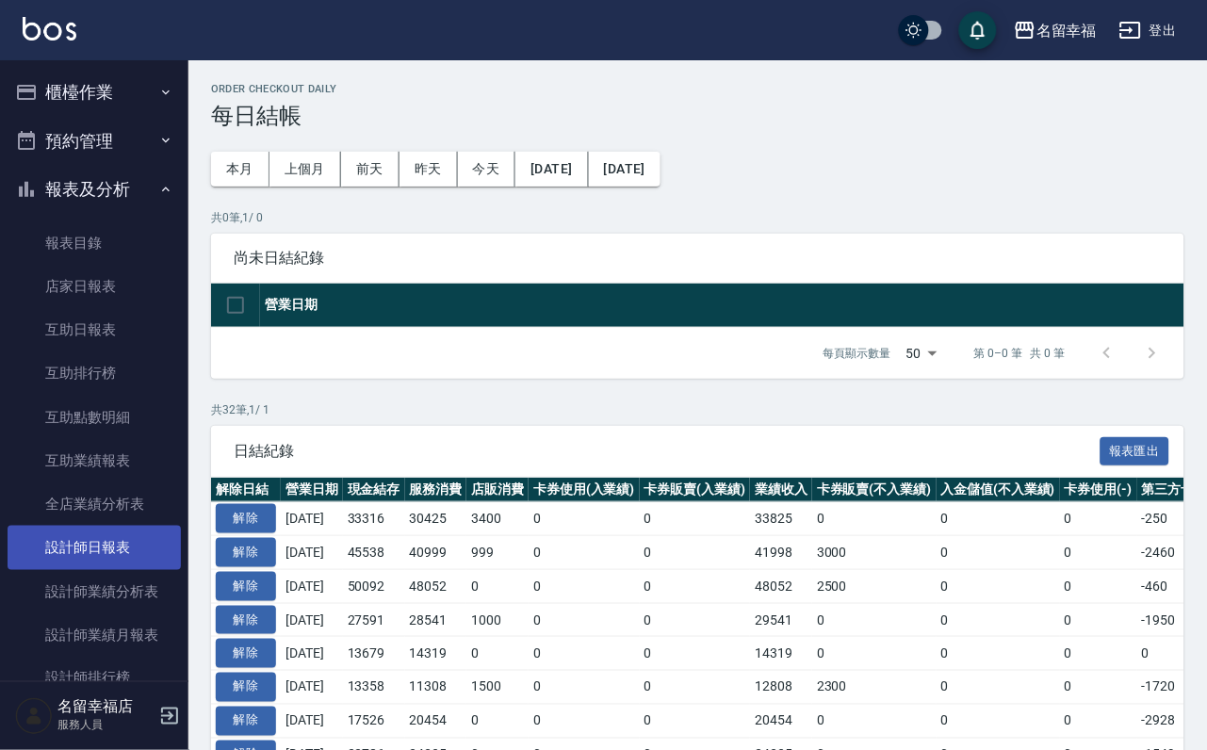
click at [106, 569] on link "設計師日報表" at bounding box center [94, 547] width 173 height 43
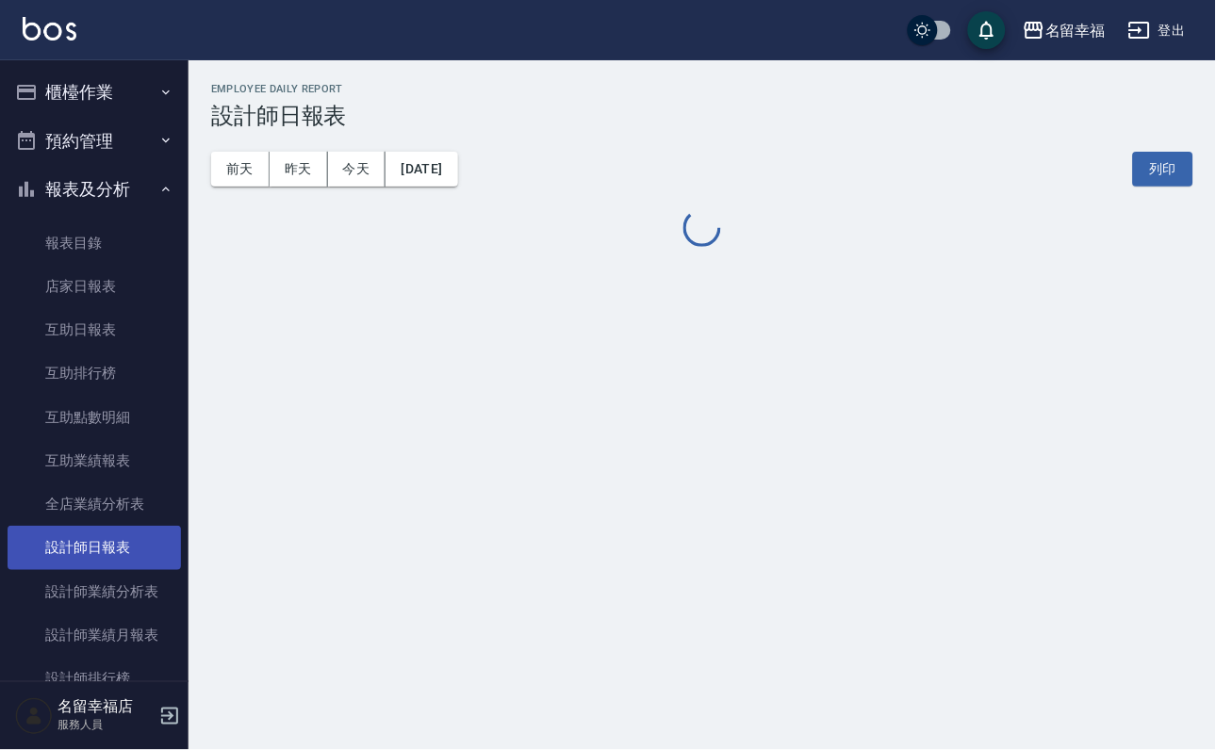
scroll to position [283, 0]
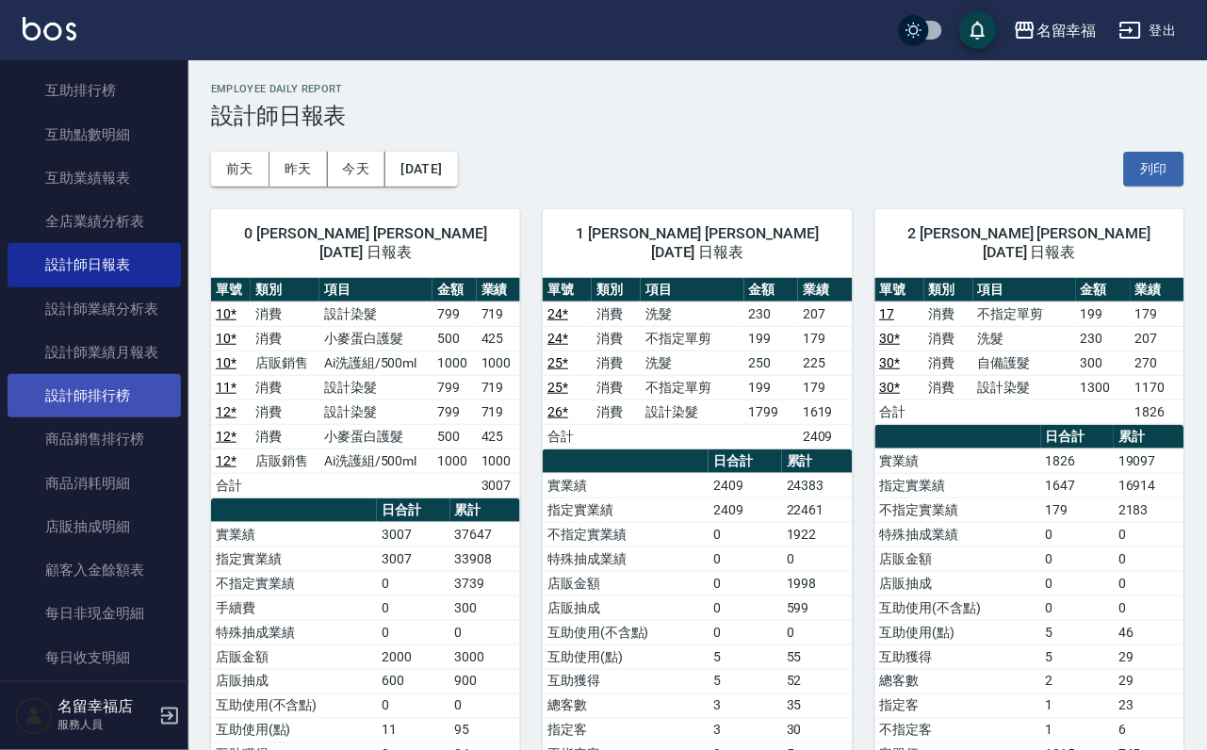
click at [129, 417] on link "設計師排行榜" at bounding box center [94, 395] width 173 height 43
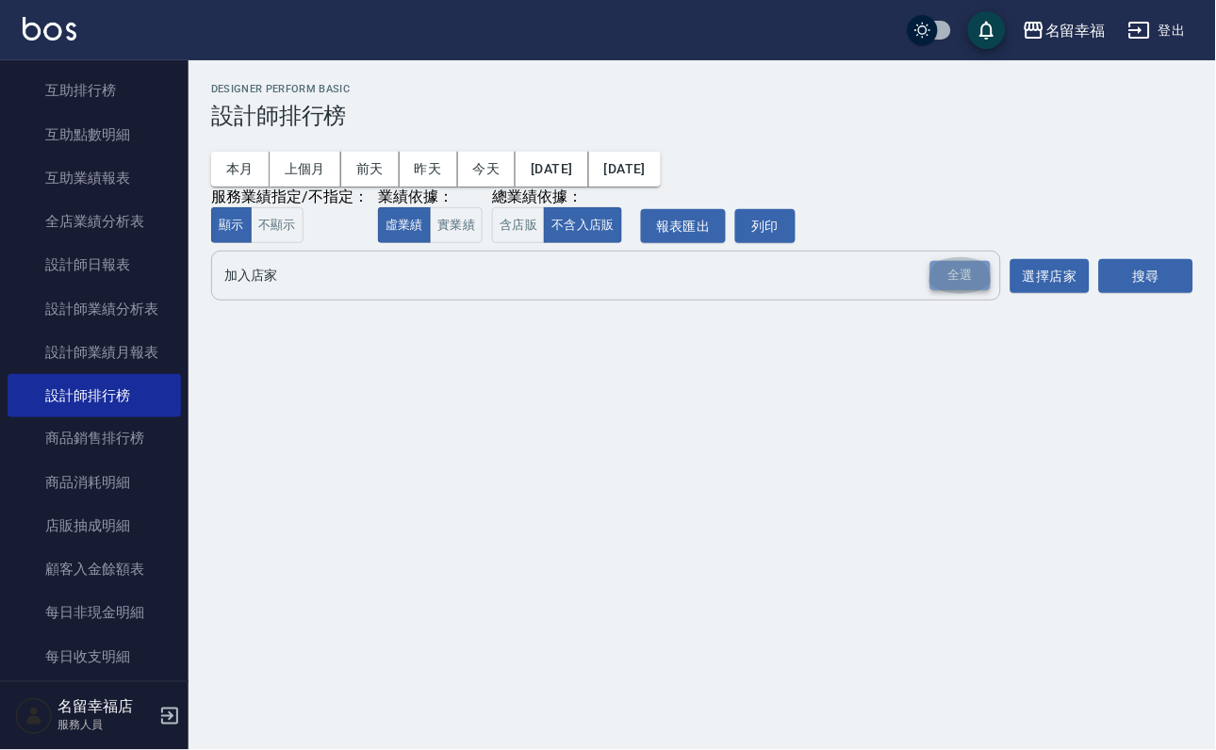
click at [945, 290] on div "全選" at bounding box center [960, 275] width 60 height 29
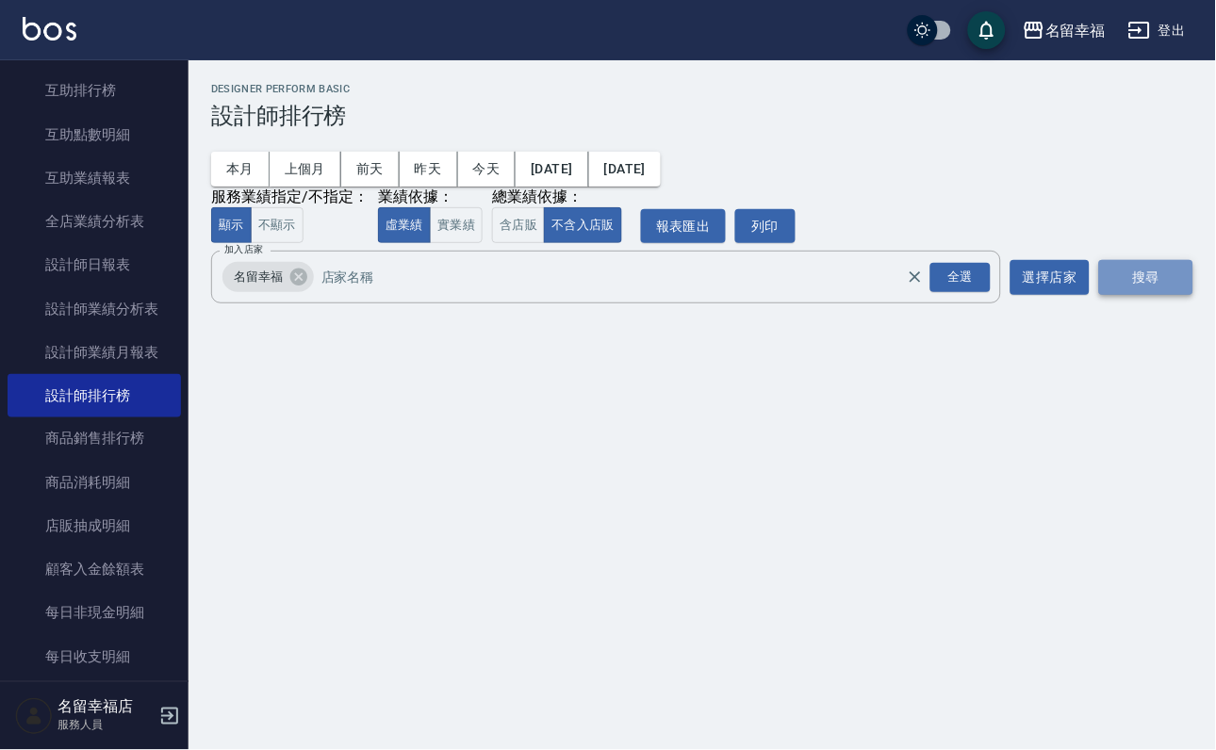
click at [1102, 295] on button "搜尋" at bounding box center [1146, 277] width 94 height 35
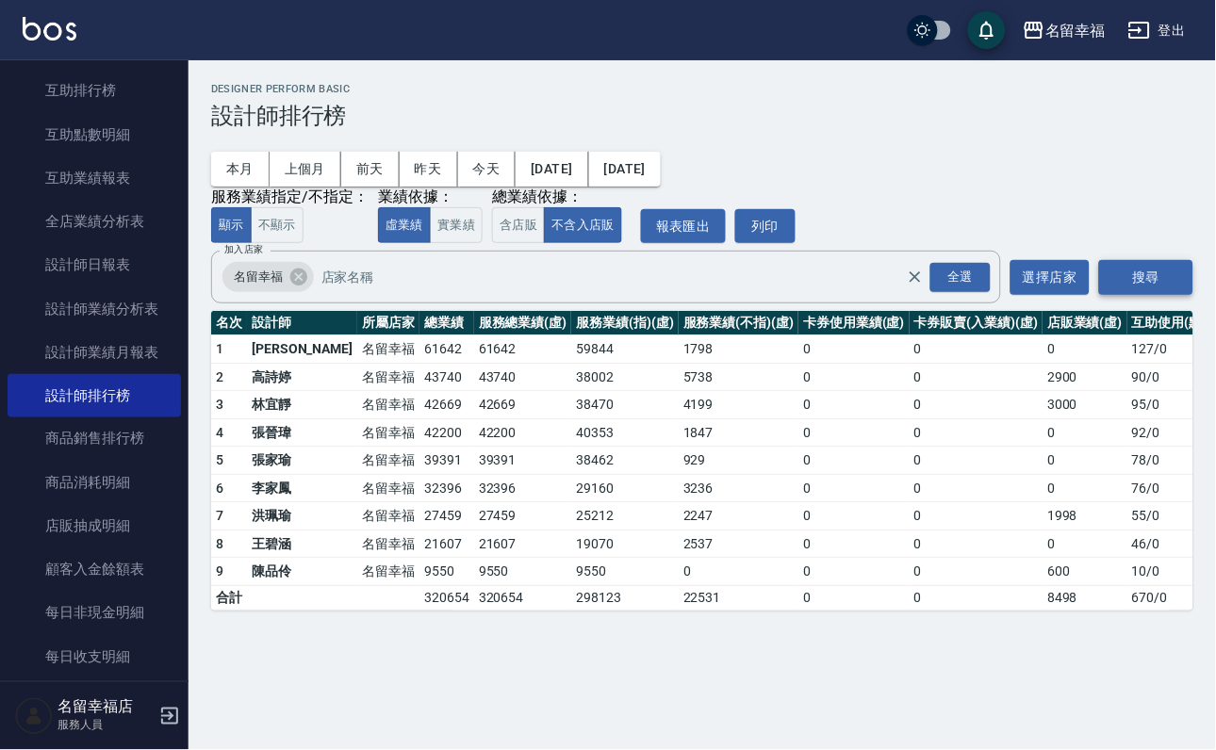
click at [1111, 295] on button "搜尋" at bounding box center [1146, 277] width 94 height 35
click at [483, 244] on button "實業績" at bounding box center [456, 225] width 53 height 37
click at [255, 173] on button "本月" at bounding box center [240, 169] width 58 height 35
click at [333, 163] on button "上個月" at bounding box center [306, 169] width 72 height 35
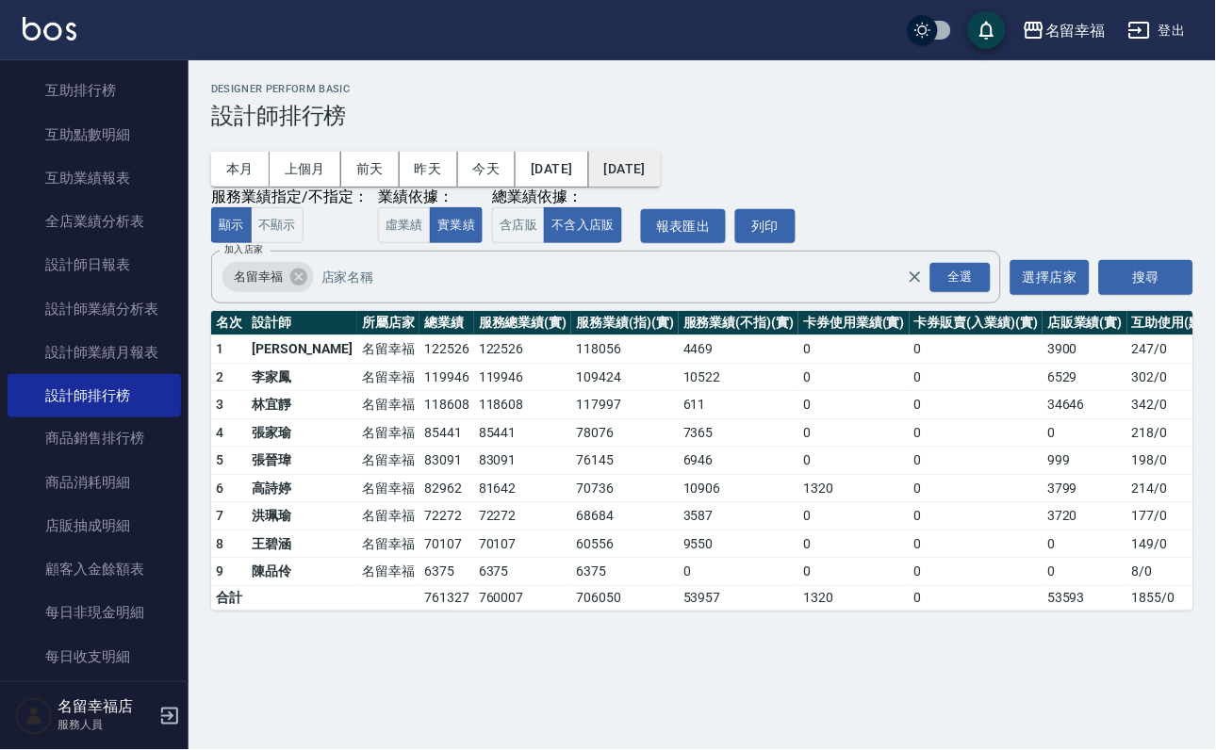
click at [661, 166] on button "[DATE]" at bounding box center [625, 169] width 72 height 35
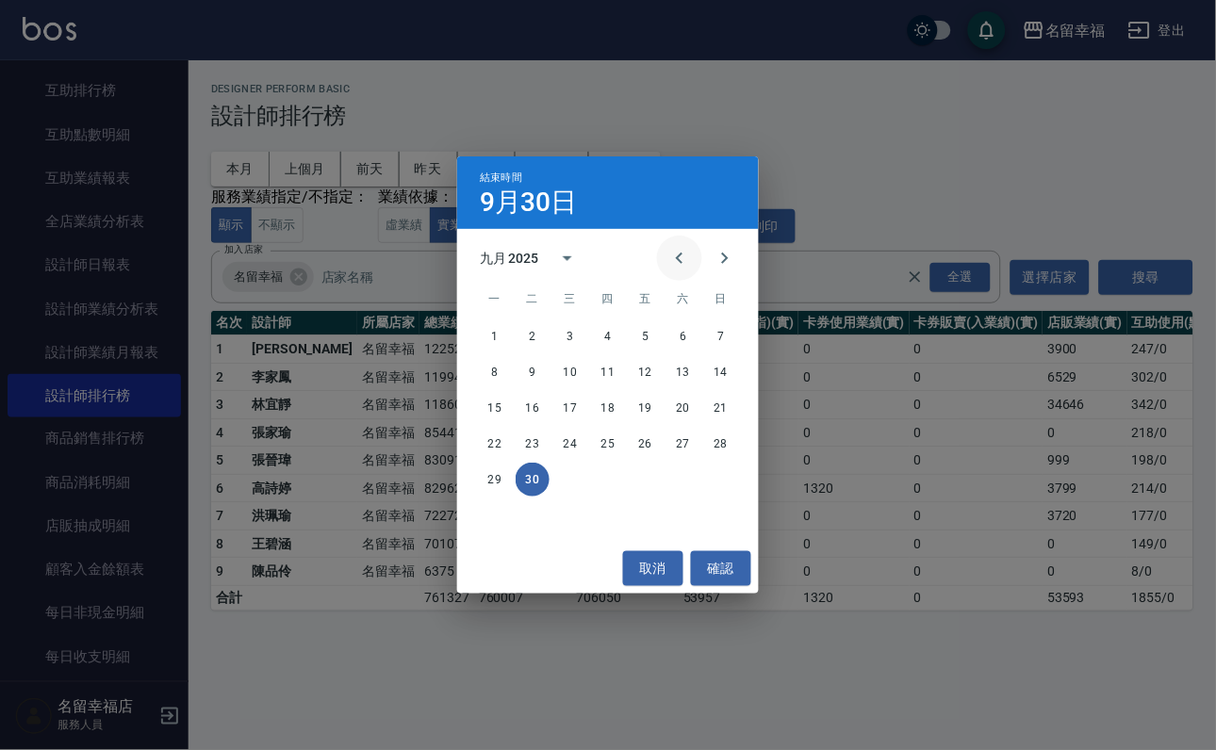
click at [668, 256] on icon "Previous month" at bounding box center [679, 258] width 23 height 23
click at [539, 401] on button "12" at bounding box center [533, 408] width 34 height 34
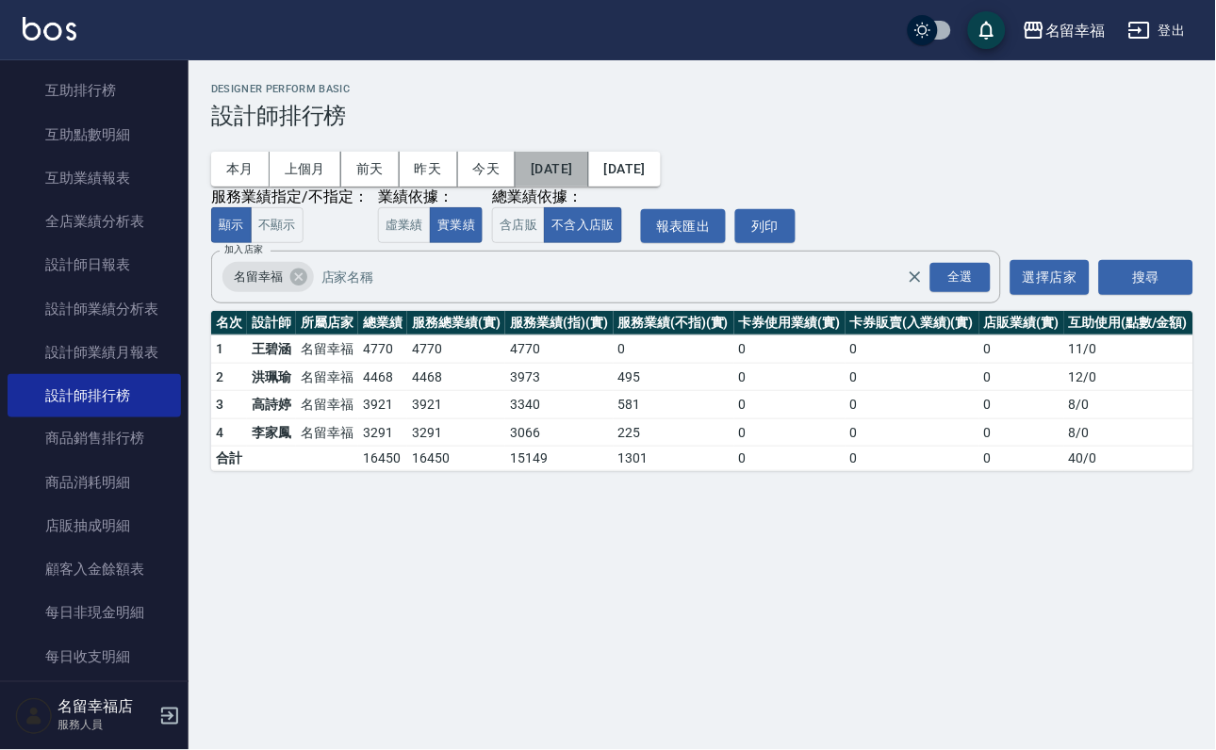
click at [588, 159] on button "2025/08/12" at bounding box center [552, 169] width 73 height 35
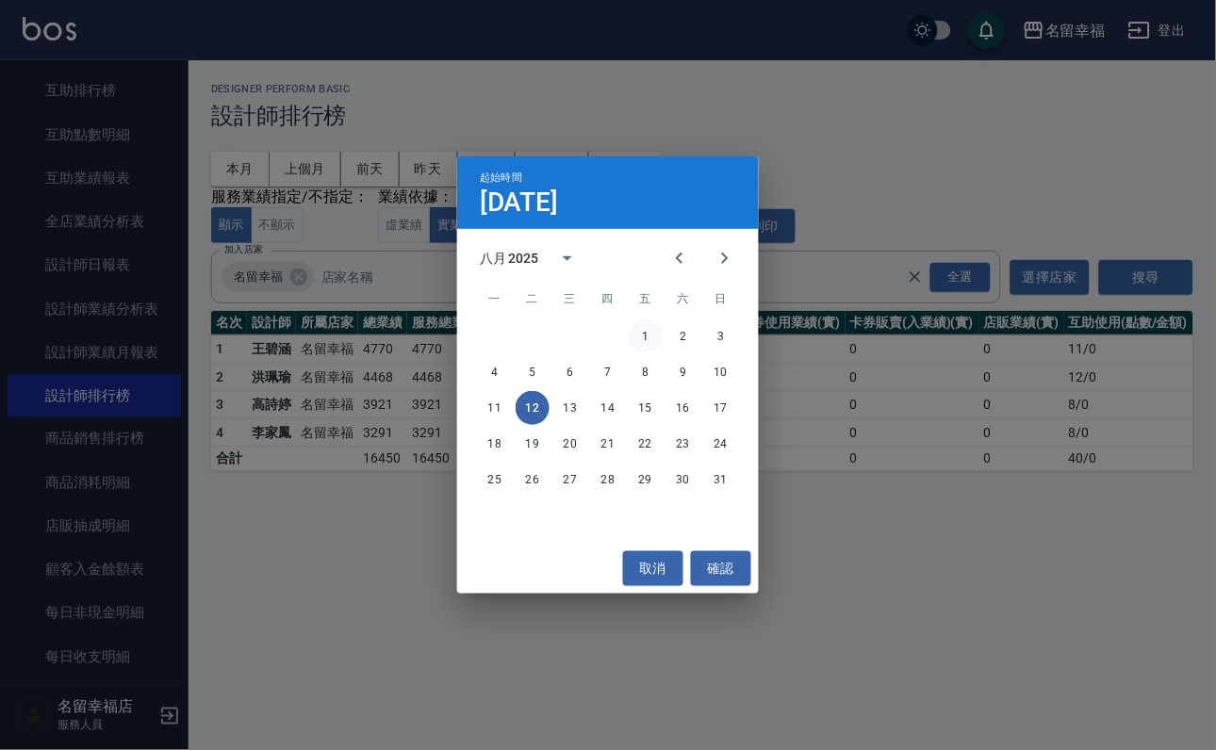
click at [643, 327] on button "1" at bounding box center [646, 336] width 34 height 34
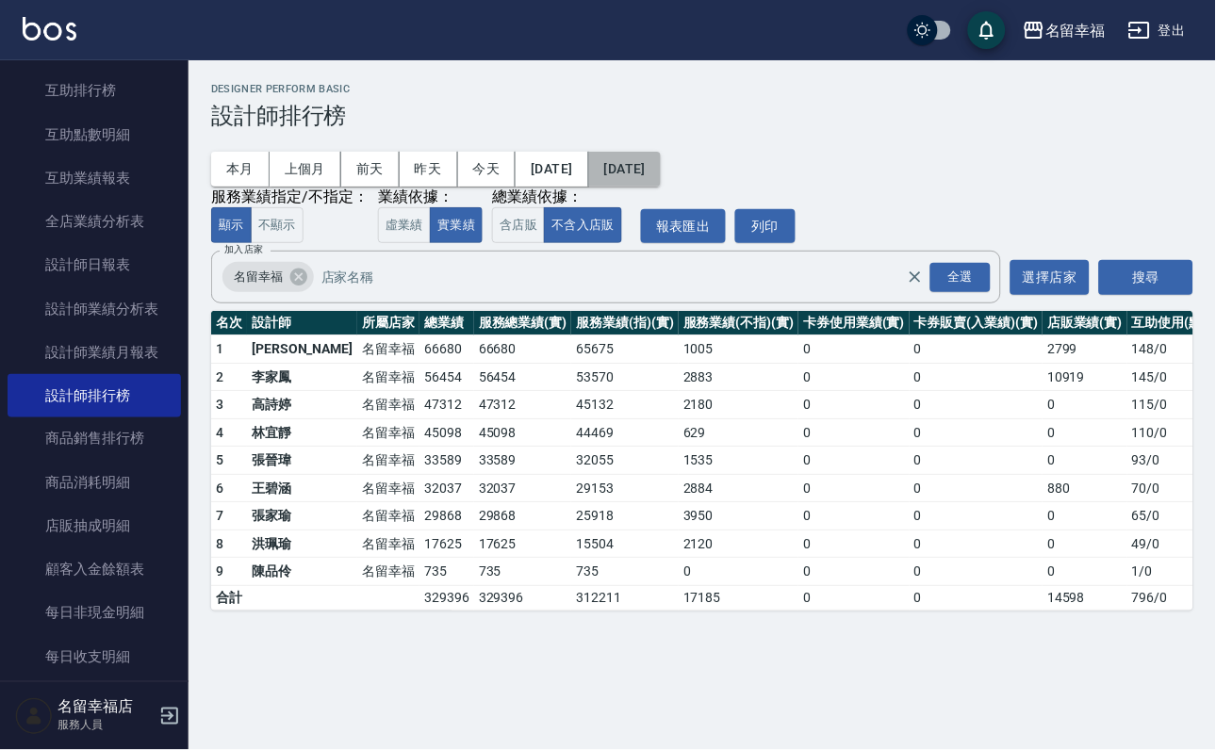
click at [661, 166] on button "2025/08/12" at bounding box center [625, 169] width 72 height 35
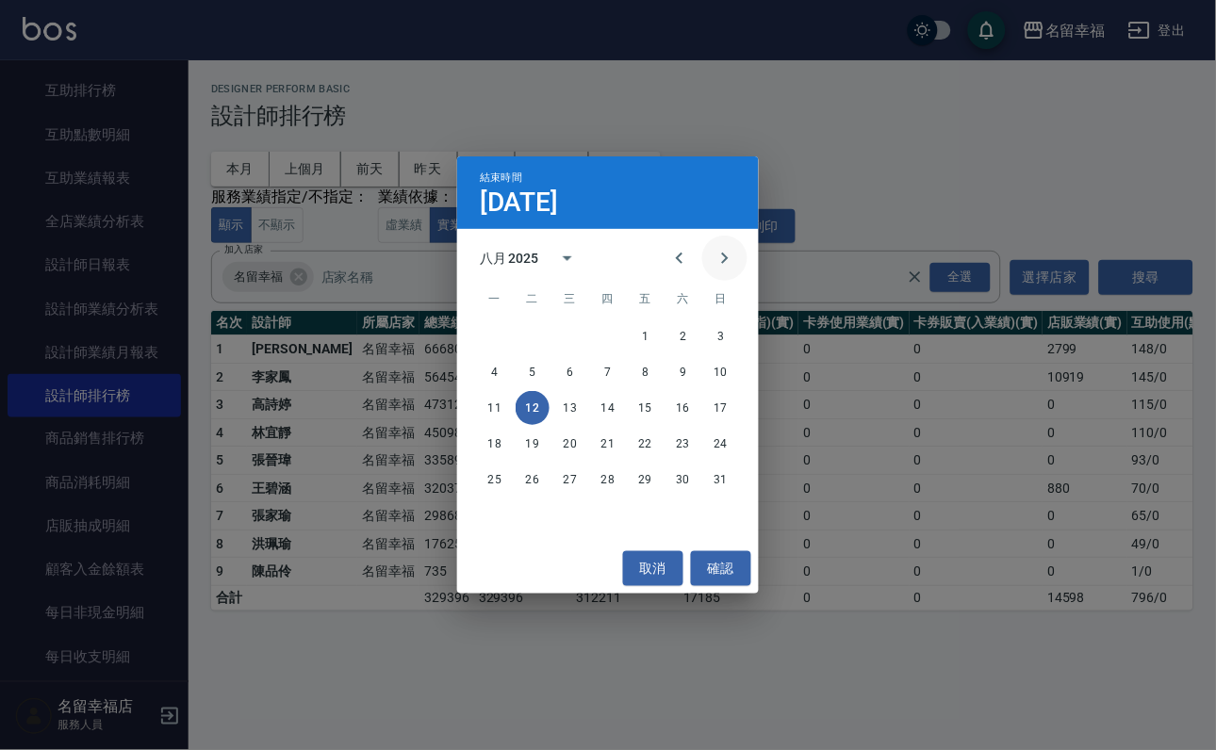
click at [722, 253] on icon "Next month" at bounding box center [725, 258] width 7 height 11
click at [663, 363] on div "8 9 10 11 12 13 14" at bounding box center [608, 372] width 302 height 34
click at [658, 364] on button "12" at bounding box center [646, 372] width 34 height 34
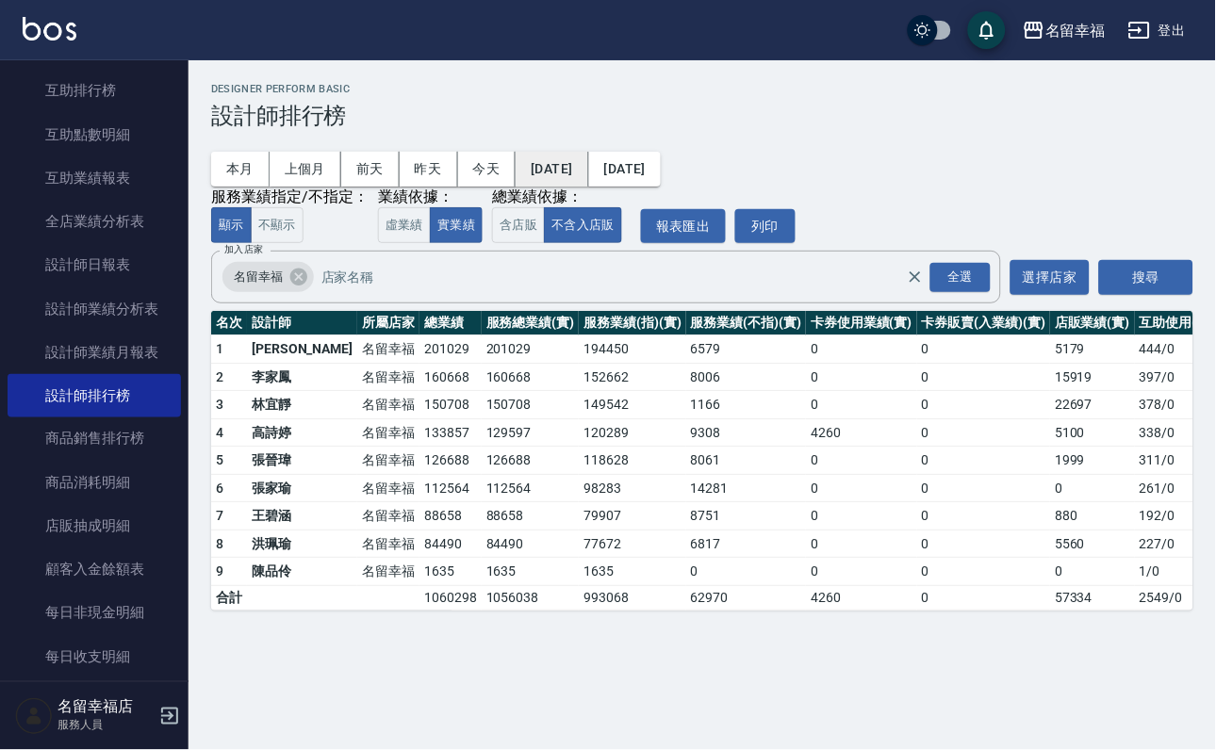
click at [588, 187] on button "2025/08/01" at bounding box center [552, 169] width 73 height 35
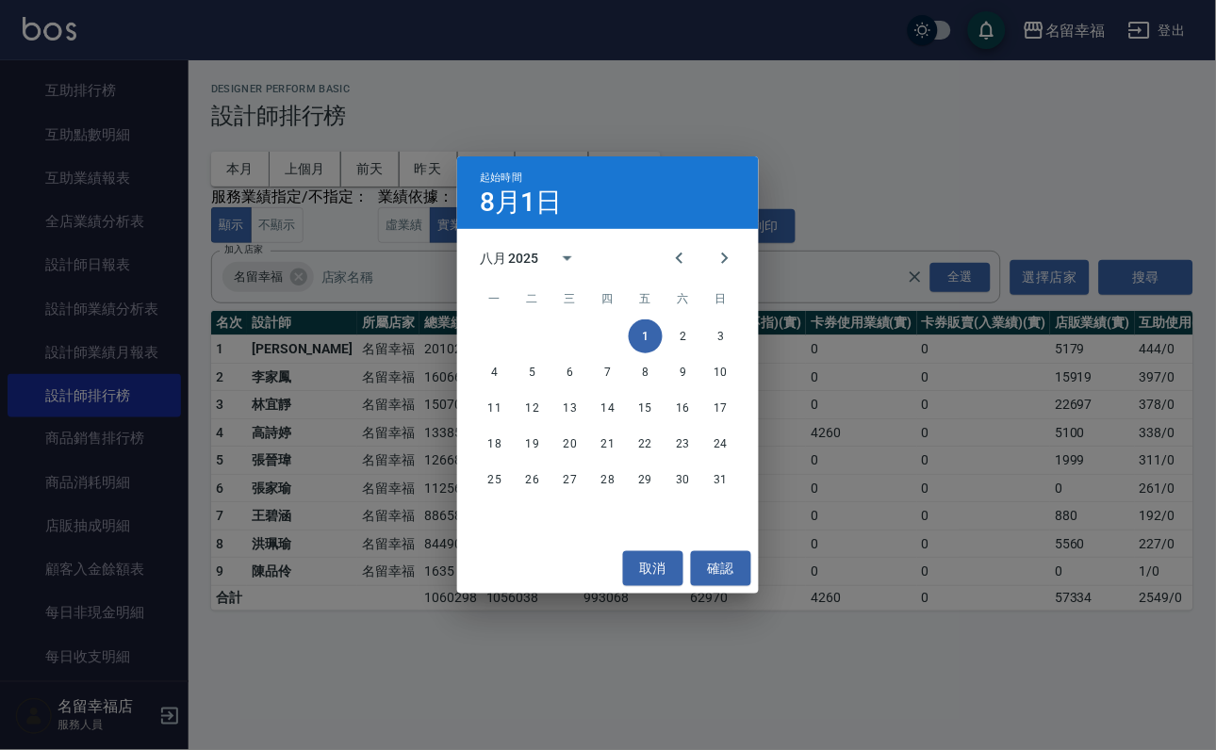
click at [641, 333] on button "1" at bounding box center [646, 336] width 34 height 34
click at [713, 270] on icon "Next month" at bounding box center [724, 258] width 23 height 23
click at [502, 336] on button "1" at bounding box center [495, 336] width 34 height 34
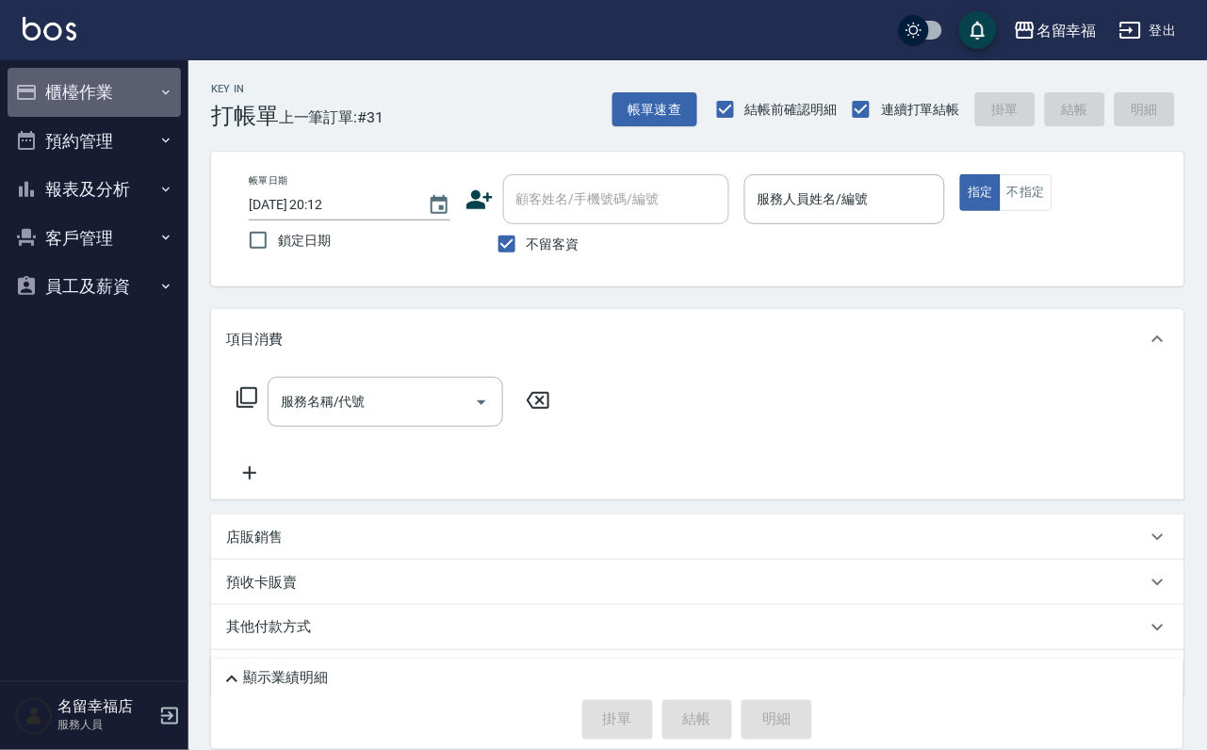
click at [114, 106] on button "櫃檯作業" at bounding box center [94, 92] width 173 height 49
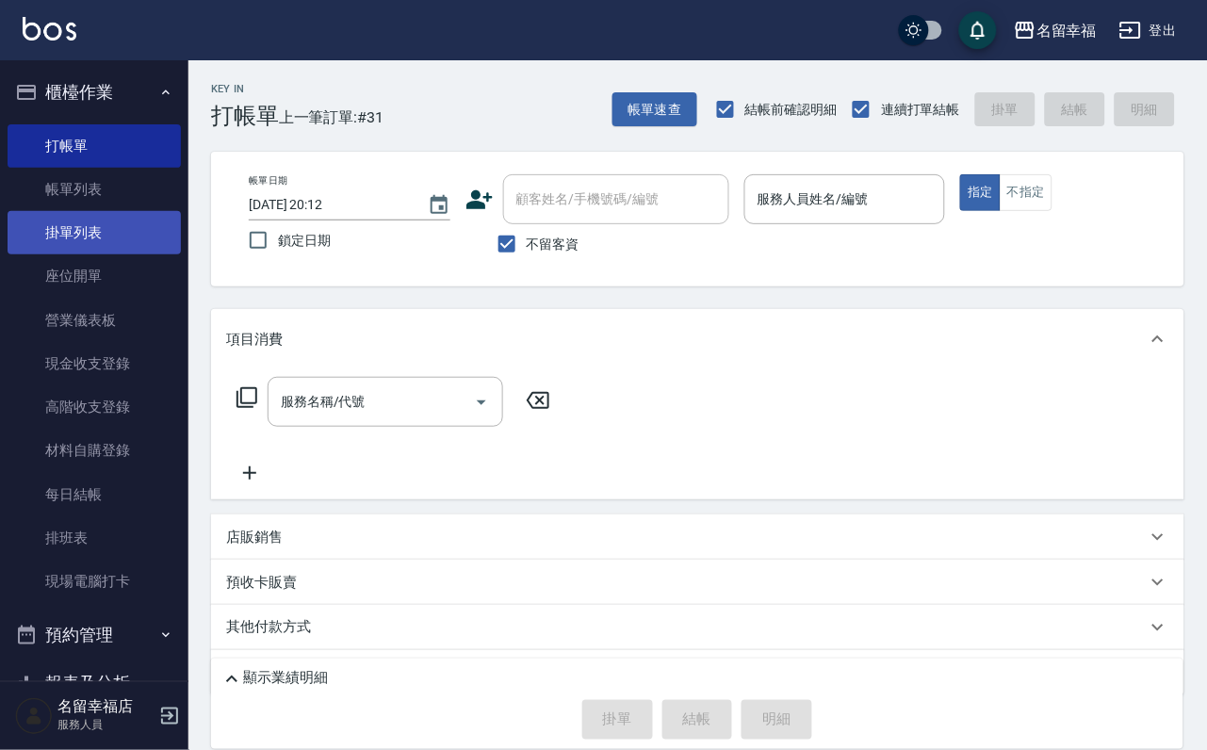
click at [130, 249] on link "掛單列表" at bounding box center [94, 232] width 173 height 43
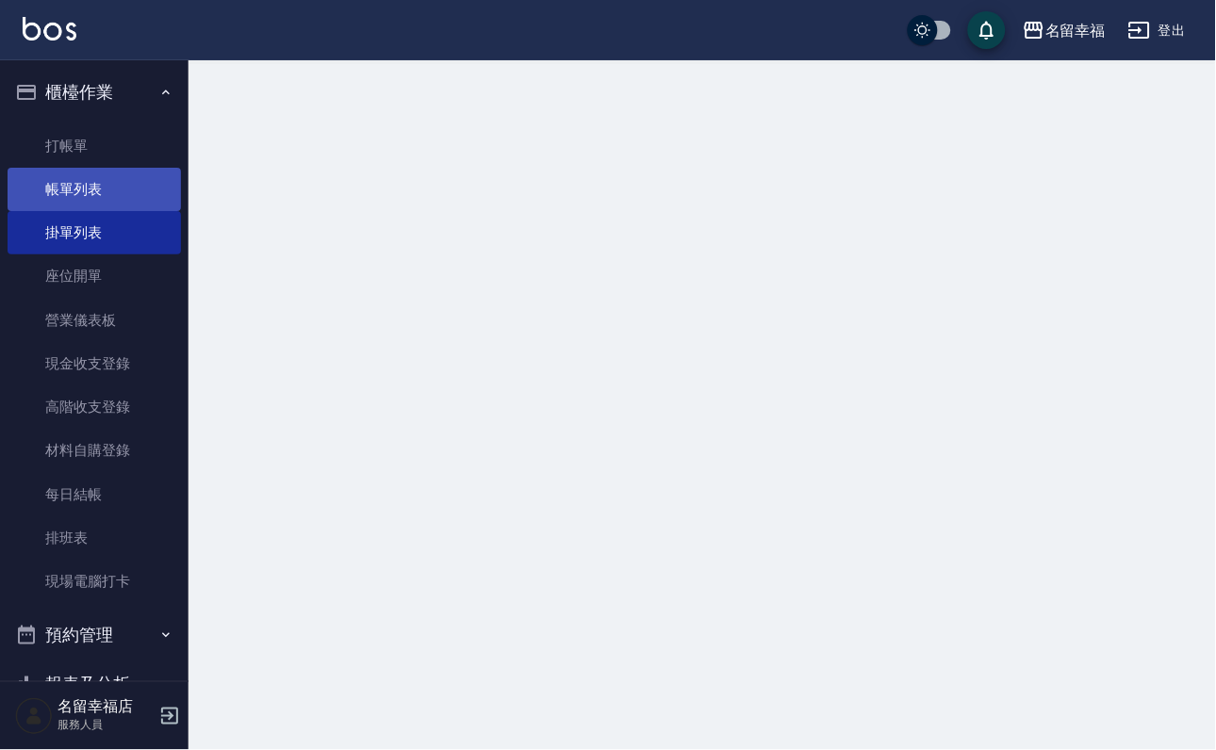
click at [128, 211] on link "帳單列表" at bounding box center [94, 189] width 173 height 43
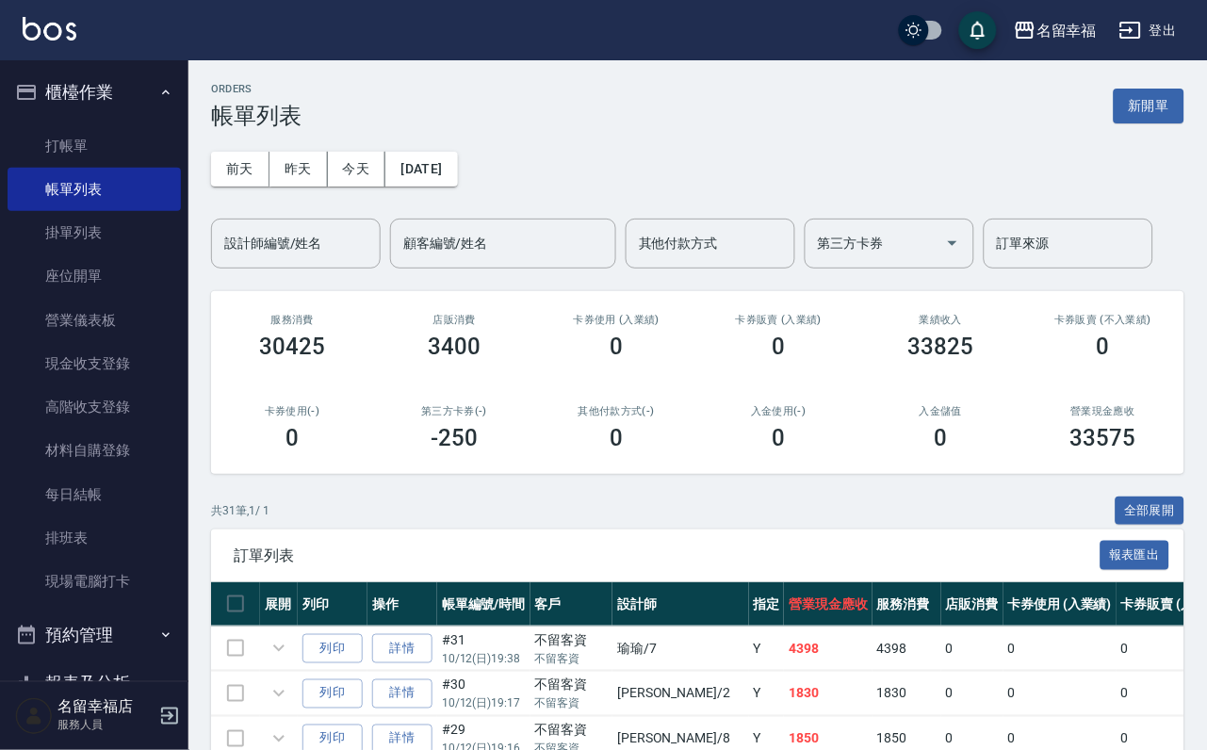
click at [304, 240] on div "設計師編號/姓名 設計師編號/姓名" at bounding box center [296, 244] width 170 height 50
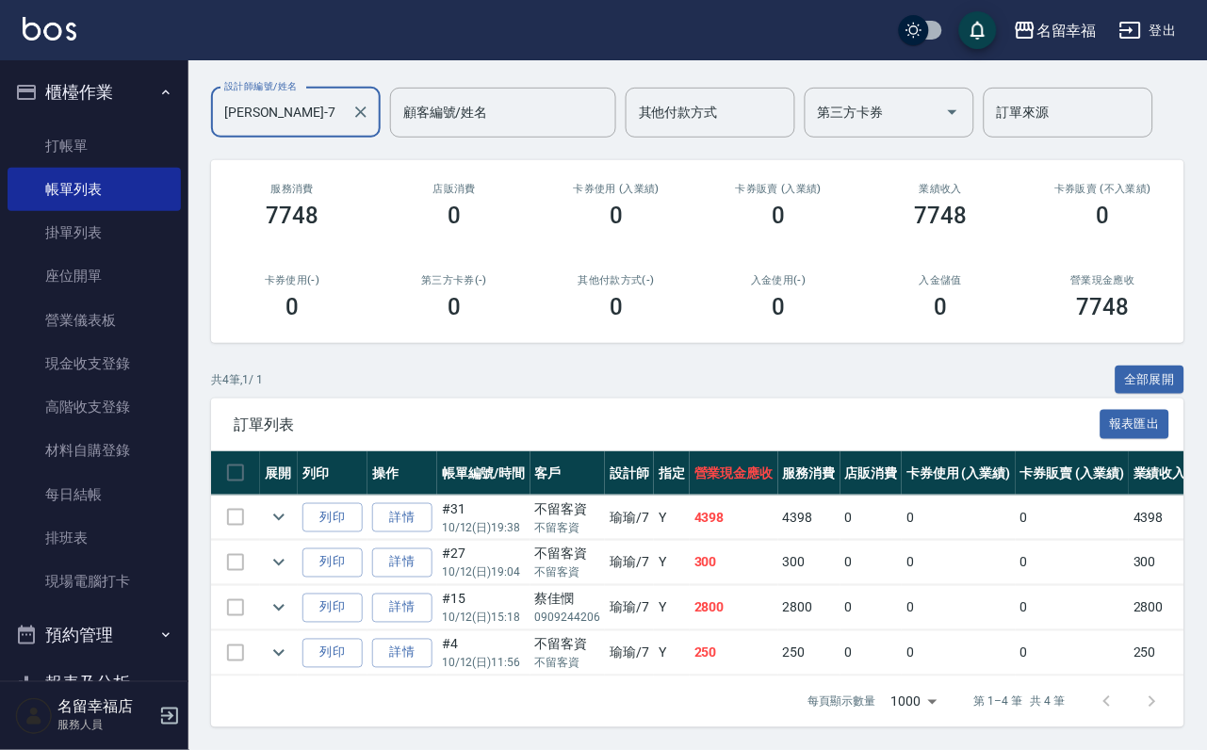
scroll to position [278, 0]
type input "瑜瑜-7"
click at [290, 642] on icon "expand row" at bounding box center [279, 653] width 23 height 23
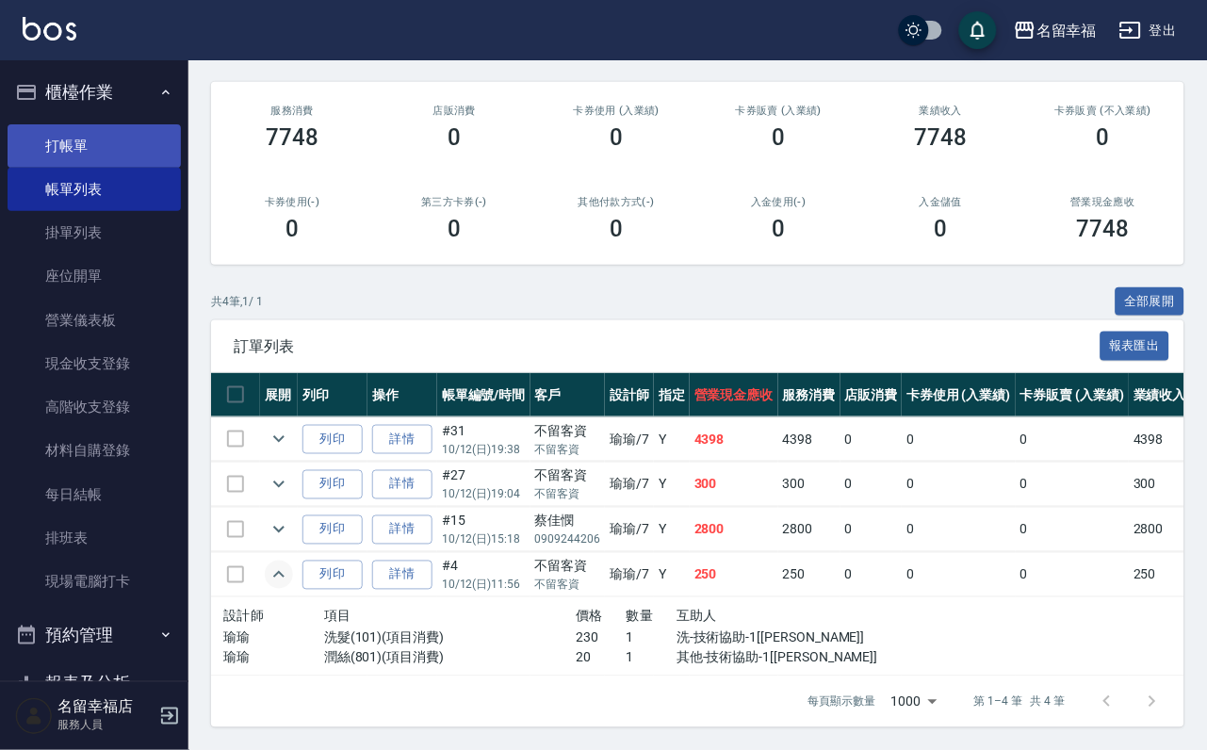
click at [68, 150] on link "打帳單" at bounding box center [94, 145] width 173 height 43
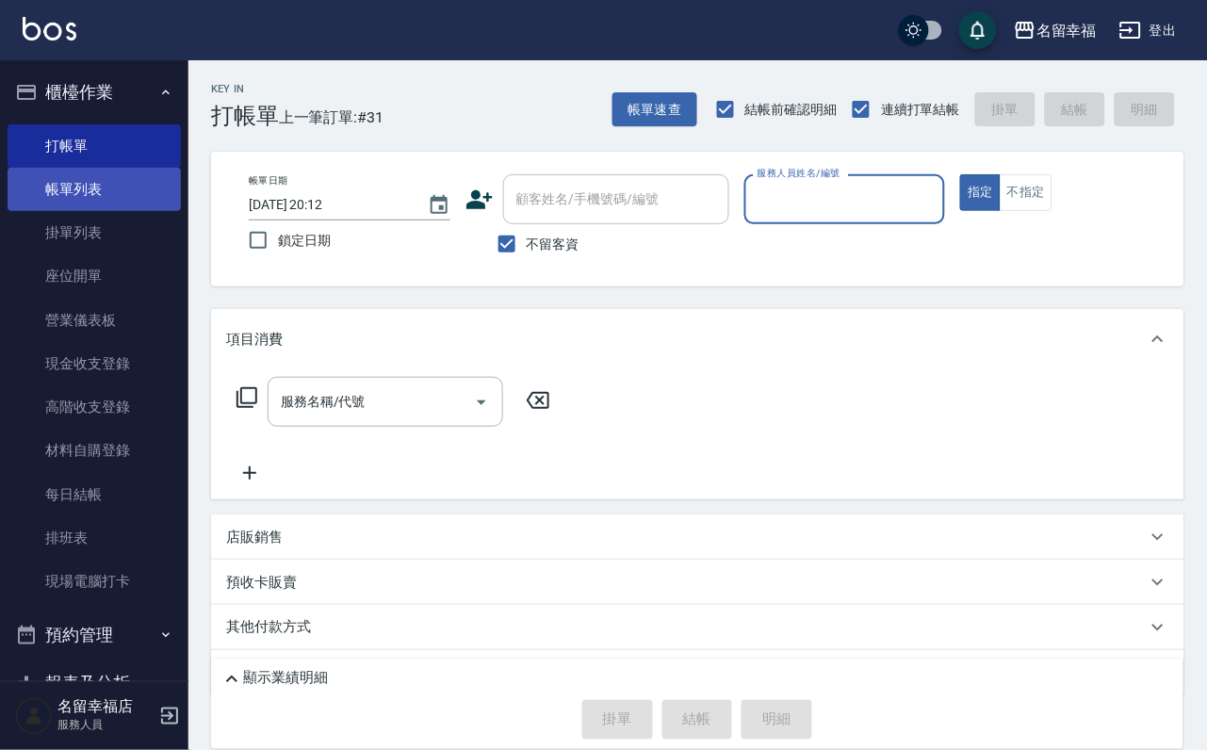
click at [75, 205] on link "帳單列表" at bounding box center [94, 189] width 173 height 43
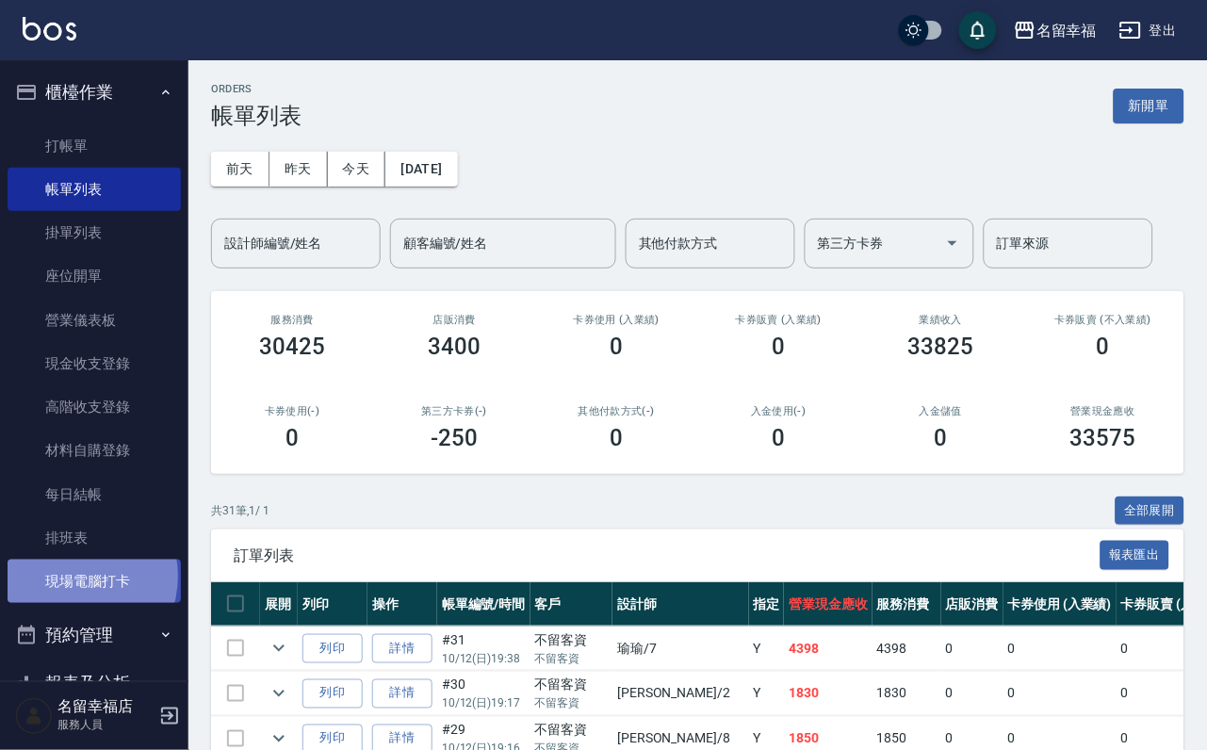
click at [74, 603] on link "現場電腦打卡" at bounding box center [94, 581] width 173 height 43
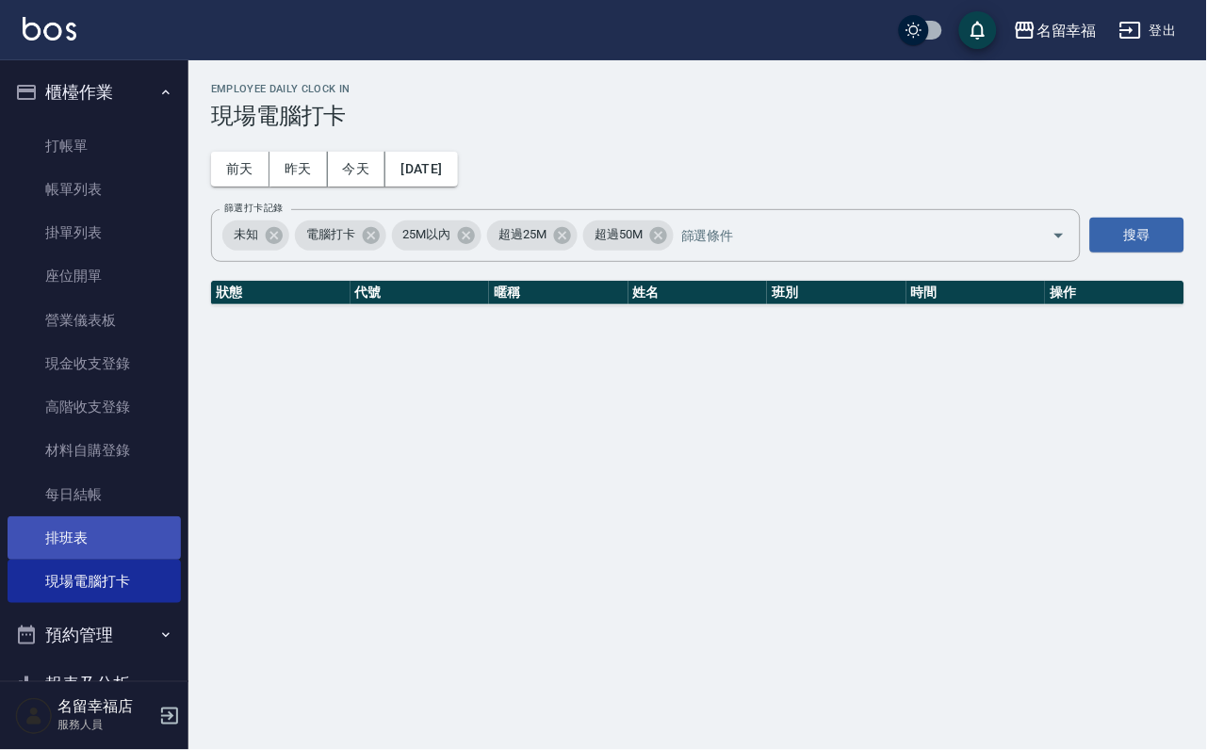
click at [90, 560] on link "排班表" at bounding box center [94, 537] width 173 height 43
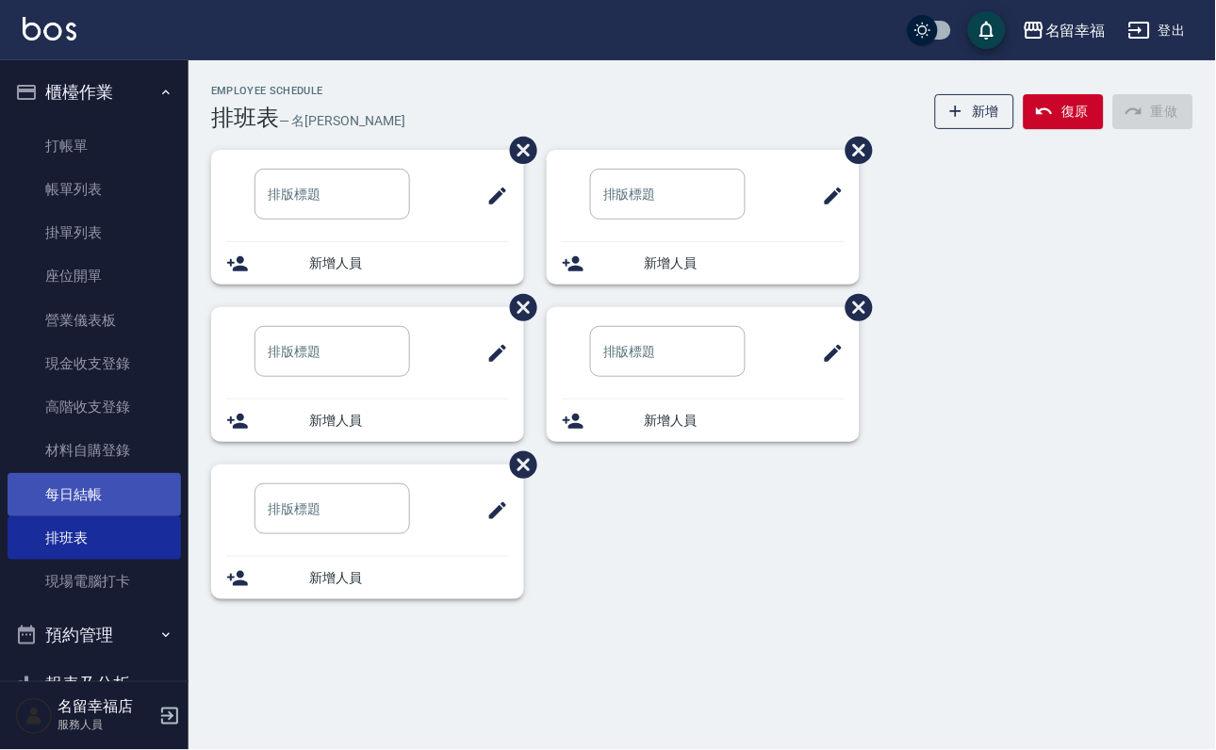
click at [122, 516] on link "每日結帳" at bounding box center [94, 494] width 173 height 43
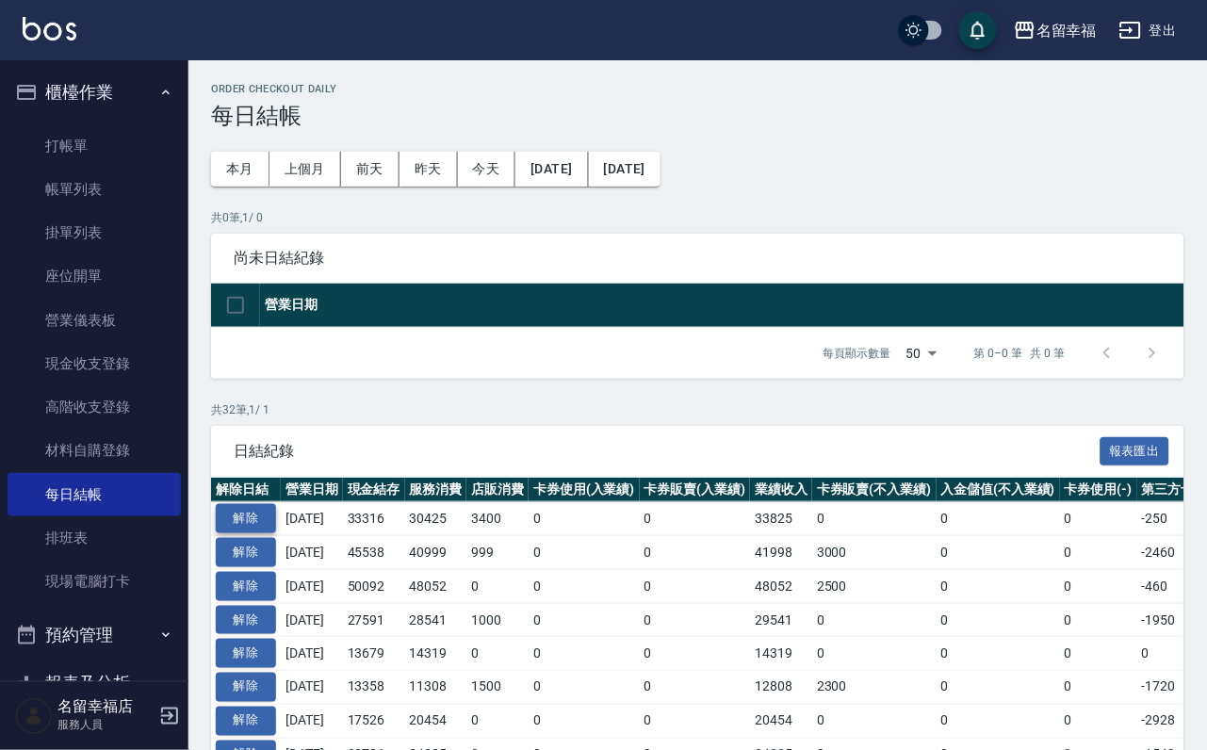
click at [254, 533] on button "解除" at bounding box center [246, 518] width 60 height 29
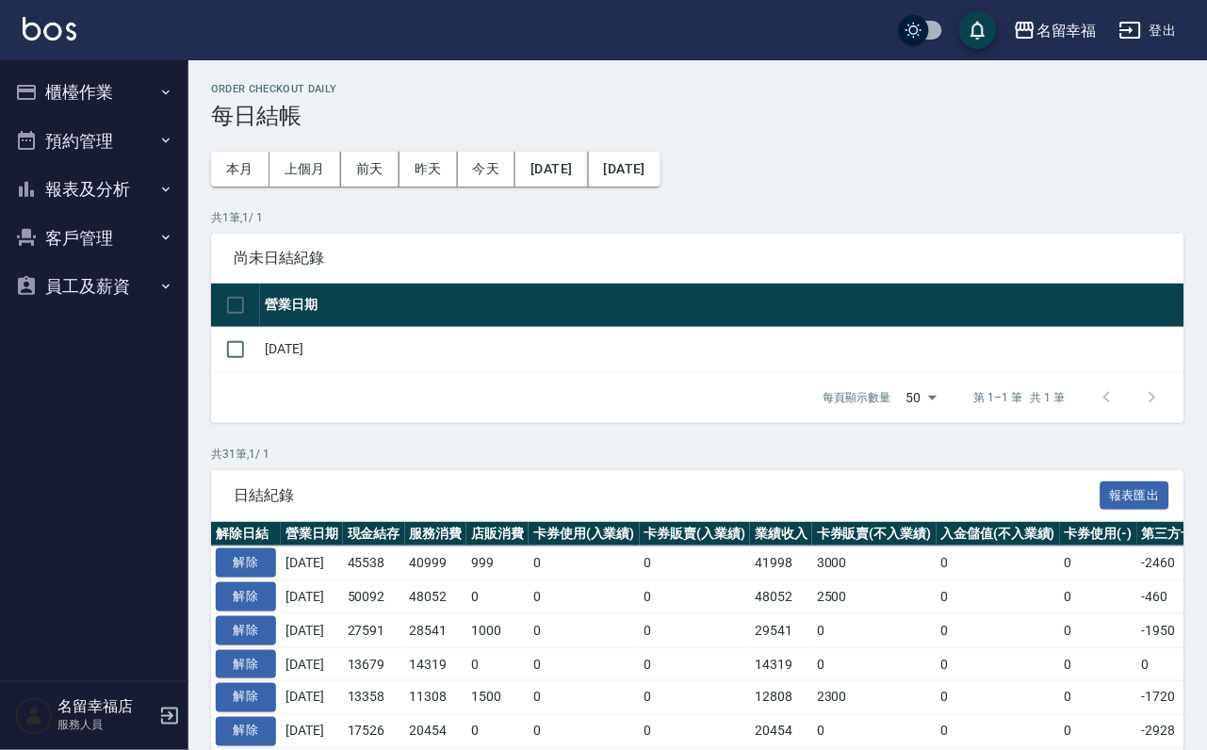
click at [125, 109] on button "櫃檯作業" at bounding box center [94, 92] width 173 height 49
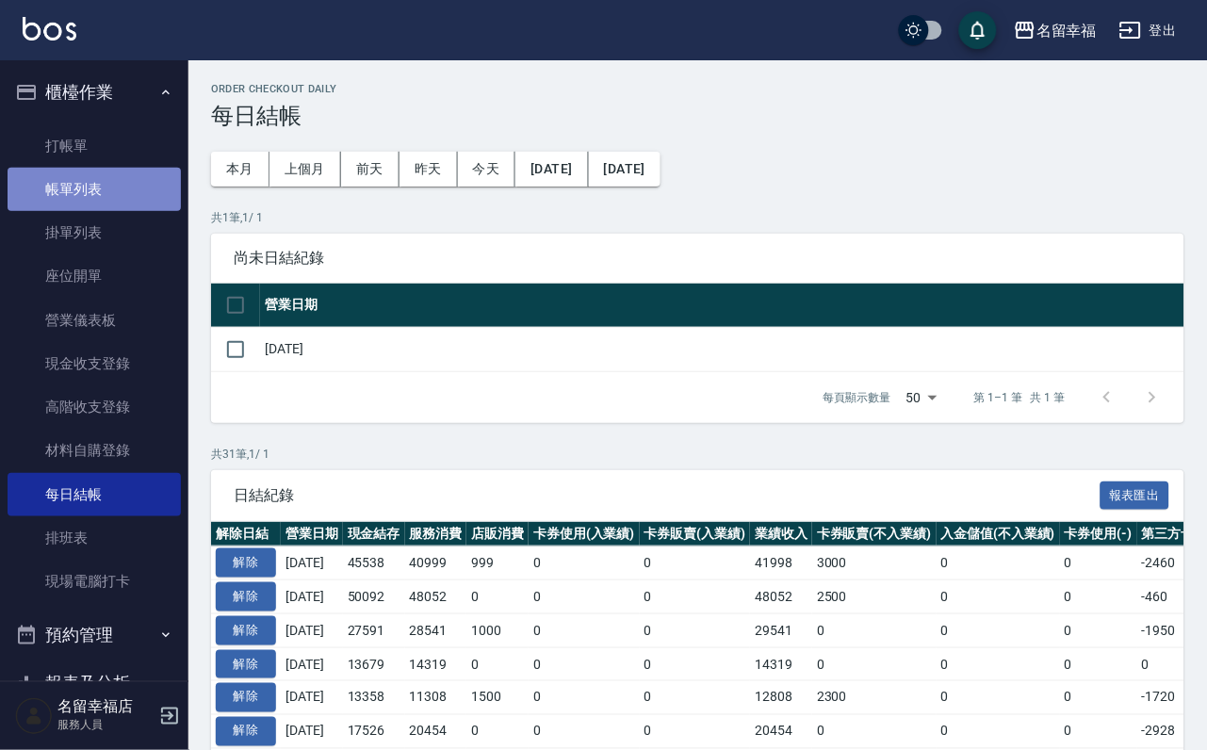
click at [132, 205] on link "帳單列表" at bounding box center [94, 189] width 173 height 43
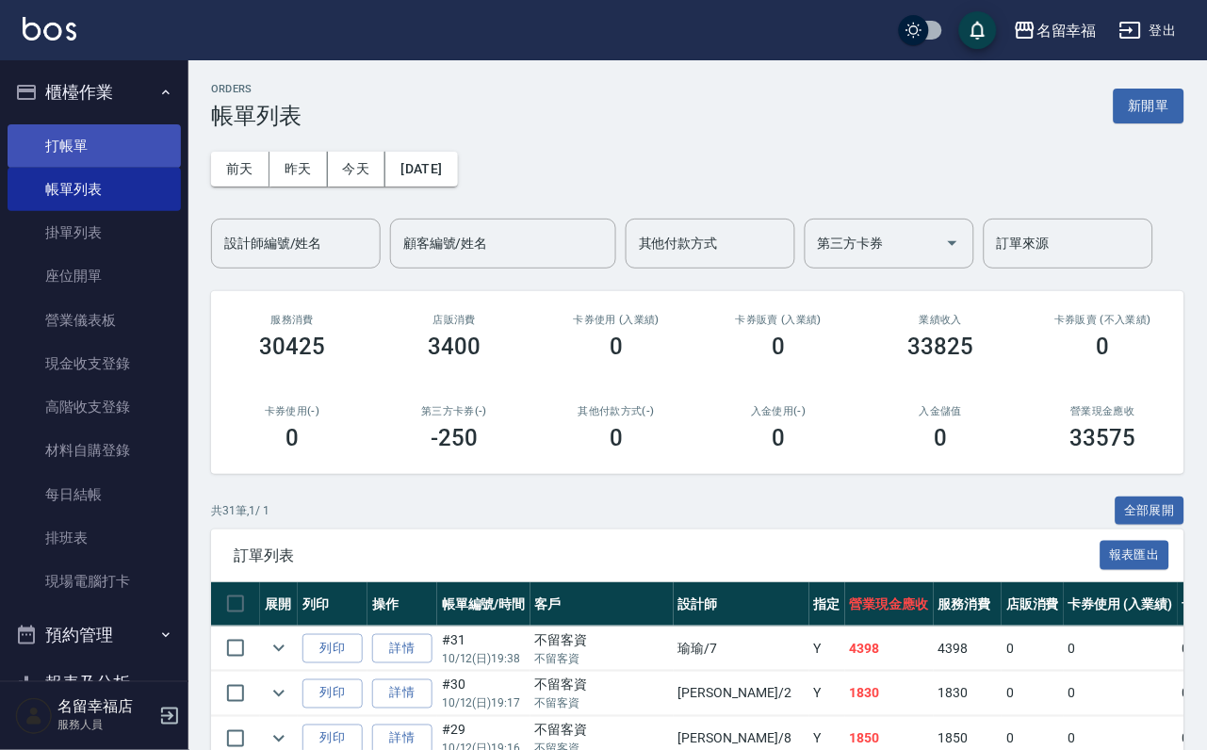
click at [114, 164] on link "打帳單" at bounding box center [94, 145] width 173 height 43
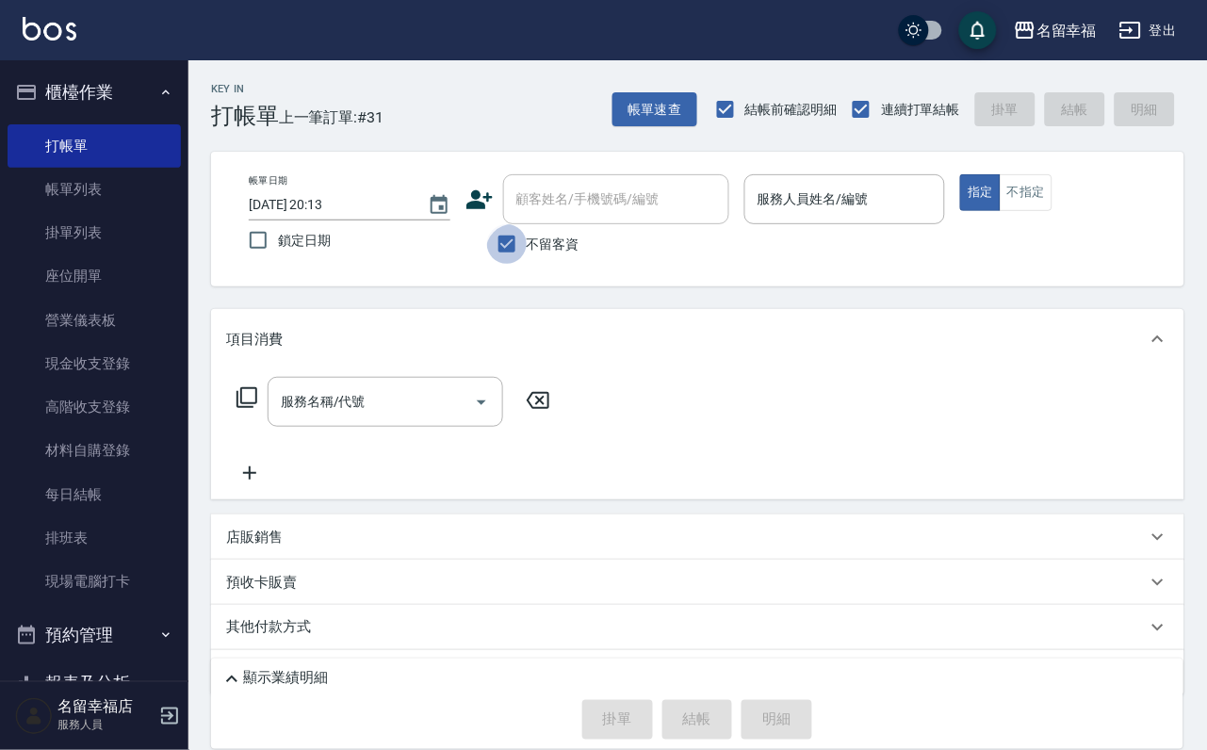
click at [495, 240] on input "不留客資" at bounding box center [507, 244] width 40 height 40
checkbox input "false"
click at [471, 208] on icon at bounding box center [480, 199] width 26 height 19
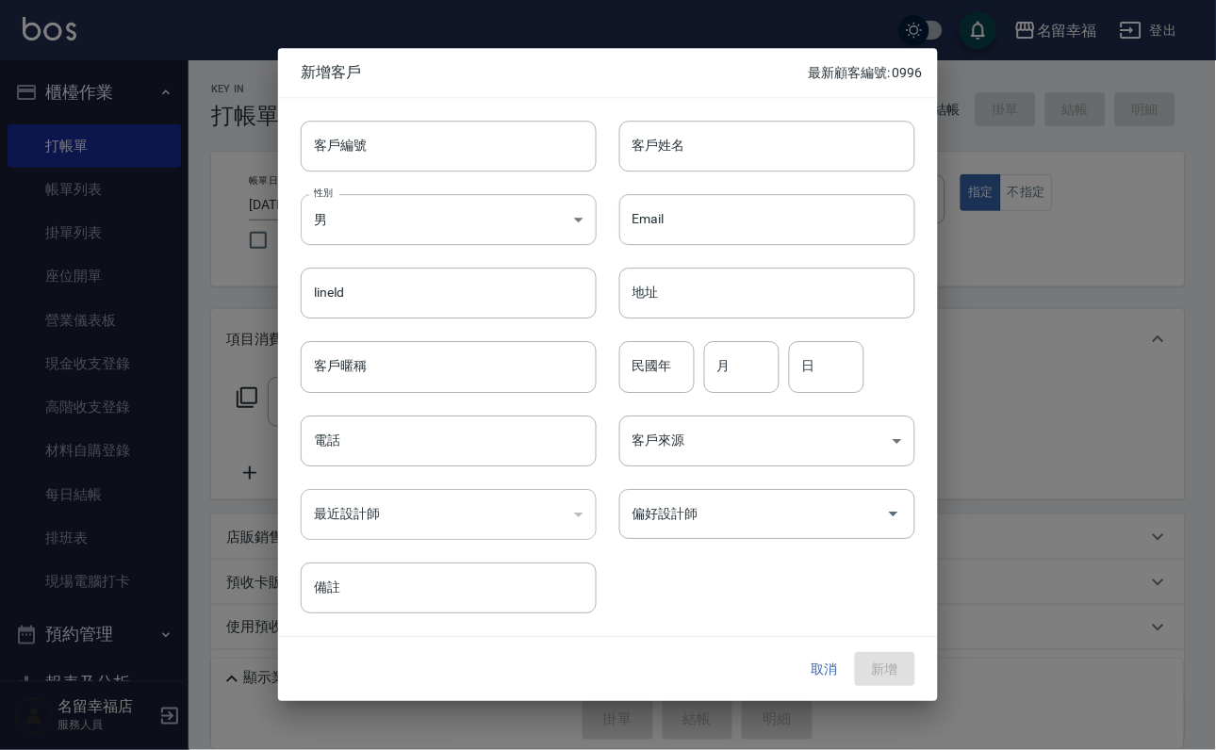
click at [688, 143] on input "客戶姓名" at bounding box center [767, 146] width 296 height 51
type input "d"
type input "柯雨彤"
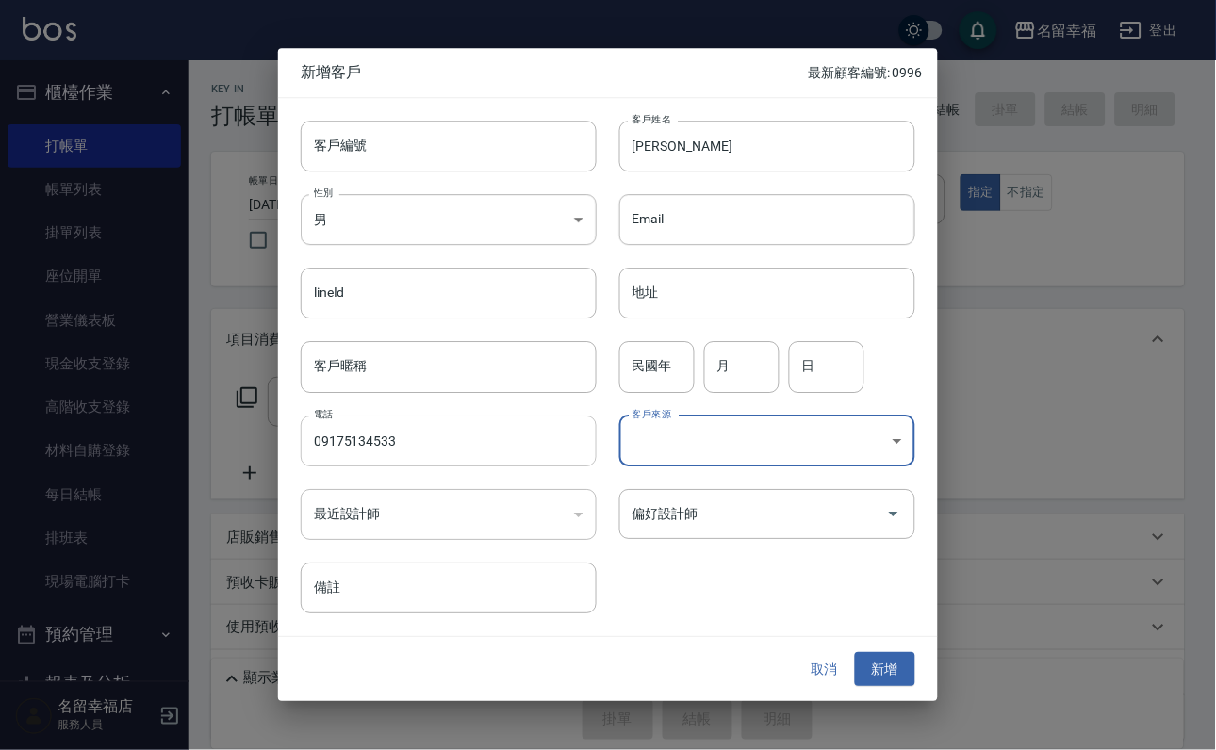
click at [480, 435] on input "09175134533" at bounding box center [449, 441] width 296 height 51
type input "0917513453"
click at [758, 499] on input "偏好設計師" at bounding box center [753, 514] width 251 height 33
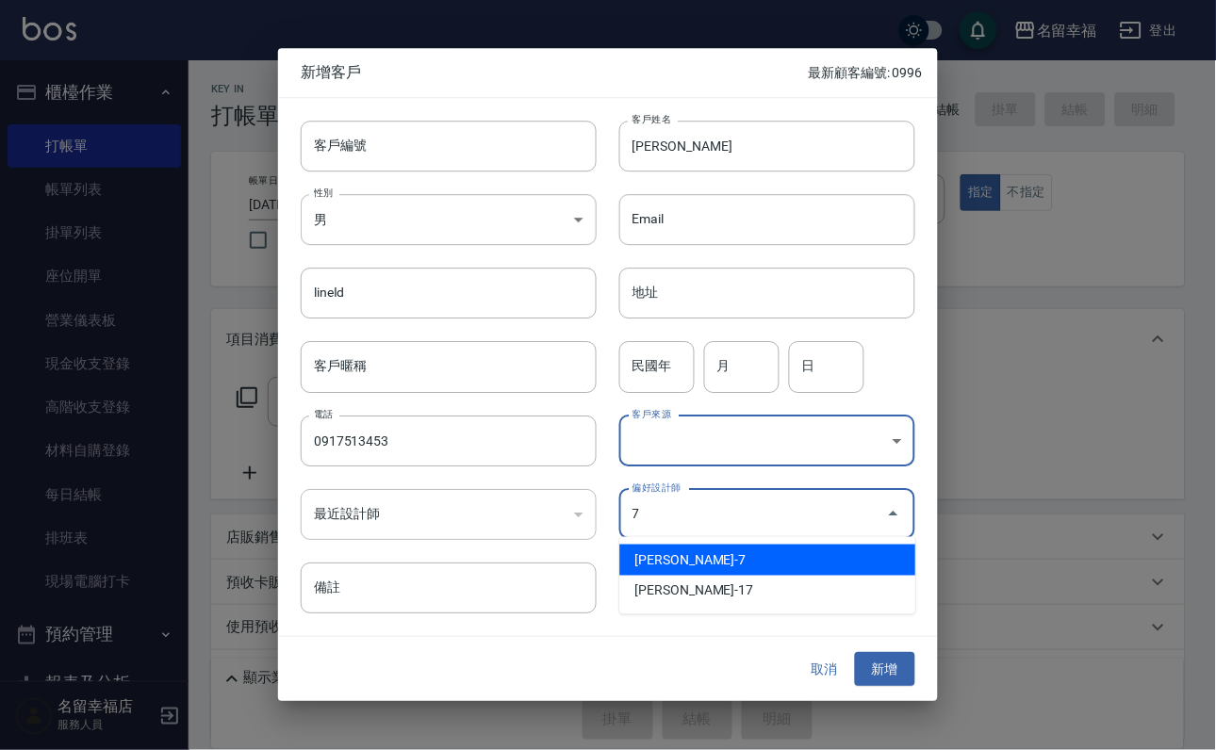
type input "張家瑜"
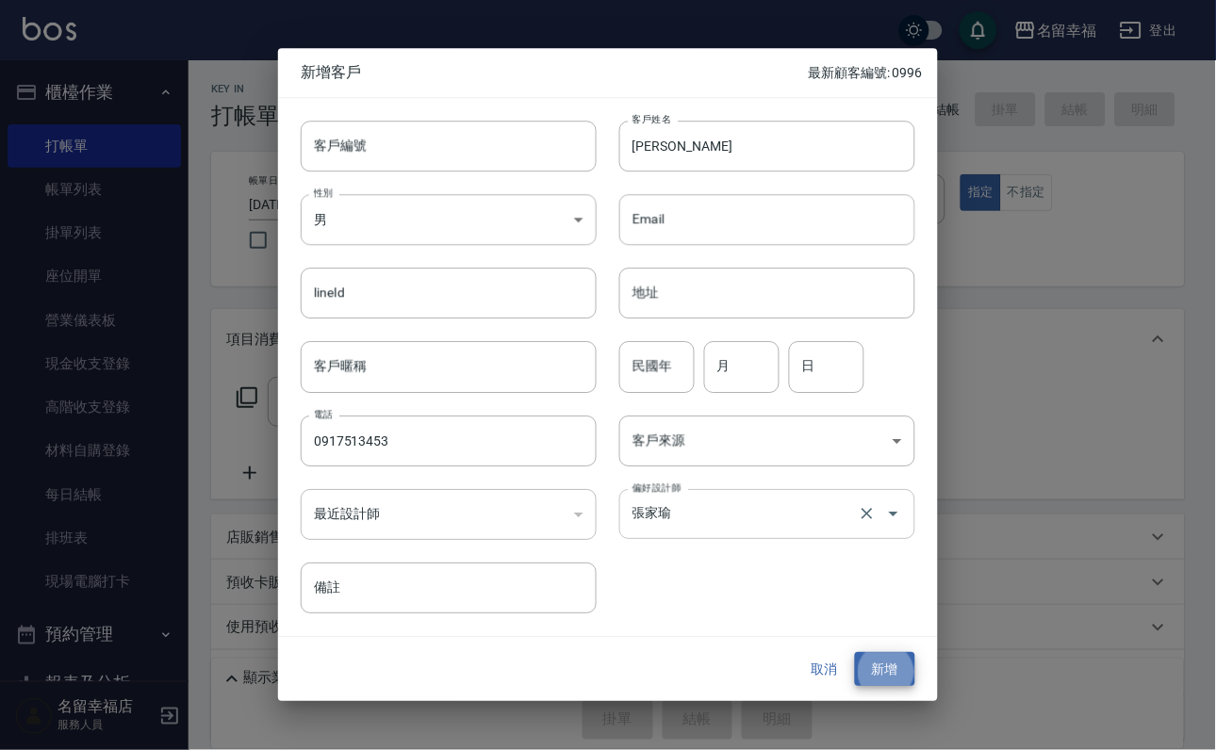
click at [855, 652] on button "新增" at bounding box center [885, 669] width 60 height 35
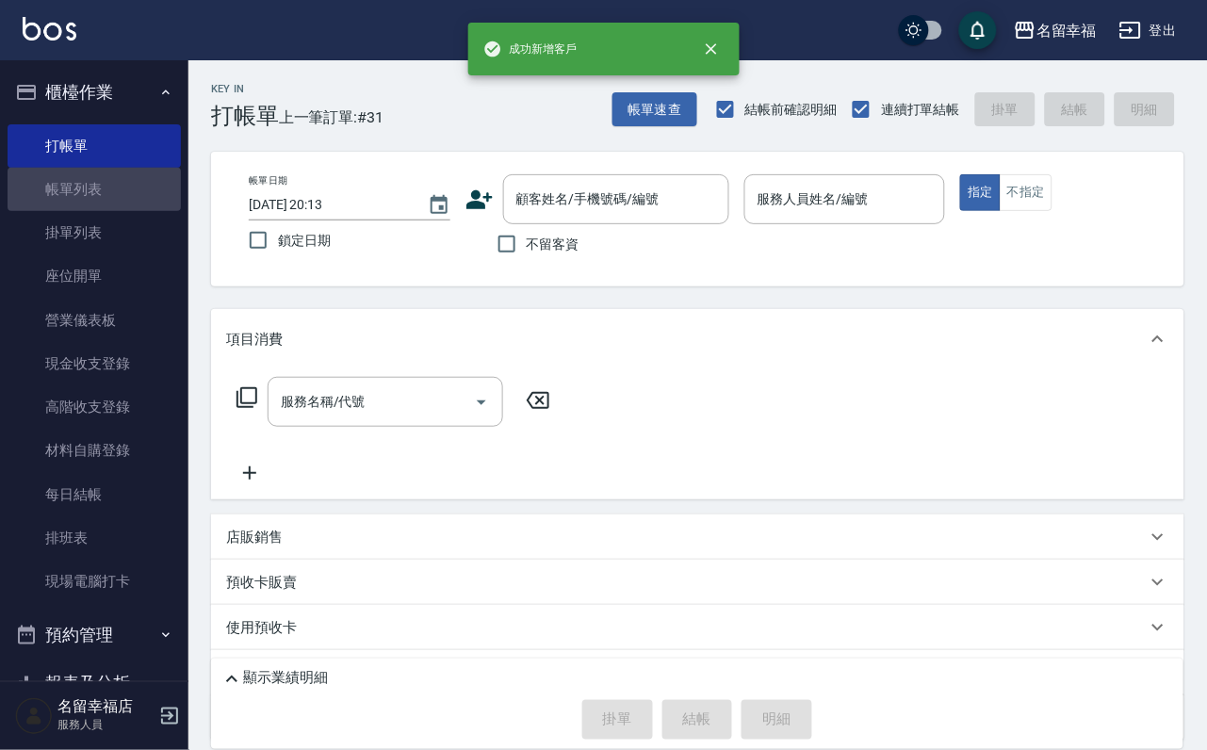
drag, startPoint x: 101, startPoint y: 216, endPoint x: 457, endPoint y: 453, distance: 428.1
click at [104, 211] on link "帳單列表" at bounding box center [94, 189] width 173 height 43
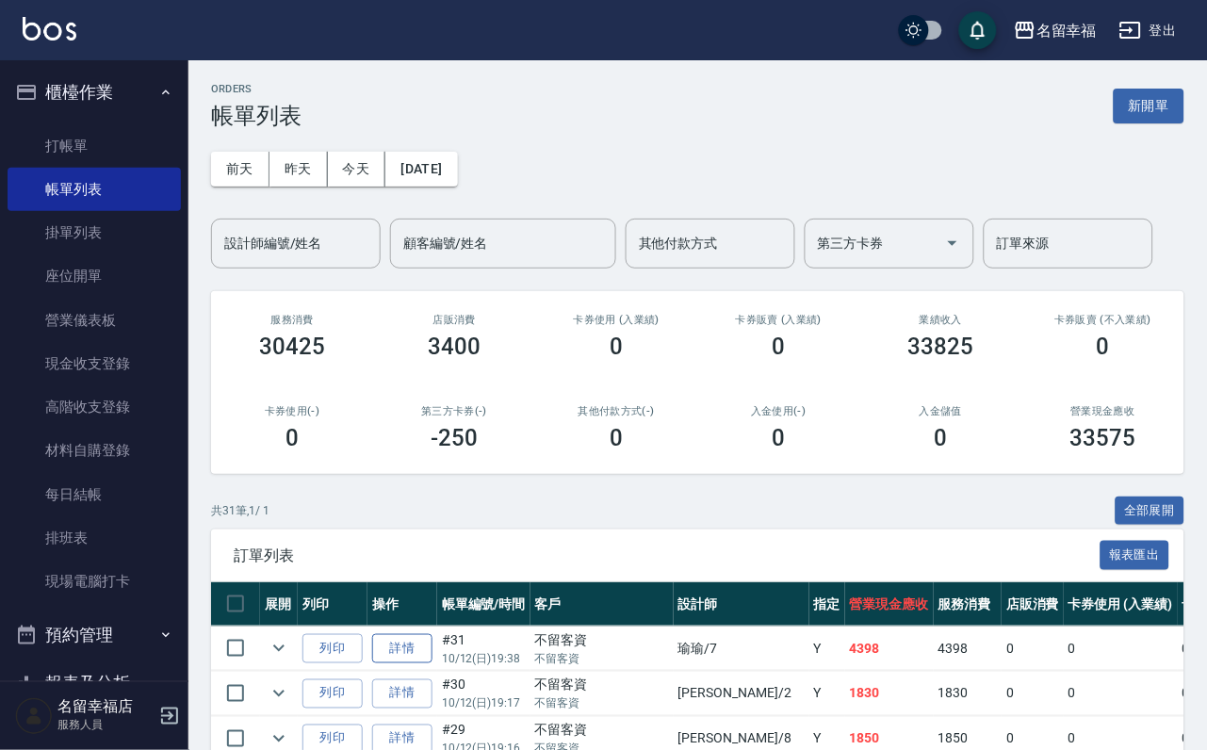
click at [419, 663] on link "詳情" at bounding box center [402, 648] width 60 height 29
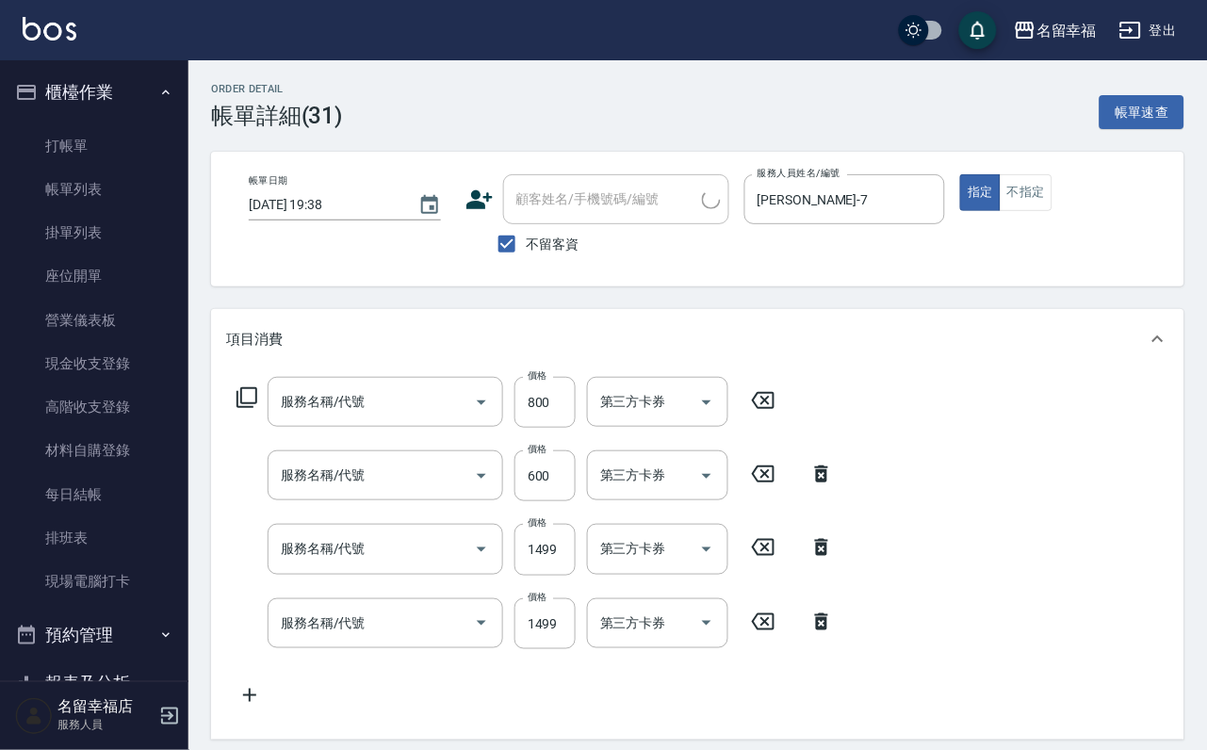
type input "2025/10/12 19:38"
checkbox input "true"
type input "[PERSON_NAME]-7"
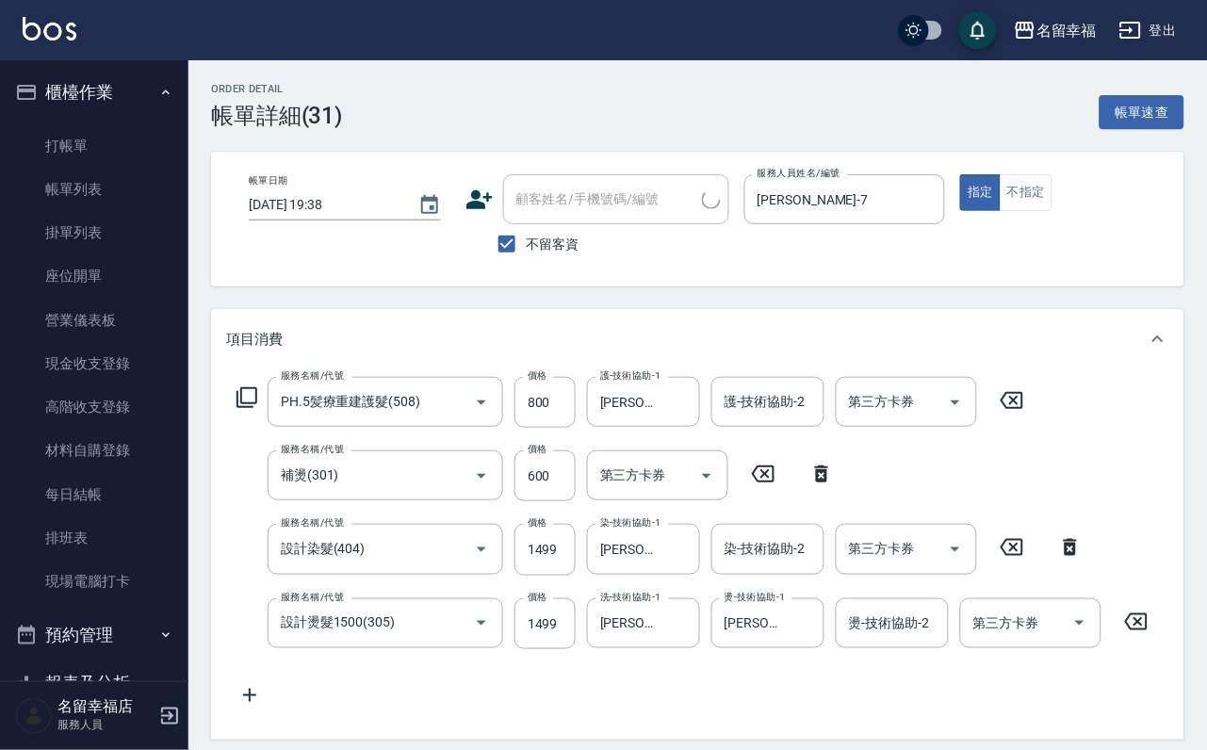
type input "PH.5髪療重建護髮(508)"
type input "補燙(301)"
type input "設計染髮(404)"
type input "設計燙髮1500(305)"
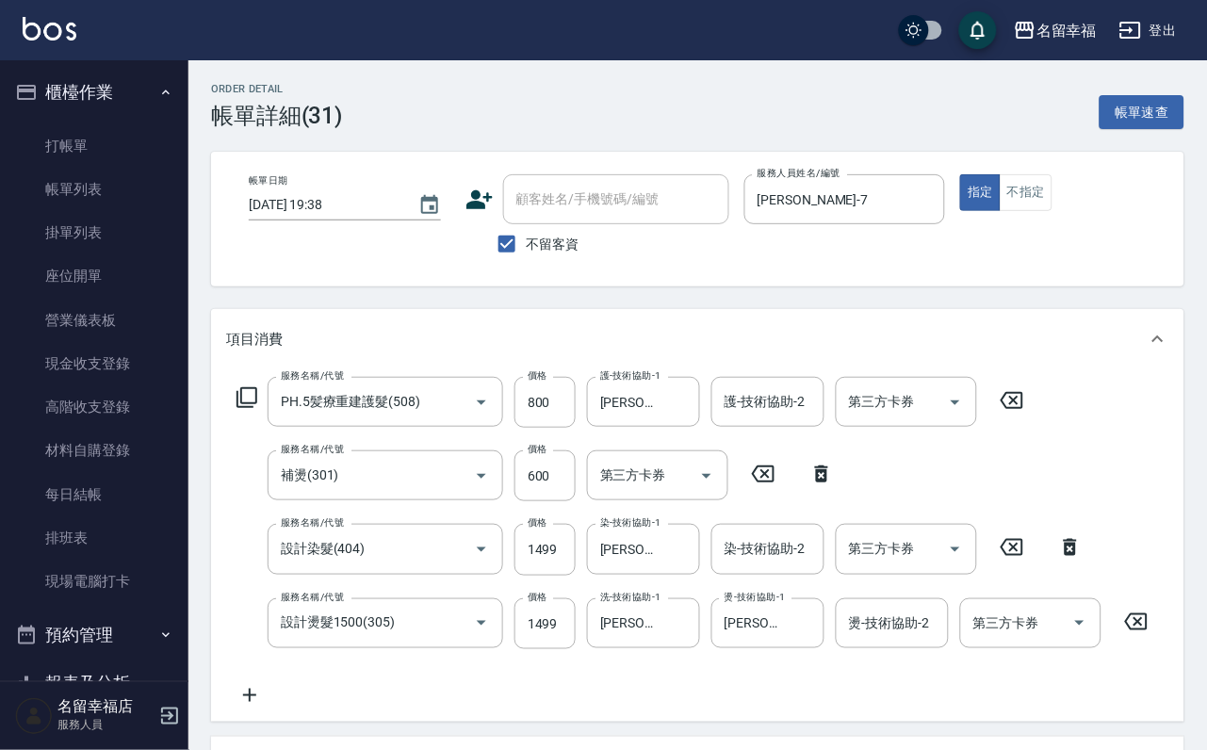
click at [545, 247] on span "不留客資" at bounding box center [553, 245] width 53 height 20
click at [527, 247] on input "不留客資" at bounding box center [507, 244] width 40 height 40
checkbox input "false"
click at [569, 202] on input "顧客姓名/手機號碼/編號" at bounding box center [602, 199] width 181 height 33
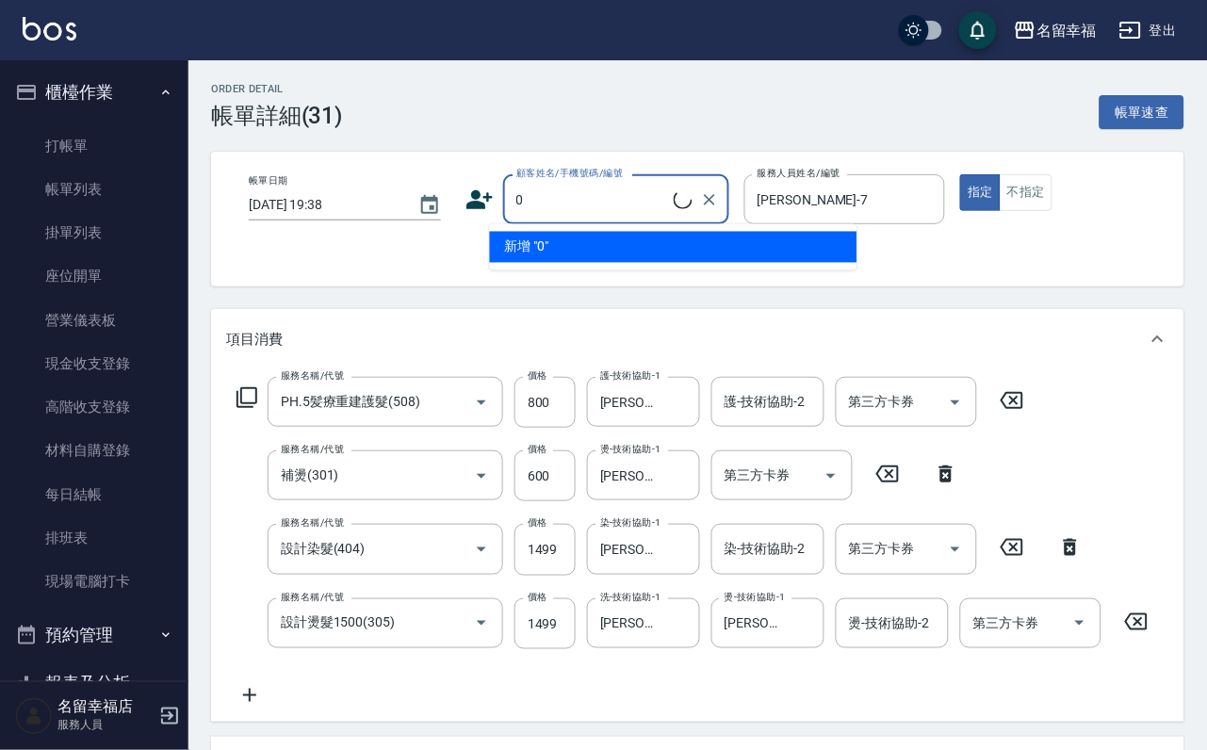
click at [580, 260] on li "新增 "0"" at bounding box center [674, 247] width 368 height 31
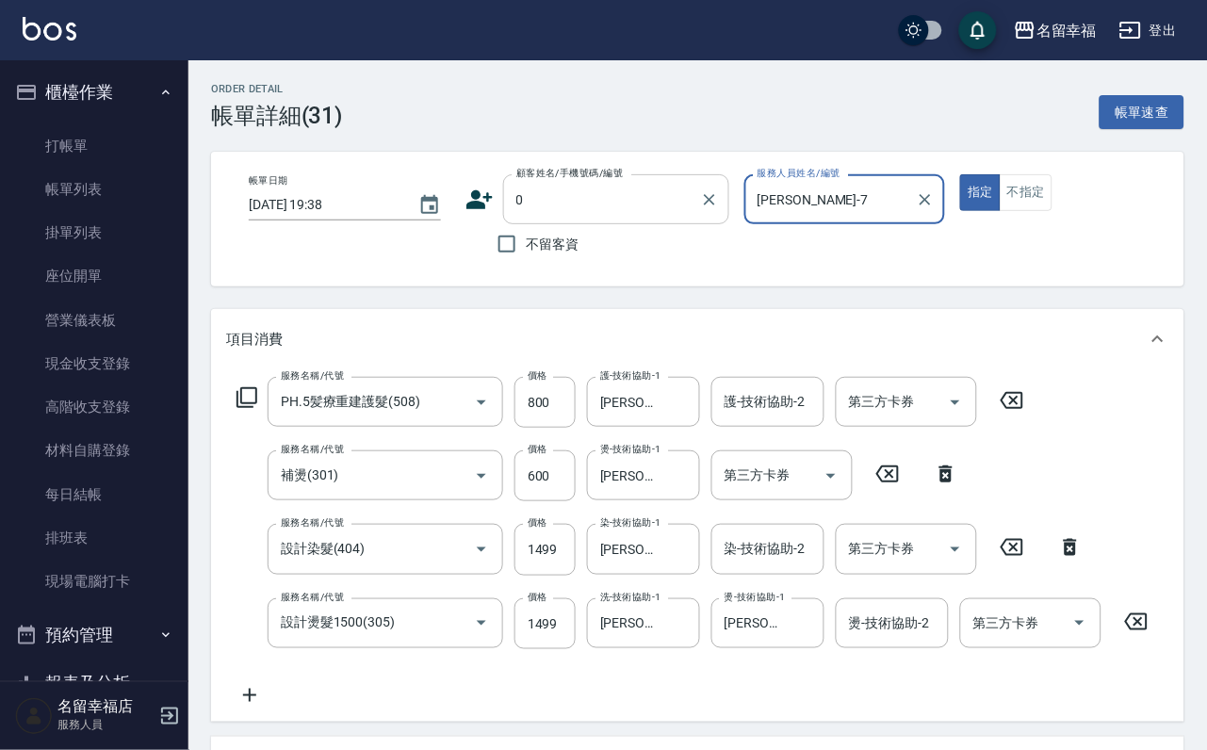
click at [607, 190] on input "0" at bounding box center [602, 199] width 181 height 33
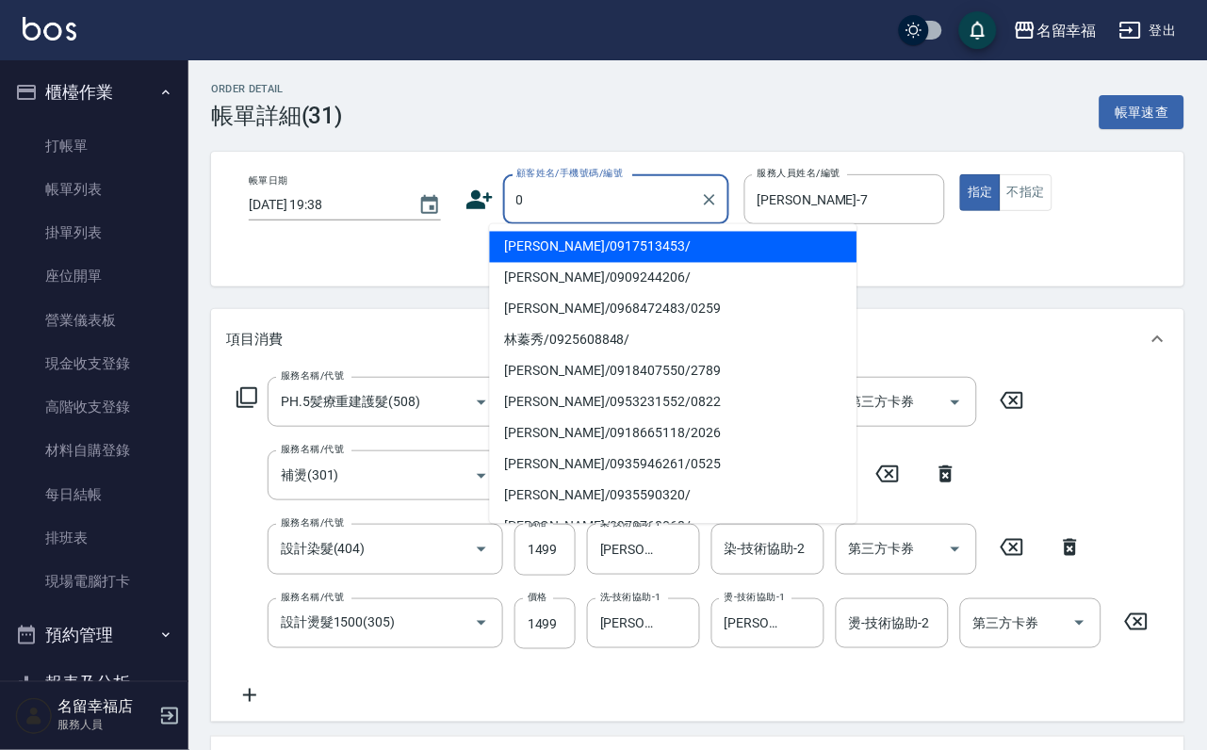
click at [586, 259] on li "柯雨彤/0917513453/" at bounding box center [674, 247] width 368 height 31
type input "柯雨彤/0917513453/"
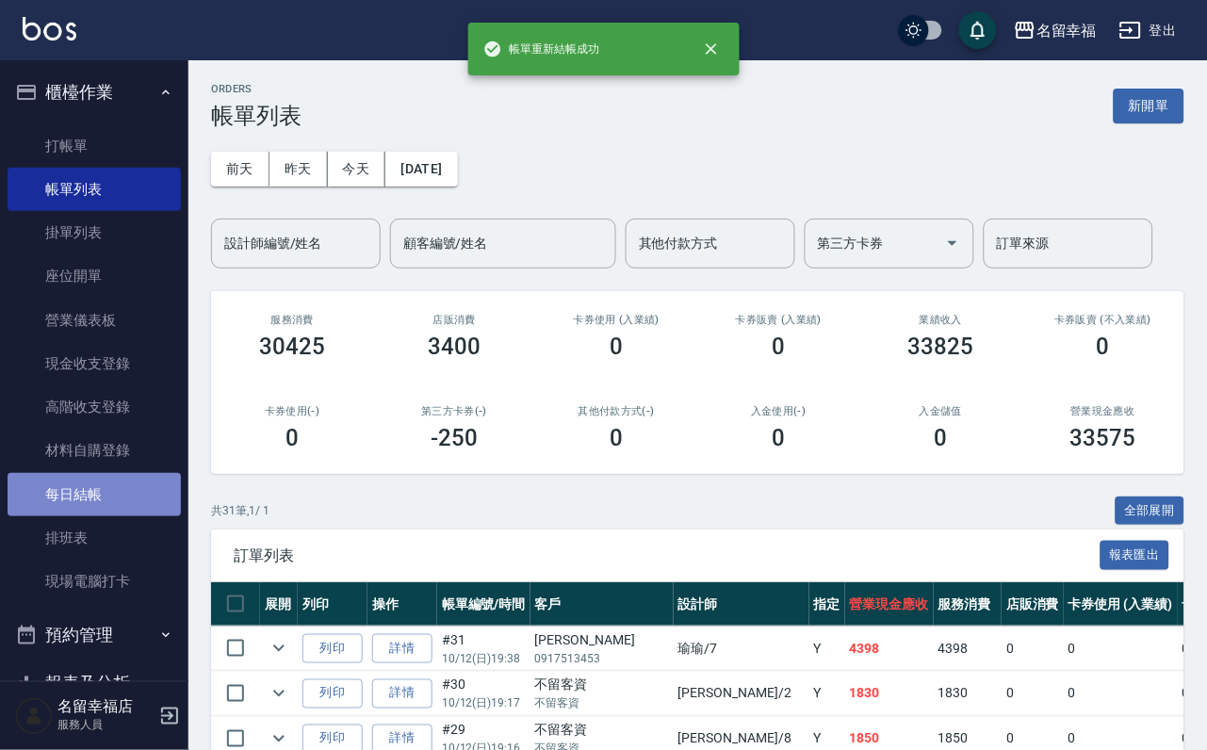
click at [106, 516] on link "每日結帳" at bounding box center [94, 494] width 173 height 43
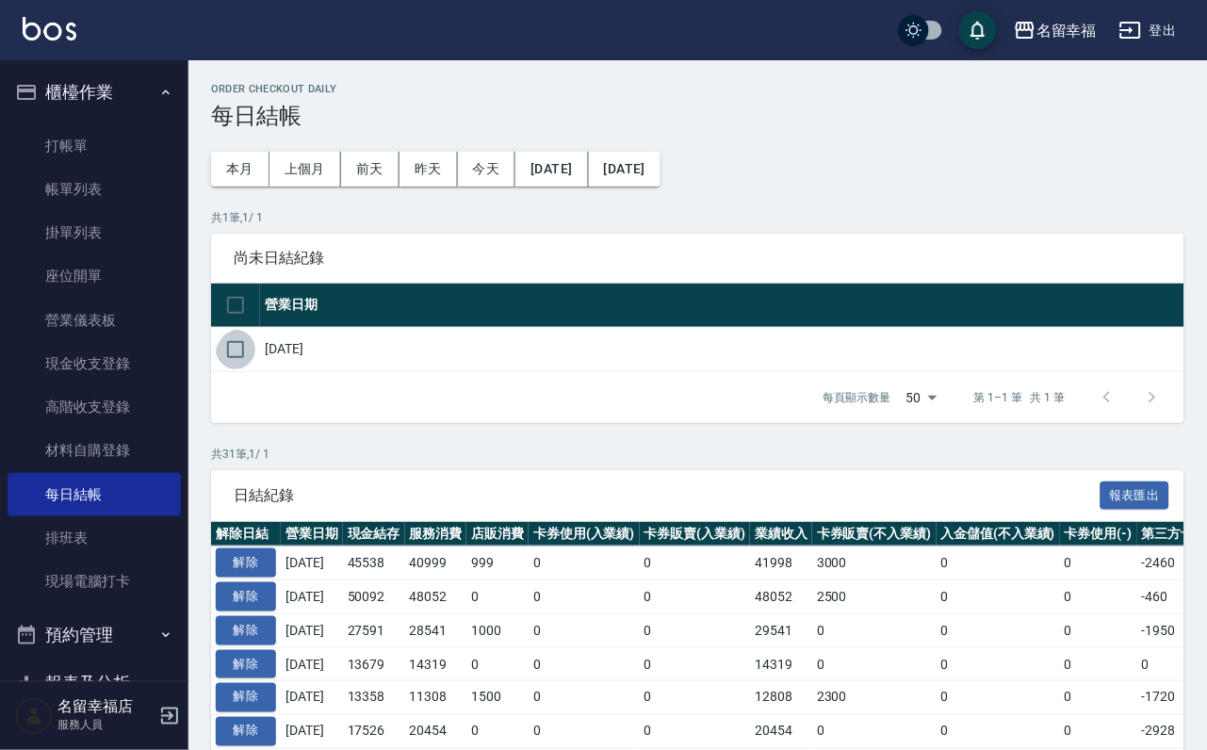
click at [252, 368] on input "checkbox" at bounding box center [236, 350] width 40 height 40
checkbox input "true"
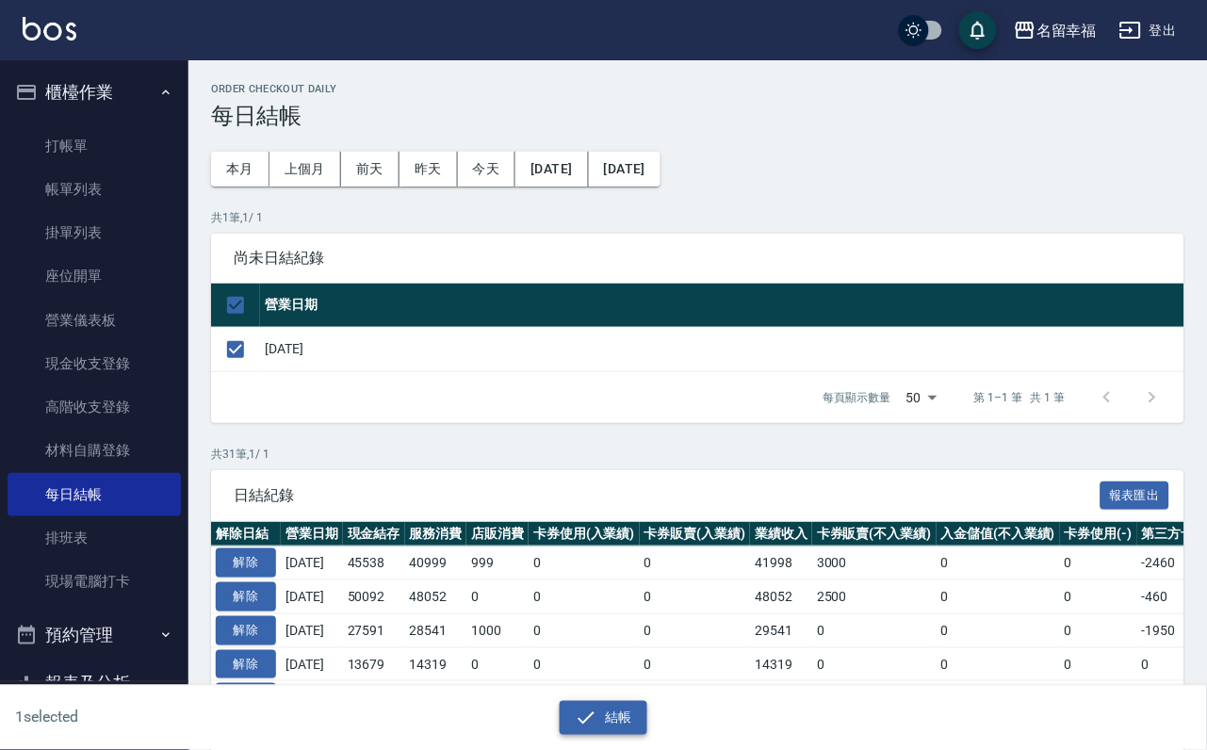
click at [609, 719] on button "結帳" at bounding box center [604, 718] width 88 height 35
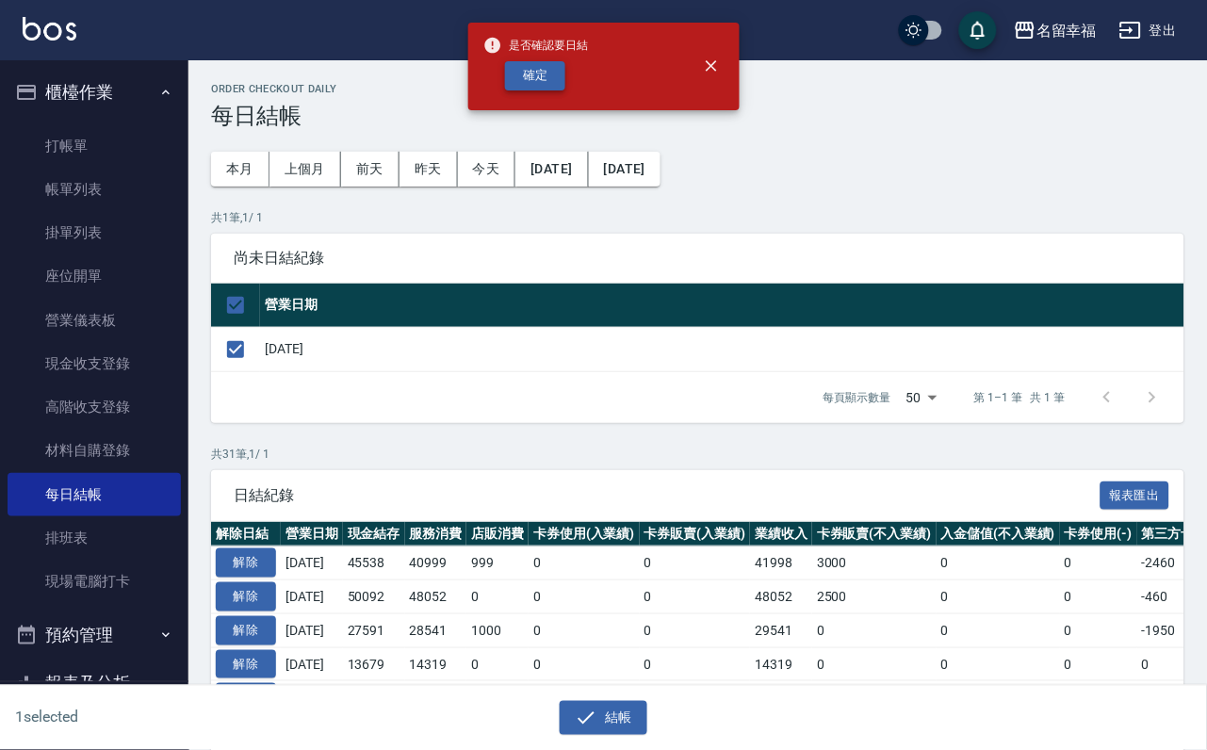
click at [565, 63] on button "確定" at bounding box center [535, 75] width 60 height 29
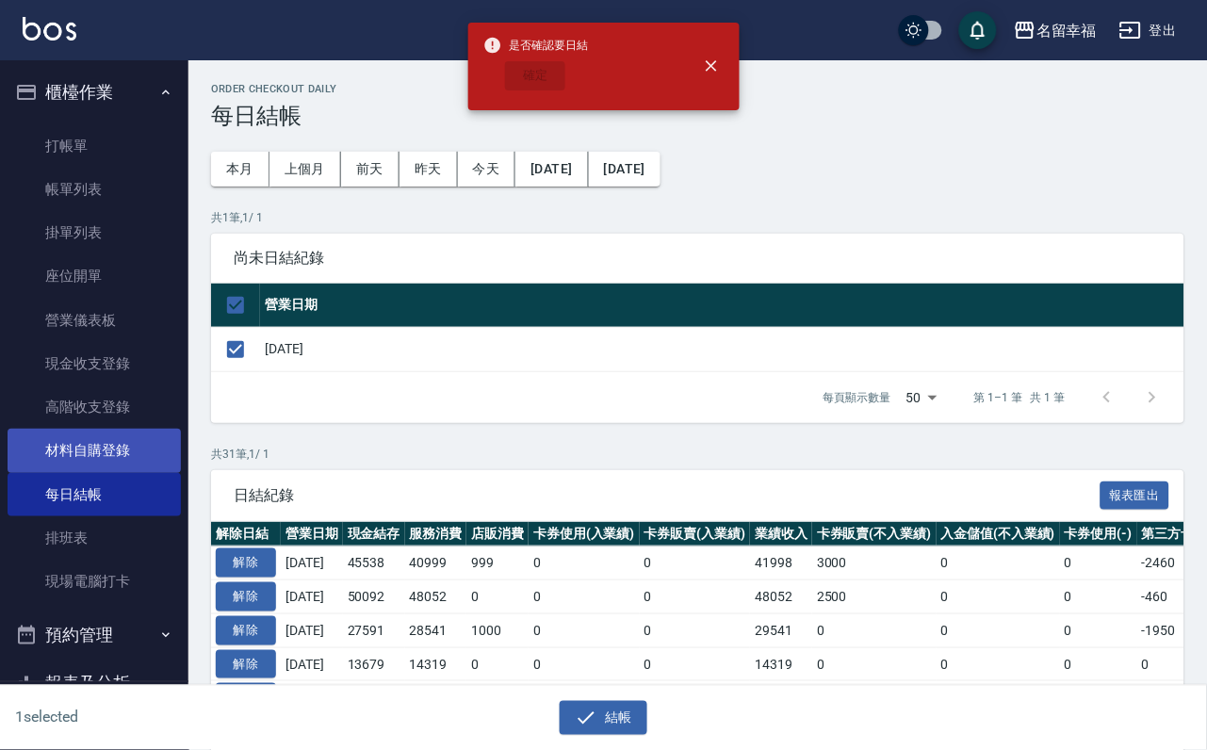
checkbox input "false"
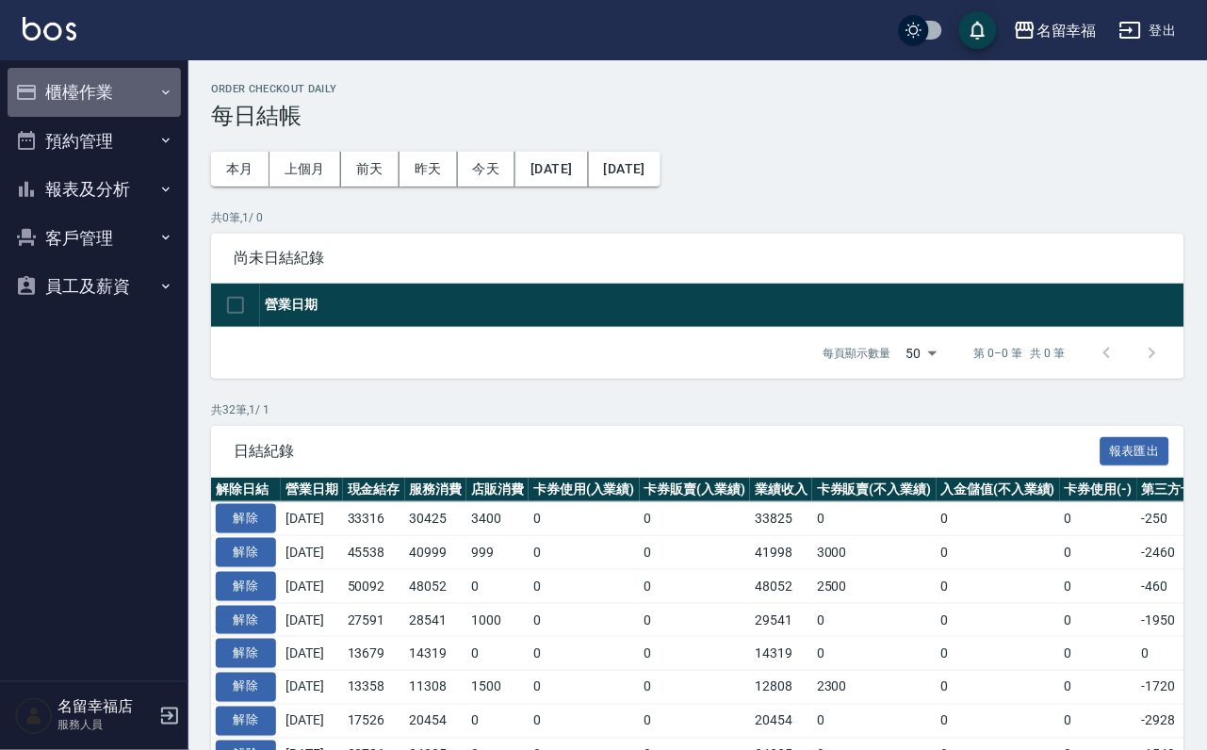
click at [125, 103] on button "櫃檯作業" at bounding box center [94, 92] width 173 height 49
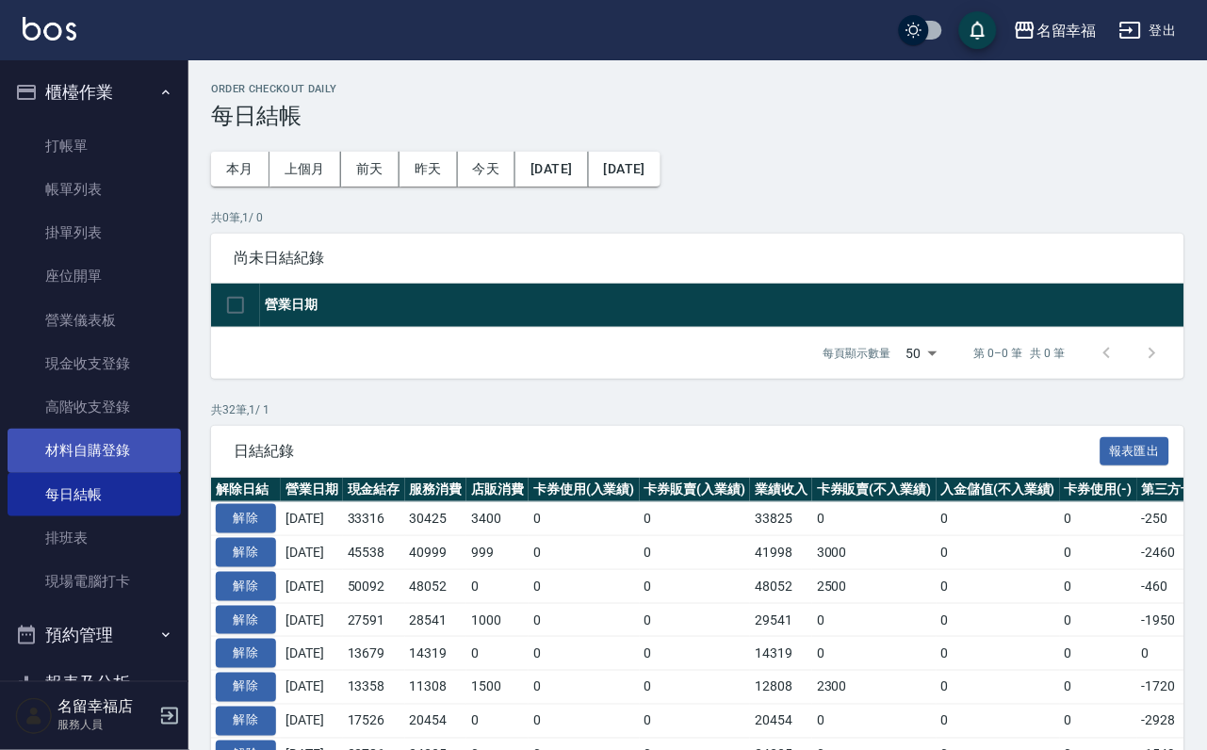
click at [118, 472] on link "材料自購登錄" at bounding box center [94, 450] width 173 height 43
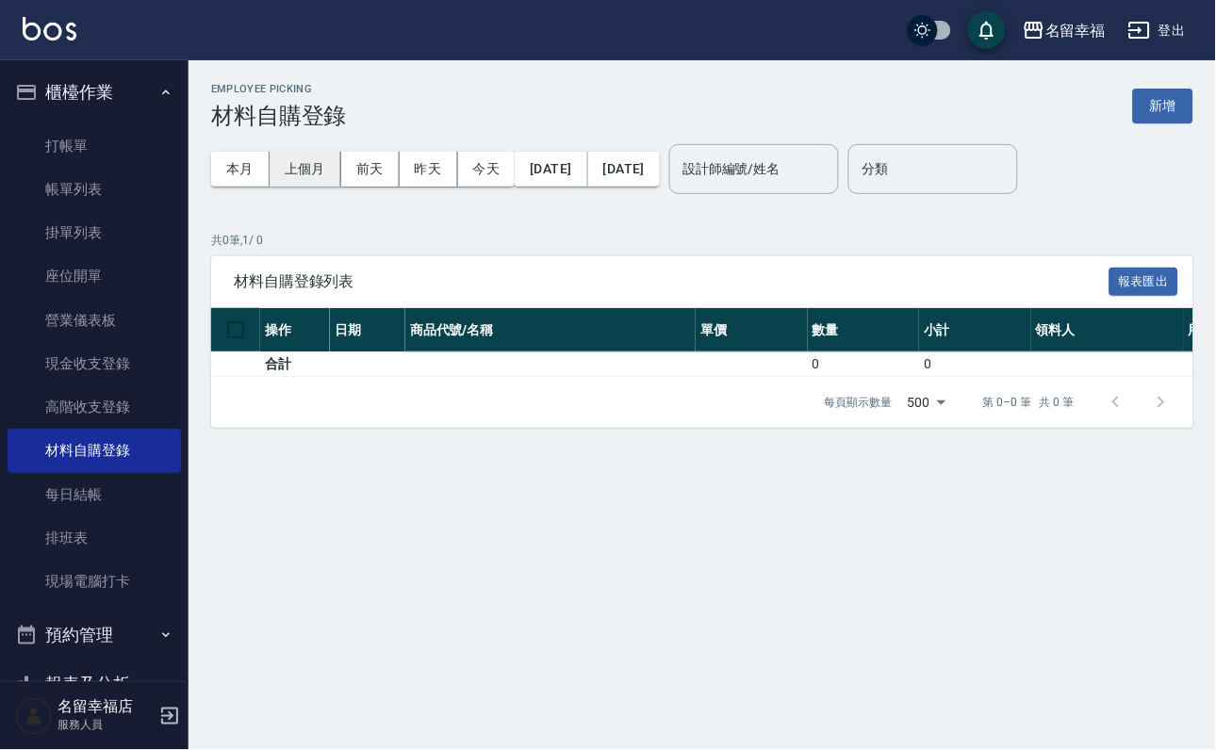
click at [328, 165] on button "上個月" at bounding box center [306, 169] width 72 height 35
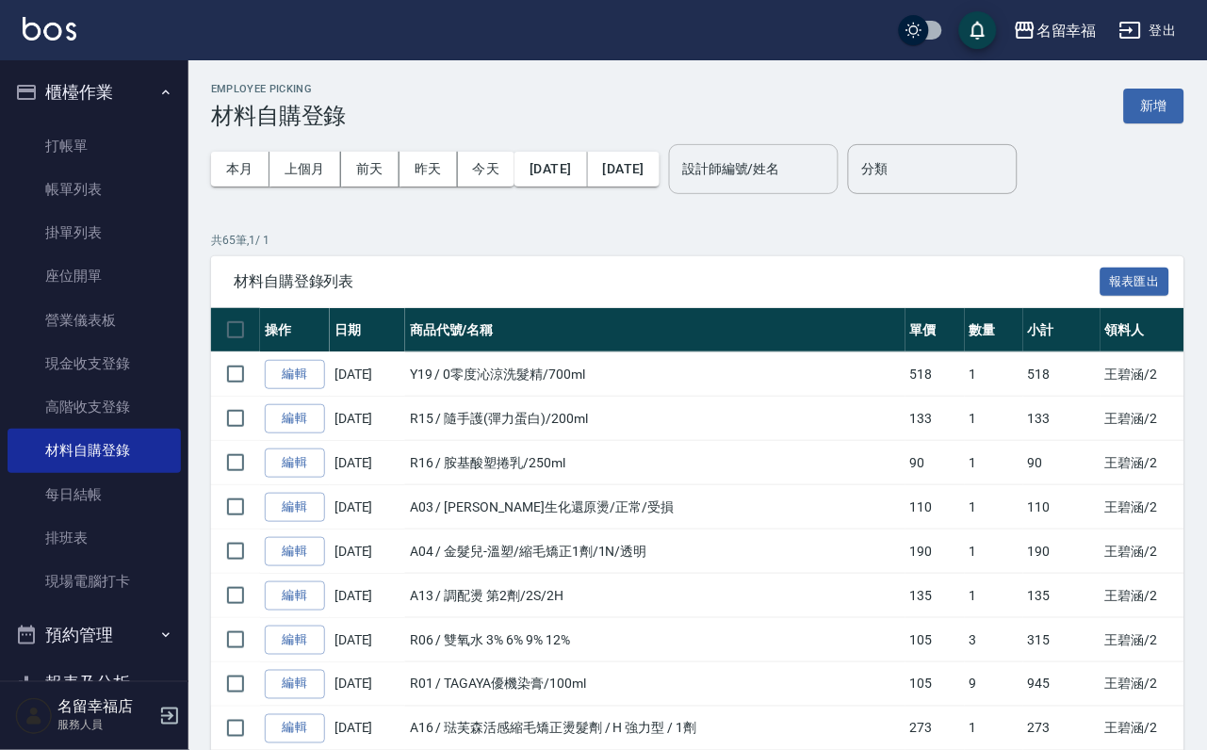
click at [839, 188] on div "設計師編號/姓名" at bounding box center [754, 169] width 170 height 50
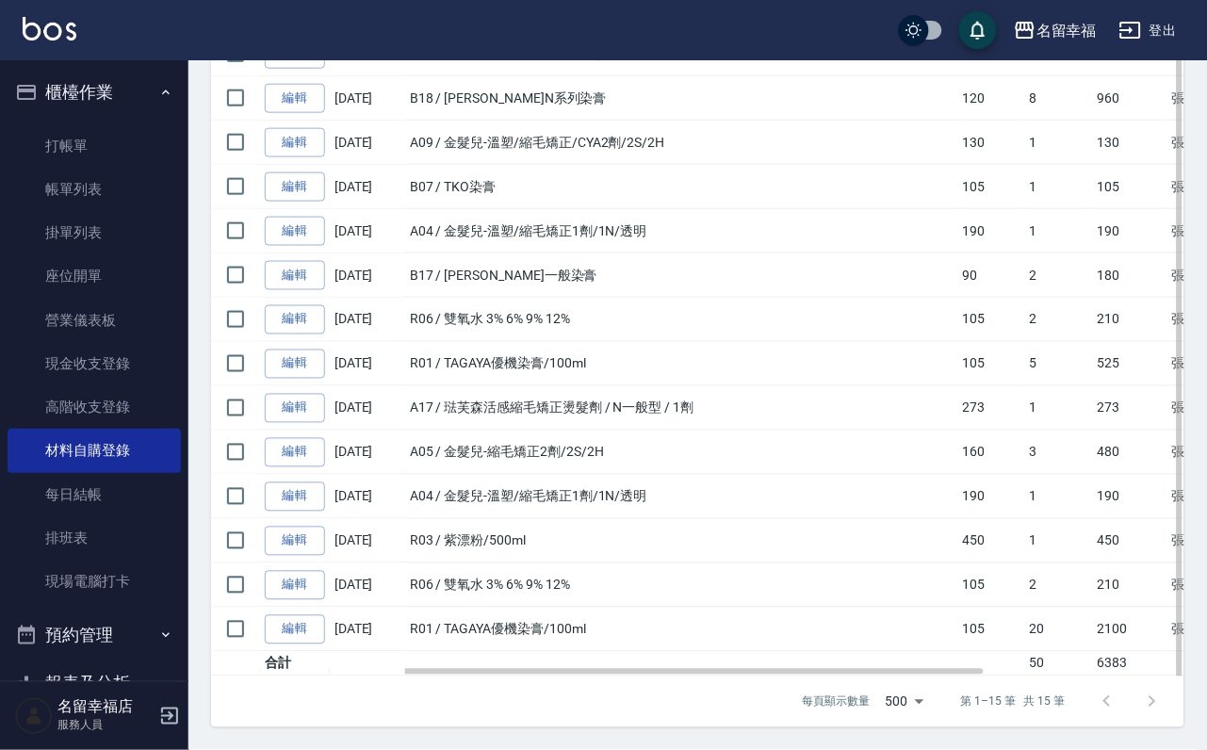
scroll to position [620, 0]
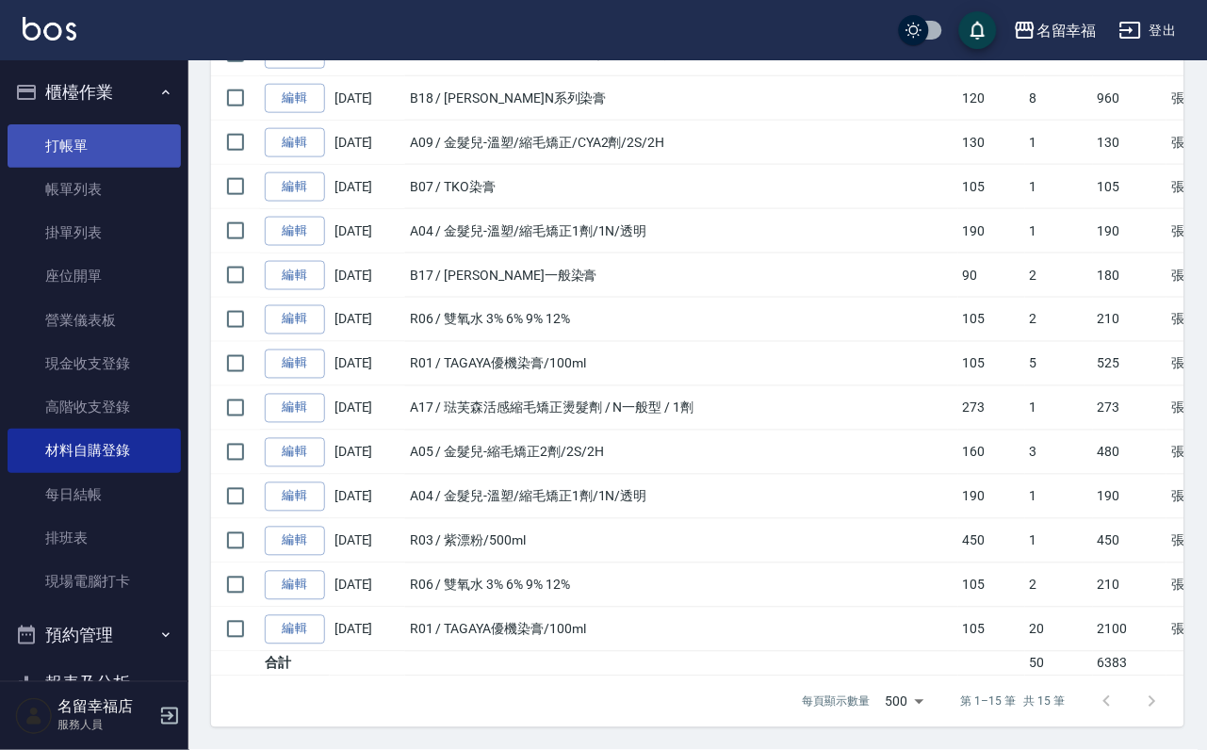
type input "[PERSON_NAME]-7"
click at [73, 144] on link "打帳單" at bounding box center [94, 145] width 173 height 43
